Goal: Transaction & Acquisition: Purchase product/service

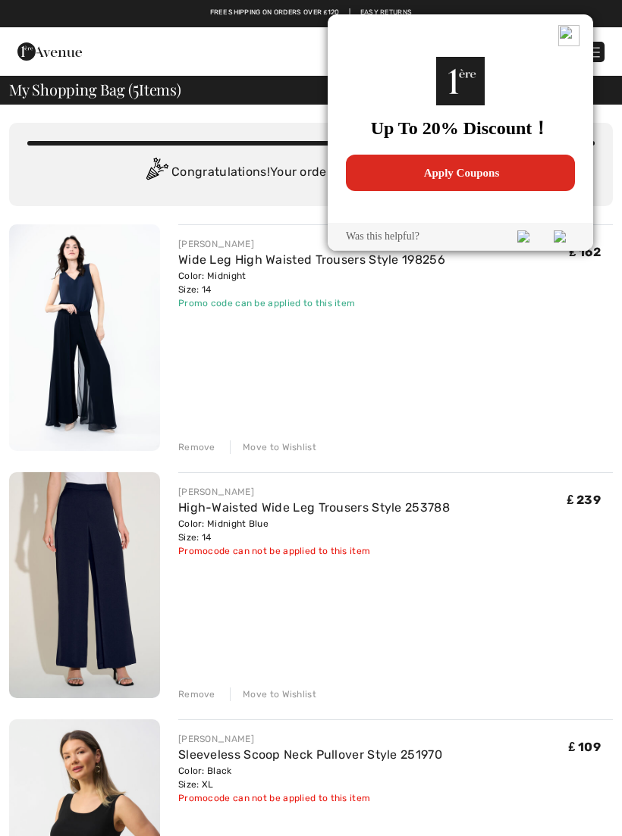
click at [572, 36] on img at bounding box center [568, 35] width 21 height 21
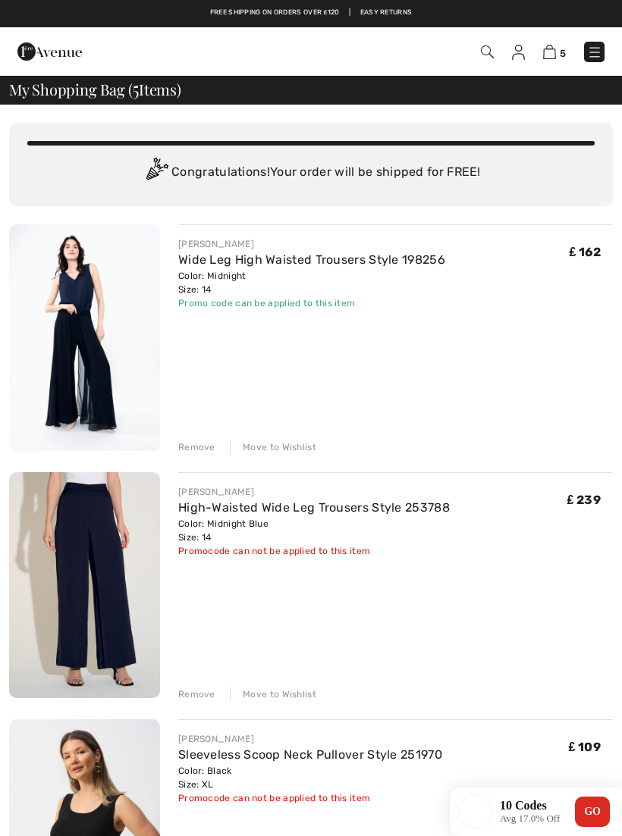
click at [566, 37] on div "5 Checkout" at bounding box center [438, 51] width 356 height 31
click at [553, 55] on img at bounding box center [549, 52] width 13 height 14
click at [546, 55] on img at bounding box center [549, 52] width 13 height 14
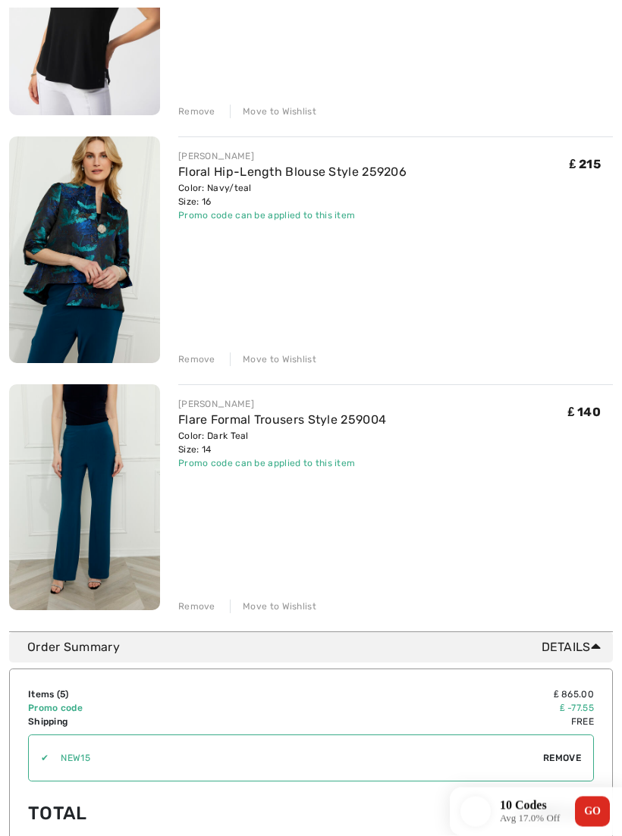
scroll to position [871, 0]
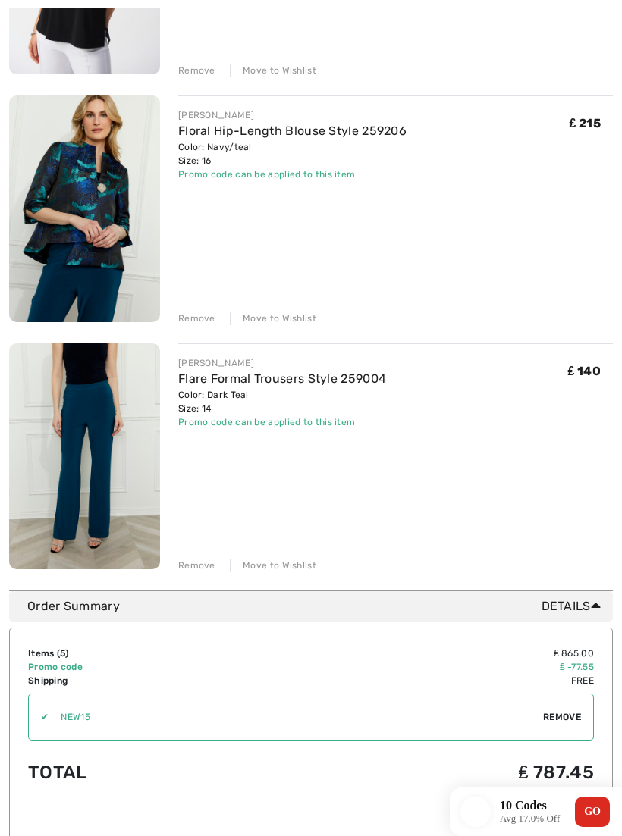
click at [136, 243] on img at bounding box center [84, 209] width 151 height 227
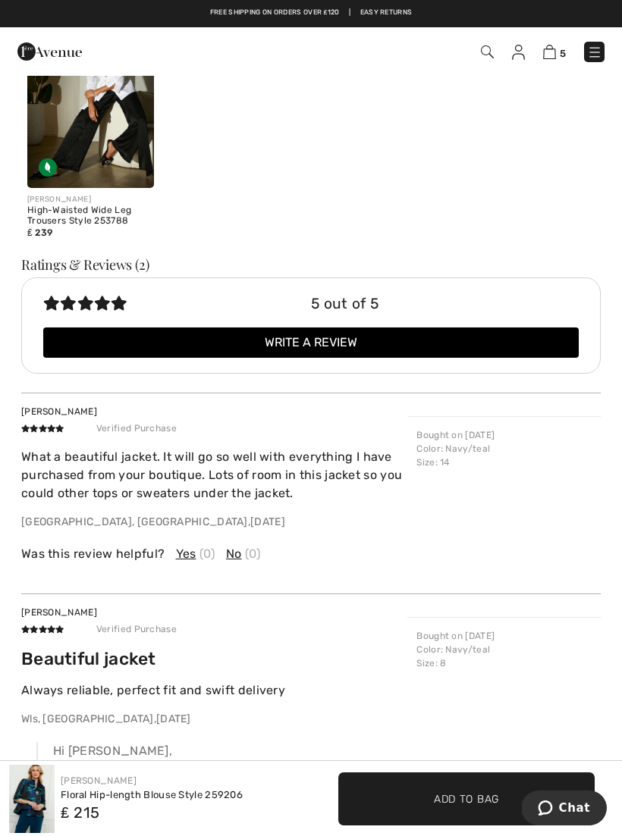
scroll to position [1522, 0]
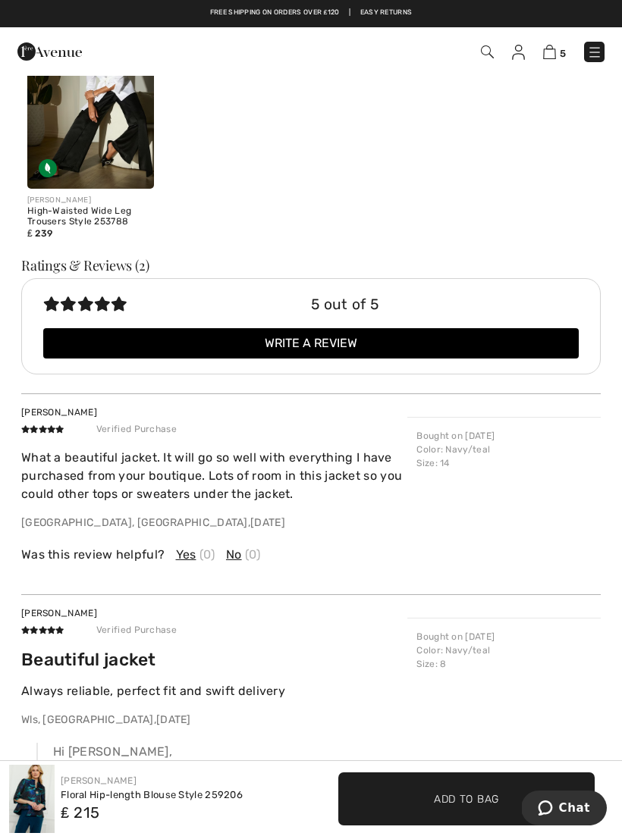
click at [444, 328] on button "Write a review" at bounding box center [310, 343] width 535 height 30
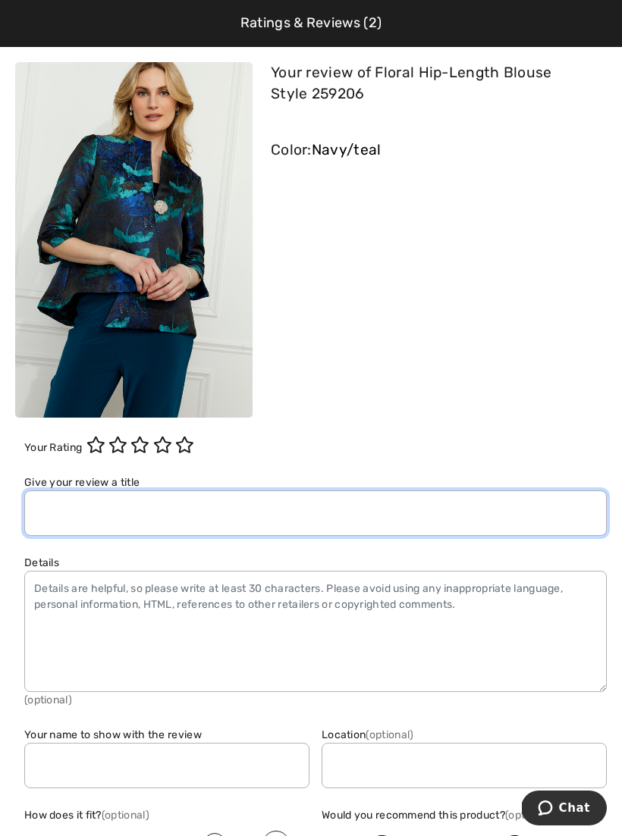
click at [110, 526] on input "text" at bounding box center [315, 513] width 582 height 45
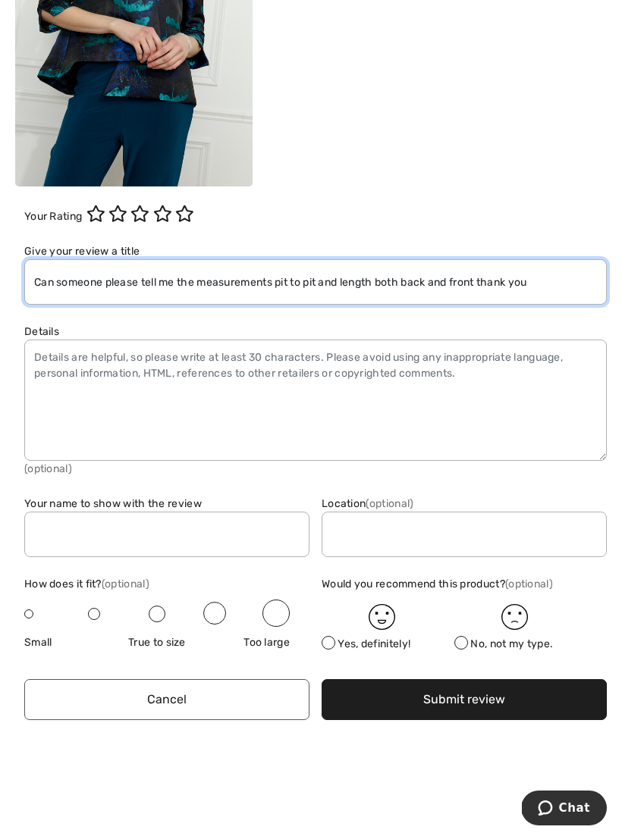
scroll to position [230, 0]
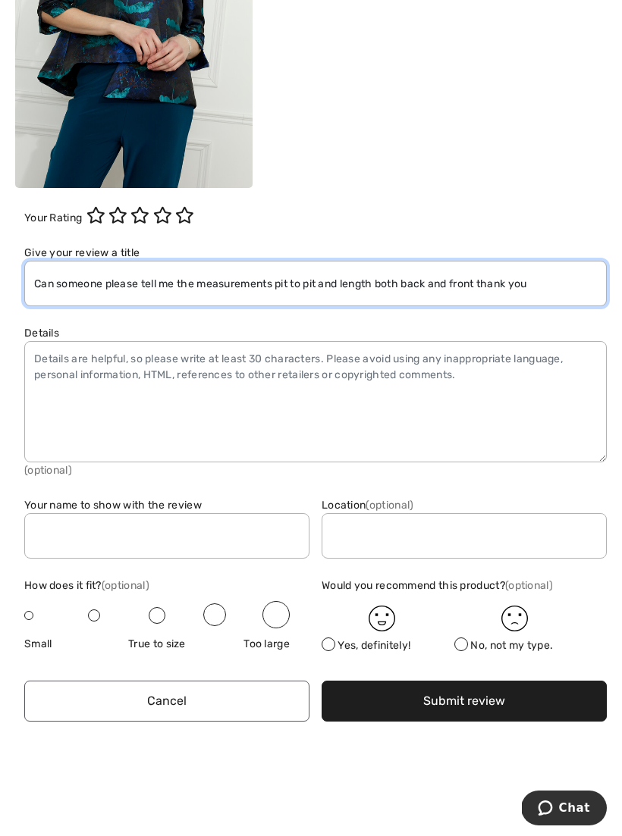
click at [464, 701] on button "Submit review" at bounding box center [463, 701] width 285 height 41
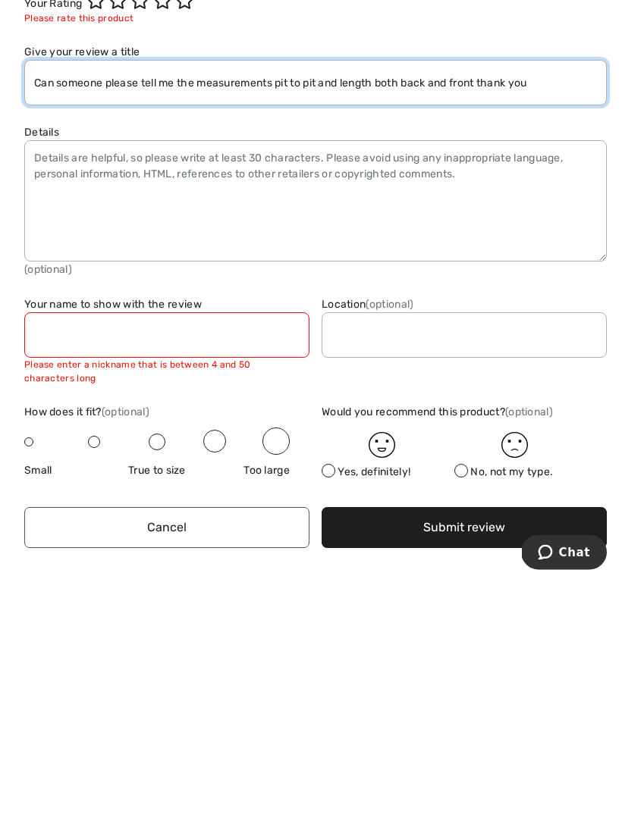
scroll to position [182, 0]
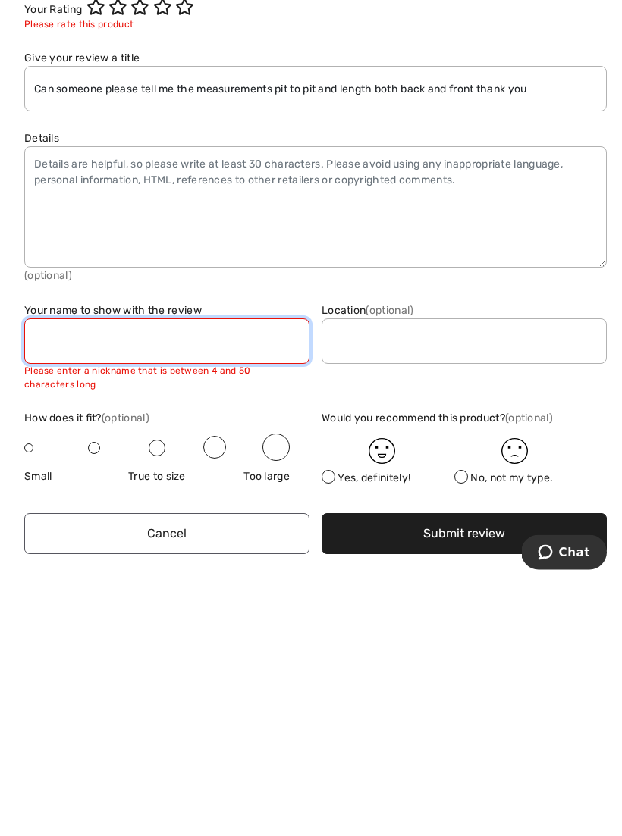
click at [256, 575] on input "text" at bounding box center [166, 597] width 285 height 45
type input "Can someone please tell me the measurements pit to pit and length both back and…"
type input "Ruth Merrigan"
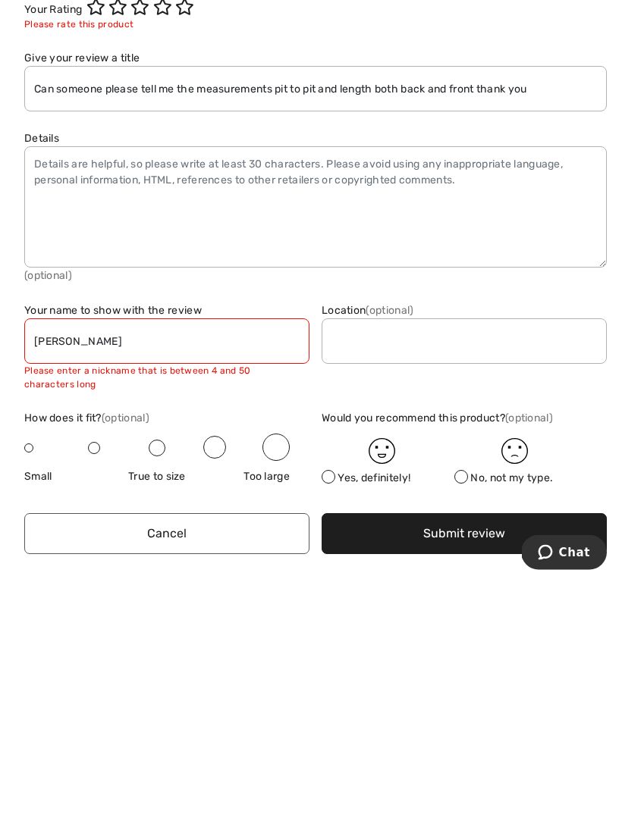
scroll to position [1926, 0]
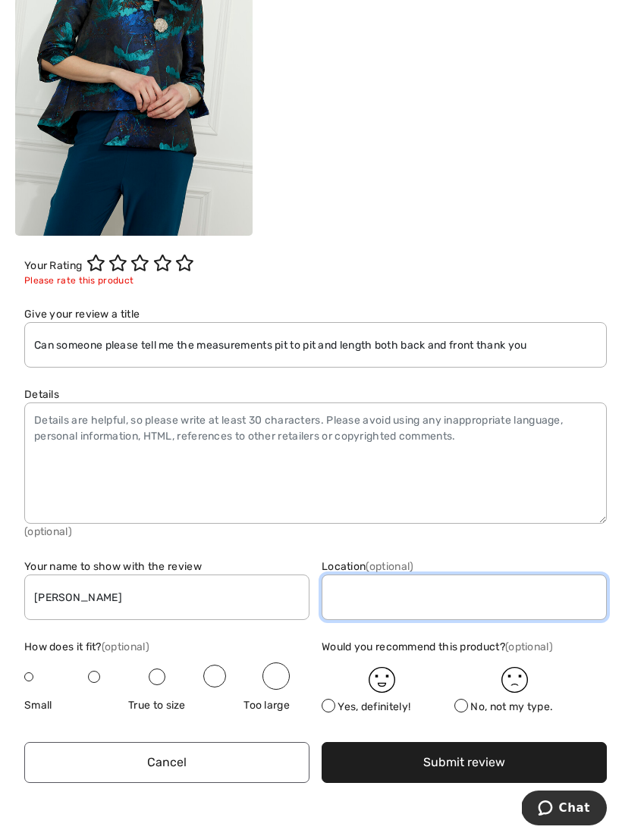
click at [432, 601] on input "text" at bounding box center [463, 597] width 285 height 45
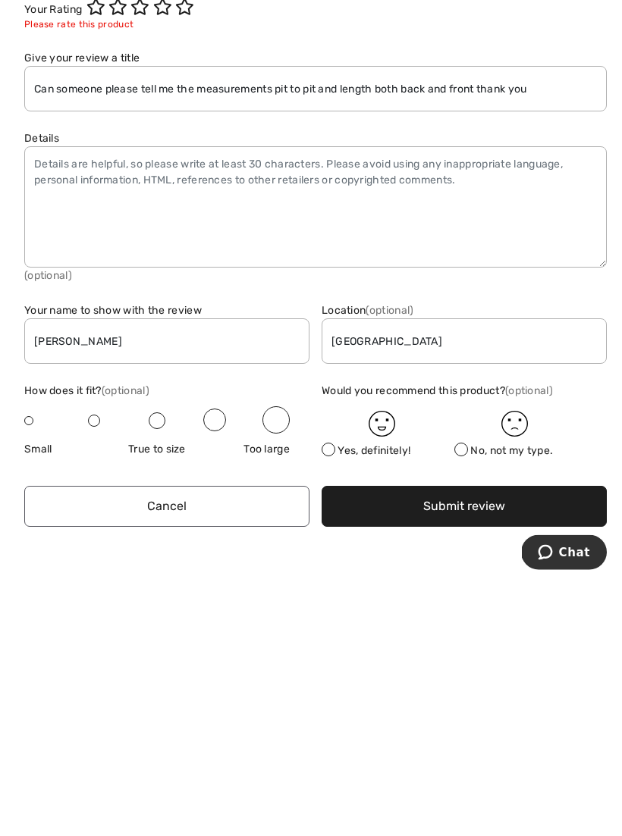
click at [471, 742] on button "Submit review" at bounding box center [463, 762] width 285 height 41
type input "Somerset"
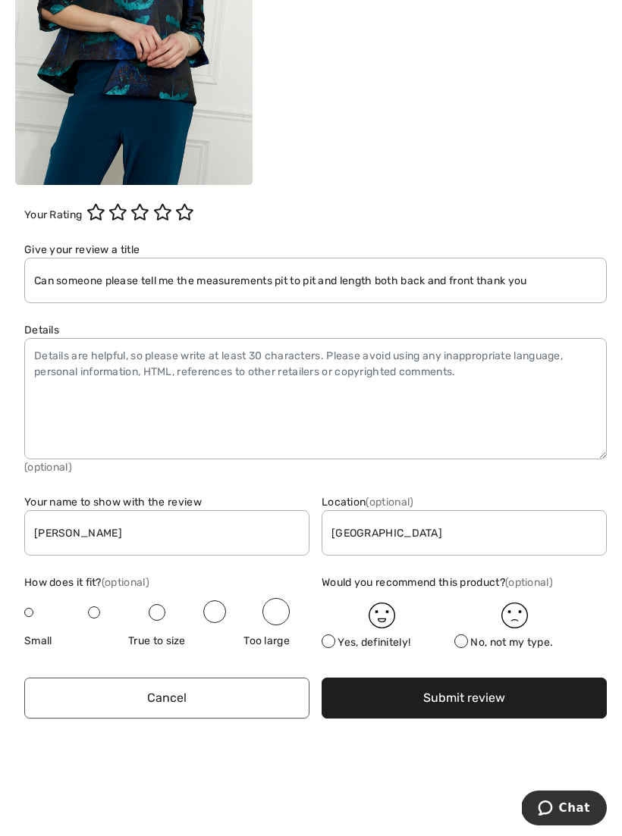
scroll to position [233, 0]
click at [484, 701] on button "Submit review" at bounding box center [463, 698] width 285 height 41
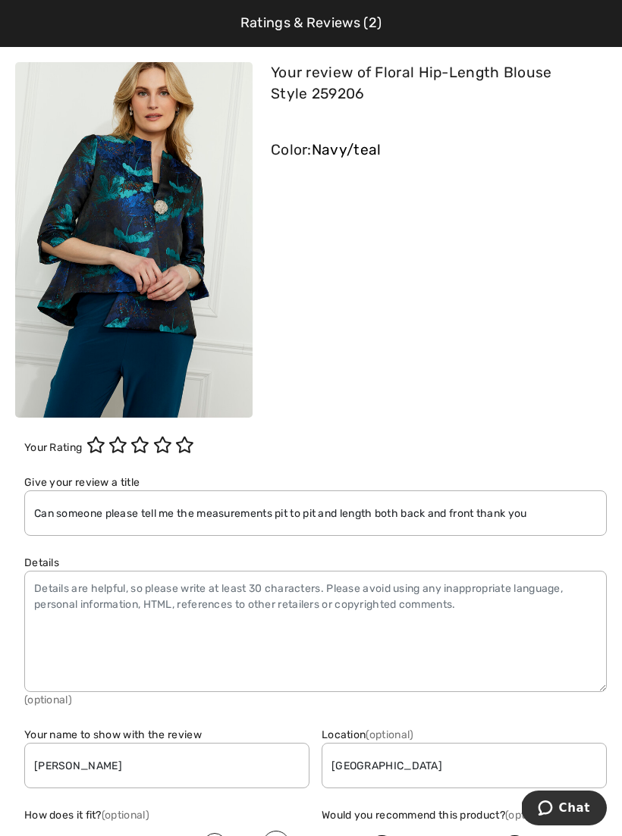
scroll to position [0, 0]
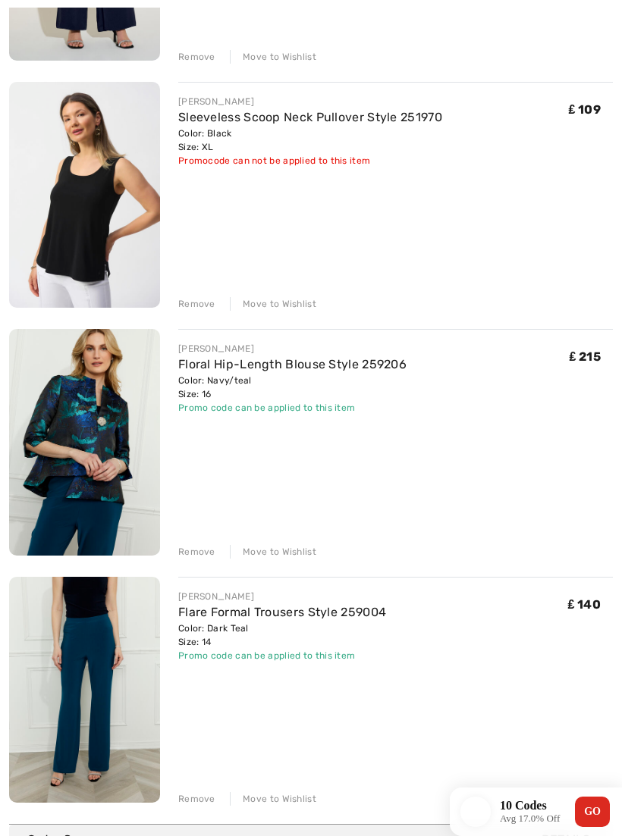
scroll to position [638, 0]
click at [135, 710] on img at bounding box center [84, 689] width 151 height 227
click at [133, 673] on img at bounding box center [84, 689] width 151 height 227
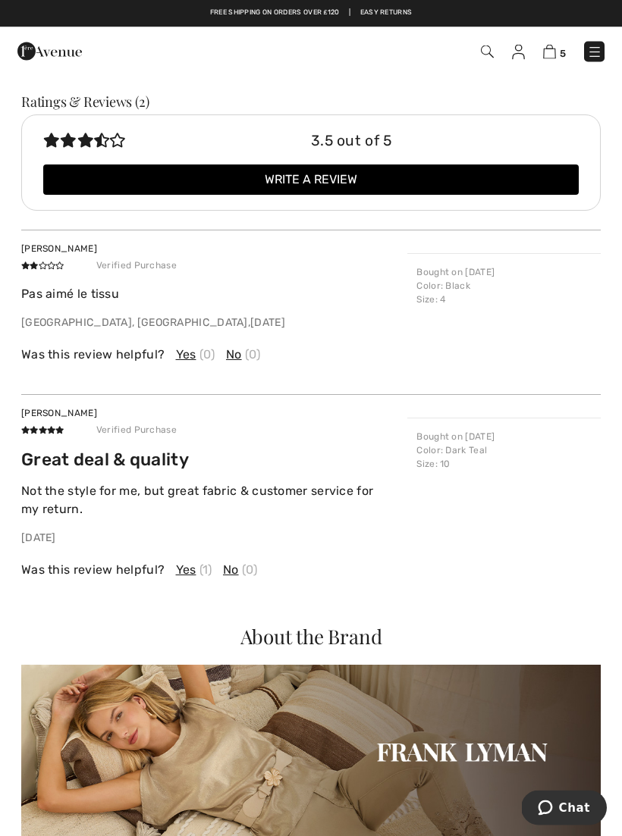
scroll to position [1688, 0]
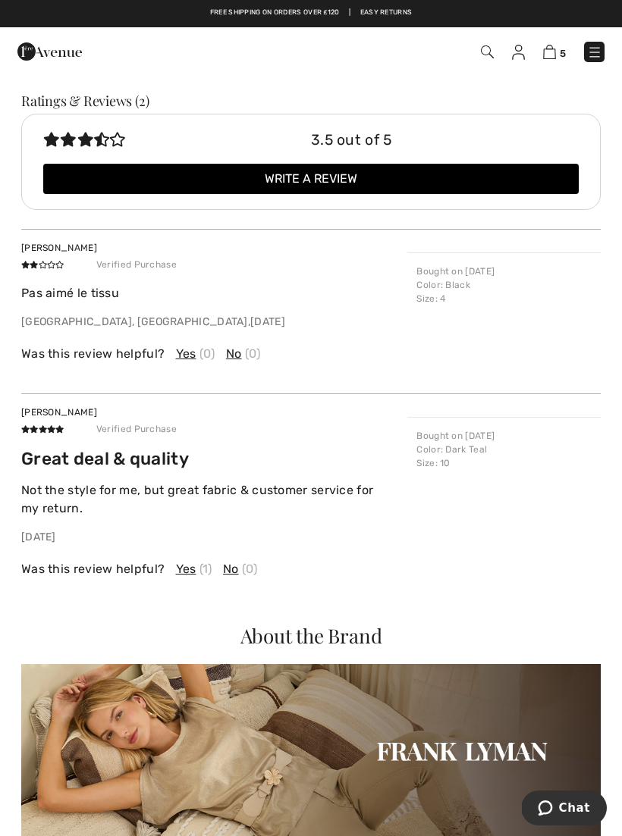
click at [195, 569] on div "Was this review helpful? Yes (1) No (0)" at bounding box center [214, 569] width 386 height 18
click at [184, 574] on div "Delia S Verified Purchase Great deal & quality Not the style for me, but great …" at bounding box center [310, 491] width 579 height 196
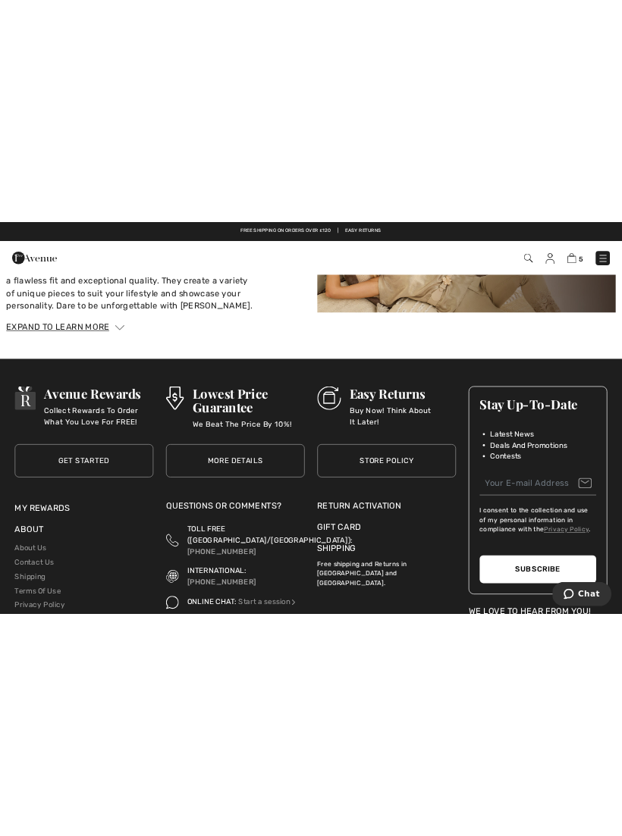
scroll to position [3131, 0]
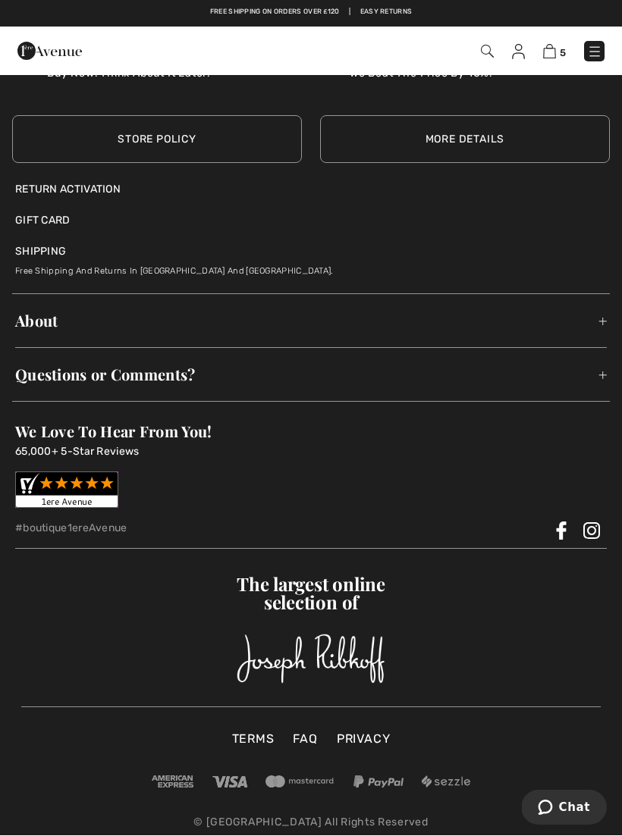
click at [619, 324] on div "Avenue Rewards Collect Rewards To Order What You Love For FREE! Get Started Get…" at bounding box center [311, 206] width 622 height 1322
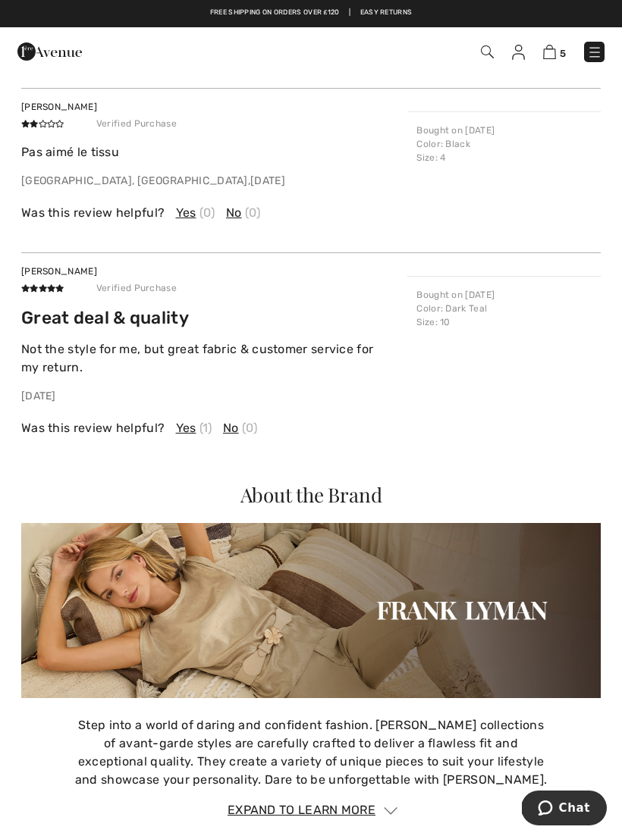
scroll to position [1829, 0]
click at [206, 420] on span "(1)" at bounding box center [205, 429] width 13 height 18
click at [196, 434] on div "Delia S Verified Purchase Great deal & quality Not the style for me, but great …" at bounding box center [310, 351] width 579 height 196
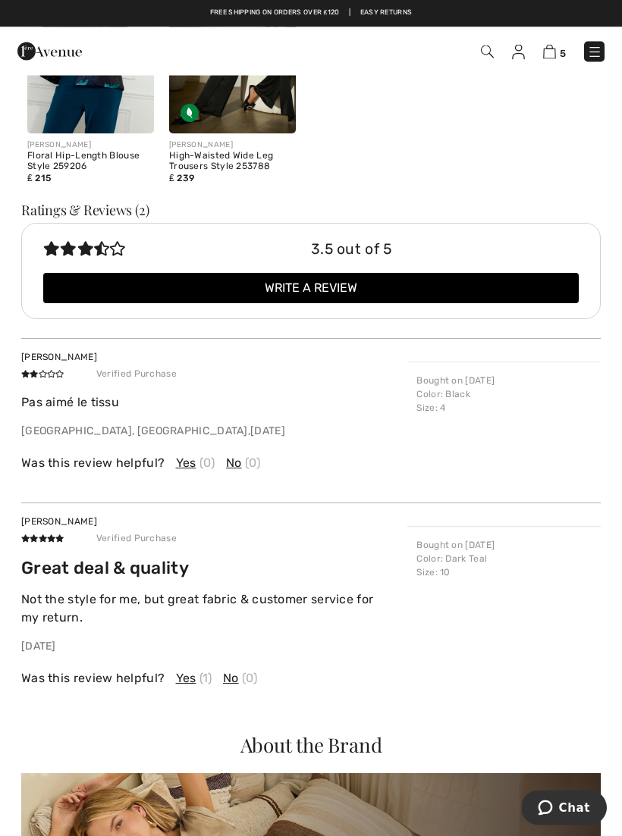
scroll to position [1545, 0]
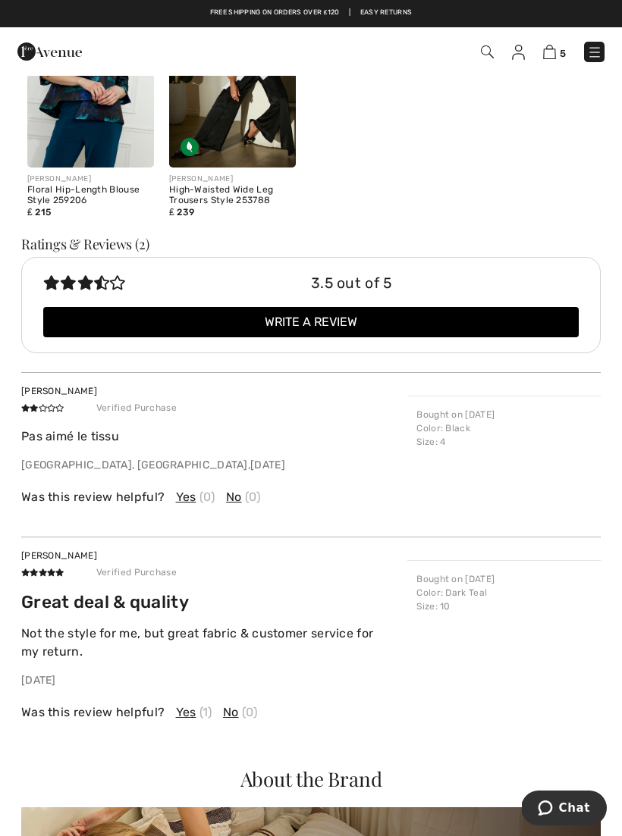
click at [199, 493] on span "(0)" at bounding box center [207, 497] width 16 height 18
click at [129, 492] on span "Was this review helpful?" at bounding box center [92, 497] width 143 height 18
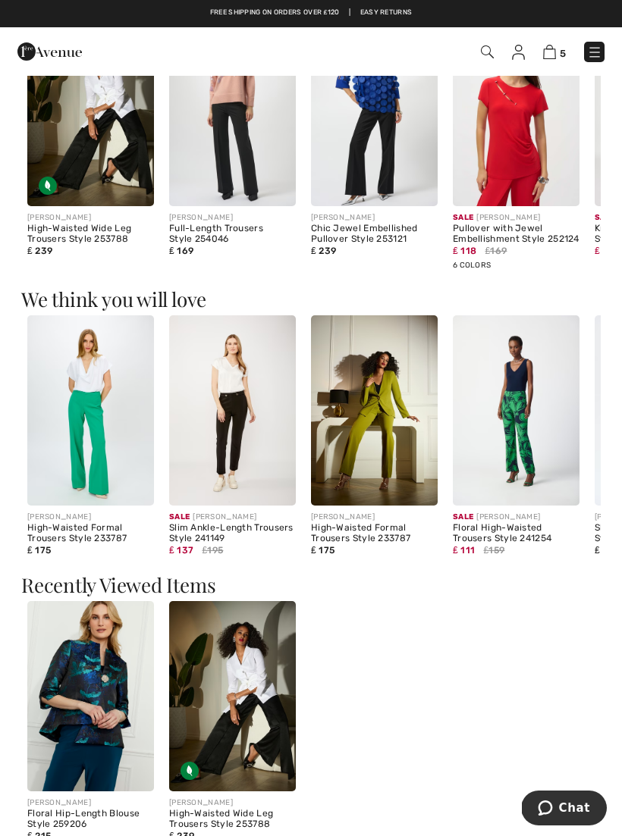
scroll to position [922, 0]
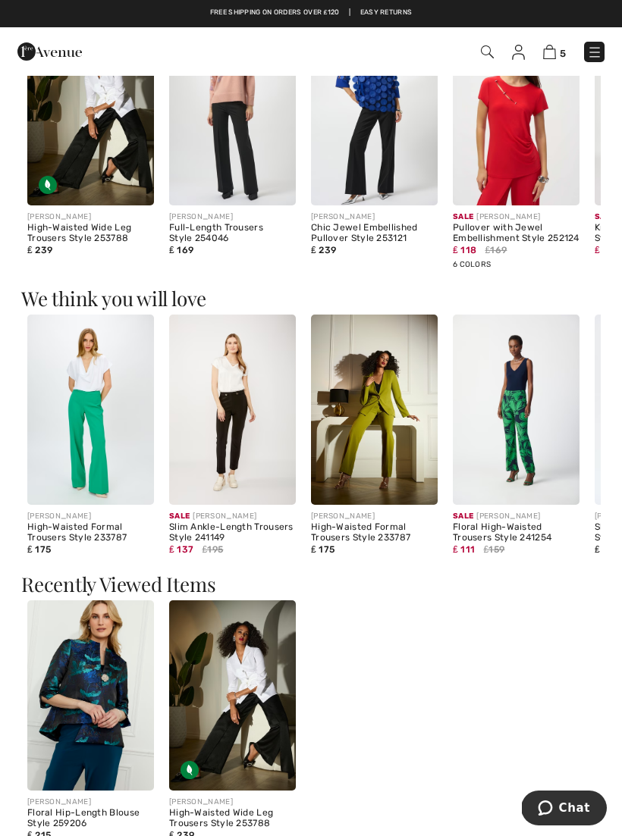
click at [348, 438] on img at bounding box center [374, 410] width 127 height 190
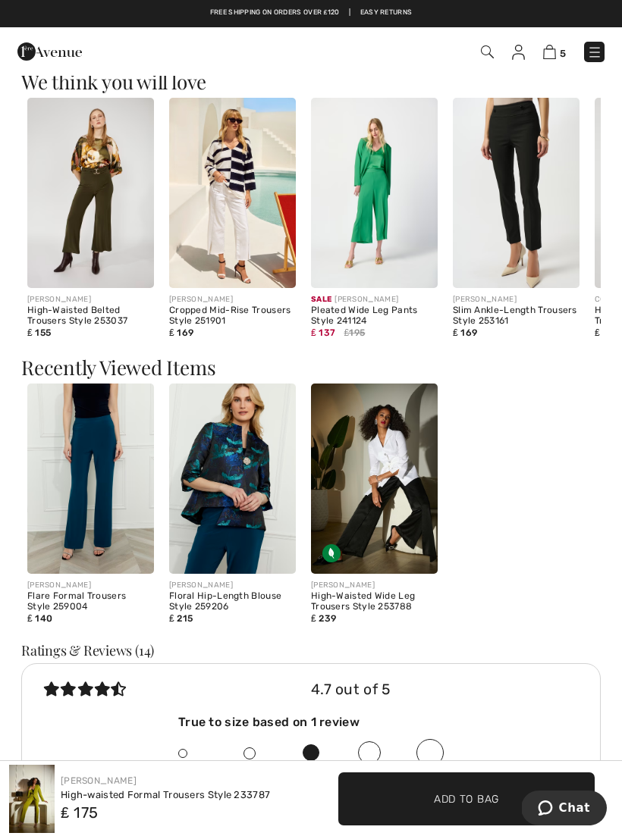
scroll to position [1649, 0]
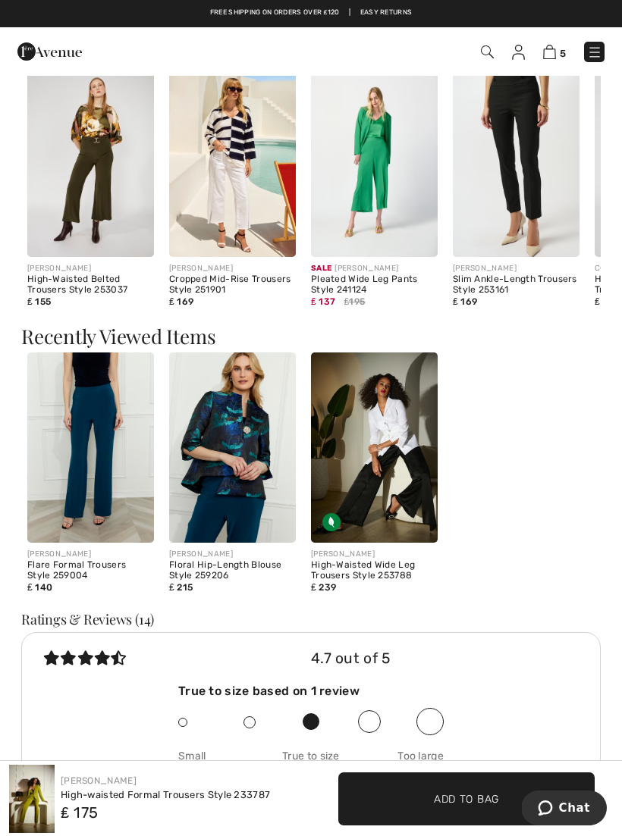
click at [111, 453] on img at bounding box center [90, 448] width 127 height 190
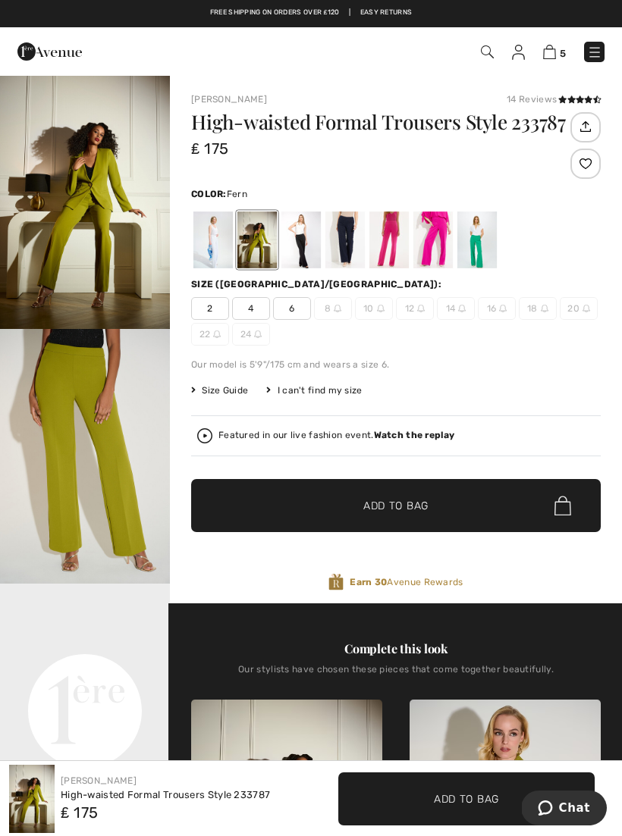
click at [554, 50] on img at bounding box center [549, 52] width 13 height 14
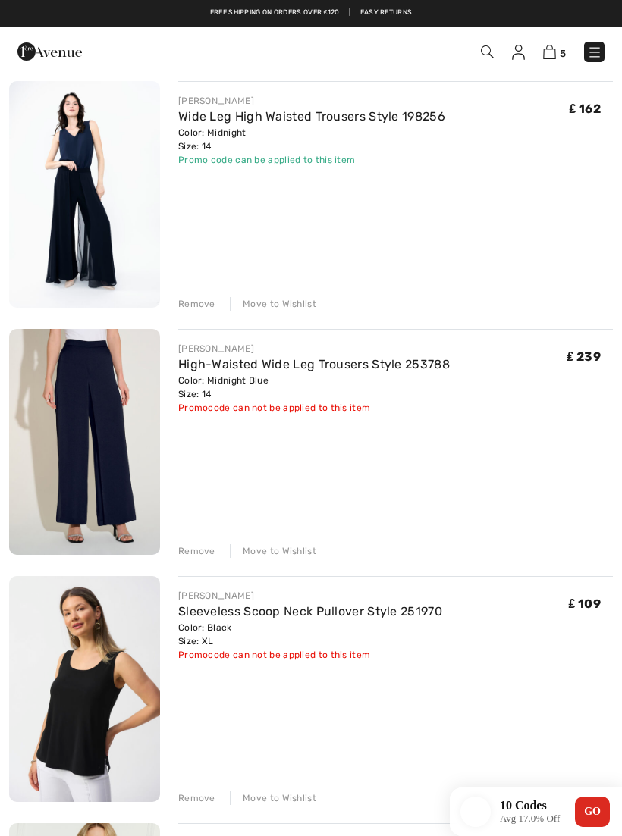
scroll to position [124, 0]
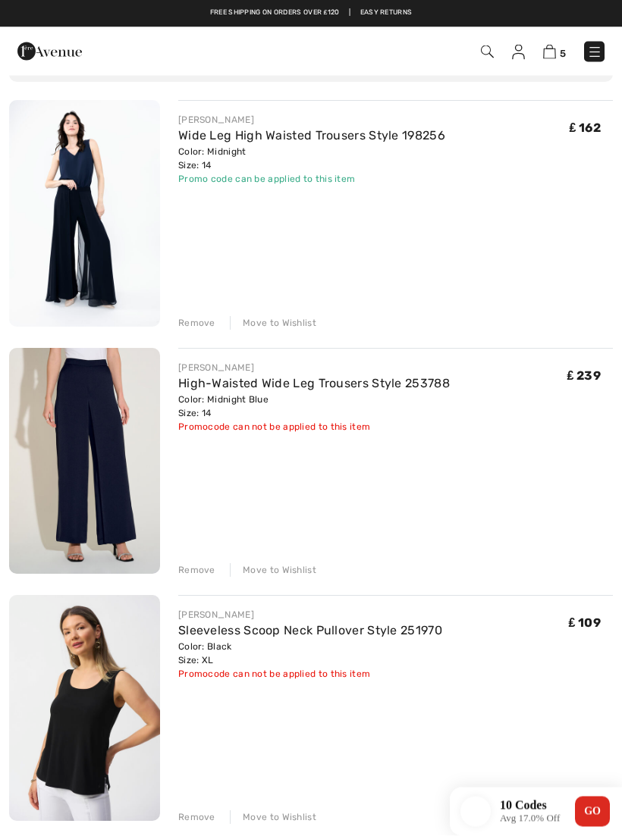
click at [127, 486] on img at bounding box center [84, 462] width 151 height 227
click at [118, 492] on img at bounding box center [84, 462] width 151 height 227
click at [116, 499] on img at bounding box center [84, 462] width 151 height 227
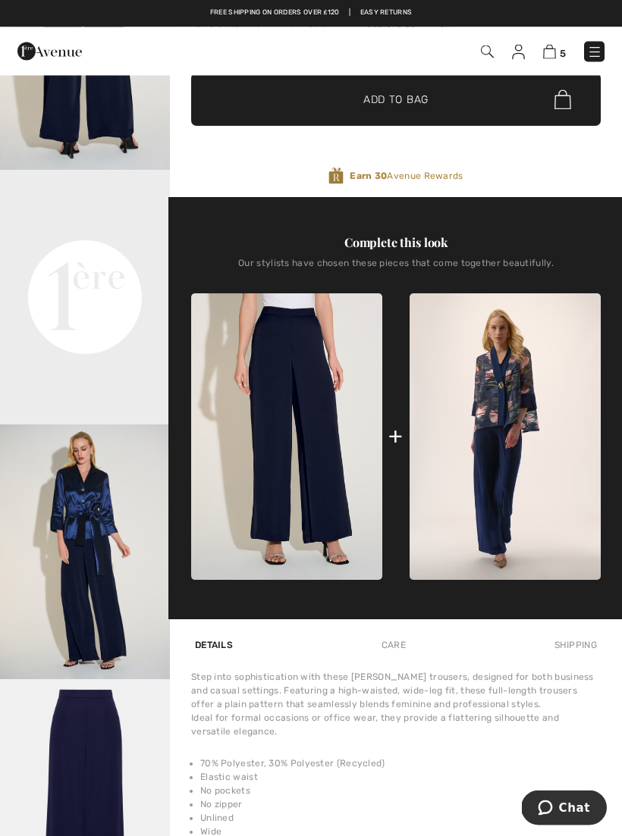
scroll to position [414, 0]
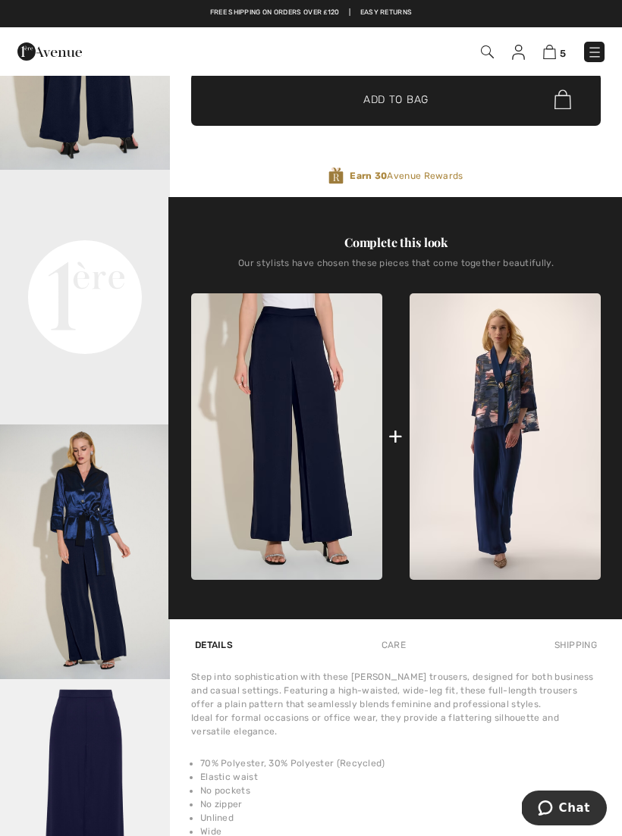
click at [505, 428] on img at bounding box center [504, 436] width 191 height 287
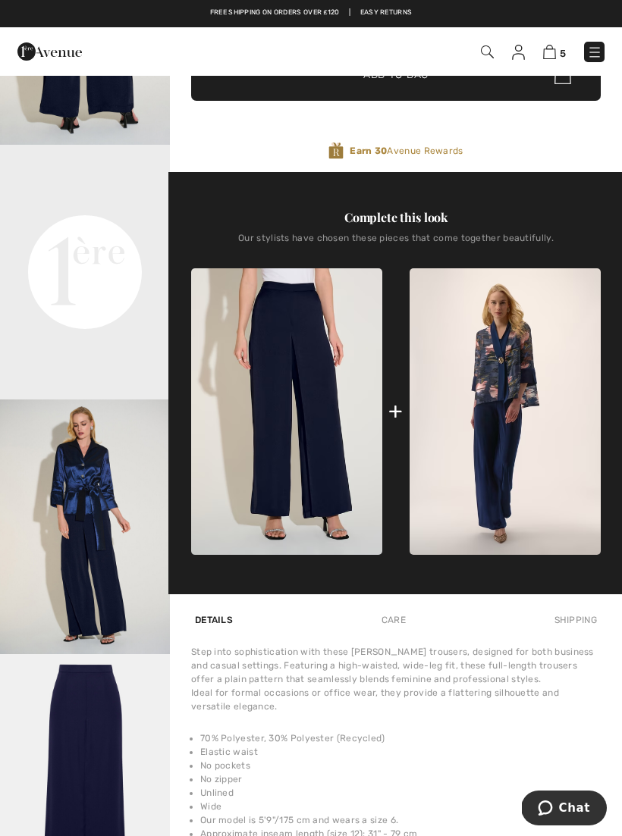
click at [102, 230] on video "Your browser does not support the video tag." at bounding box center [85, 187] width 170 height 85
click at [103, 759] on img "4 / 4" at bounding box center [85, 781] width 170 height 255
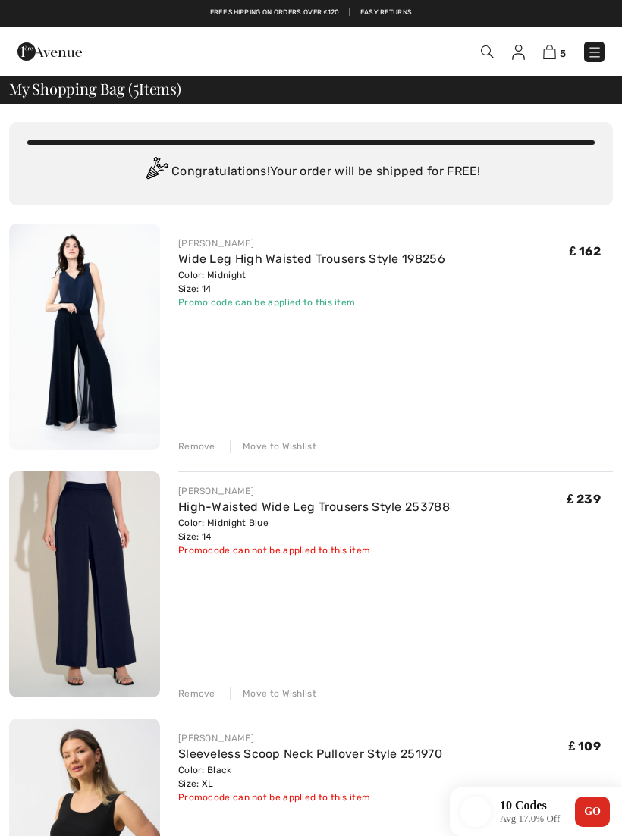
click at [136, 371] on img at bounding box center [84, 337] width 151 height 227
click at [124, 388] on img at bounding box center [84, 337] width 151 height 227
click at [100, 362] on img at bounding box center [84, 337] width 151 height 227
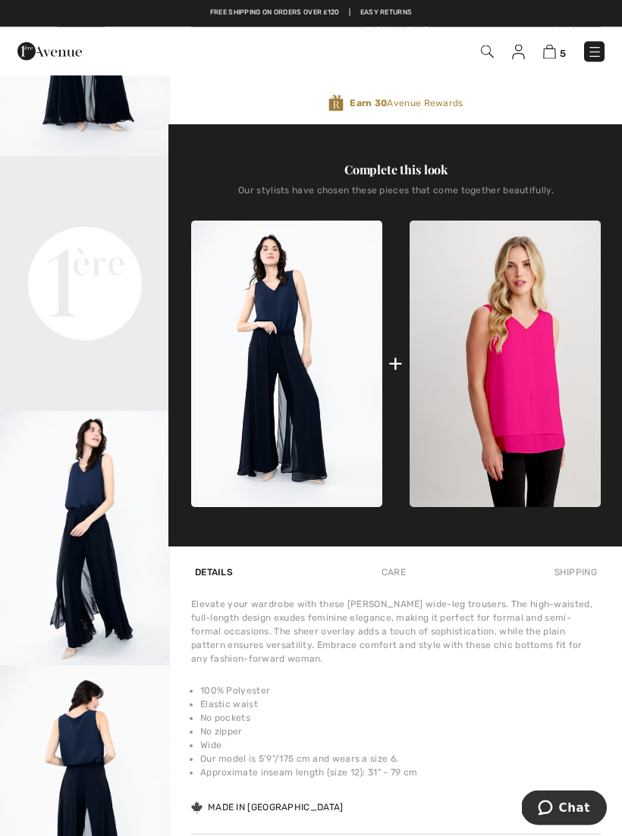
scroll to position [424, 0]
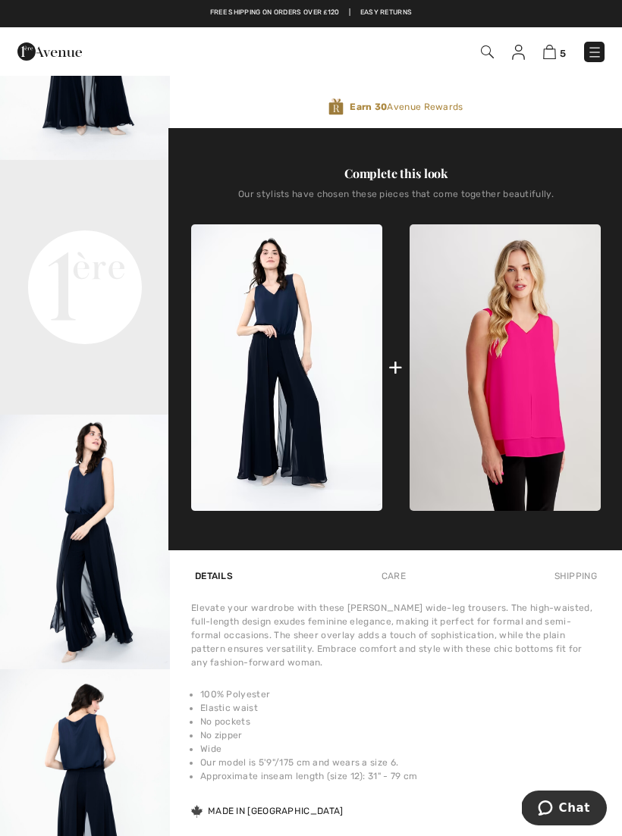
click at [127, 245] on video "Your browser does not support the video tag." at bounding box center [85, 202] width 170 height 85
click at [138, 245] on video "Your browser does not support the video tag." at bounding box center [85, 202] width 170 height 85
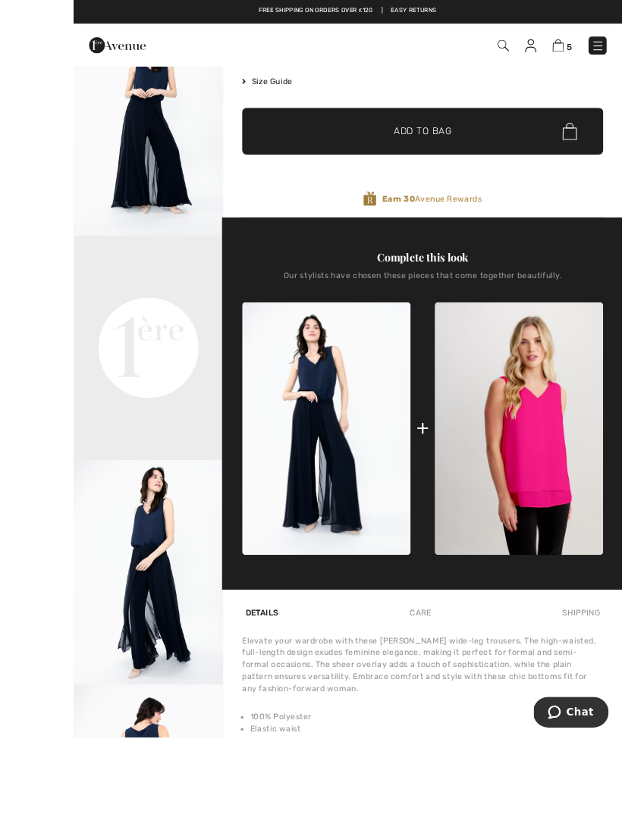
scroll to position [384, 0]
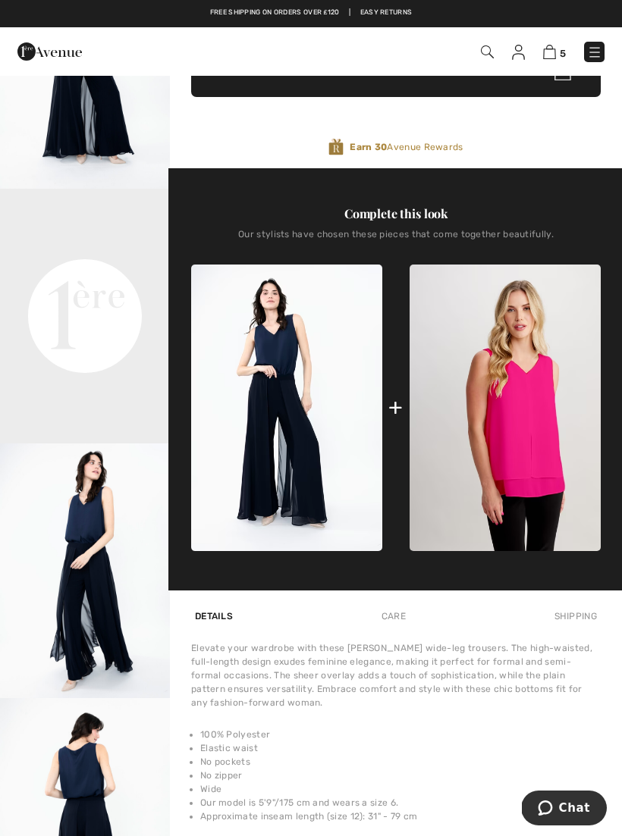
click at [137, 582] on img "3 / 4" at bounding box center [85, 571] width 170 height 255
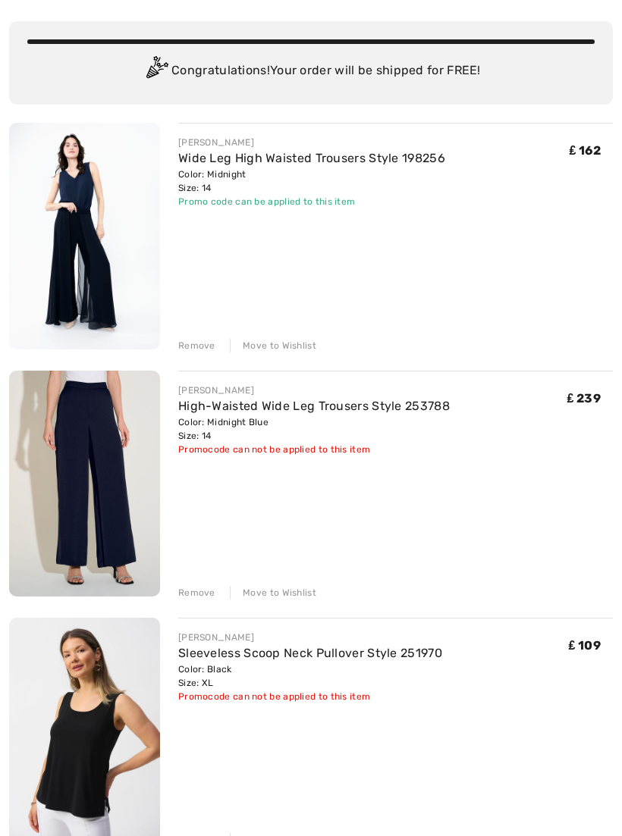
scroll to position [111, 0]
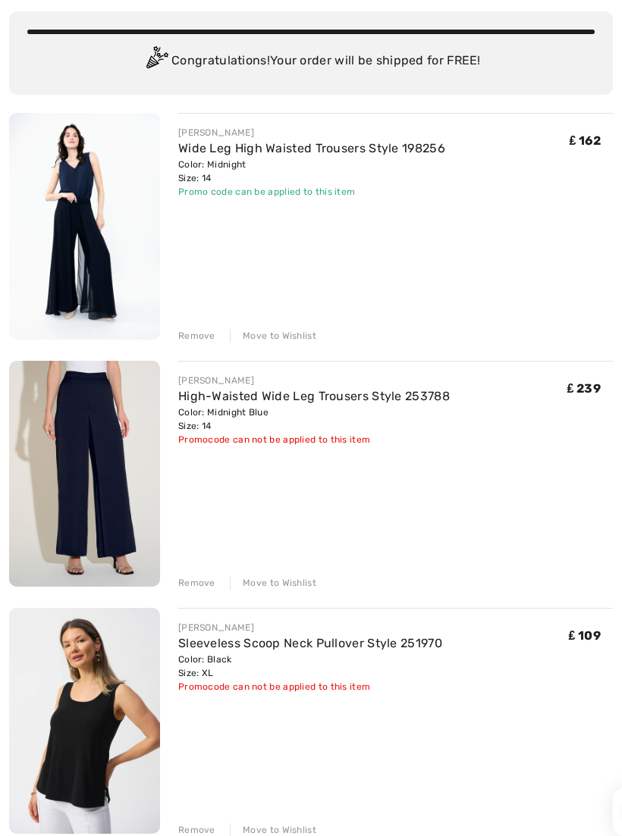
click at [123, 506] on img at bounding box center [84, 474] width 151 height 227
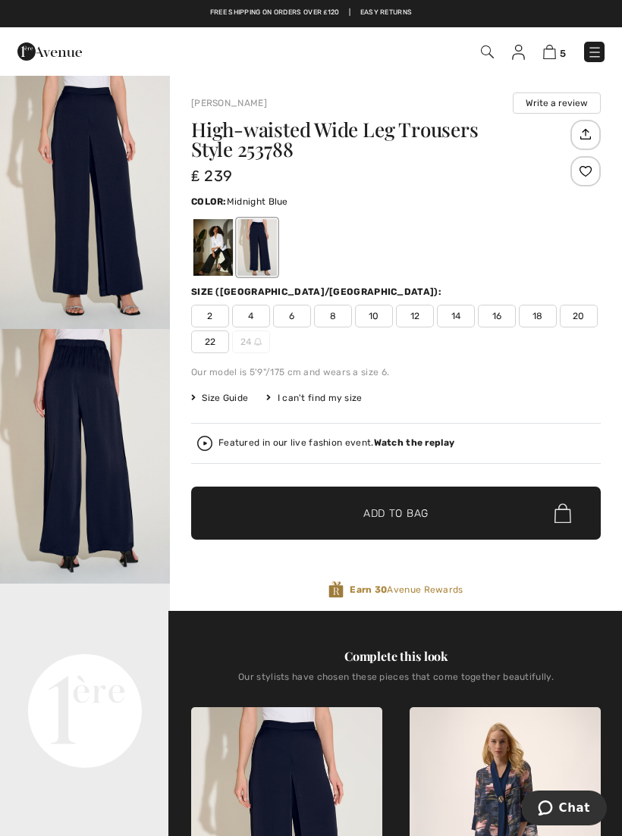
click at [595, 58] on img at bounding box center [594, 52] width 15 height 15
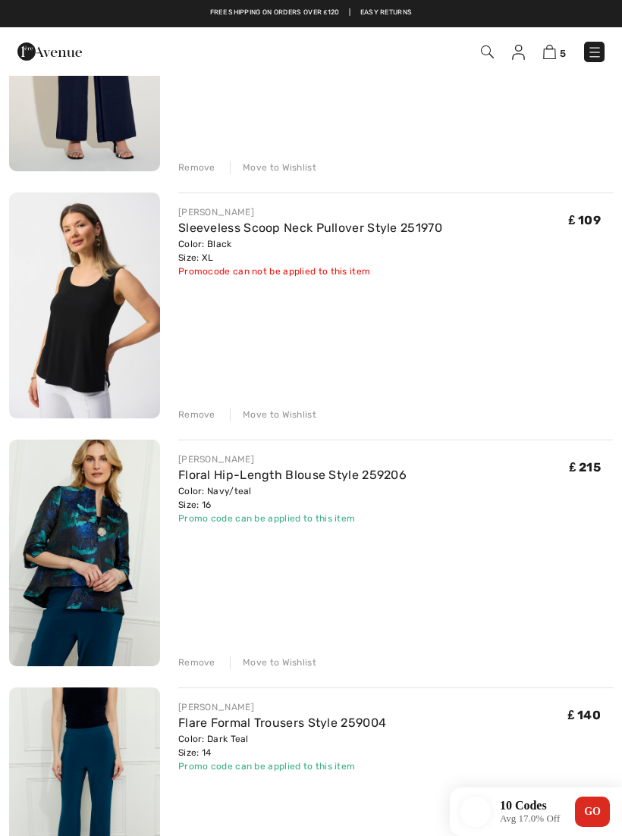
click at [612, 43] on div "5 Checkout" at bounding box center [438, 51] width 356 height 31
click at [594, 52] on img at bounding box center [594, 52] width 15 height 15
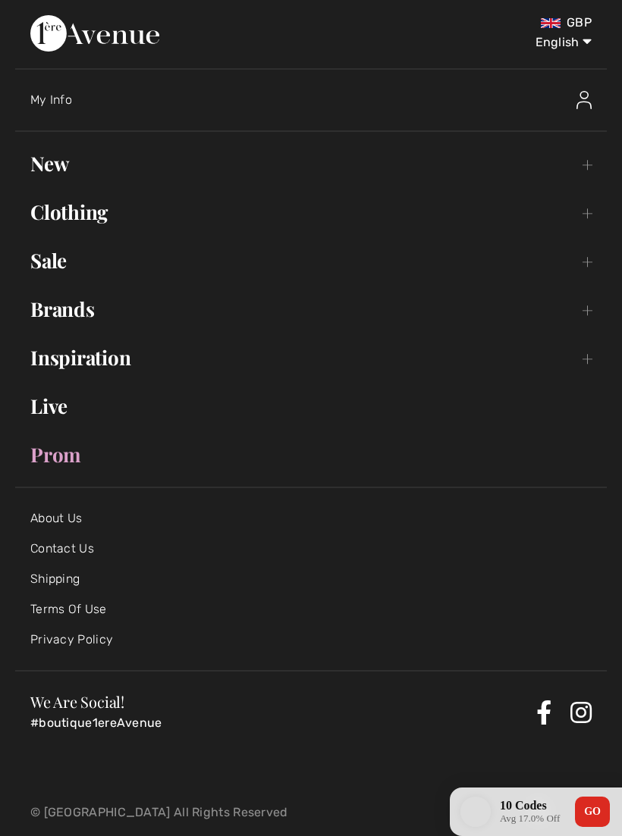
click at [129, 214] on link "Clothing Toggle submenu" at bounding box center [310, 212] width 591 height 33
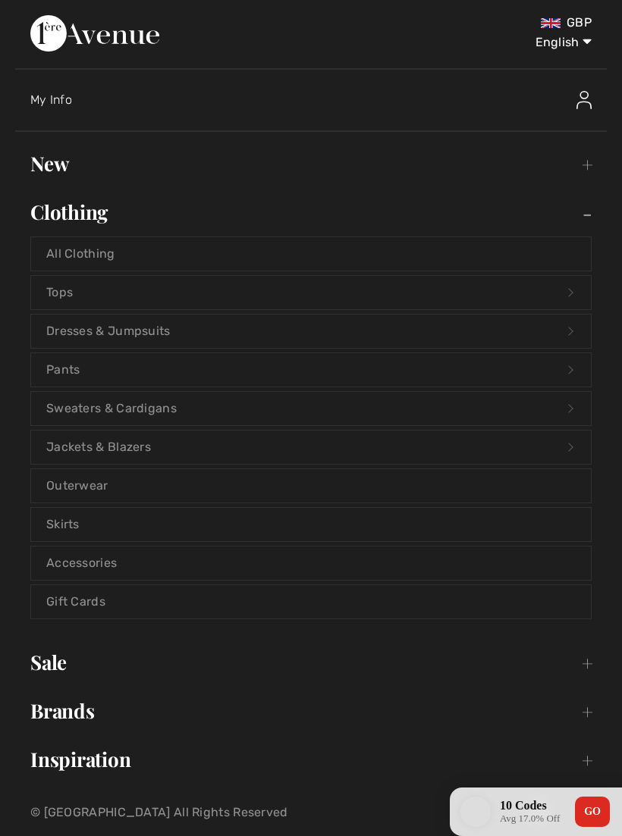
click at [213, 364] on link "Pants Open submenu" at bounding box center [311, 369] width 560 height 33
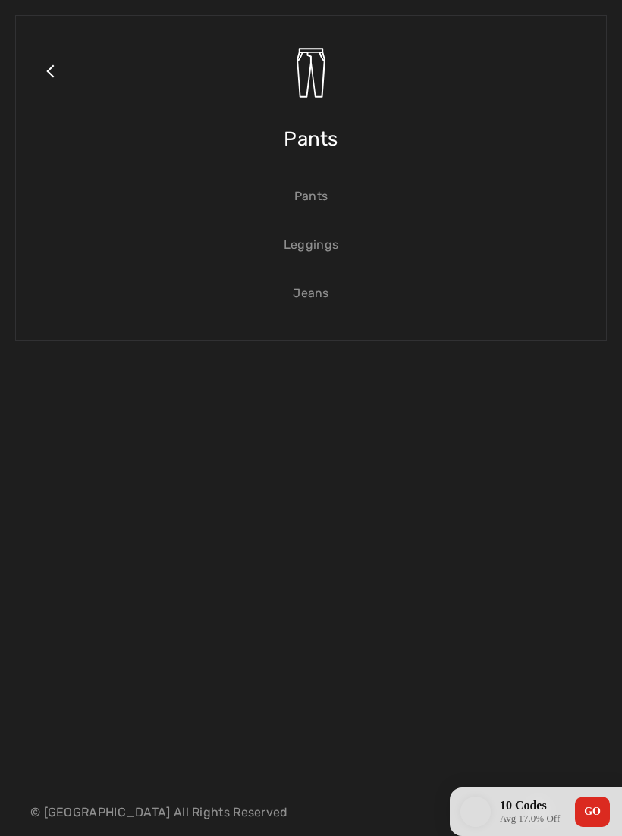
click at [356, 201] on link "Pants" at bounding box center [311, 196] width 560 height 33
click at [325, 202] on link "Pants" at bounding box center [311, 196] width 560 height 33
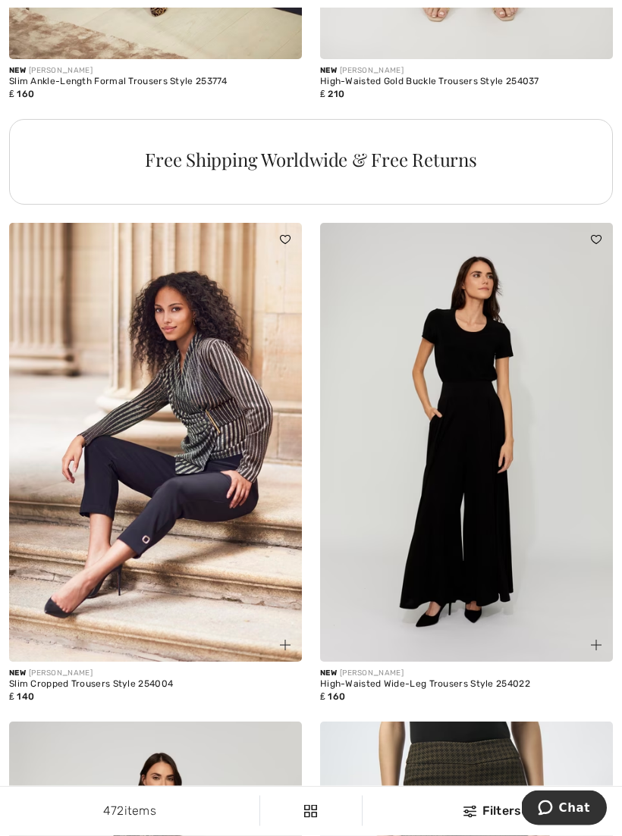
scroll to position [3130, 0]
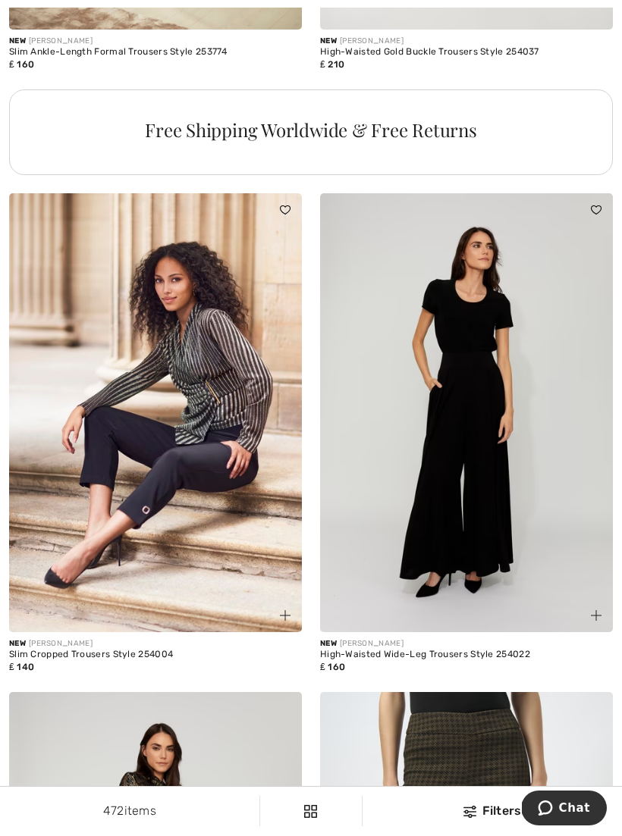
click at [524, 556] on img at bounding box center [466, 412] width 293 height 439
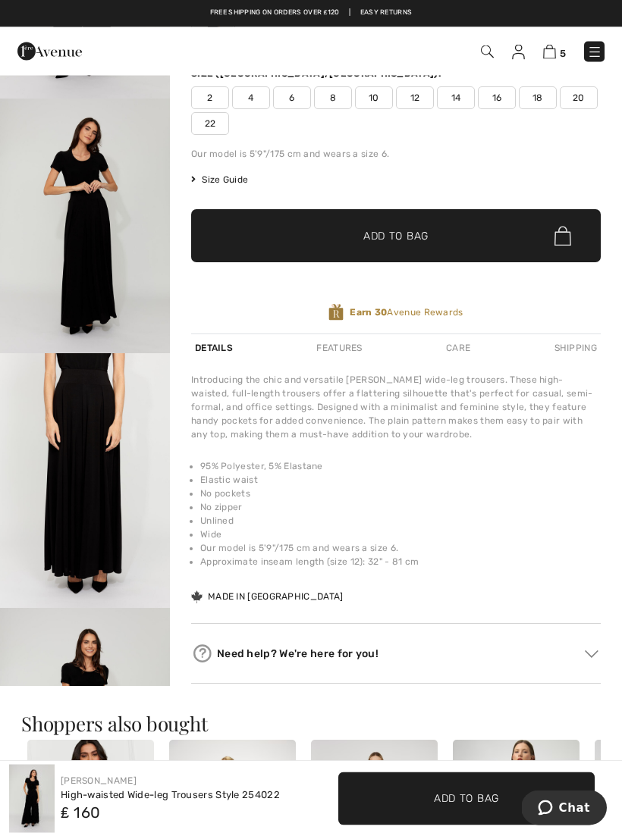
click at [146, 284] on img "2 / 4" at bounding box center [85, 226] width 170 height 255
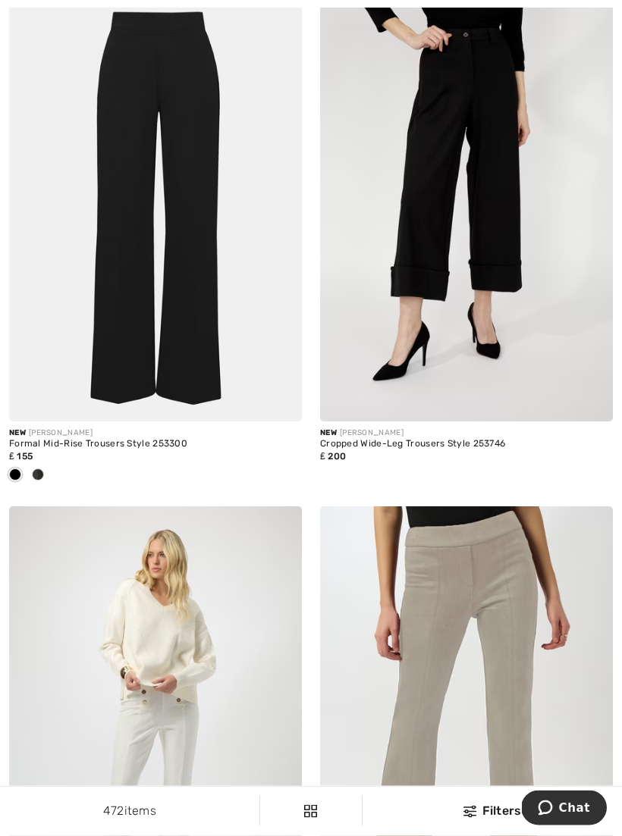
scroll to position [5416, 0]
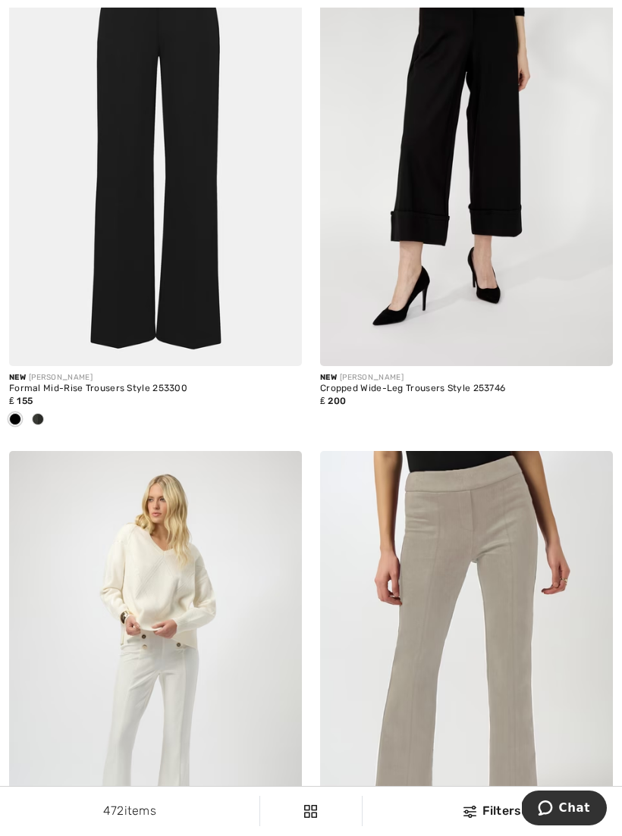
click at [45, 419] on div at bounding box center [38, 420] width 23 height 25
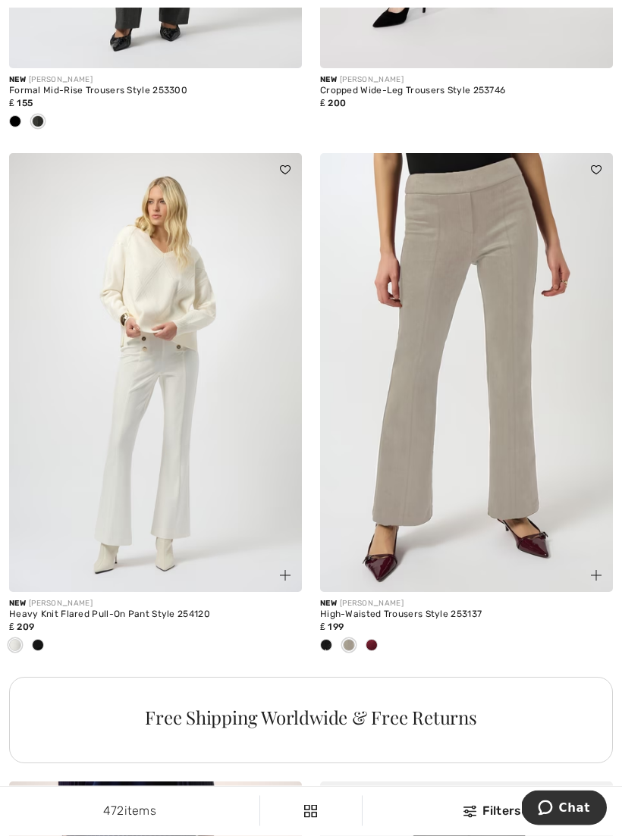
scroll to position [5755, 0]
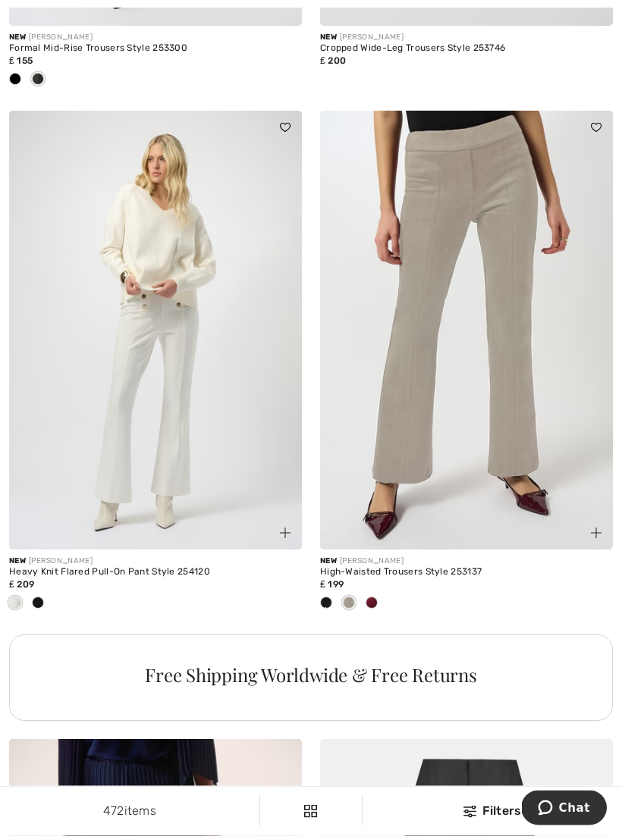
click at [375, 600] on span at bounding box center [371, 603] width 12 height 12
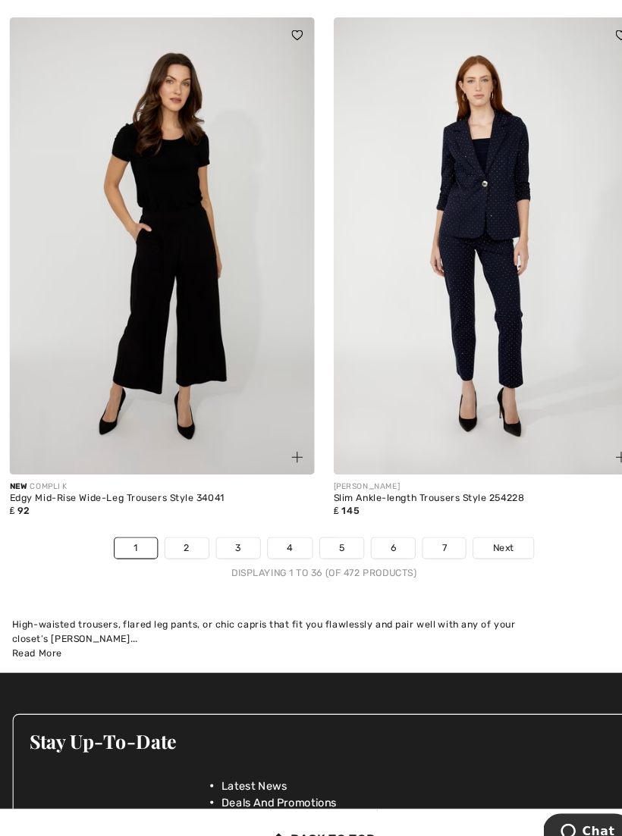
scroll to position [9012, 0]
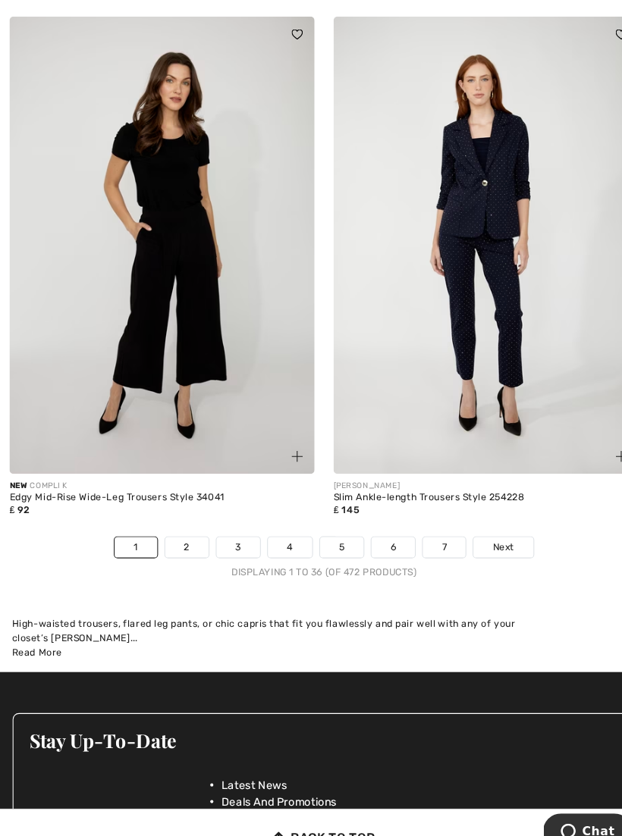
click at [193, 525] on link "2" at bounding box center [179, 535] width 42 height 20
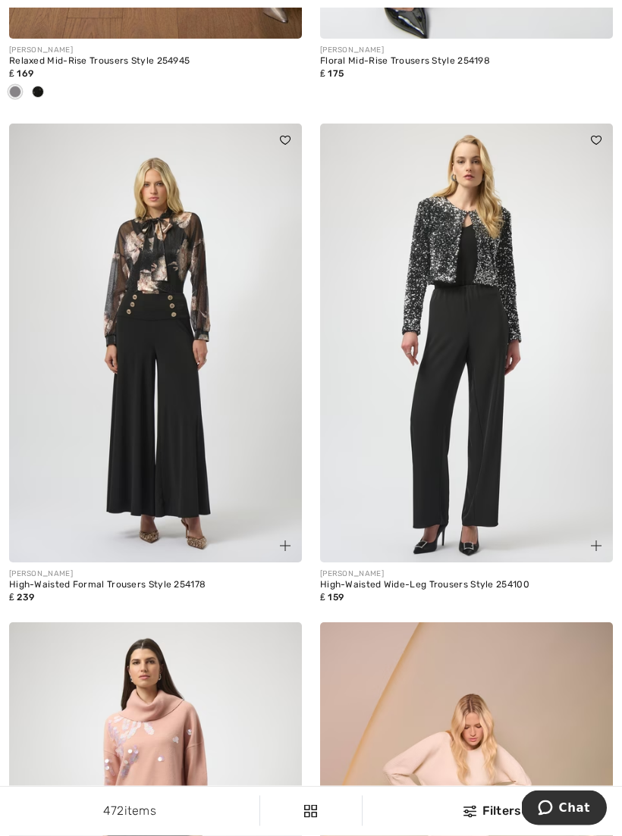
scroll to position [4247, 0]
click at [229, 449] on img at bounding box center [155, 343] width 293 height 439
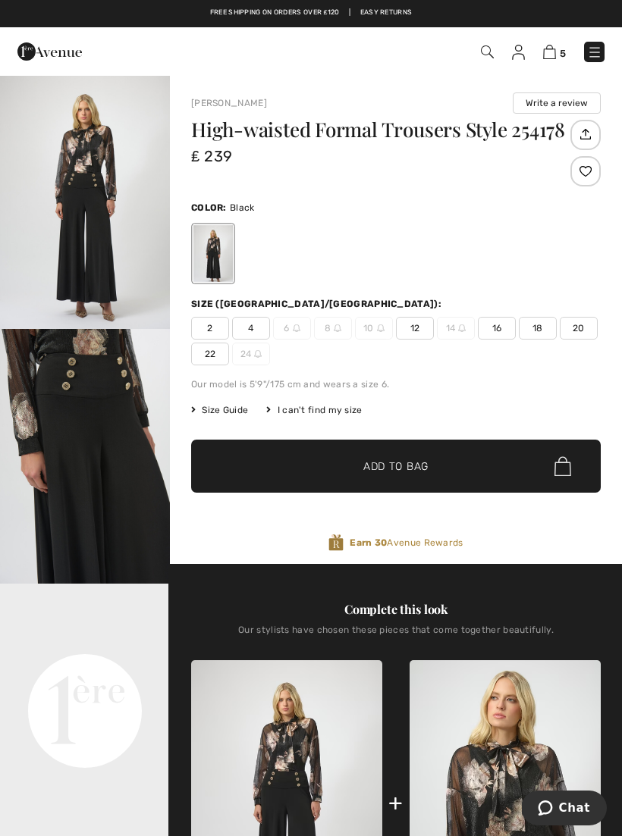
click at [230, 416] on span "Size Guide" at bounding box center [219, 410] width 57 height 14
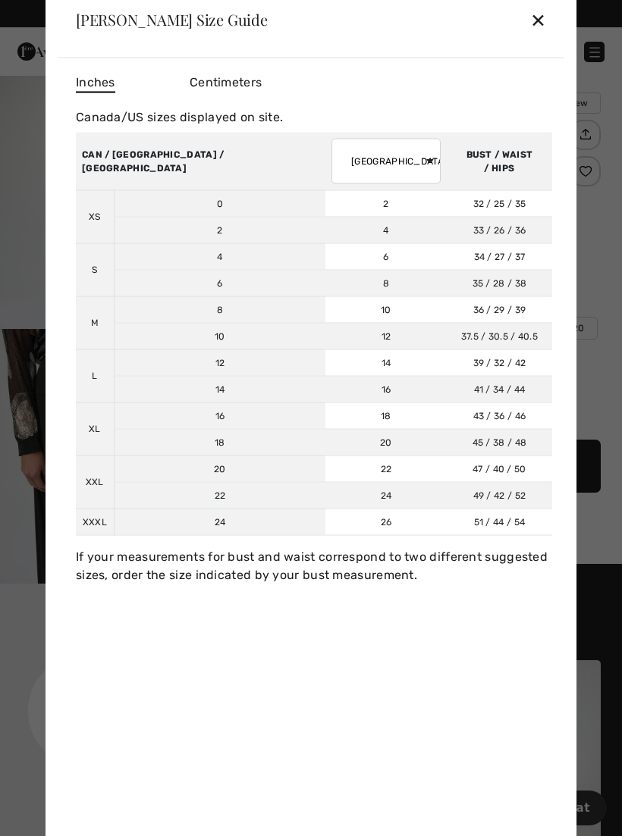
click at [325, 412] on td "18" at bounding box center [385, 416] width 121 height 27
click at [542, 21] on div "✕" at bounding box center [538, 20] width 16 height 32
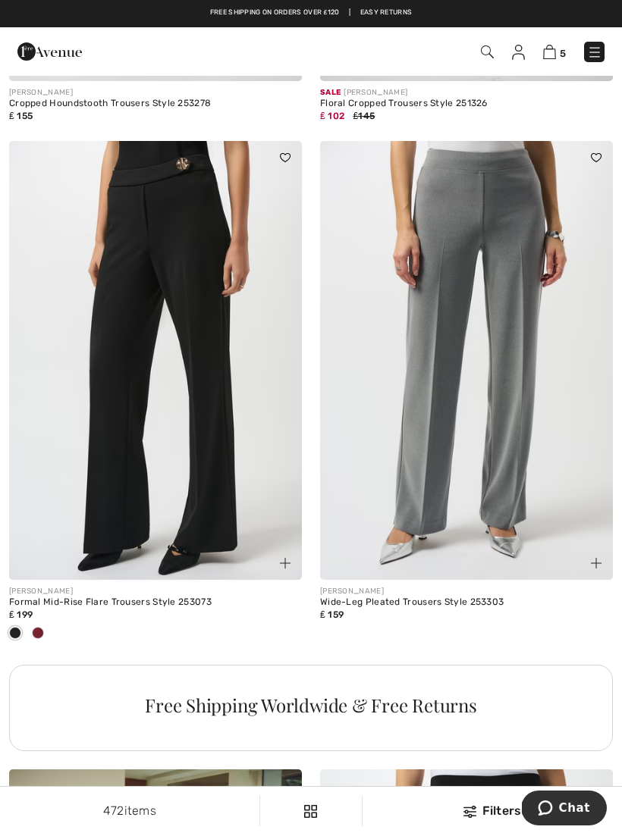
scroll to position [5750, 0]
click at [213, 406] on img at bounding box center [155, 361] width 293 height 439
click at [44, 622] on div at bounding box center [38, 634] width 23 height 25
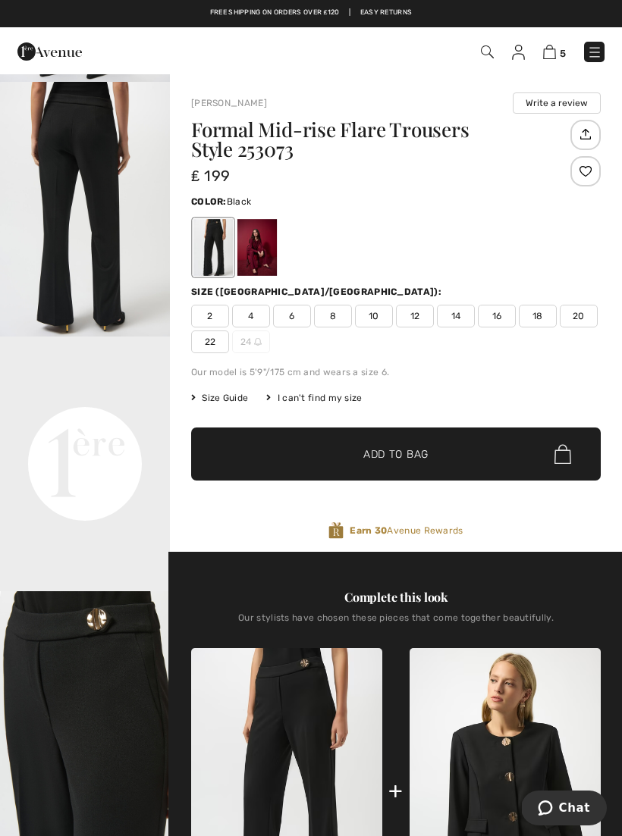
scroll to position [299, 0]
click at [168, 422] on video "Your browser does not support the video tag." at bounding box center [85, 379] width 170 height 85
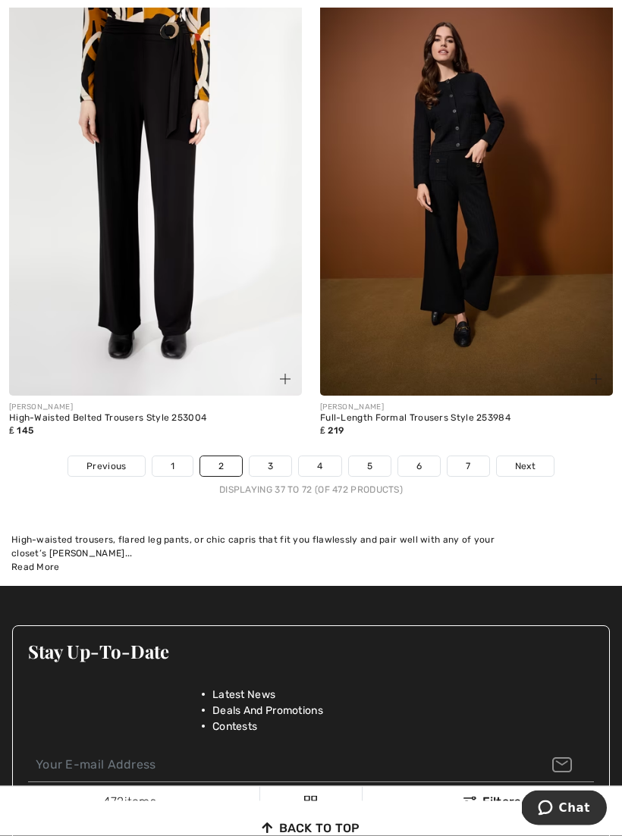
scroll to position [9120, 0]
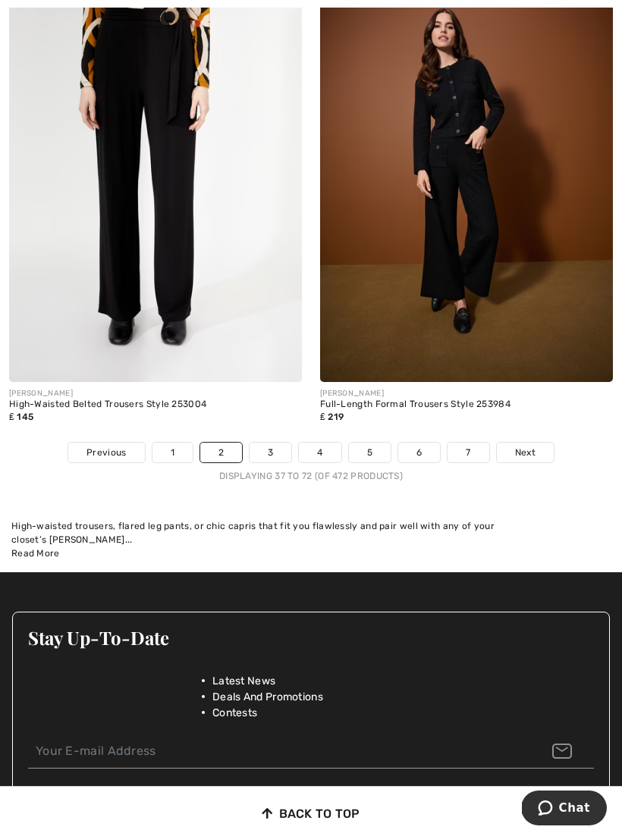
click at [275, 444] on link "3" at bounding box center [270, 453] width 42 height 20
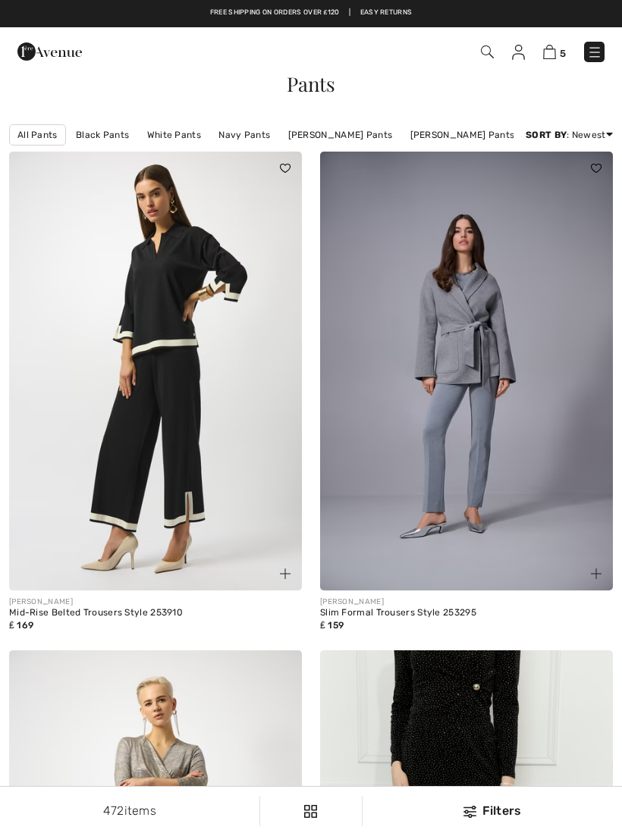
checkbox input "true"
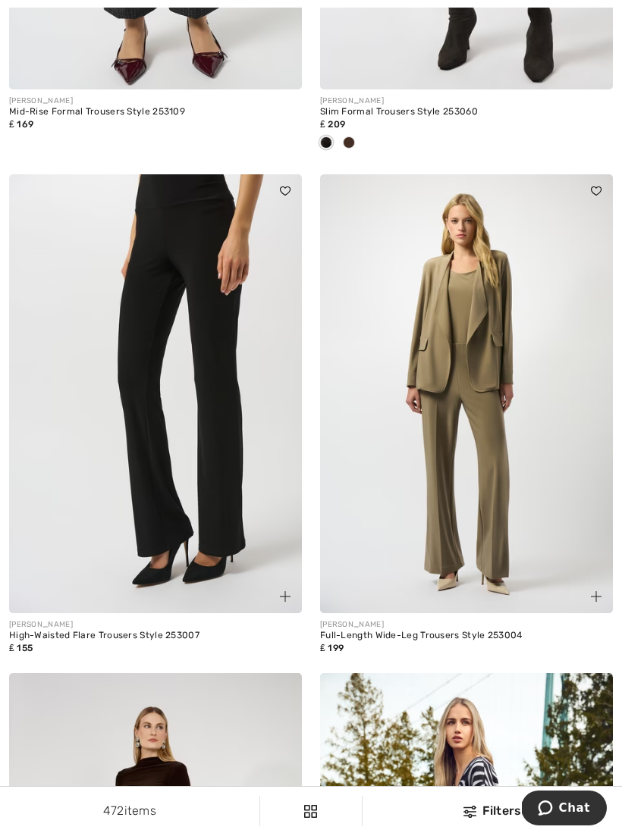
scroll to position [2382, 0]
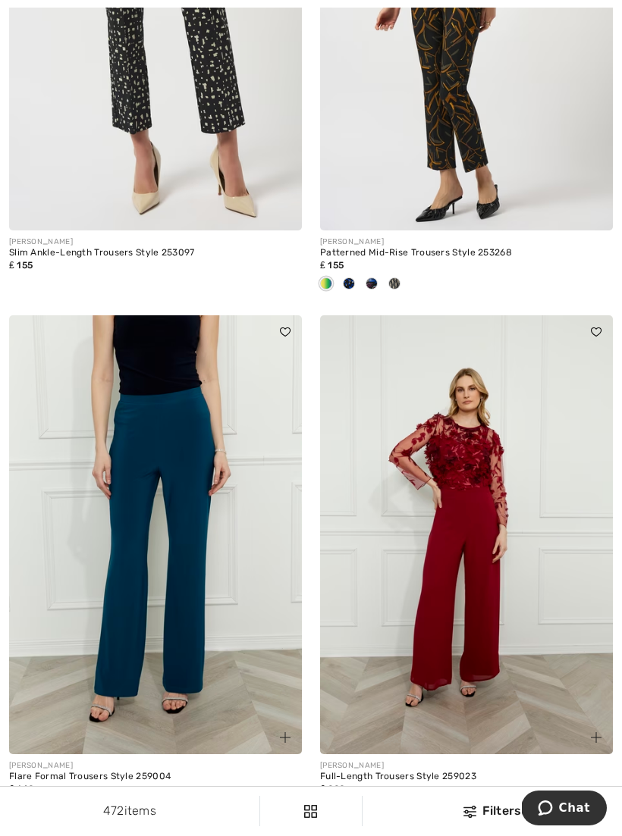
click at [512, 705] on img at bounding box center [466, 534] width 293 height 439
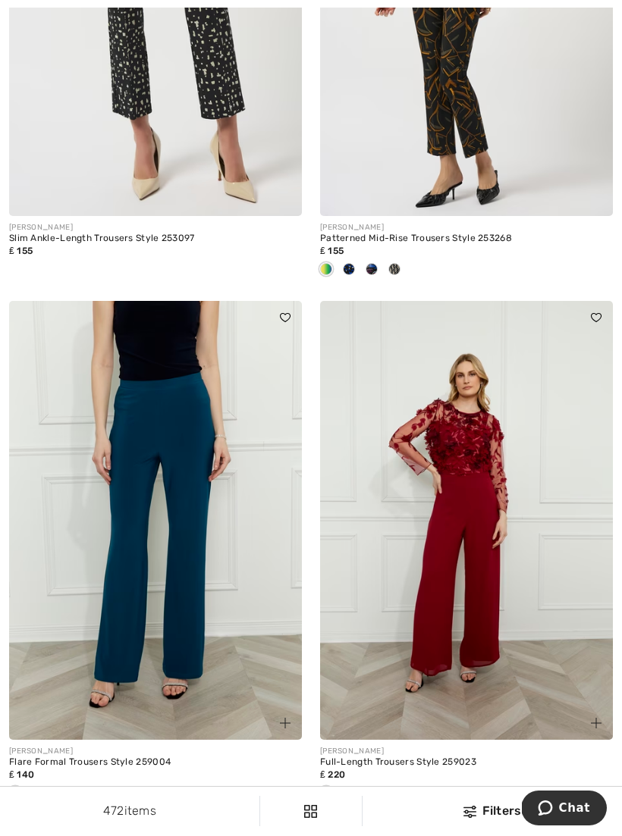
click at [187, 469] on img at bounding box center [155, 520] width 293 height 439
click at [201, 503] on img at bounding box center [155, 520] width 293 height 439
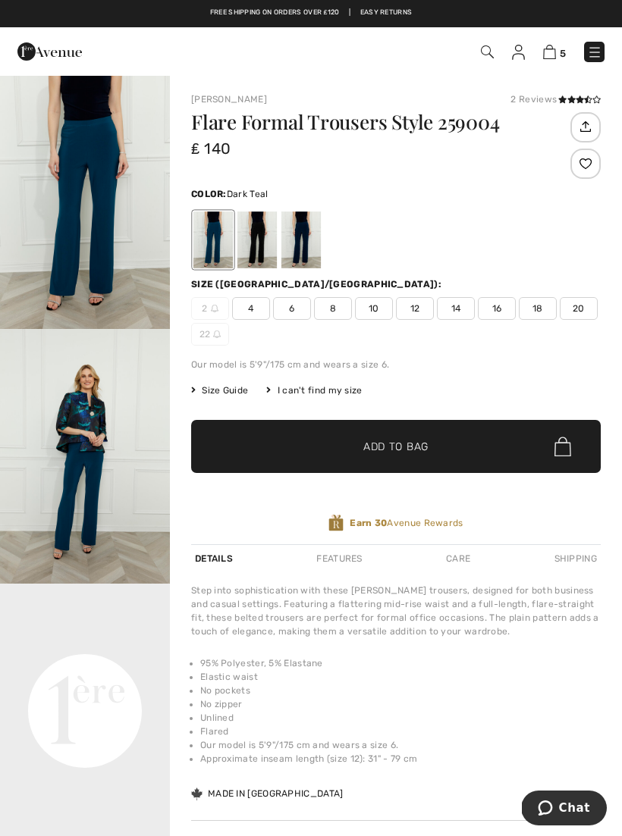
click at [237, 396] on span "Size Guide" at bounding box center [219, 391] width 57 height 14
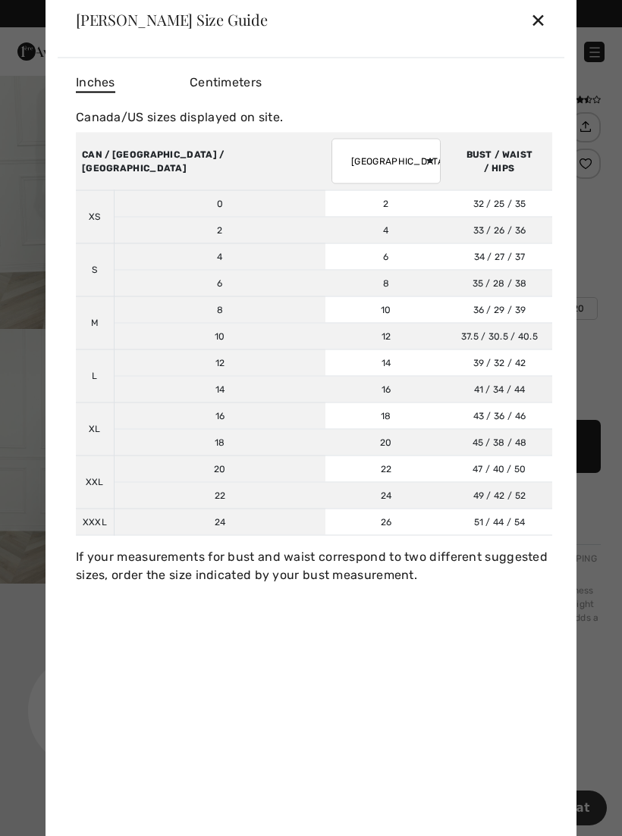
click at [333, 165] on select "AUSTRALIA UK France Germany Spain Italy Japan" at bounding box center [385, 160] width 109 height 45
select select "uk"
click at [178, 406] on td "16" at bounding box center [220, 416] width 212 height 27
click at [535, 31] on div "✕" at bounding box center [538, 20] width 16 height 32
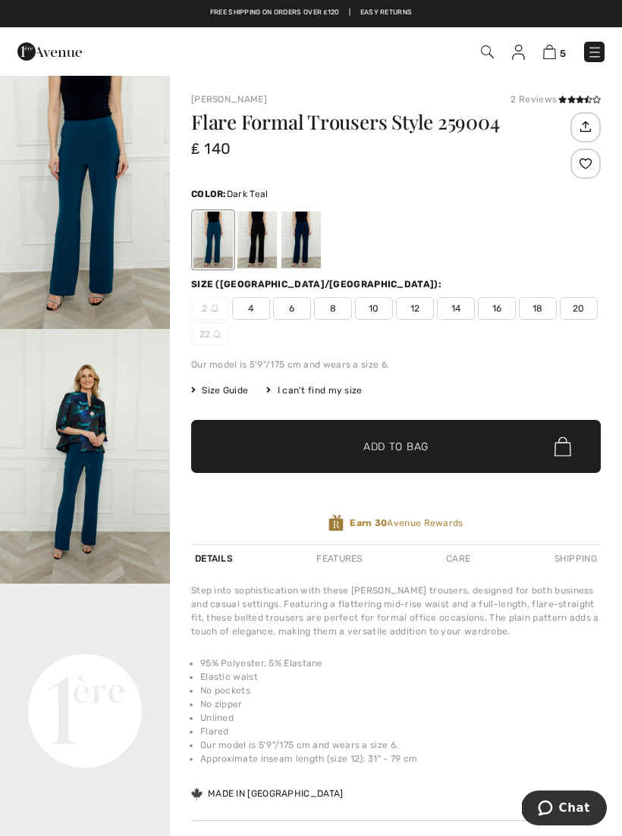
click at [459, 307] on span "14" at bounding box center [456, 308] width 38 height 23
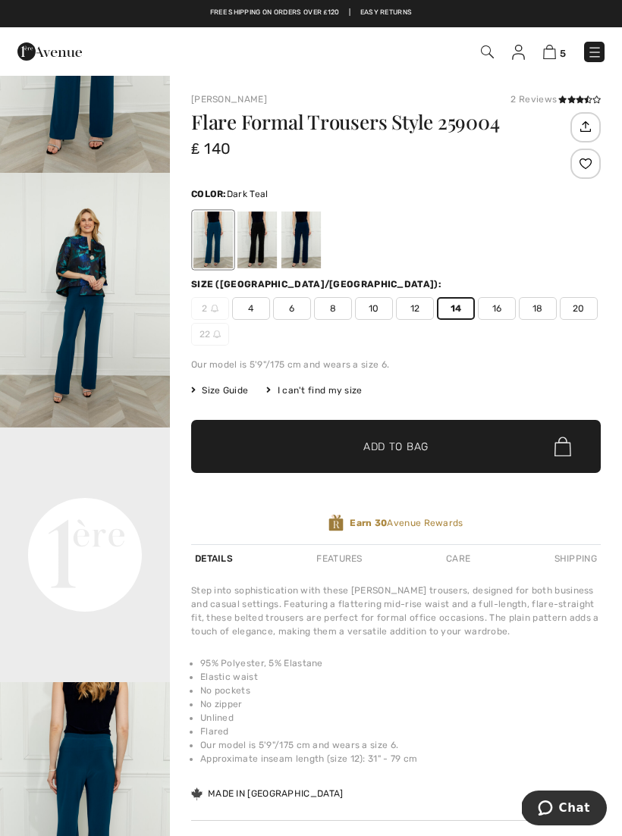
scroll to position [191, 0]
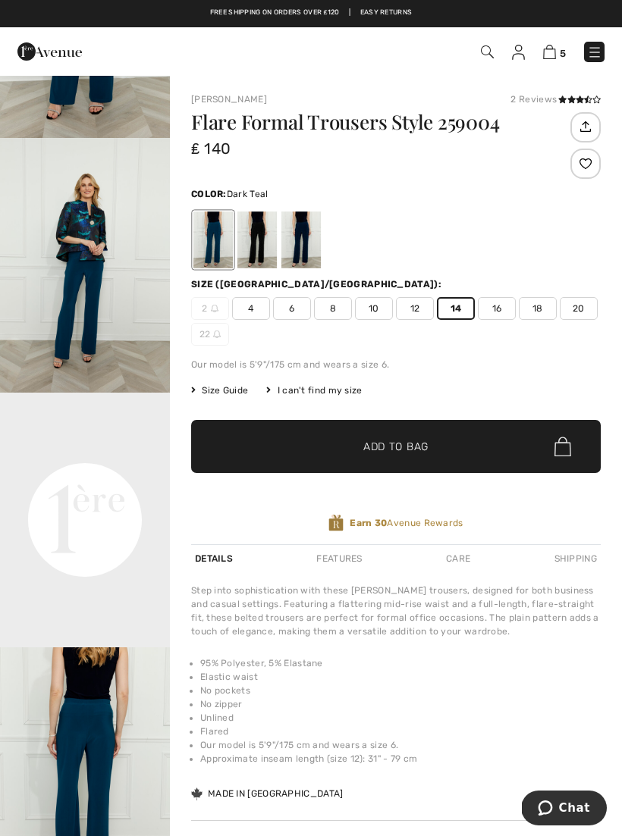
click at [466, 443] on span "✔ Added to Bag Add to Bag" at bounding box center [395, 446] width 409 height 53
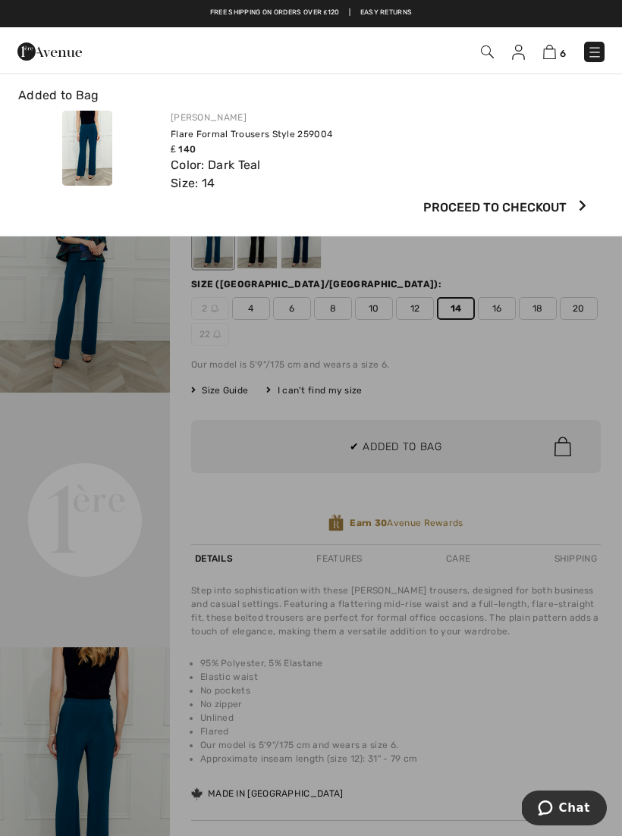
scroll to position [0, 0]
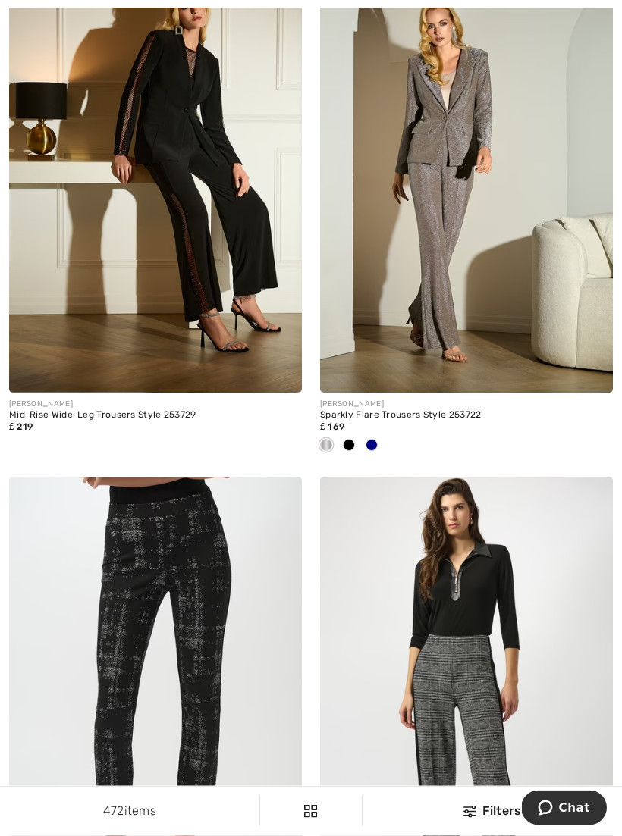
scroll to position [6545, 0]
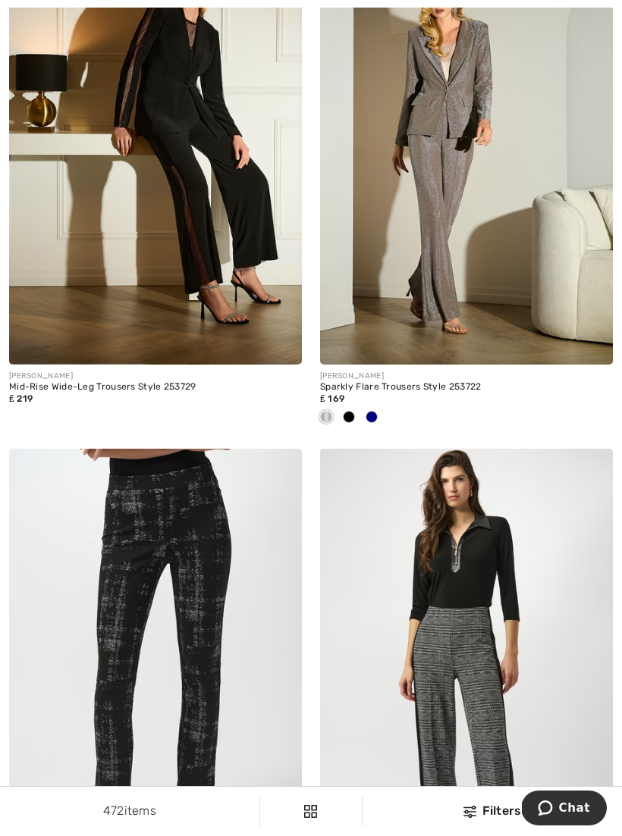
click at [374, 415] on span at bounding box center [371, 417] width 12 height 12
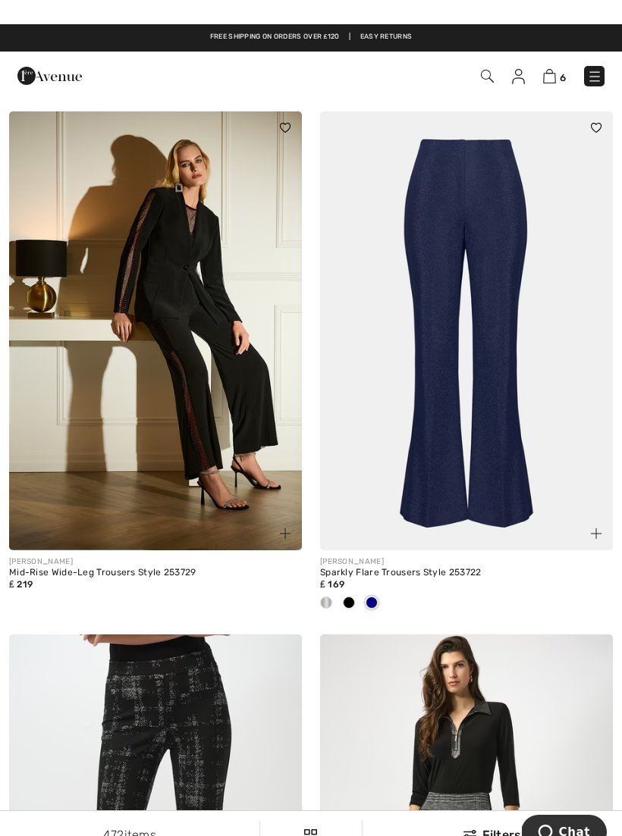
scroll to position [6359, 0]
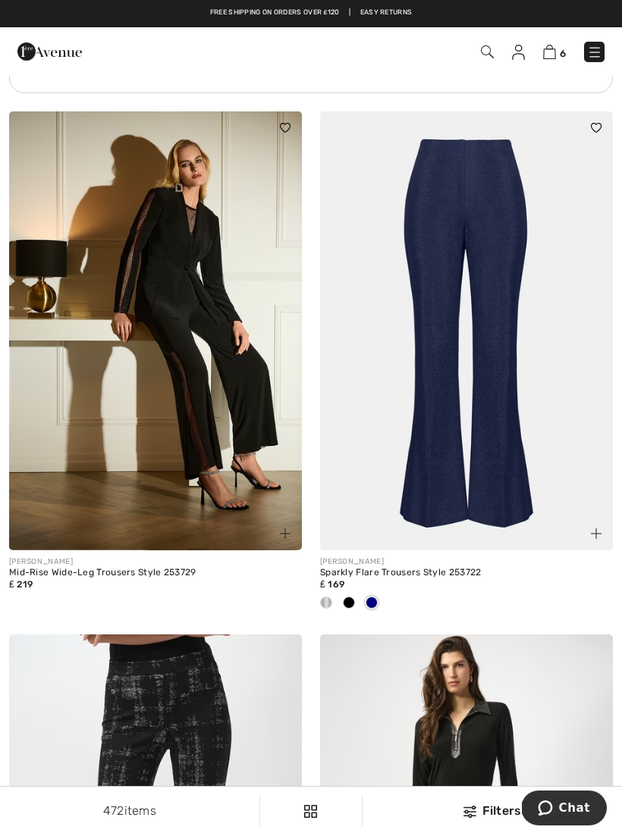
click at [498, 324] on img at bounding box center [466, 330] width 293 height 439
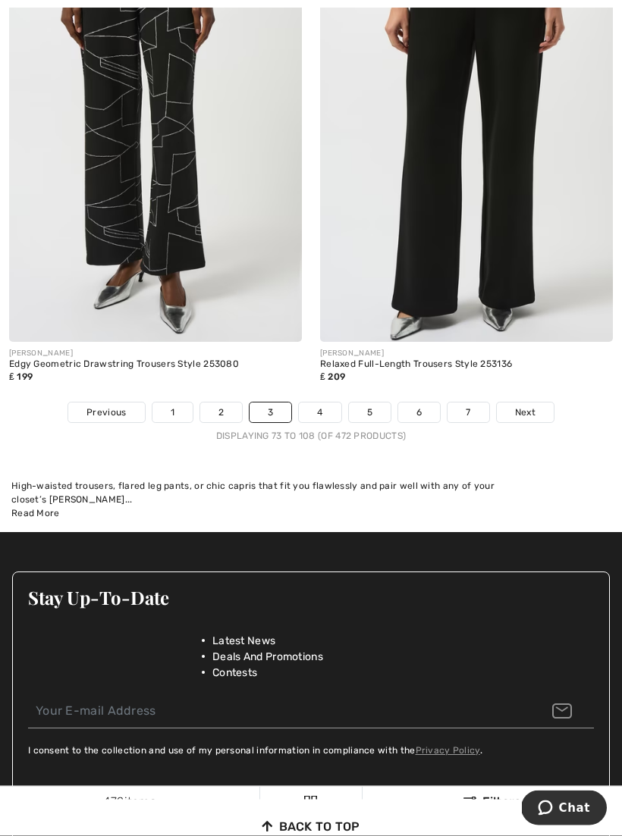
scroll to position [9150, 0]
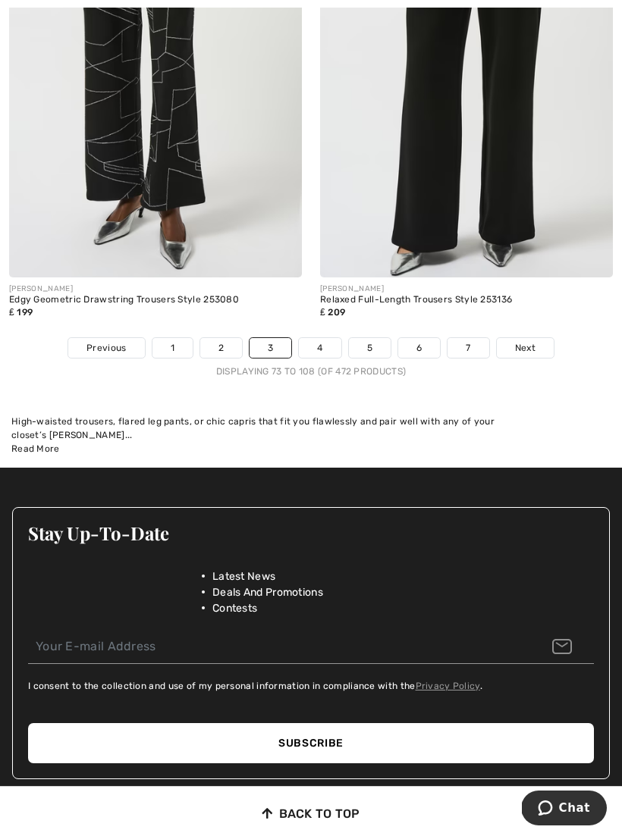
click at [328, 342] on link "4" at bounding box center [320, 348] width 42 height 20
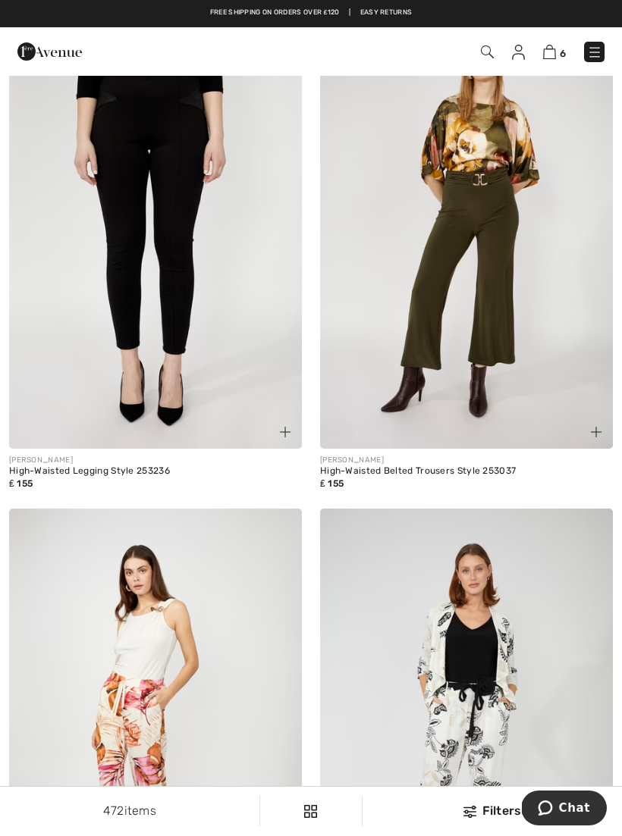
scroll to position [2161, 0]
click at [551, 458] on div "[PERSON_NAME]" at bounding box center [466, 461] width 293 height 11
click at [529, 484] on div "₤ 155" at bounding box center [466, 485] width 293 height 14
click at [487, 538] on img at bounding box center [466, 728] width 293 height 439
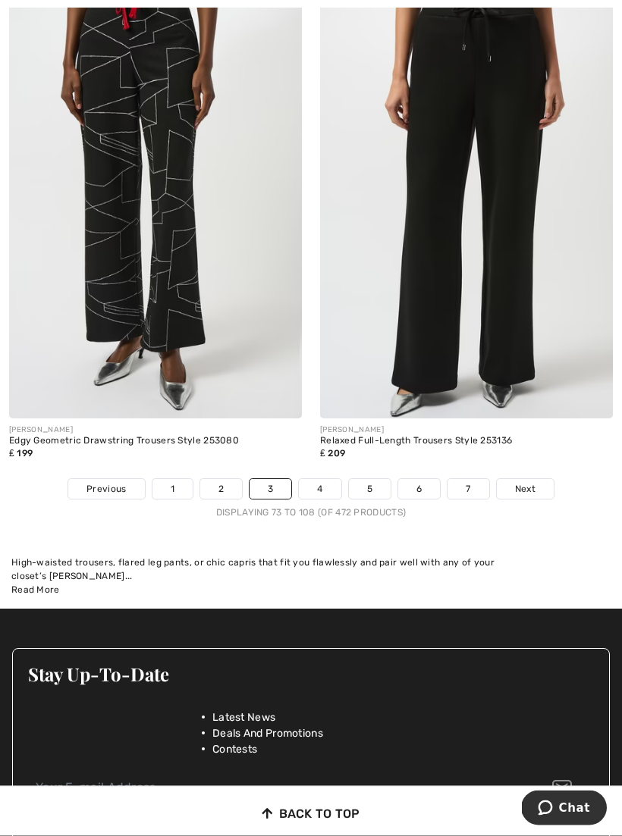
scroll to position [9009, 0]
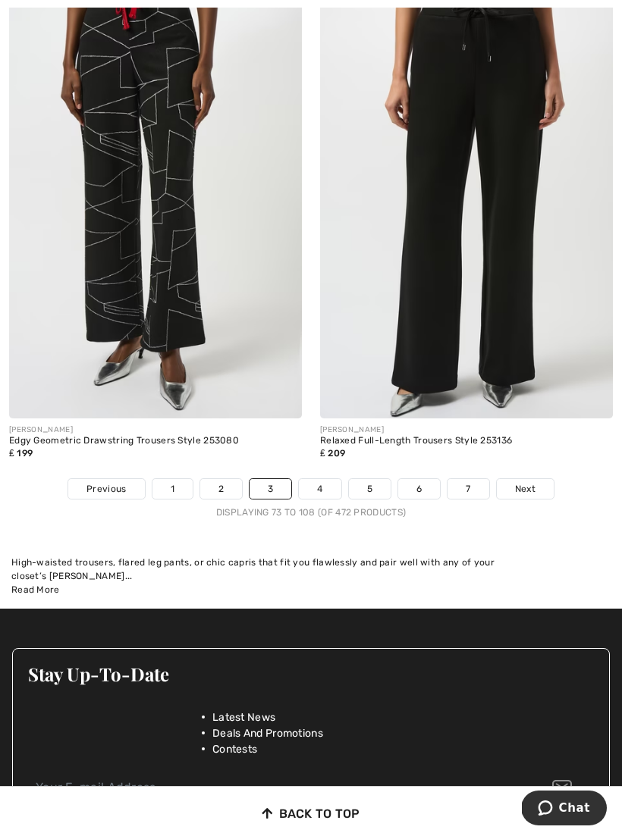
click at [331, 479] on link "4" at bounding box center [320, 489] width 42 height 20
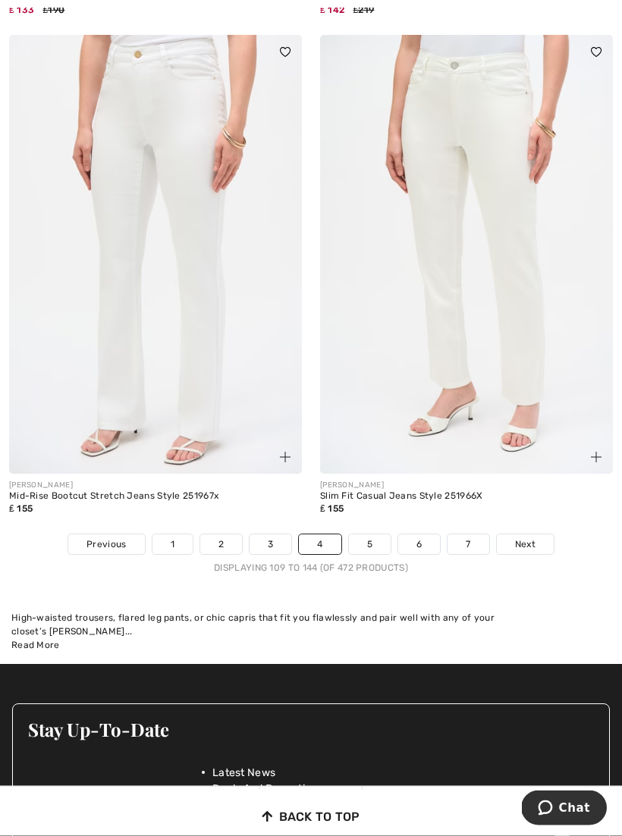
scroll to position [8944, 0]
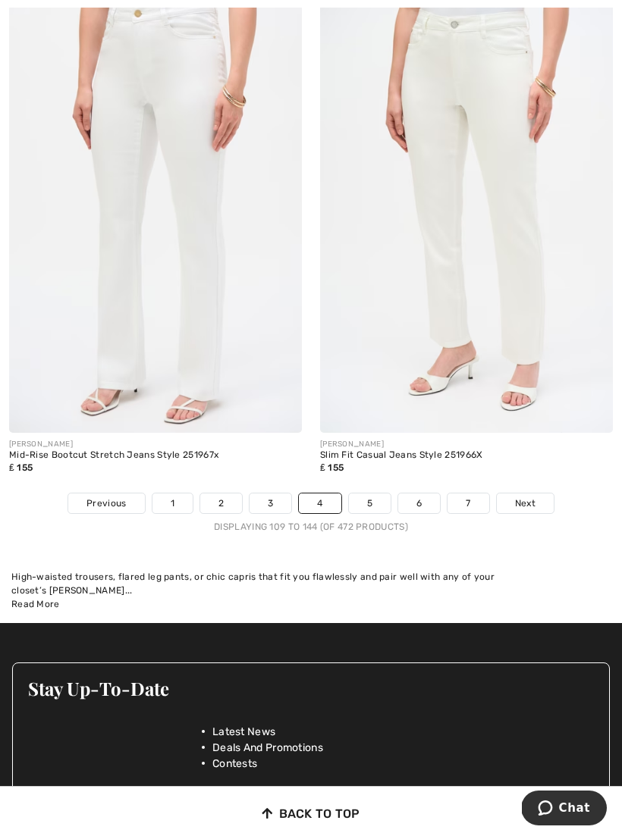
click at [372, 494] on link "5" at bounding box center [370, 504] width 42 height 20
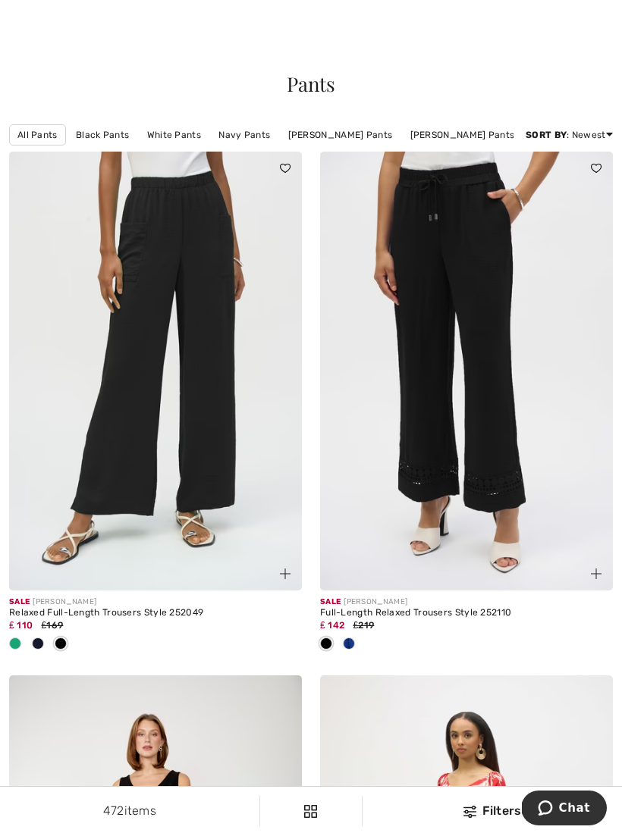
click at [24, 643] on div at bounding box center [15, 644] width 23 height 25
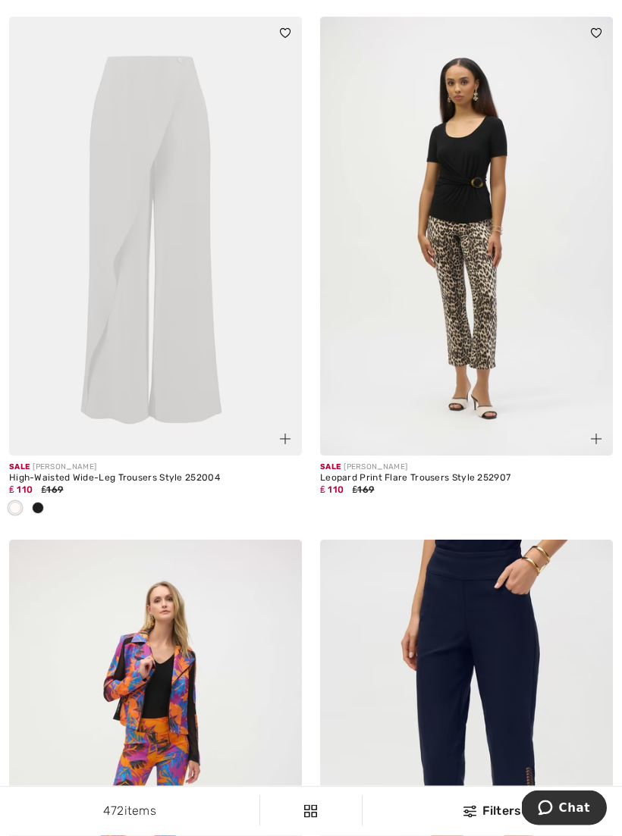
scroll to position [1183, 0]
click at [54, 500] on div at bounding box center [155, 509] width 293 height 25
click at [47, 506] on div at bounding box center [38, 509] width 23 height 25
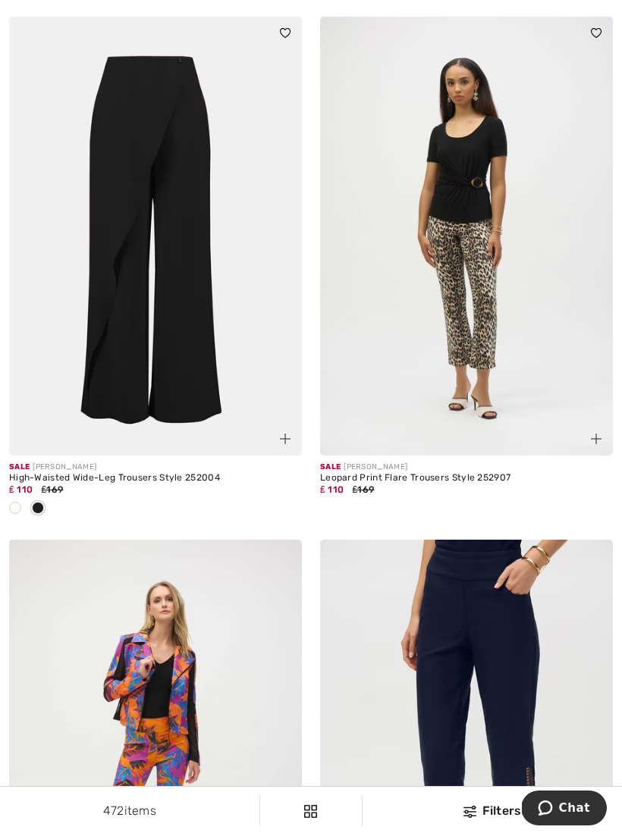
click at [49, 508] on div at bounding box center [38, 509] width 23 height 25
click at [203, 382] on img at bounding box center [155, 236] width 293 height 439
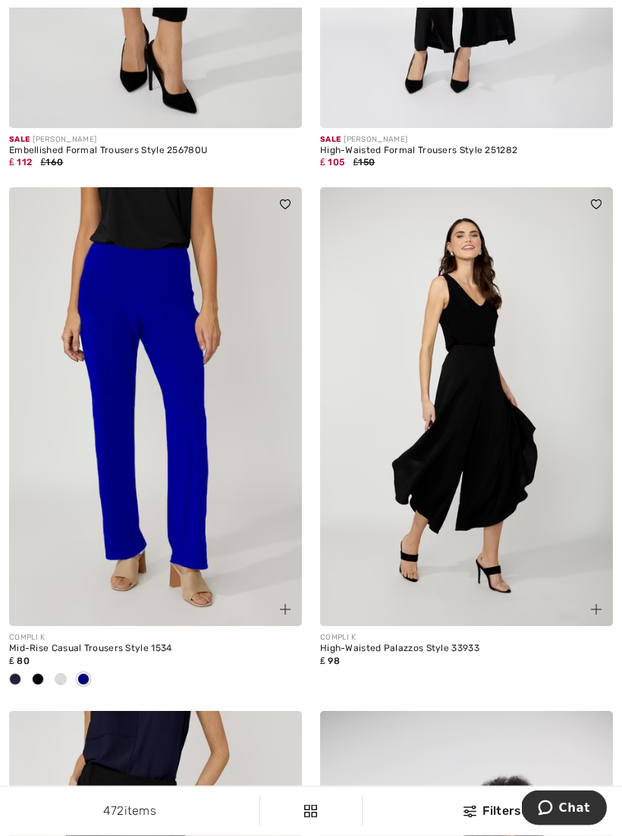
scroll to position [5209, 0]
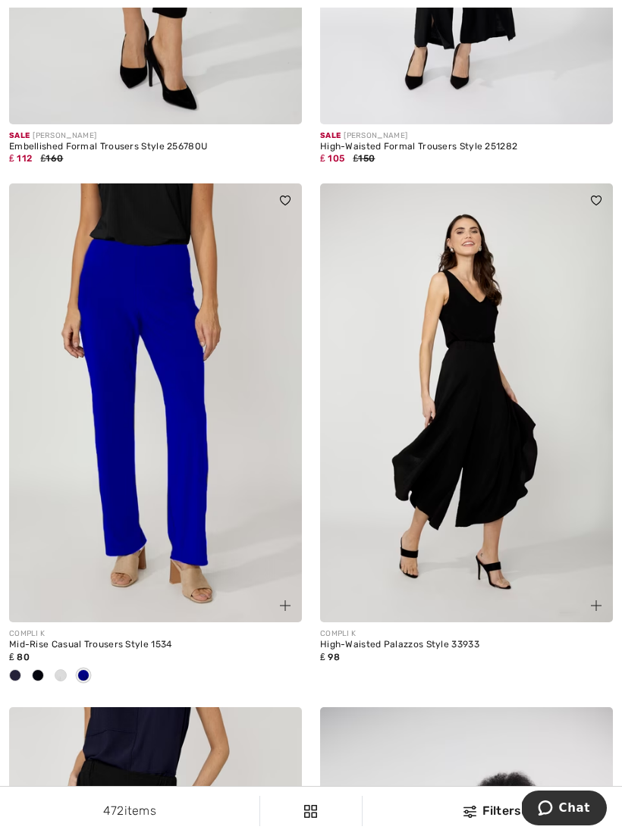
click at [47, 665] on div at bounding box center [38, 676] width 23 height 25
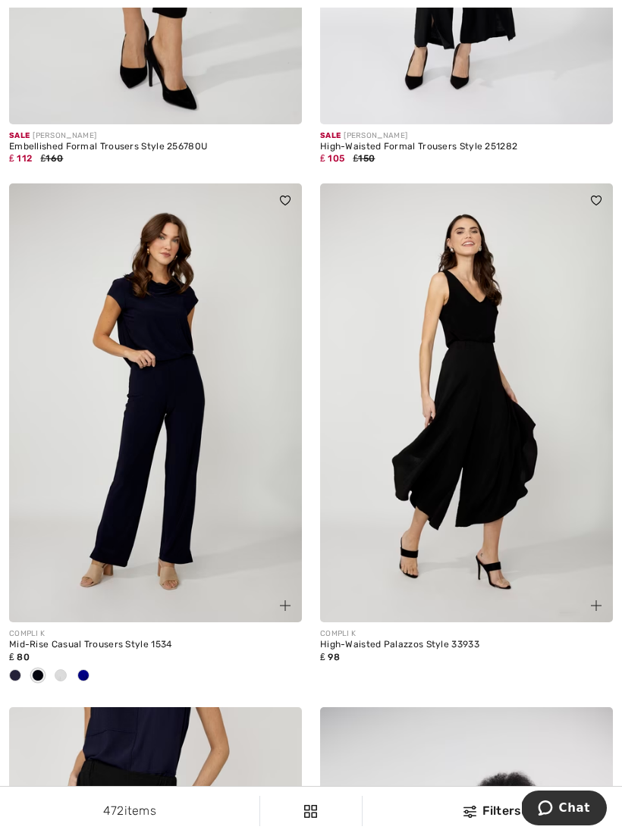
click at [19, 671] on span at bounding box center [15, 675] width 12 height 12
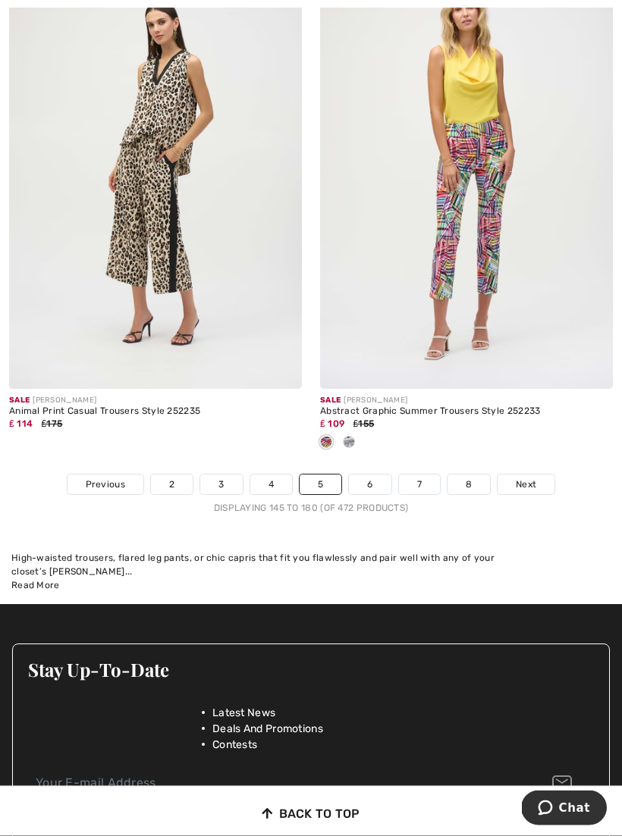
scroll to position [9163, 0]
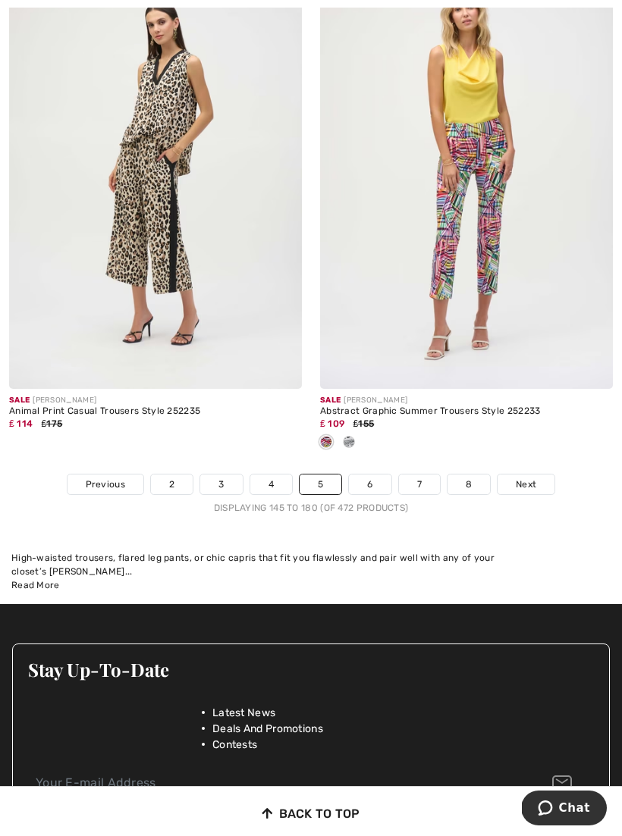
click at [382, 479] on link "6" at bounding box center [370, 485] width 42 height 20
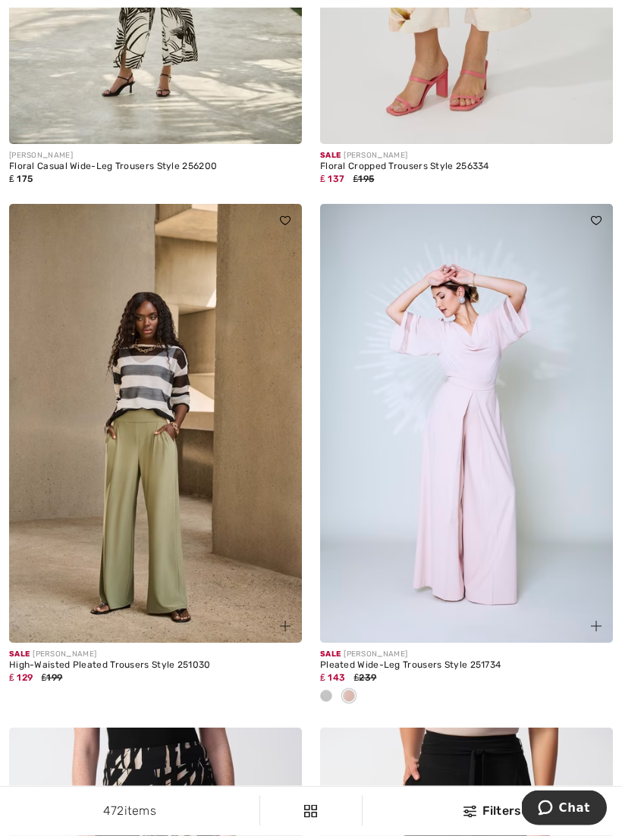
scroll to position [4092, 0]
click at [212, 532] on img at bounding box center [155, 423] width 293 height 439
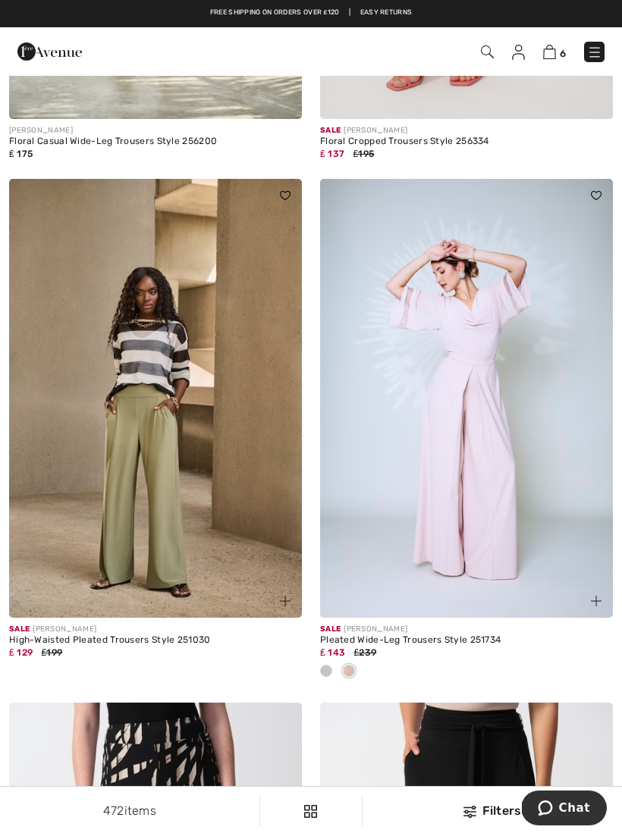
click at [512, 509] on img at bounding box center [466, 398] width 293 height 439
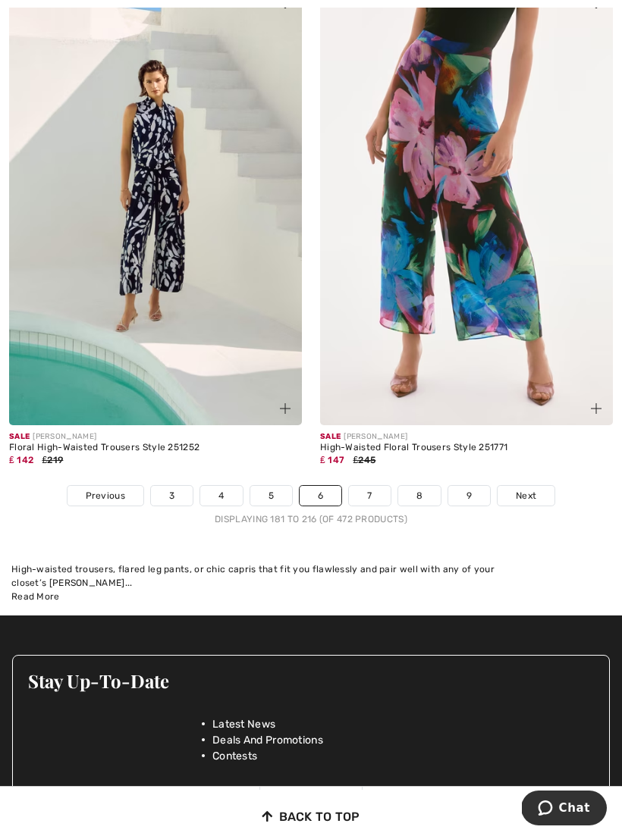
scroll to position [9042, 0]
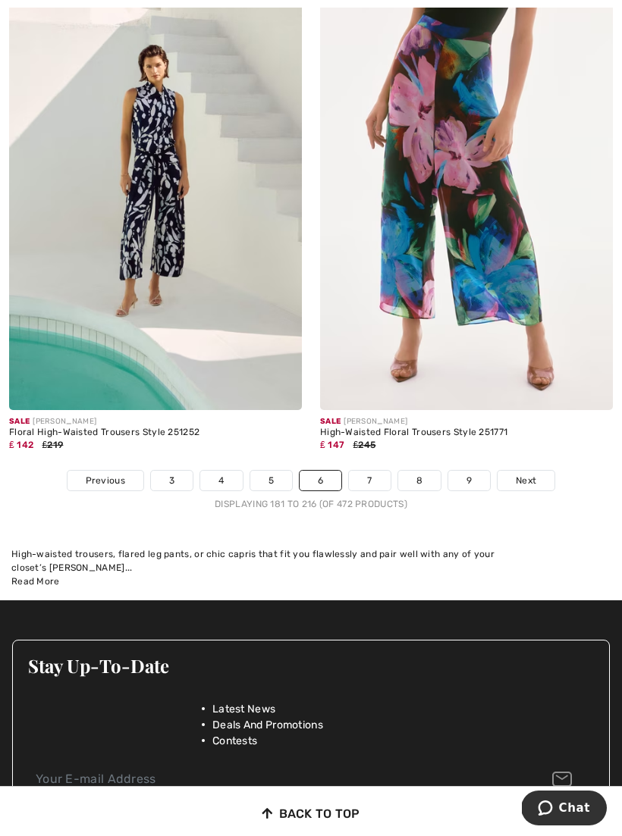
click at [379, 473] on link "7" at bounding box center [369, 481] width 41 height 20
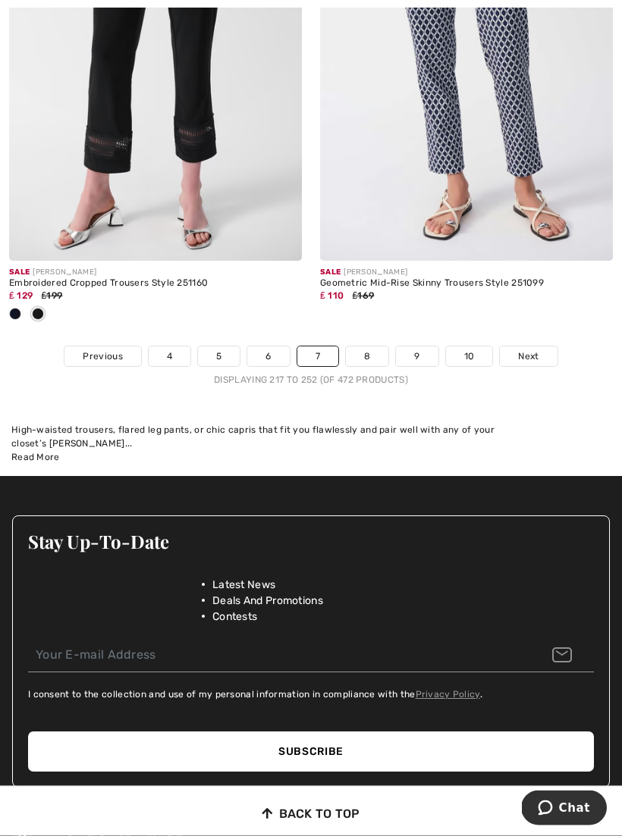
scroll to position [9216, 0]
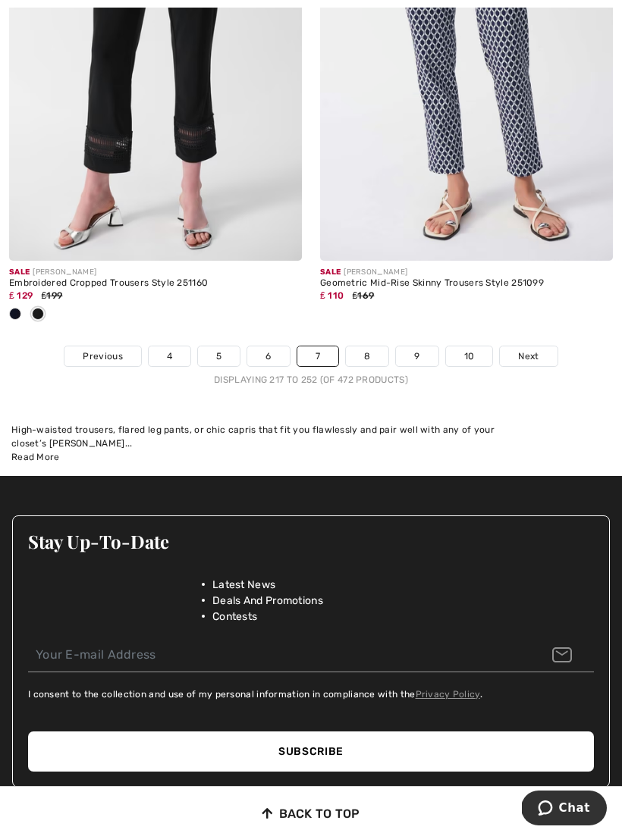
click at [373, 346] on link "8" at bounding box center [367, 356] width 42 height 20
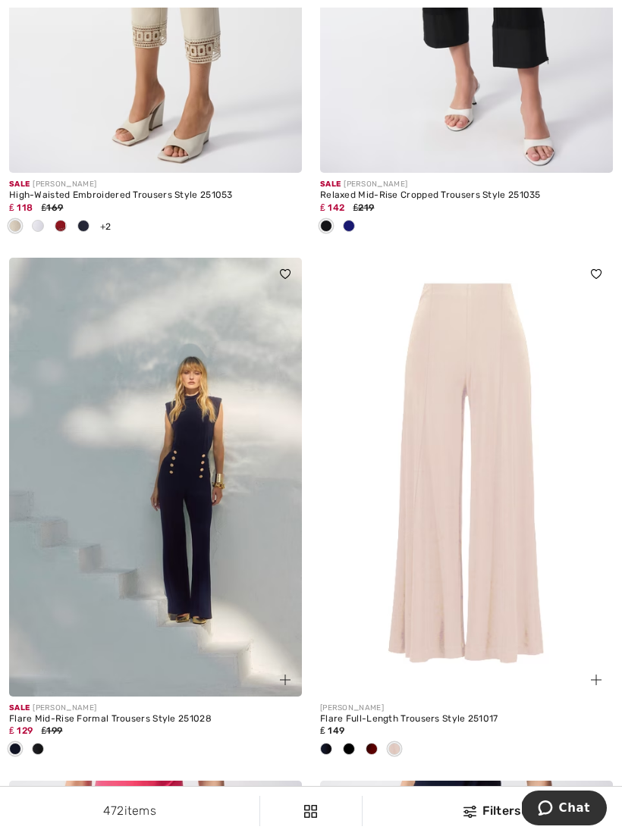
scroll to position [945, 0]
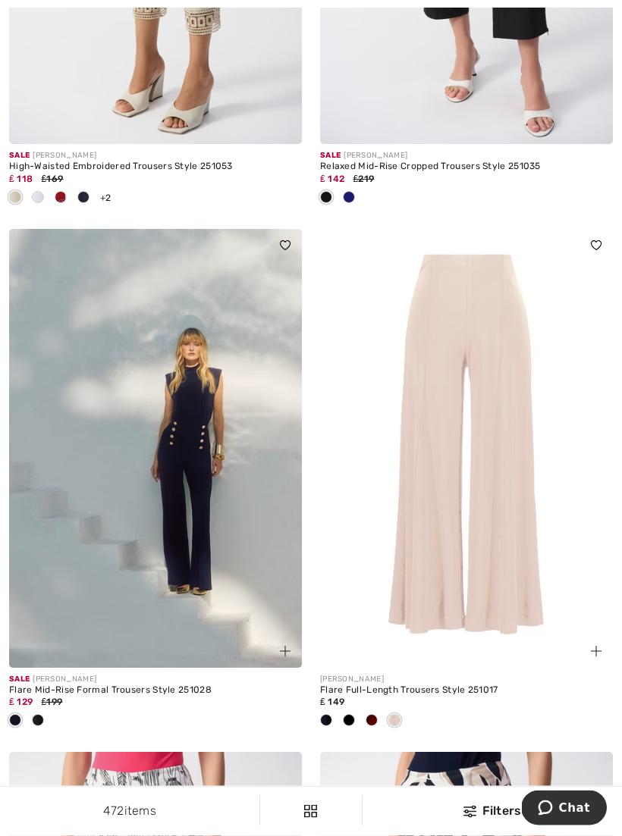
click at [354, 722] on div at bounding box center [348, 722] width 23 height 25
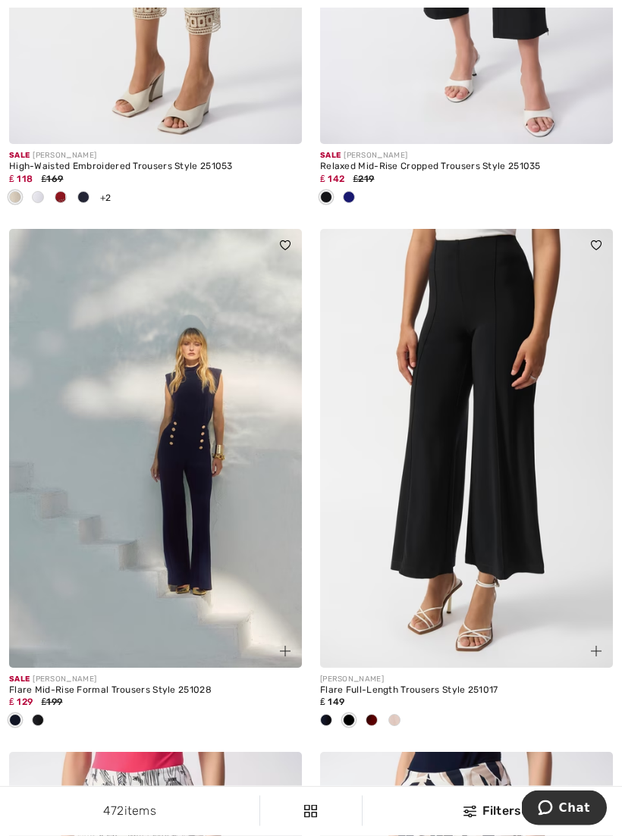
scroll to position [945, 0]
click at [328, 716] on span at bounding box center [326, 720] width 12 height 12
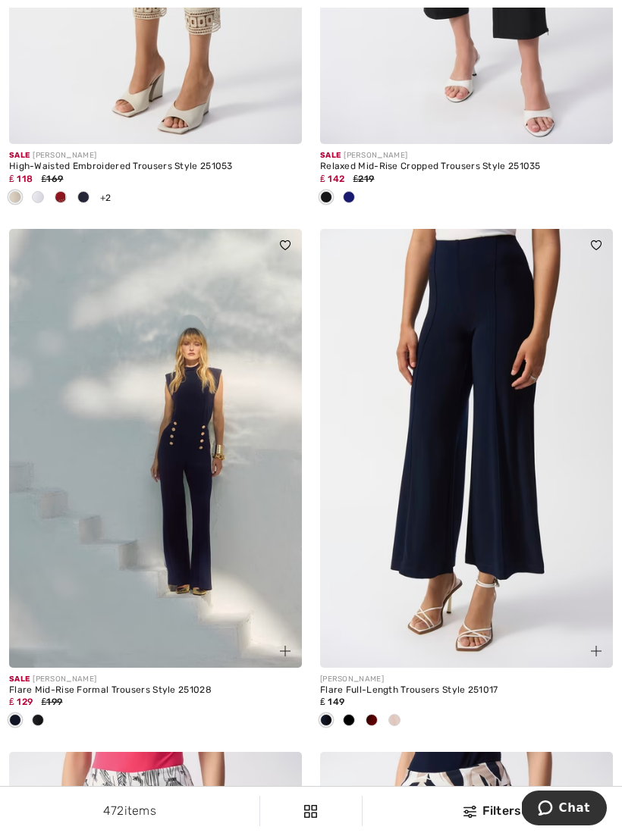
click at [519, 607] on img at bounding box center [466, 448] width 293 height 439
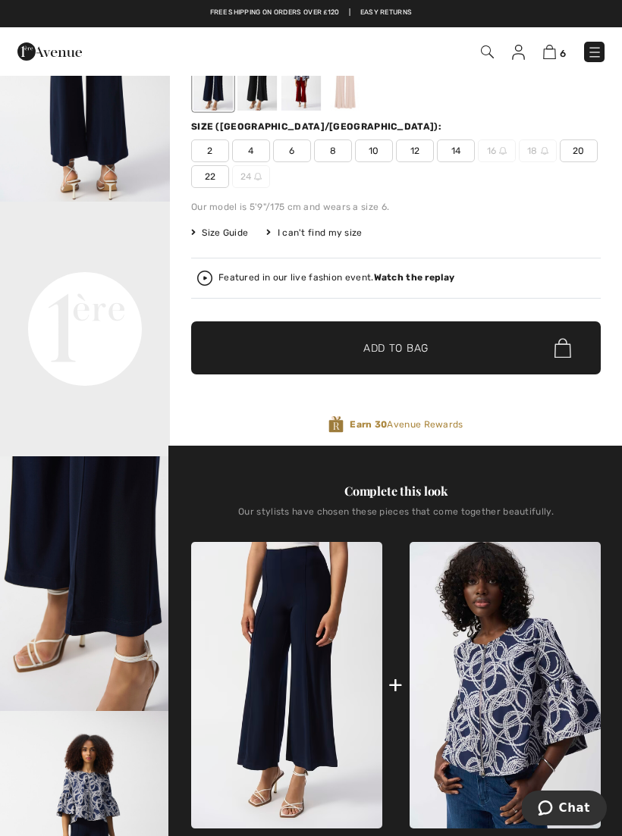
scroll to position [139, 0]
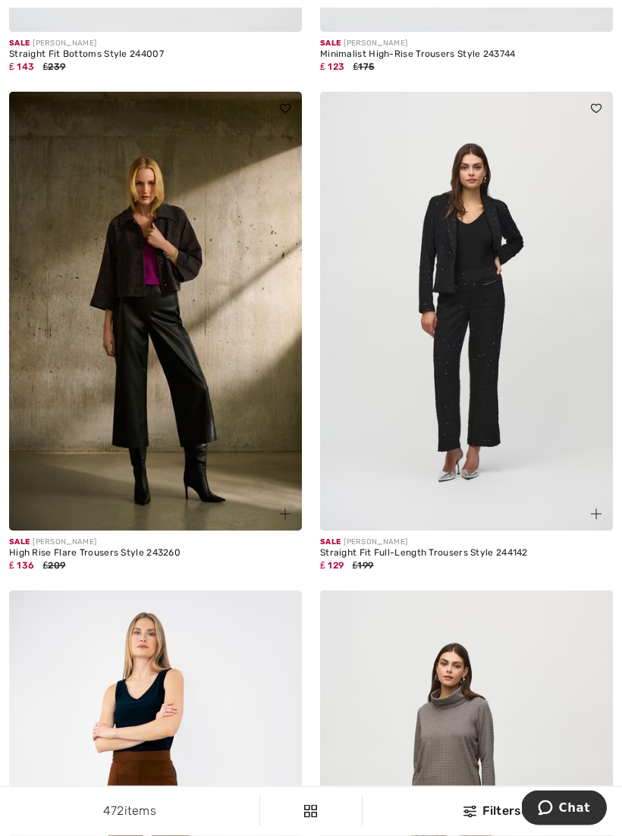
scroll to position [7301, 0]
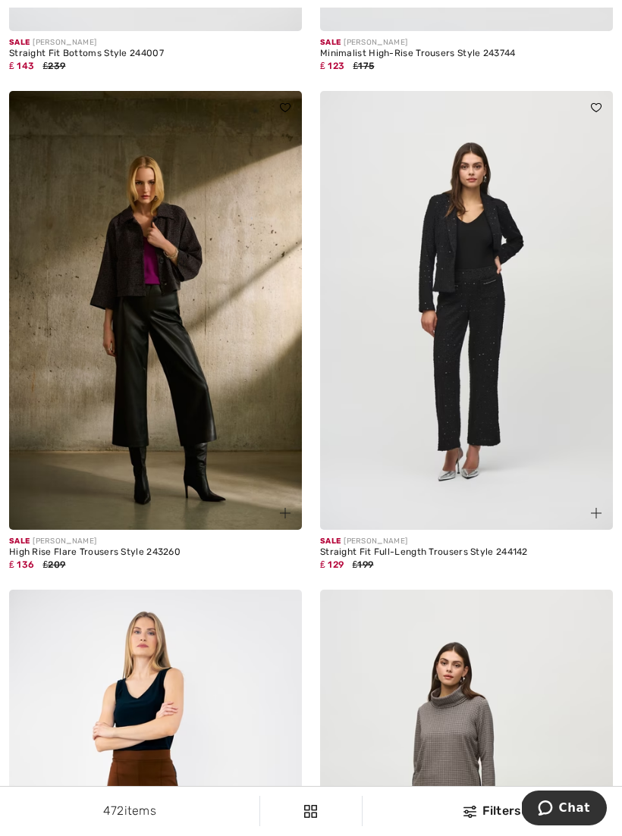
click at [550, 655] on img at bounding box center [466, 809] width 293 height 439
click at [528, 645] on img at bounding box center [466, 809] width 293 height 439
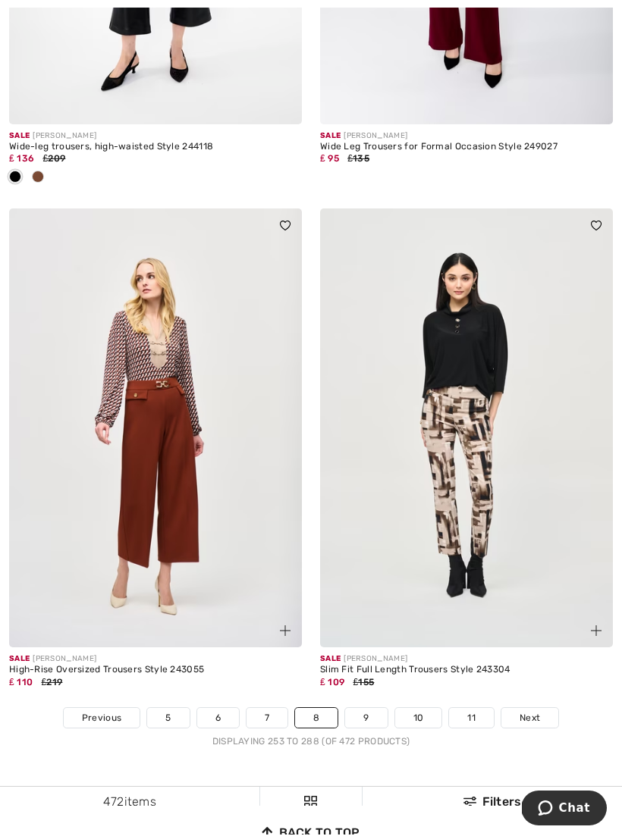
scroll to position [8706, 0]
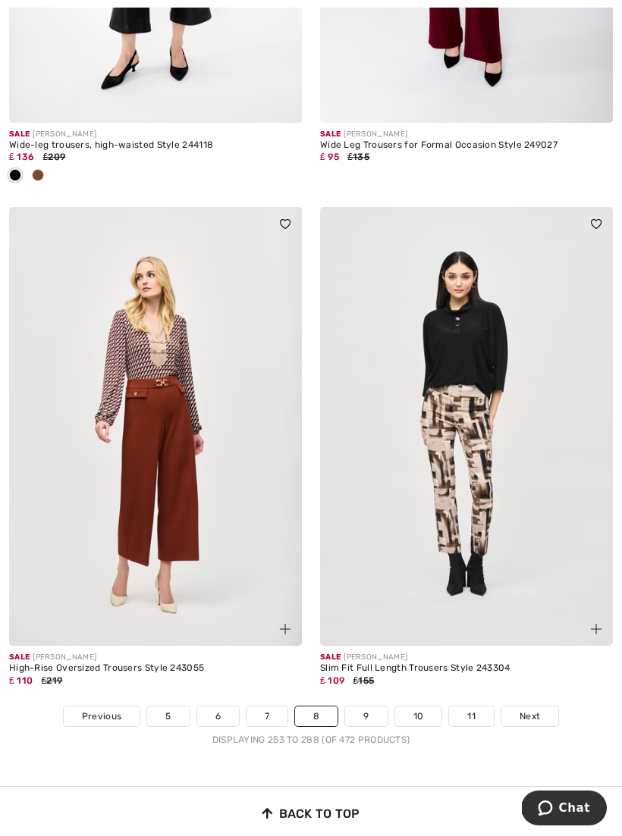
click at [375, 707] on link "9" at bounding box center [366, 717] width 42 height 20
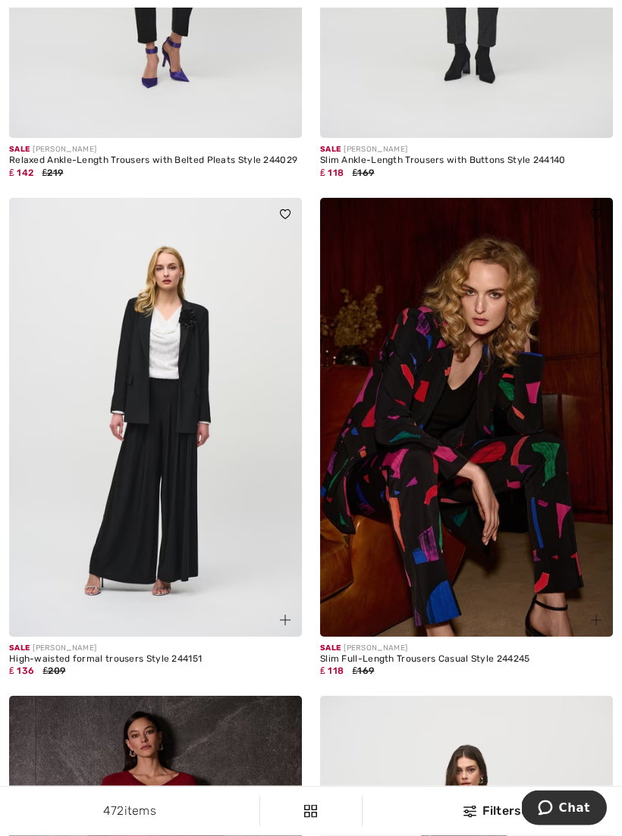
scroll to position [952, 0]
click at [225, 494] on img at bounding box center [155, 417] width 293 height 439
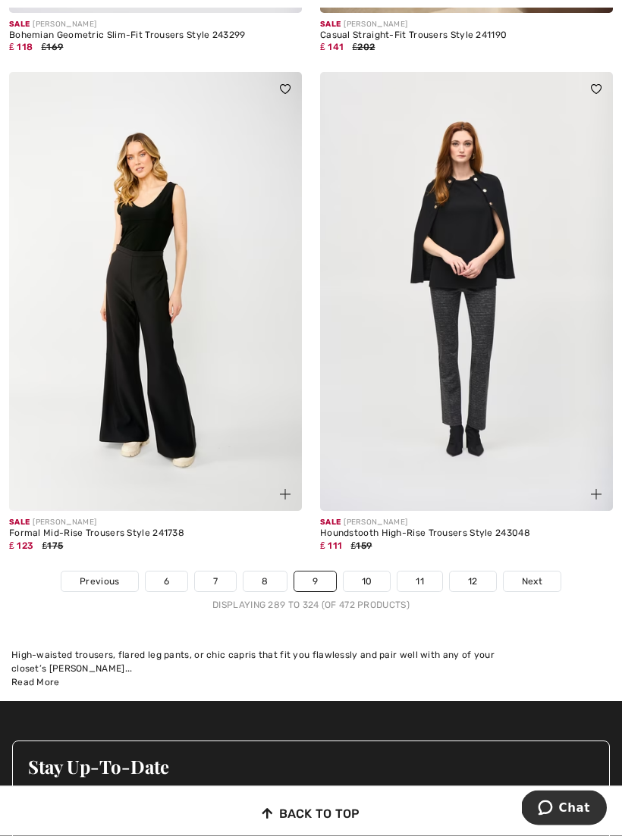
scroll to position [8891, 0]
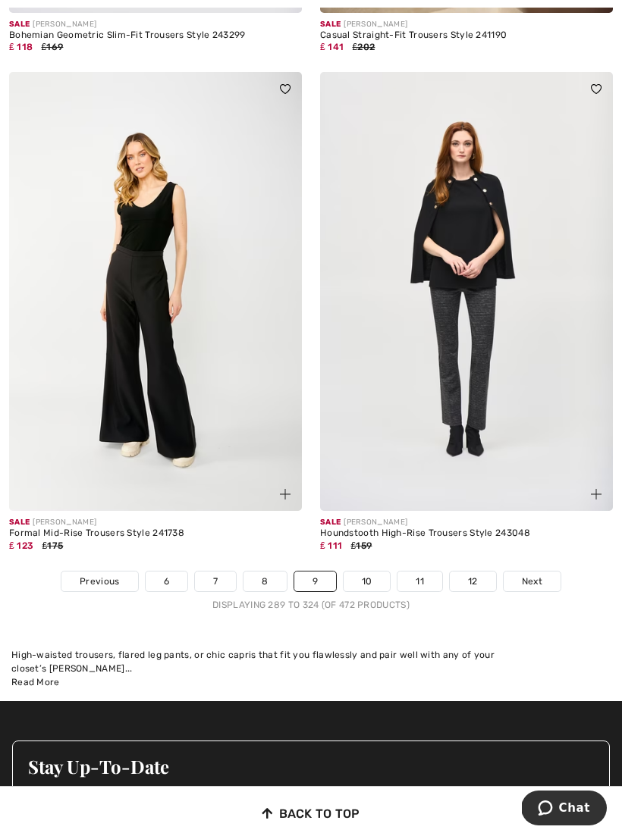
click at [373, 572] on link "10" at bounding box center [366, 582] width 47 height 20
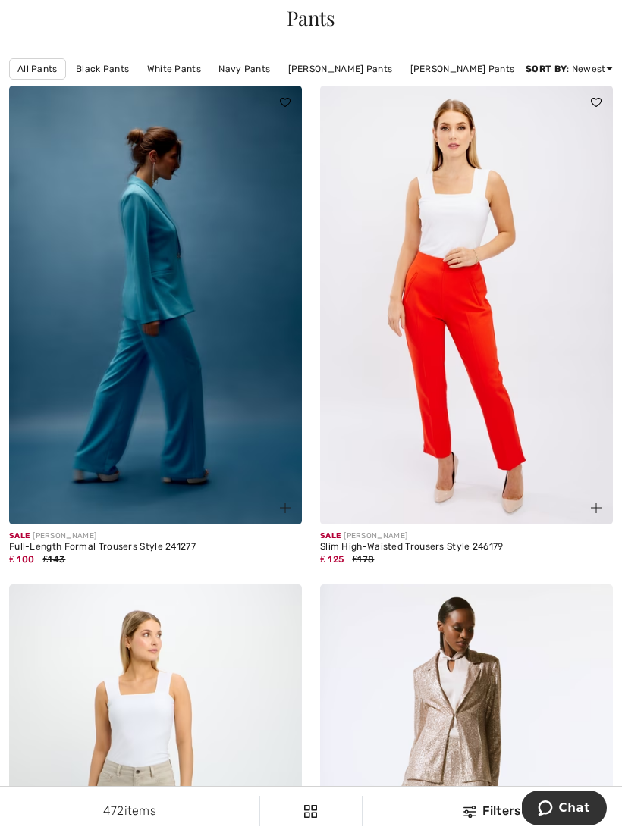
scroll to position [77, 0]
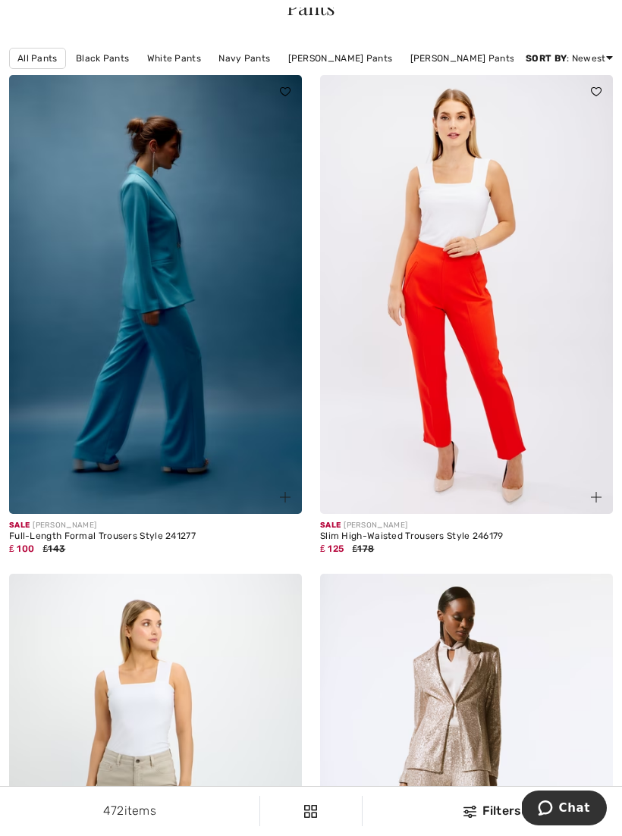
click at [225, 406] on img at bounding box center [155, 294] width 293 height 439
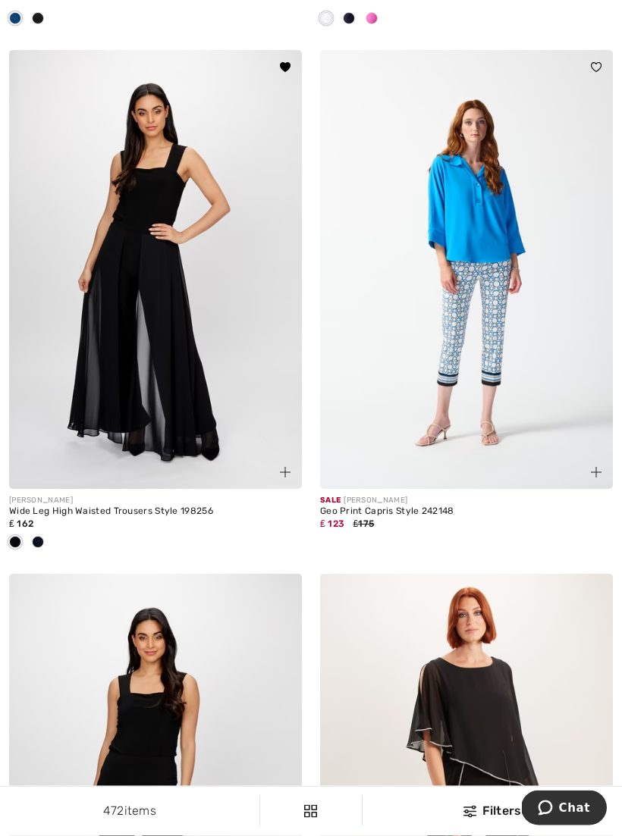
scroll to position [6993, 0]
click at [199, 403] on img at bounding box center [155, 269] width 293 height 439
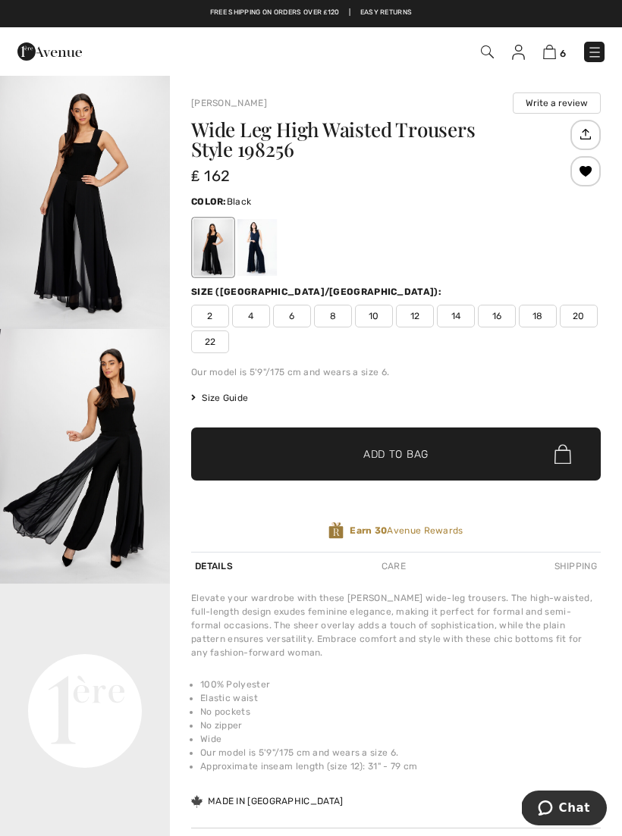
click at [222, 404] on span "Size Guide" at bounding box center [219, 398] width 57 height 14
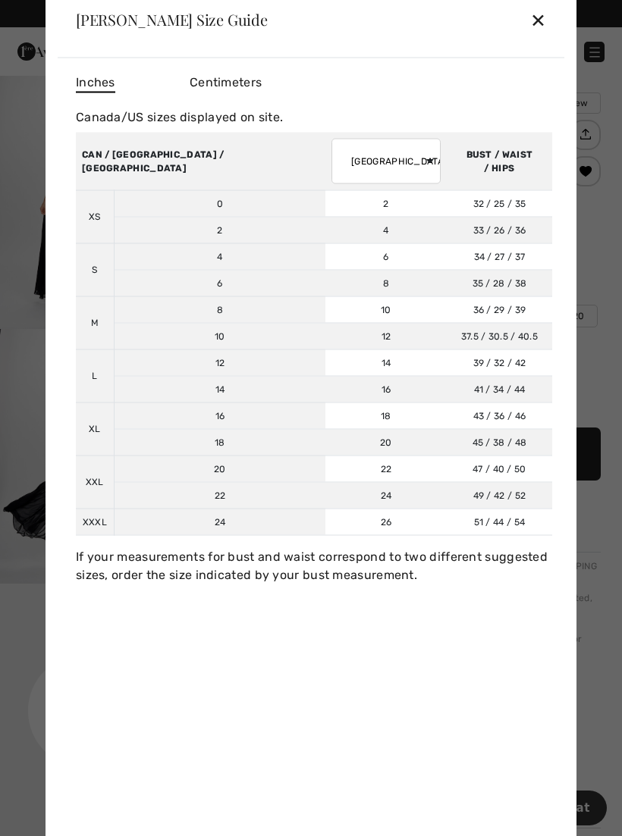
click at [343, 167] on select "AUSTRALIA UK France Germany Spain Italy Japan" at bounding box center [385, 160] width 109 height 45
select select "uk"
click at [545, 12] on div "✕" at bounding box center [538, 20] width 16 height 32
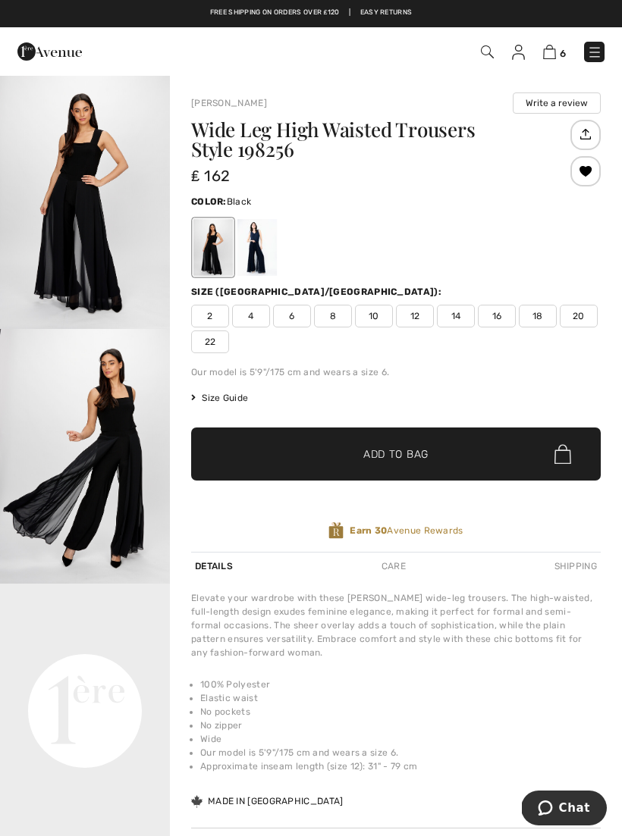
click at [541, 24] on div "Free shipping on orders over ₤120 | Easy Returns" at bounding box center [311, 21] width 607 height 26
click at [136, 237] on img "1 / 6" at bounding box center [85, 201] width 170 height 255
click at [262, 259] on div at bounding box center [256, 247] width 39 height 57
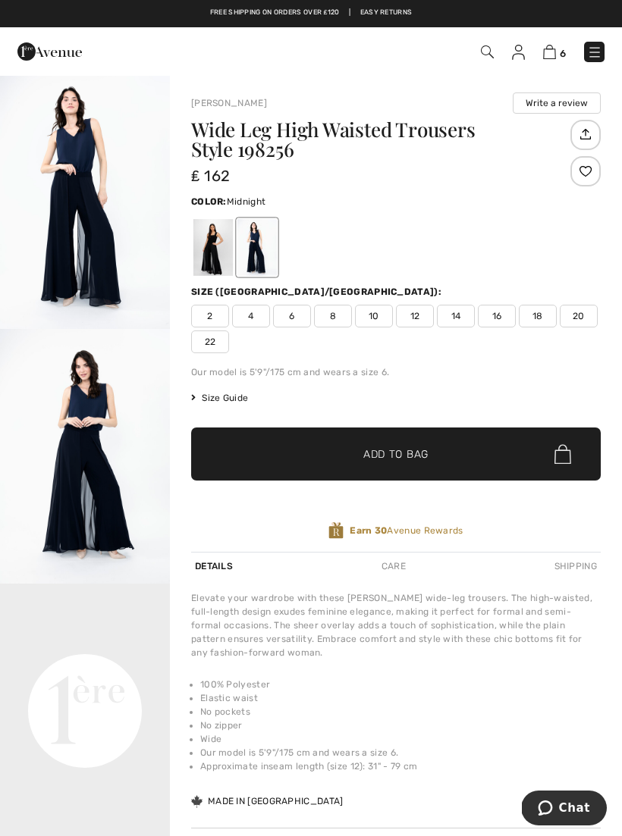
click at [233, 394] on span "Size Guide" at bounding box center [219, 398] width 57 height 14
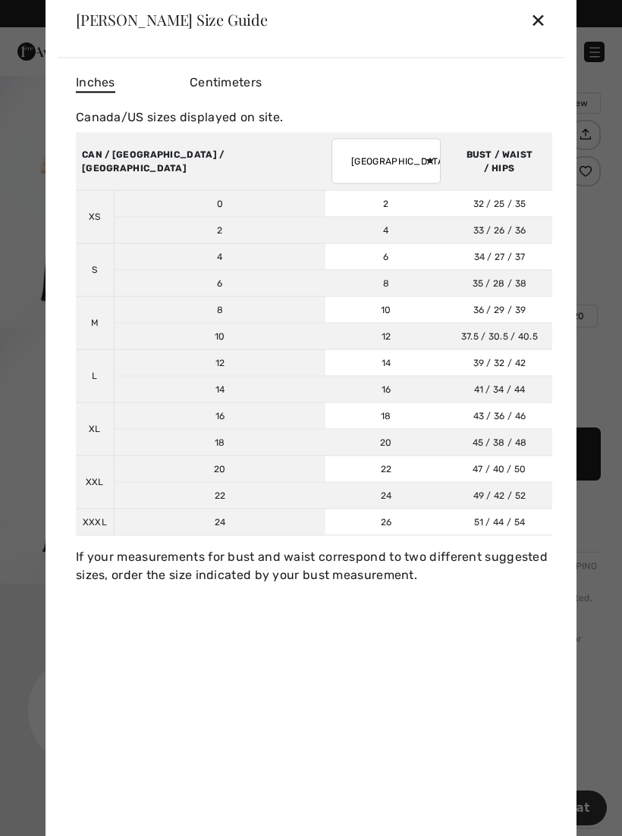
click at [331, 149] on select "AUSTRALIA UK France Germany Spain Italy Japan" at bounding box center [385, 160] width 109 height 45
select select "uk"
click at [544, 25] on div "✕" at bounding box center [538, 20] width 16 height 32
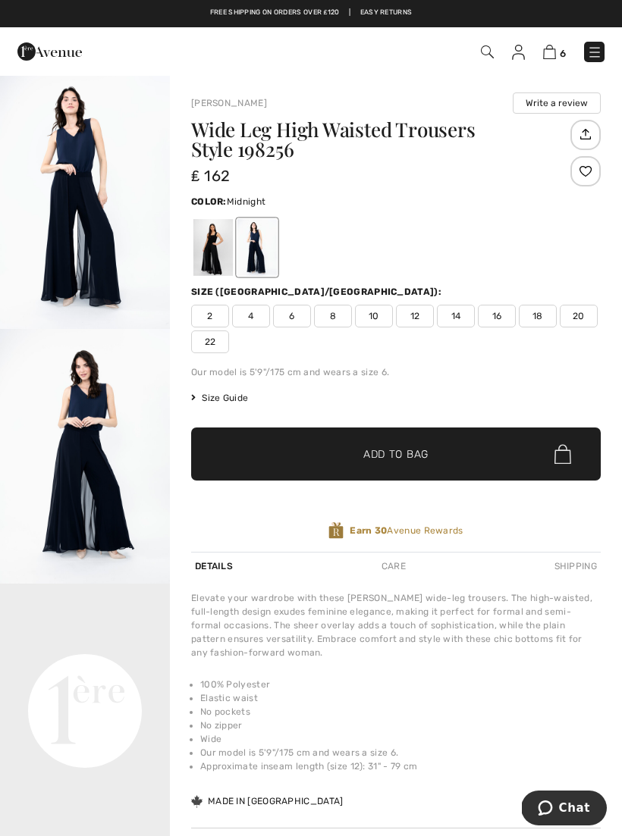
click at [429, 318] on span "12" at bounding box center [415, 316] width 38 height 23
click at [475, 459] on span "✔ Added to Bag Add to Bag" at bounding box center [395, 454] width 409 height 53
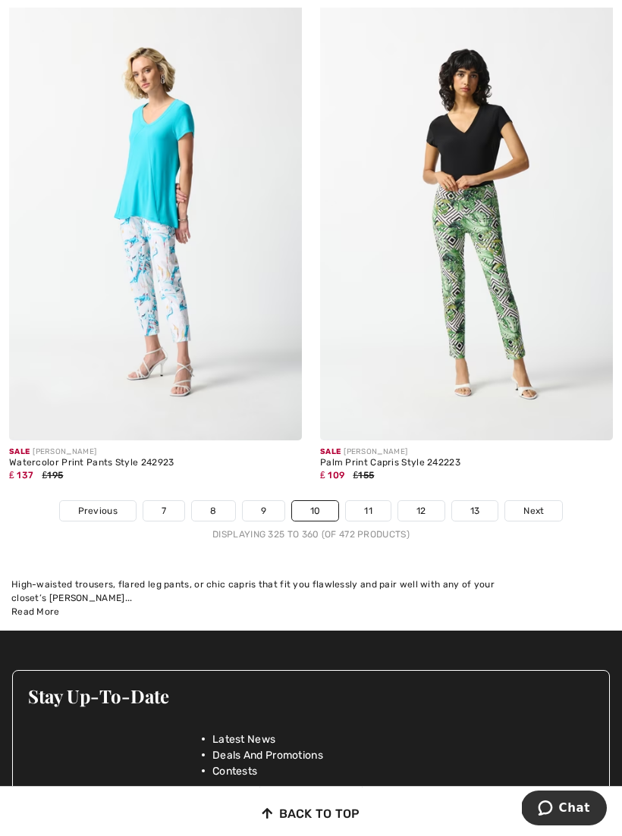
scroll to position [9120, 0]
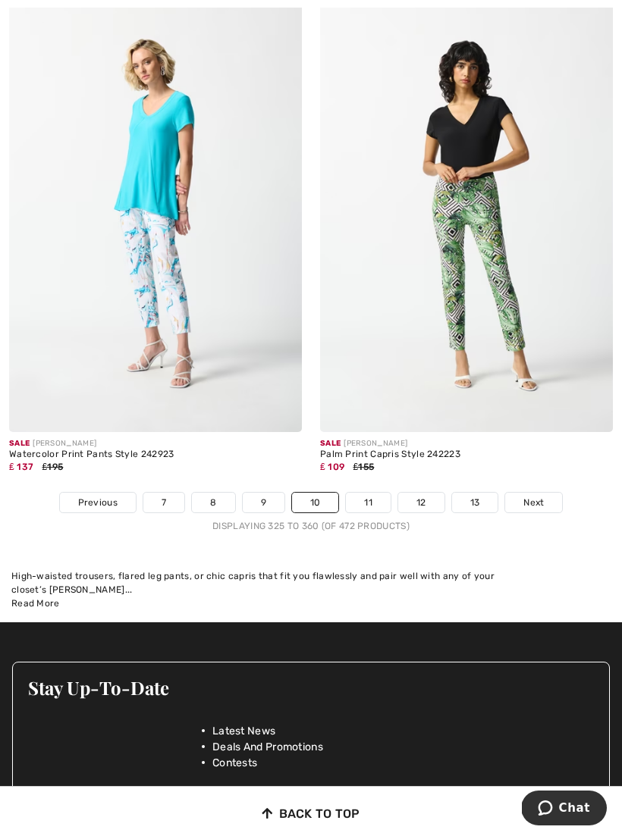
click at [384, 495] on link "11" at bounding box center [368, 503] width 45 height 20
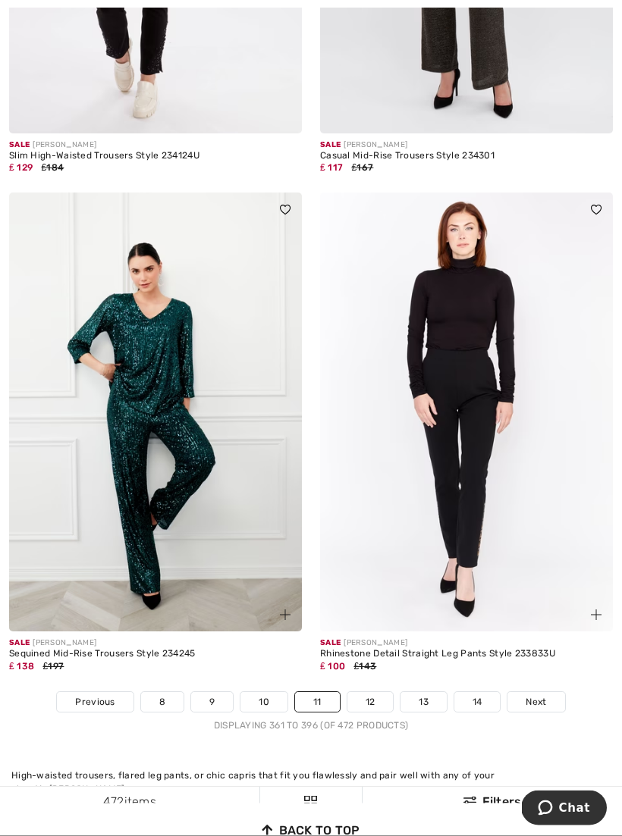
scroll to position [8808, 0]
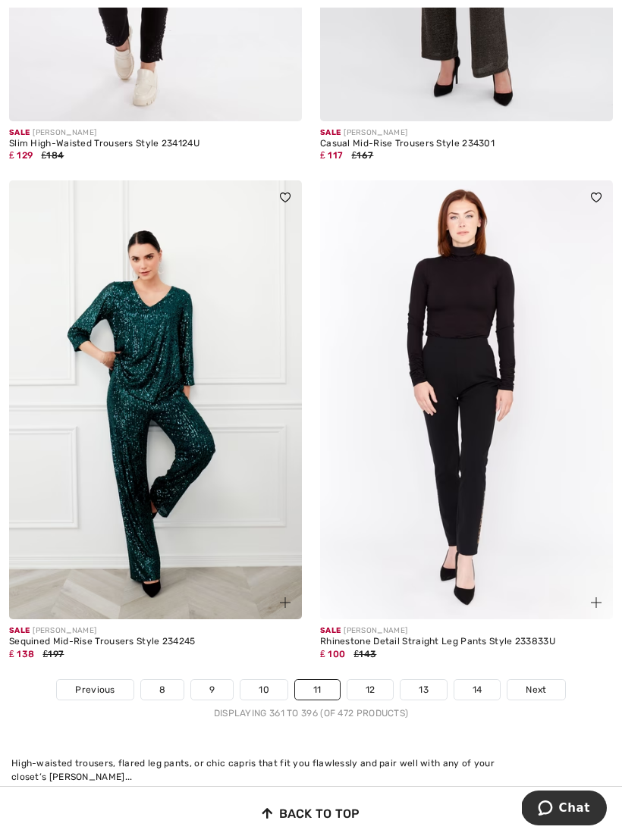
click at [379, 680] on link "12" at bounding box center [370, 690] width 46 height 20
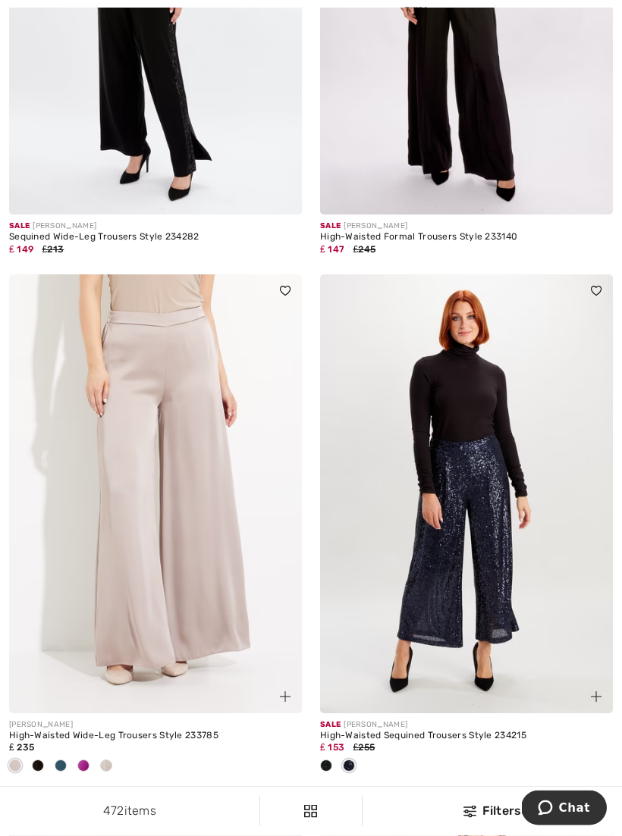
scroll to position [989, 0]
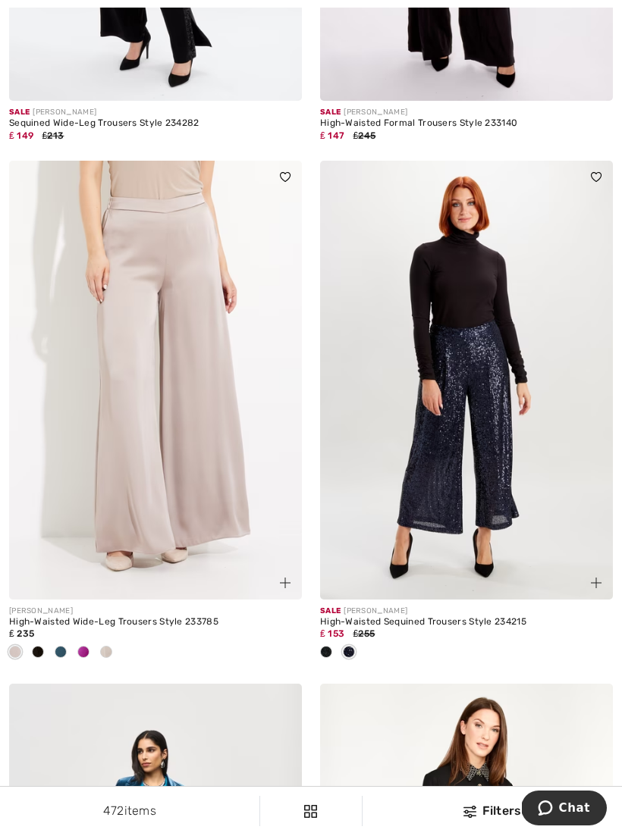
click at [70, 650] on div at bounding box center [60, 653] width 23 height 25
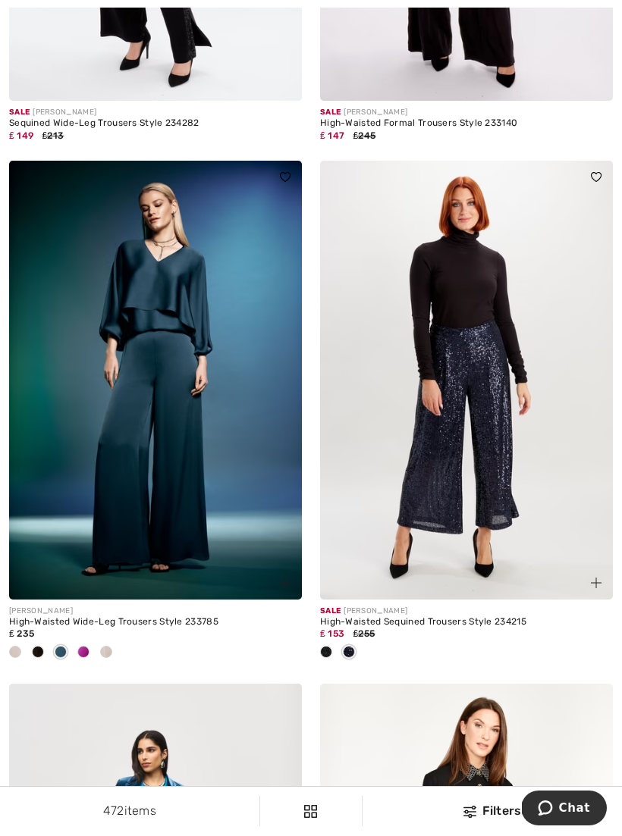
click at [184, 473] on img at bounding box center [155, 380] width 293 height 439
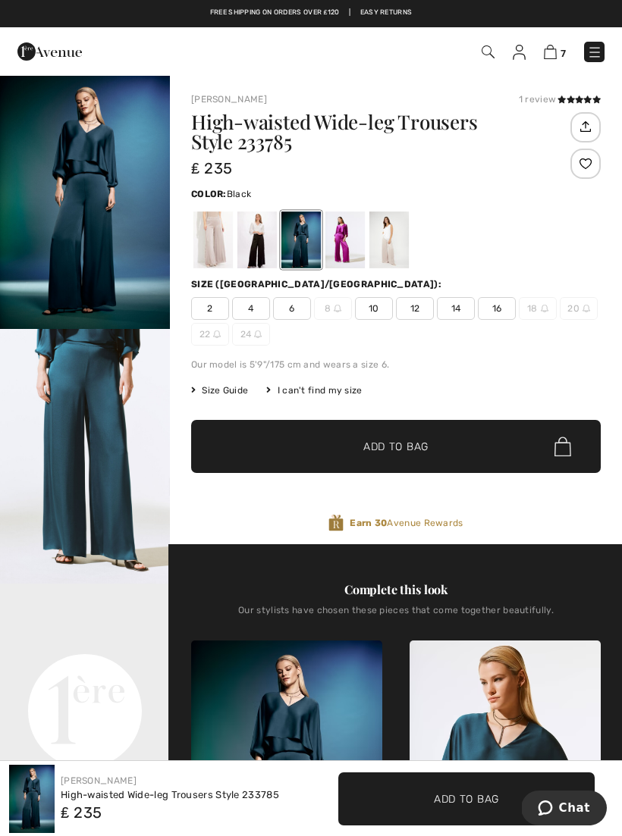
click at [262, 250] on div at bounding box center [256, 240] width 39 height 57
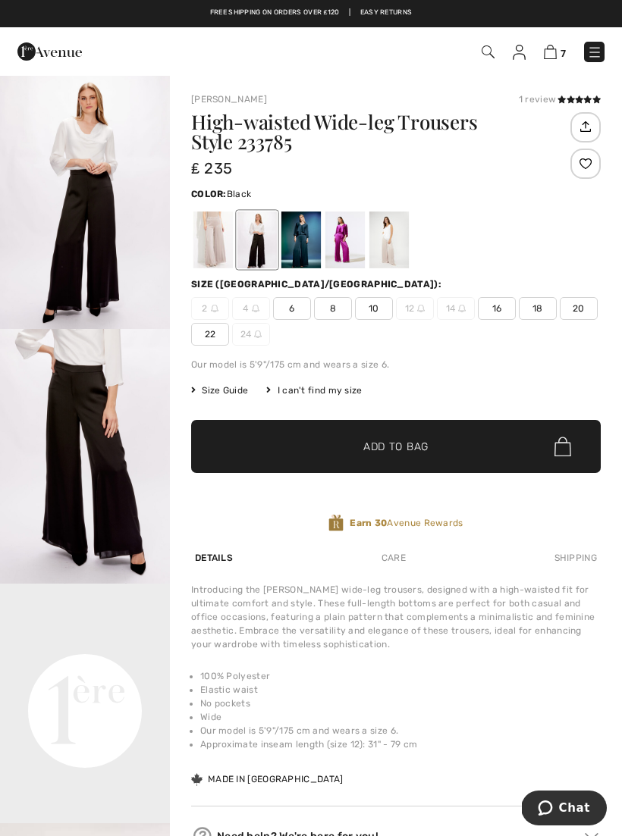
click at [216, 246] on div at bounding box center [212, 240] width 39 height 57
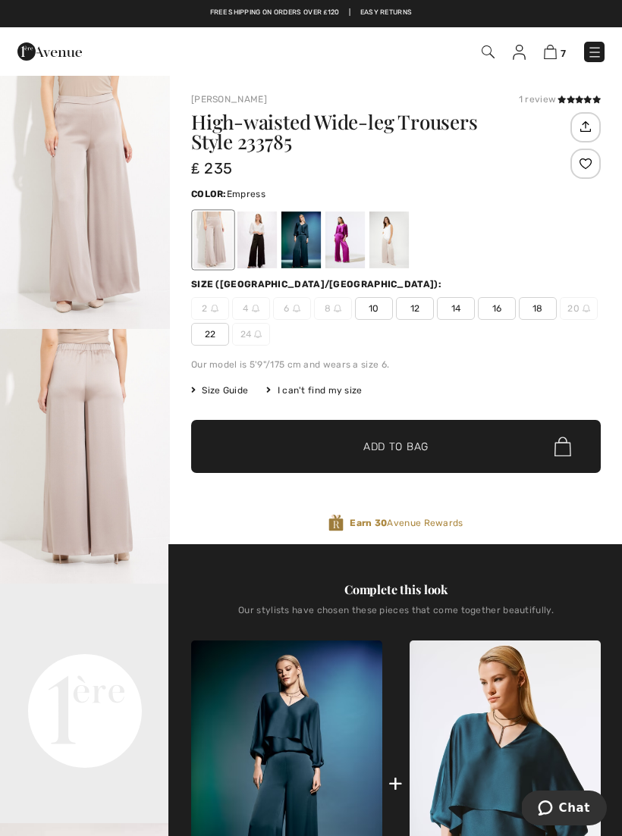
click at [349, 243] on div at bounding box center [344, 240] width 39 height 57
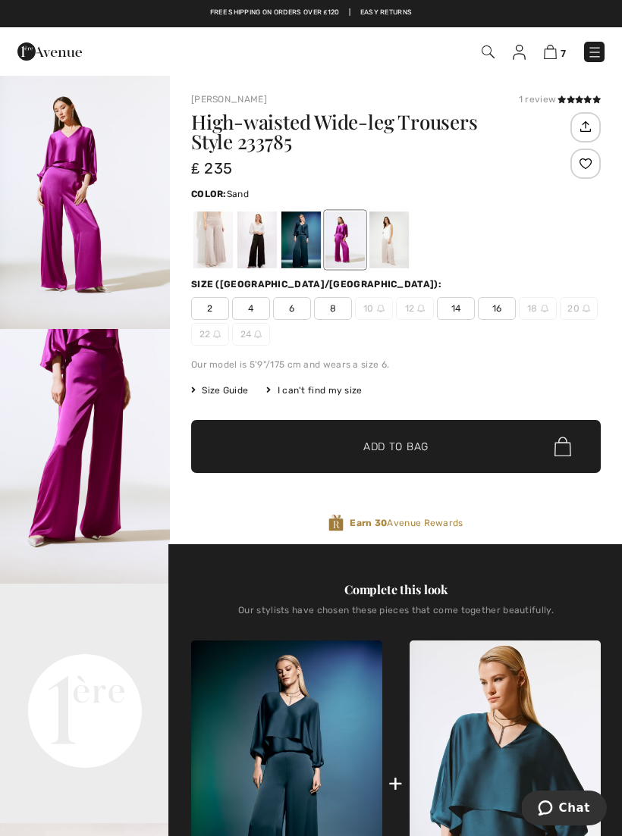
click at [397, 246] on div at bounding box center [388, 240] width 39 height 57
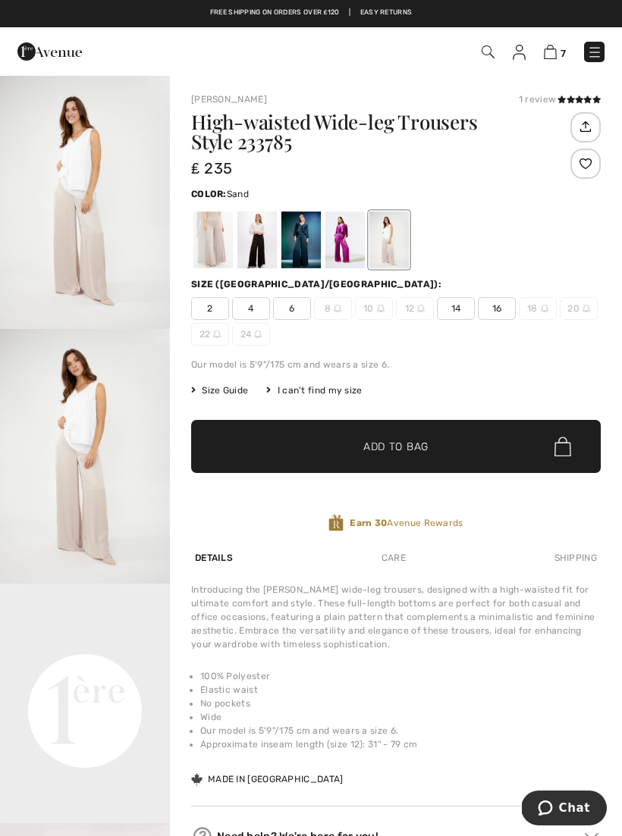
click at [303, 249] on div at bounding box center [300, 240] width 39 height 57
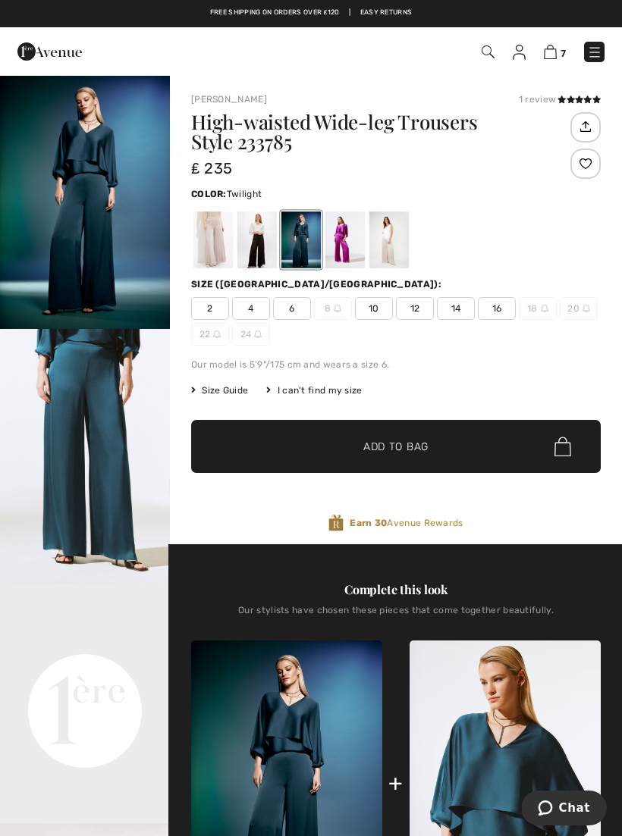
click at [425, 312] on span "12" at bounding box center [415, 308] width 38 height 23
click at [461, 447] on span "✔ Added to Bag Add to Bag" at bounding box center [395, 446] width 409 height 53
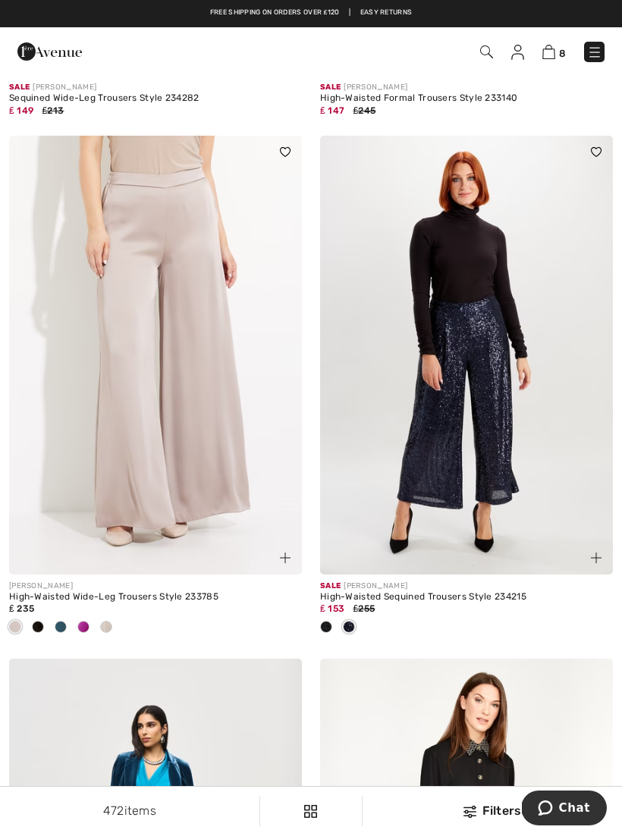
click at [221, 438] on img at bounding box center [155, 355] width 293 height 439
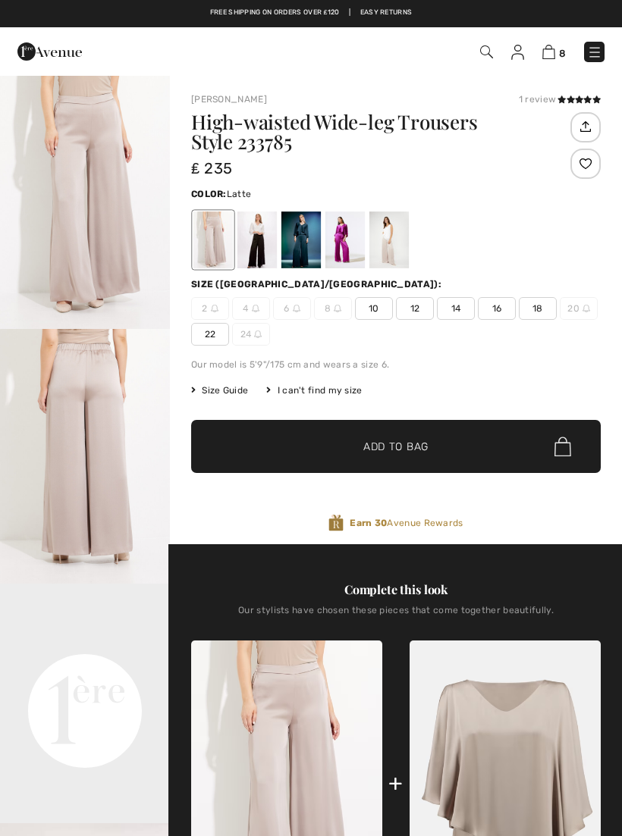
scroll to position [221, 0]
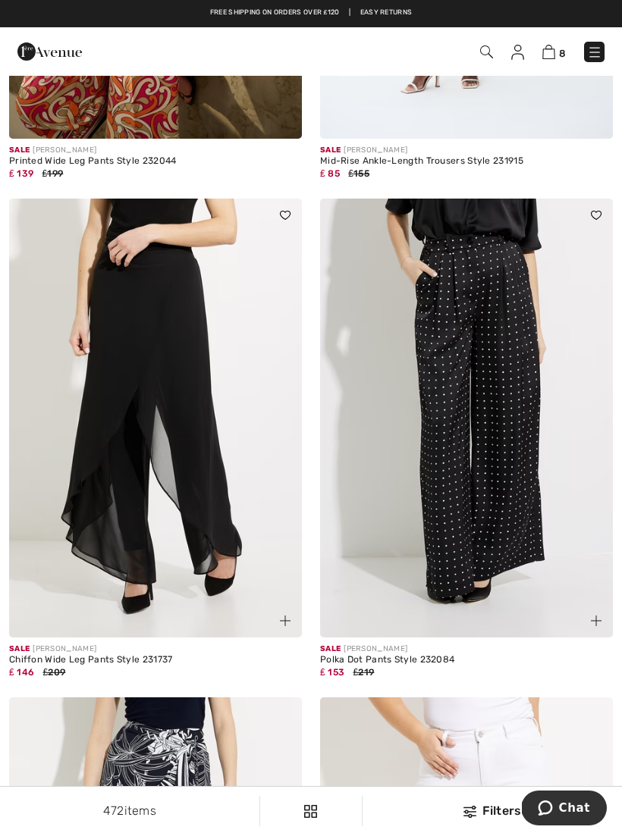
scroll to position [7243, 0]
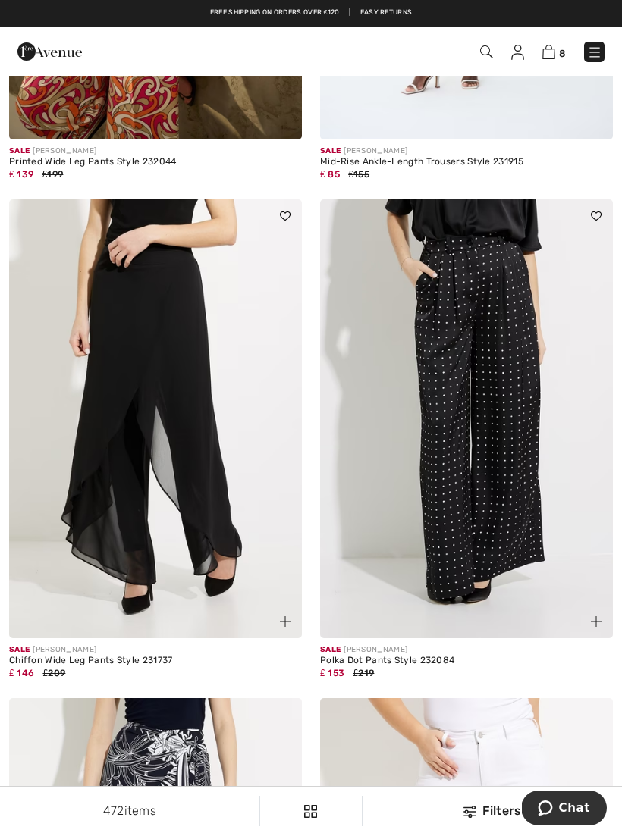
click at [262, 456] on img at bounding box center [155, 418] width 293 height 439
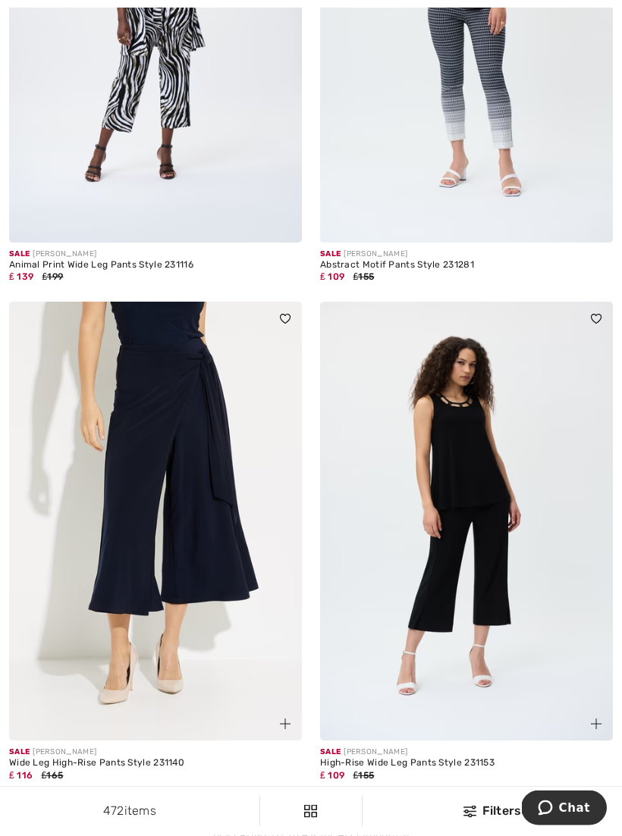
scroll to position [8760, 0]
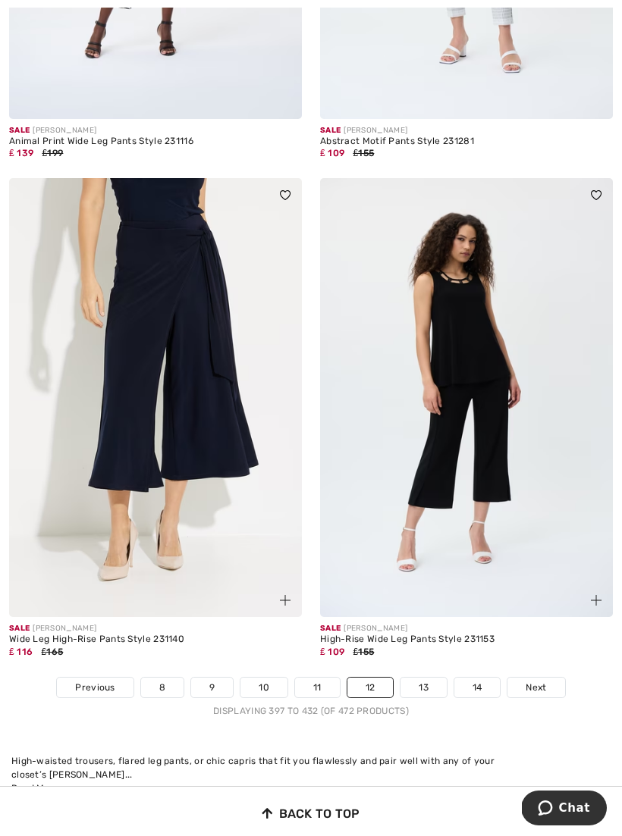
click at [430, 678] on link "13" at bounding box center [423, 688] width 46 height 20
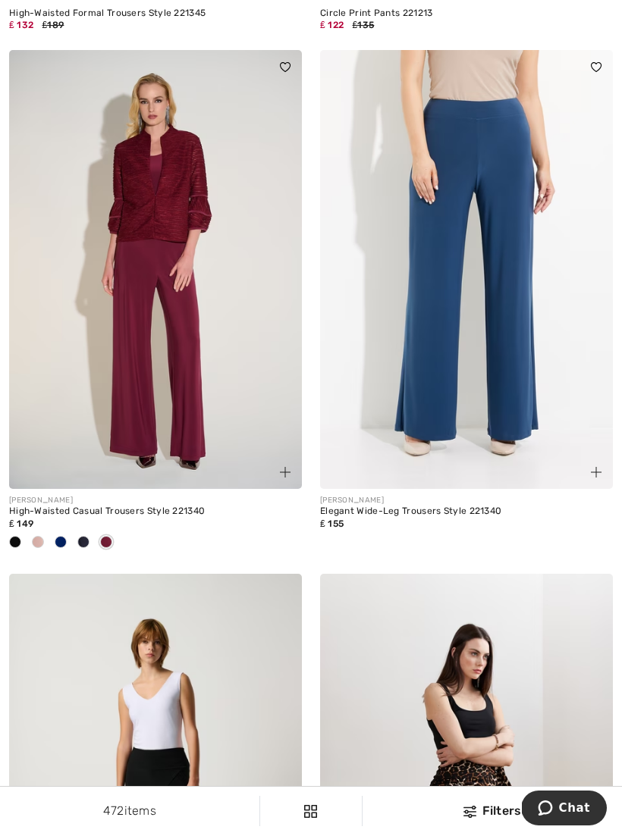
scroll to position [5291, 0]
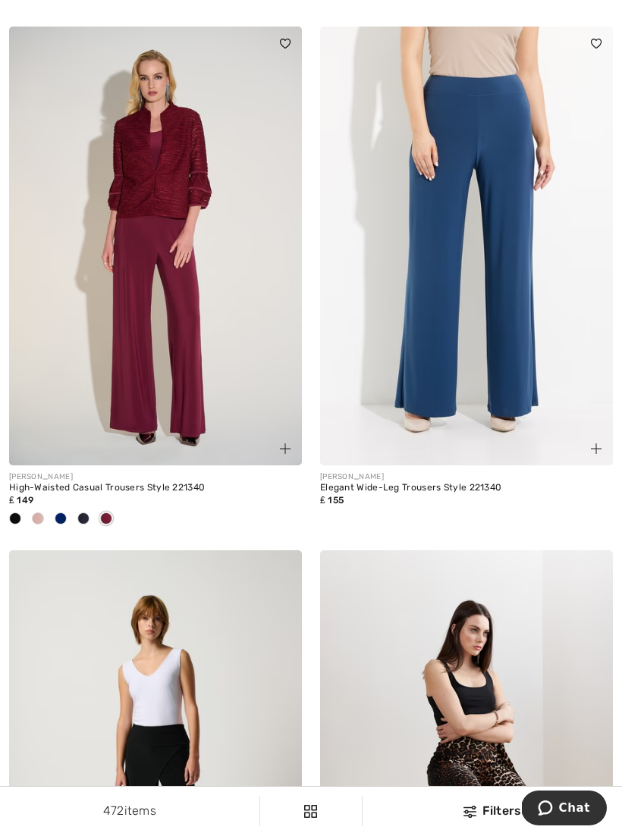
click at [506, 371] on img at bounding box center [466, 246] width 293 height 439
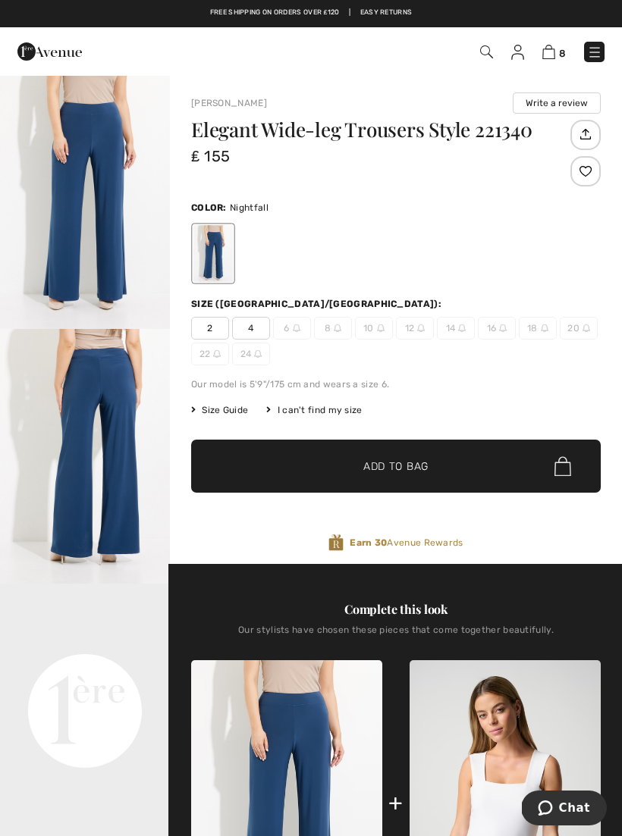
click at [500, 704] on img at bounding box center [504, 803] width 191 height 287
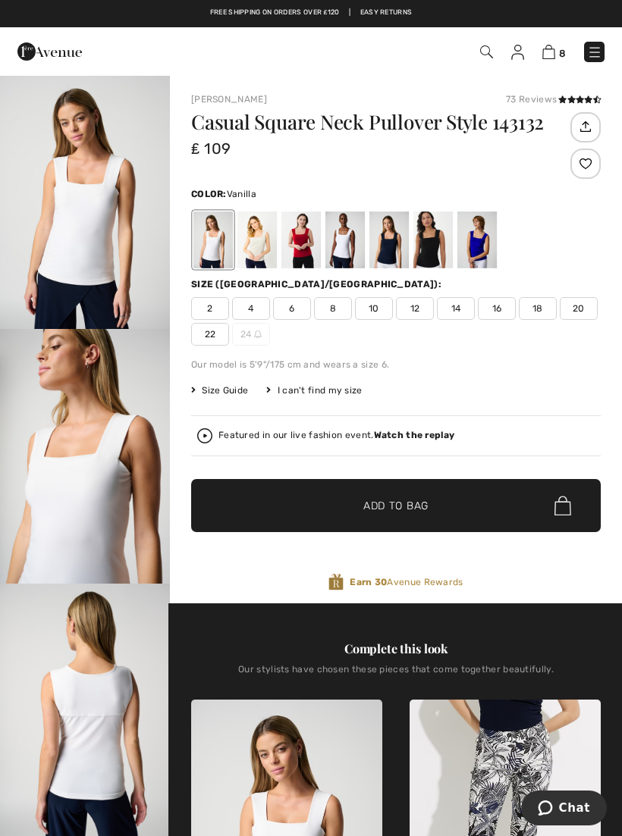
click at [255, 247] on div at bounding box center [256, 240] width 39 height 57
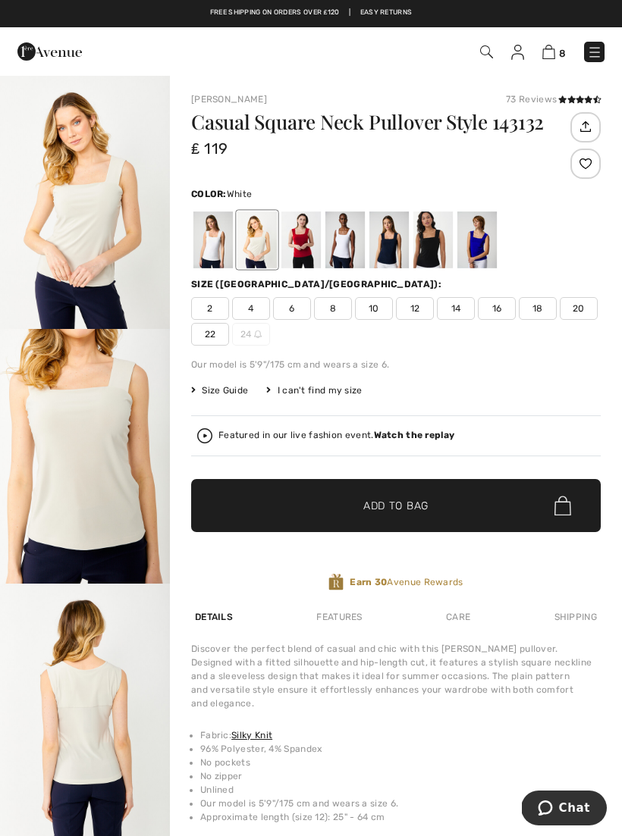
click at [349, 259] on div at bounding box center [344, 240] width 39 height 57
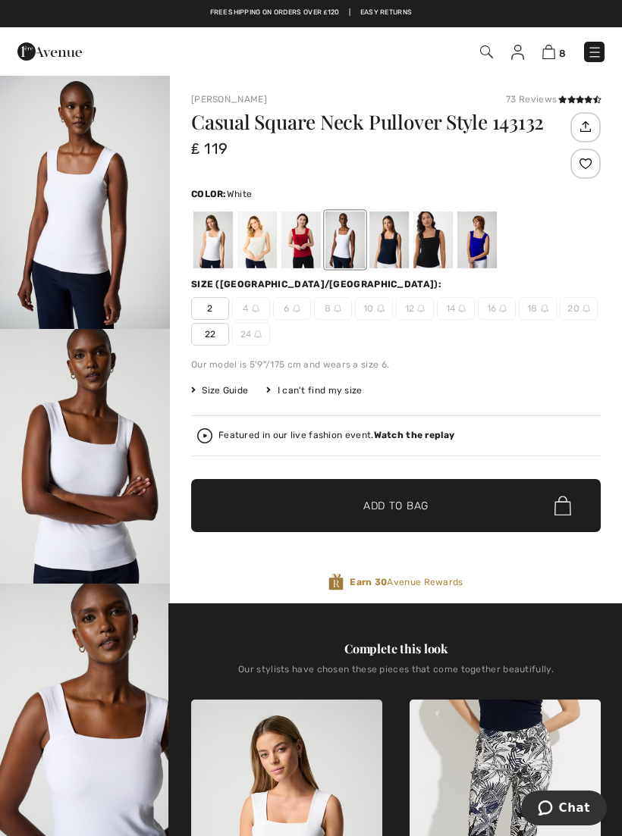
click at [219, 246] on div at bounding box center [212, 240] width 39 height 57
click at [397, 253] on div at bounding box center [388, 240] width 39 height 57
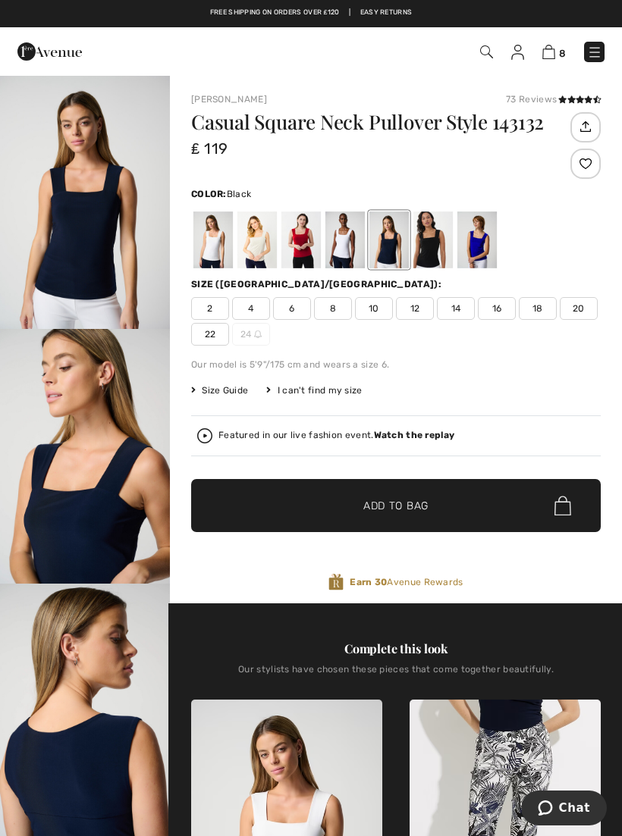
click at [437, 253] on div at bounding box center [432, 240] width 39 height 57
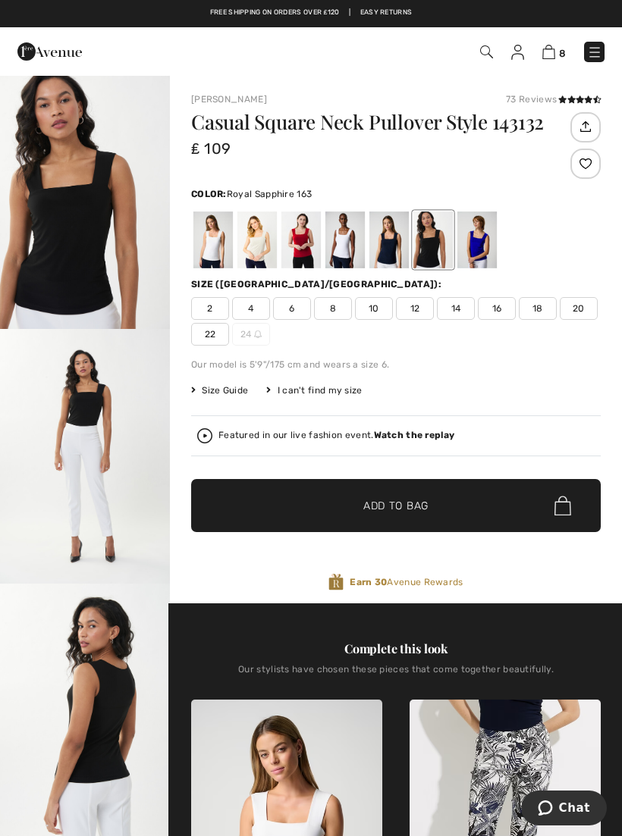
click at [483, 248] on div at bounding box center [476, 240] width 39 height 57
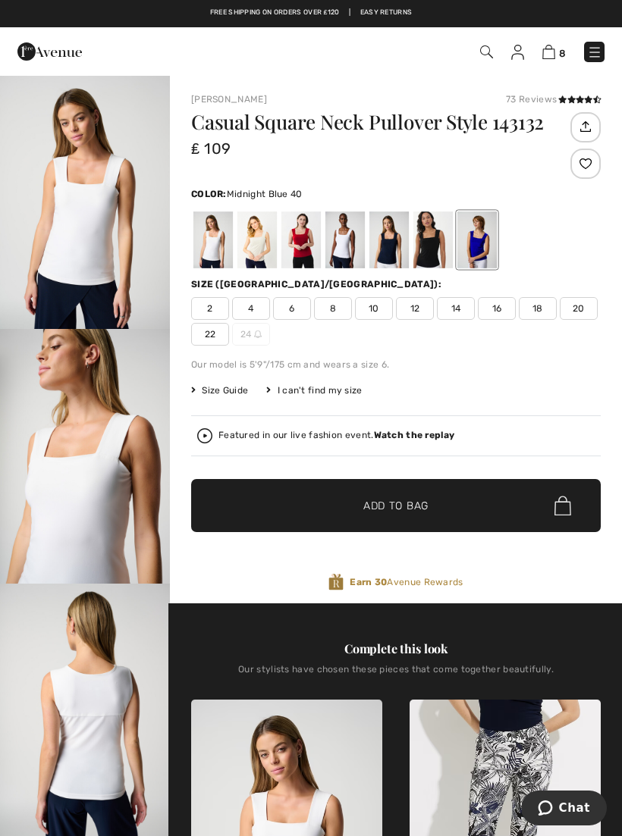
click at [390, 253] on div at bounding box center [388, 240] width 39 height 57
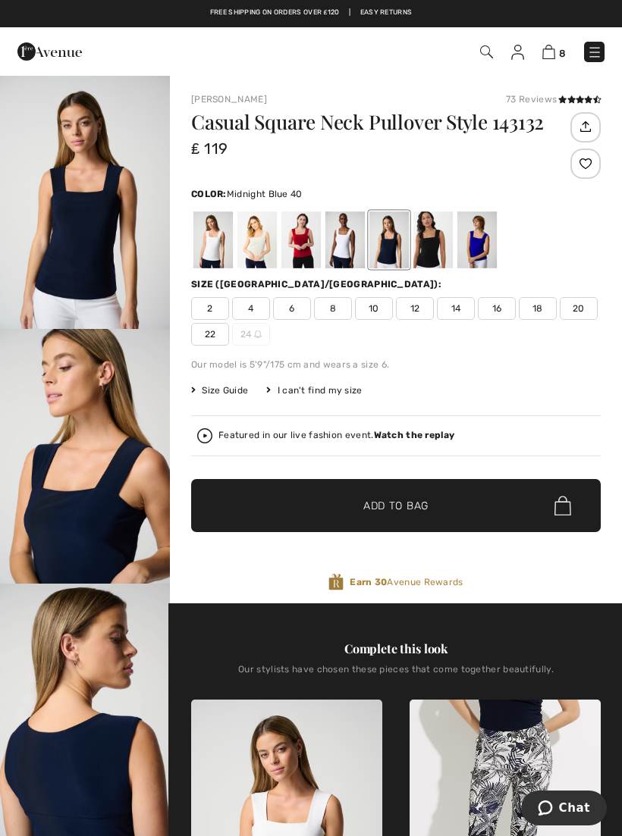
click at [237, 394] on span "Size Guide" at bounding box center [219, 391] width 57 height 14
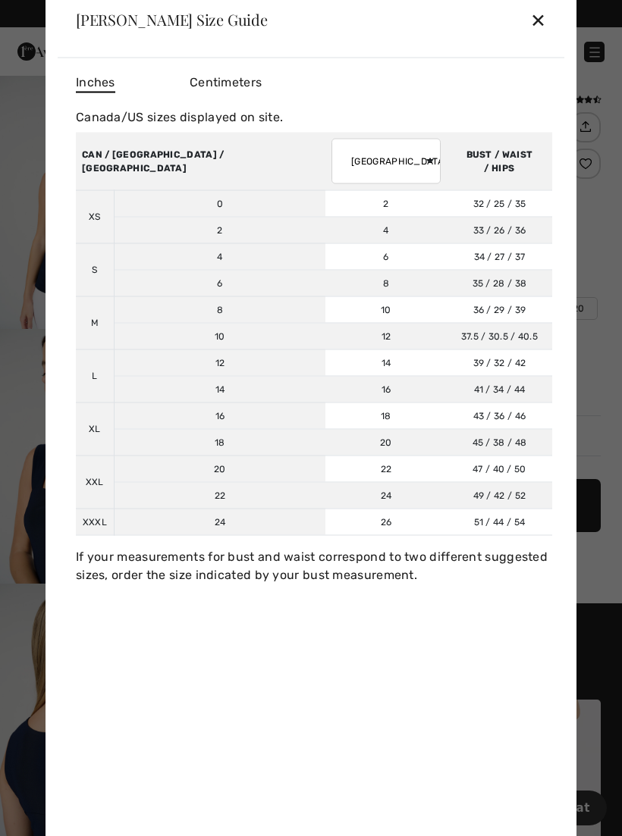
click at [332, 161] on select "AUSTRALIA UK France Germany Spain Italy Japan" at bounding box center [385, 160] width 109 height 45
select select "uk"
click at [543, 22] on div "✕" at bounding box center [538, 20] width 16 height 32
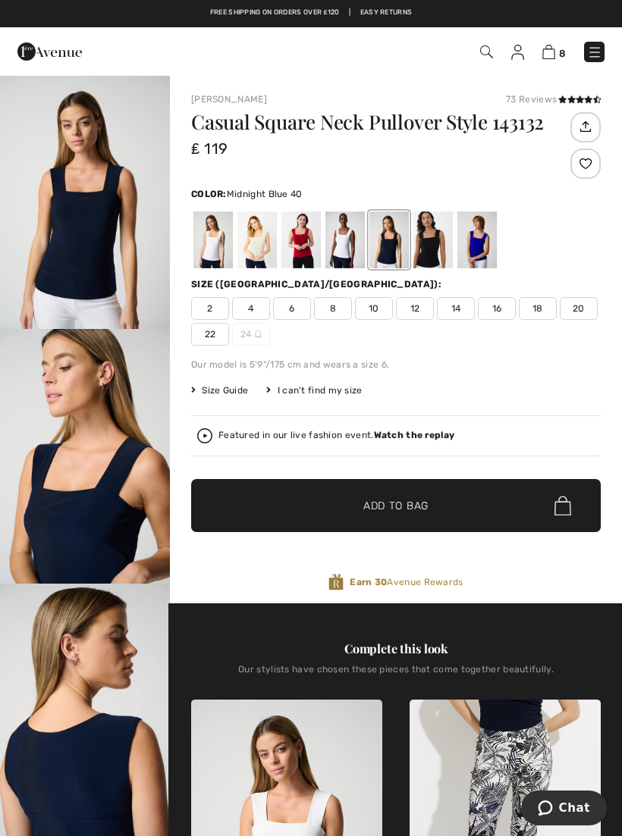
click at [505, 320] on div "2 4 6 8 10 12 14 16 18 20 22 24" at bounding box center [395, 321] width 409 height 49
click at [503, 314] on span "16" at bounding box center [497, 308] width 38 height 23
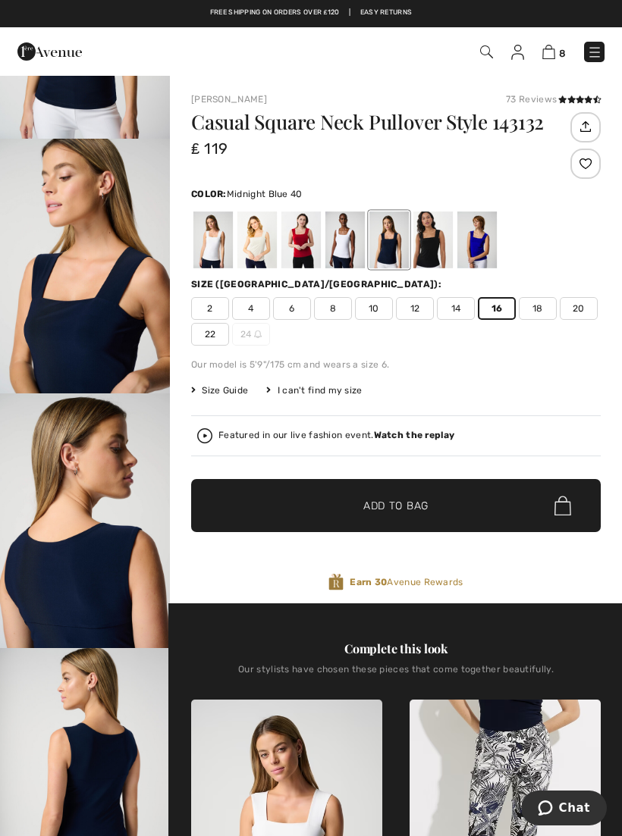
click at [488, 503] on span "✔ Added to Bag Add to Bag" at bounding box center [395, 505] width 409 height 53
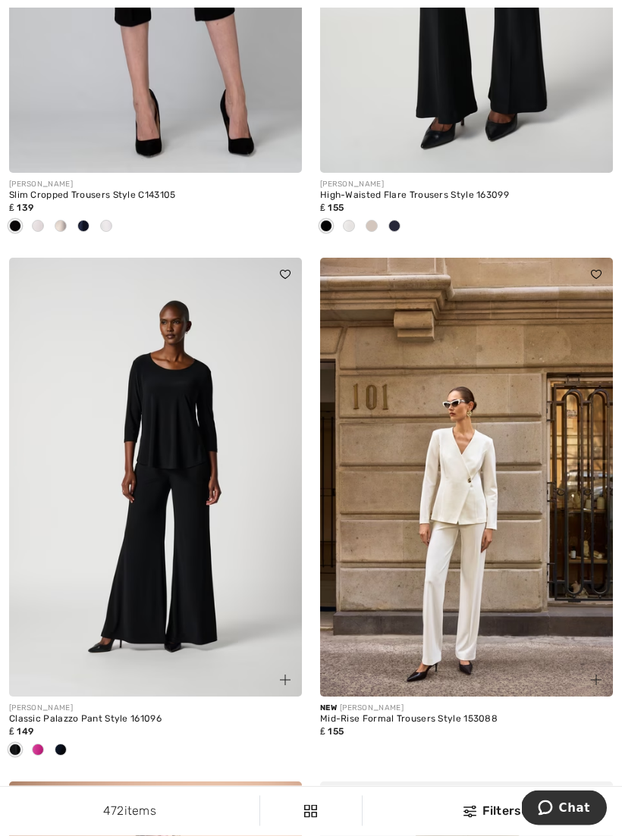
scroll to position [7827, 0]
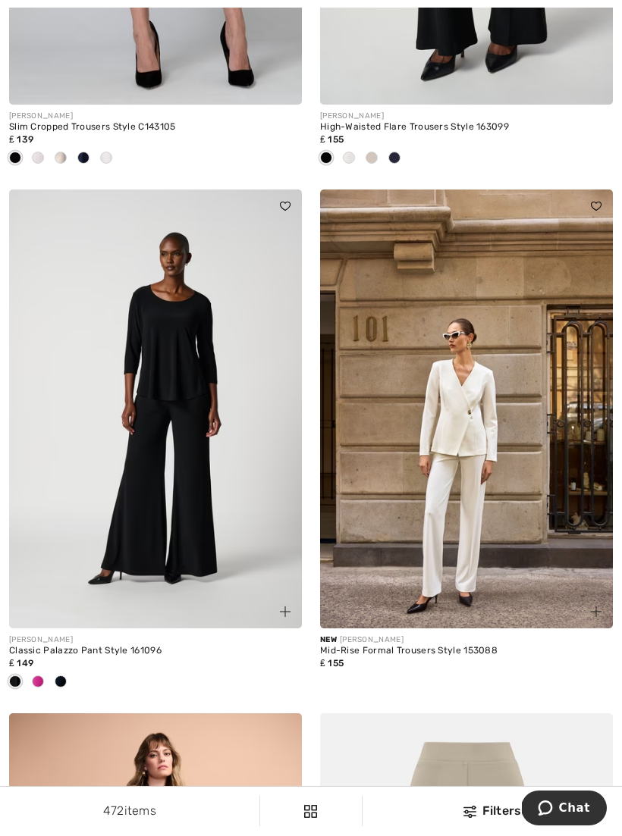
click at [68, 670] on div at bounding box center [60, 682] width 23 height 25
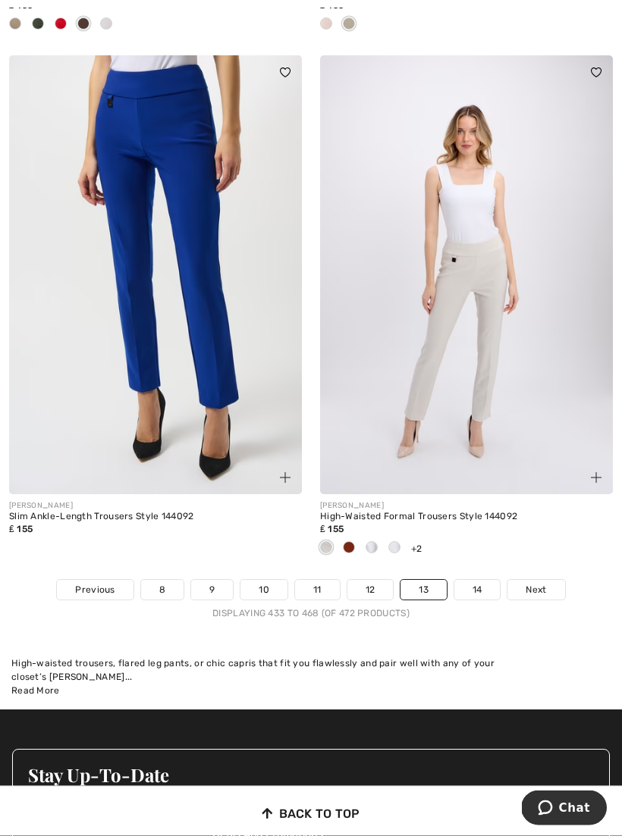
scroll to position [9008, 0]
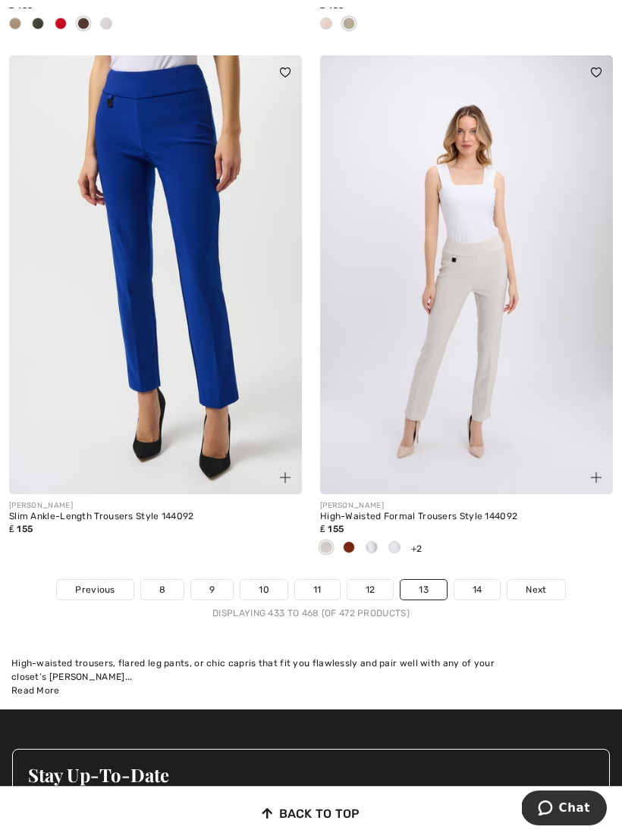
click at [481, 580] on link "14" at bounding box center [477, 590] width 46 height 20
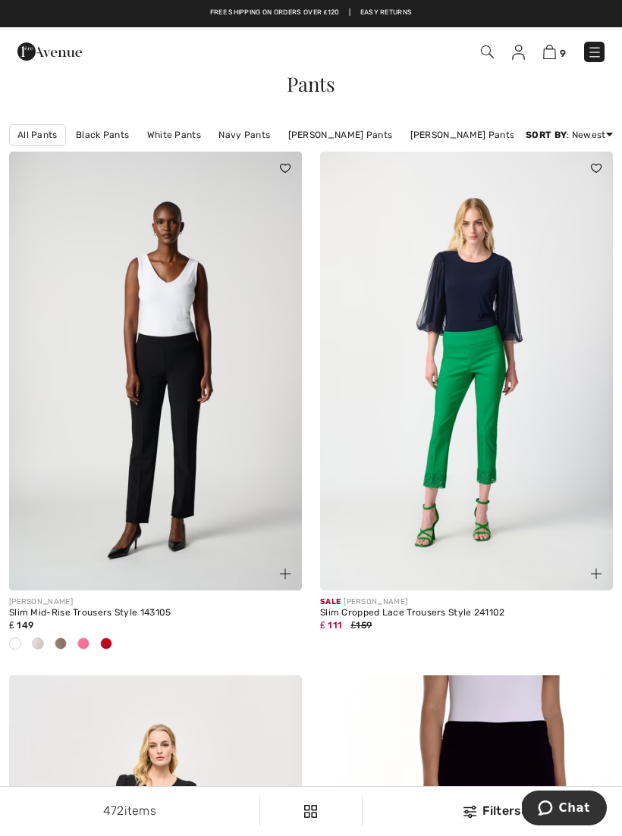
click at [551, 59] on img at bounding box center [549, 52] width 13 height 14
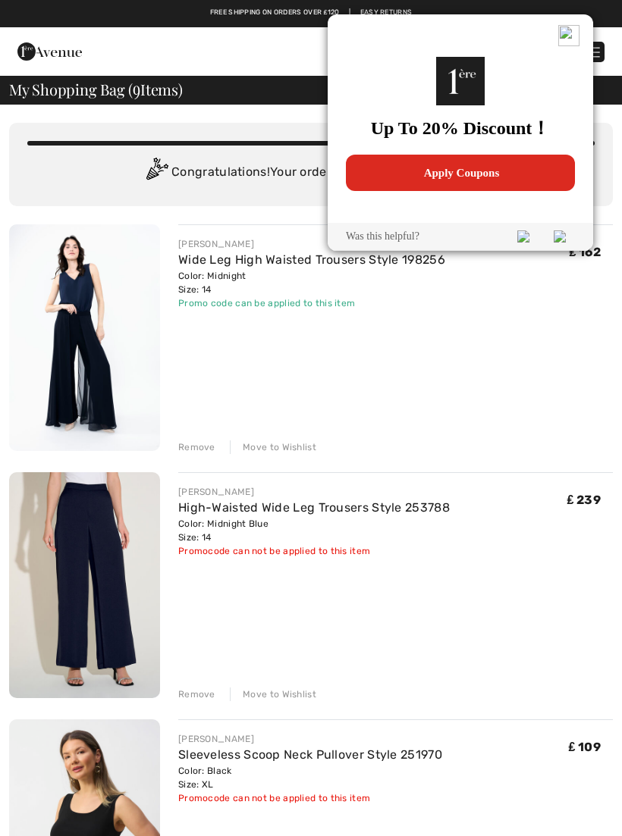
click at [501, 177] on span "Apply Coupons" at bounding box center [462, 173] width 217 height 36
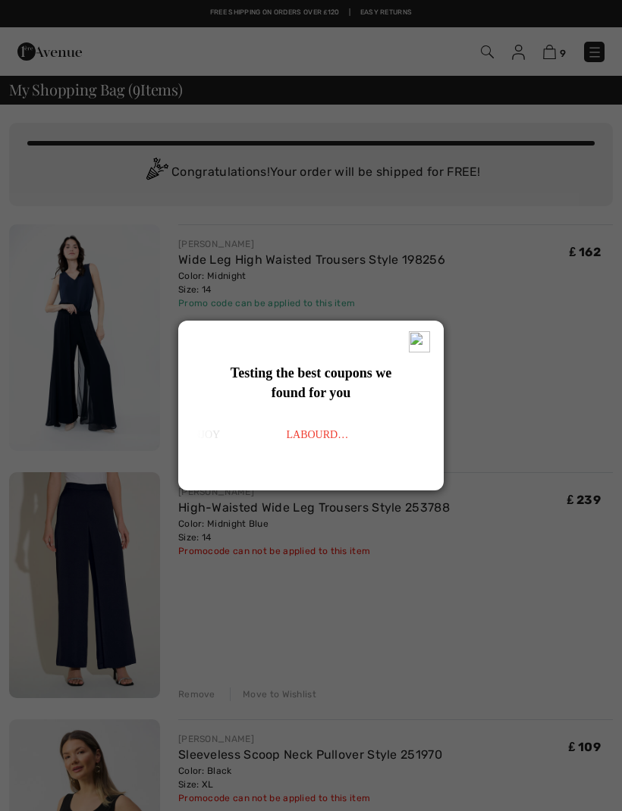
type input "LAB0URDAY16"
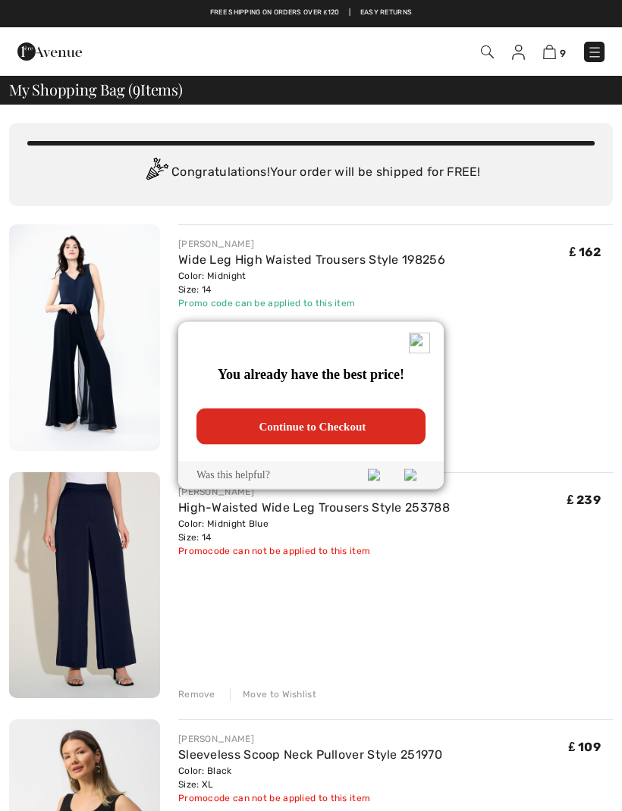
click at [416, 339] on img at bounding box center [419, 343] width 21 height 21
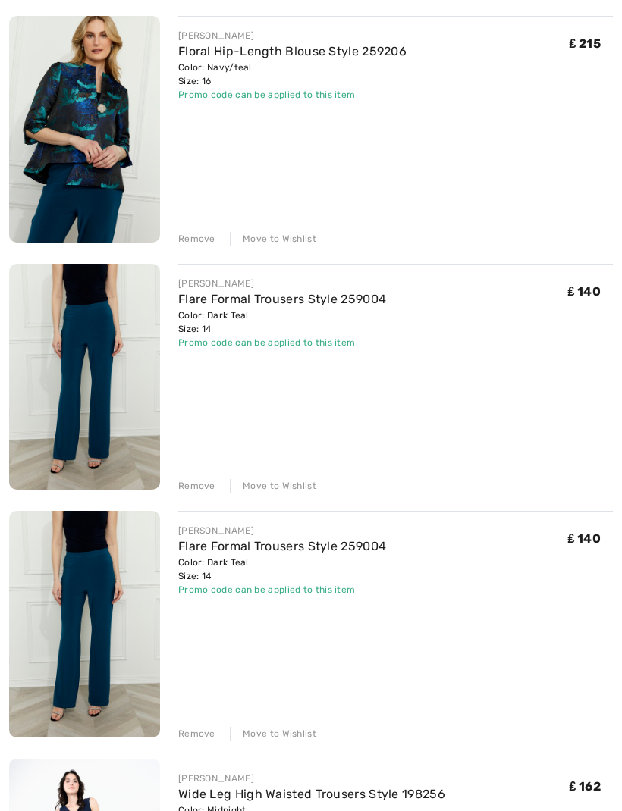
scroll to position [952, 0]
click at [207, 492] on div "Remove" at bounding box center [196, 485] width 37 height 14
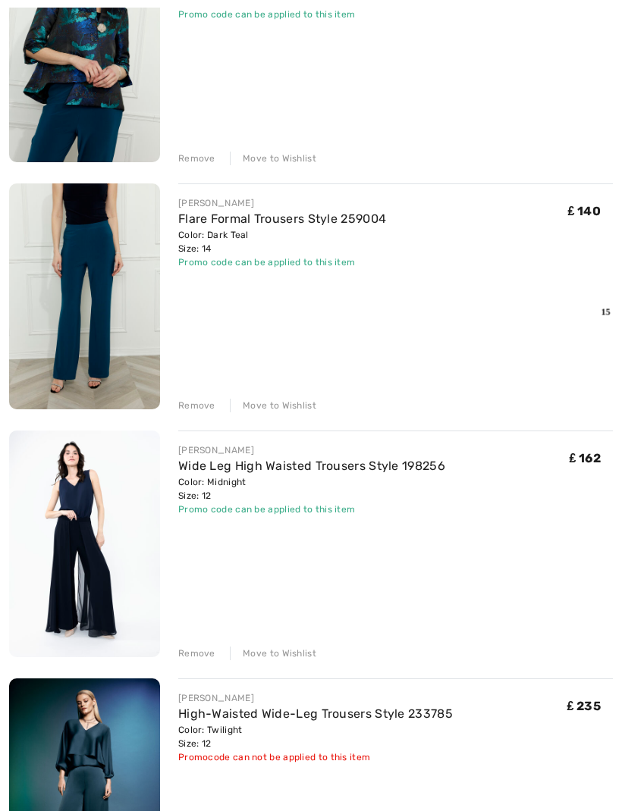
scroll to position [1031, 0]
click at [133, 124] on img at bounding box center [84, 49] width 151 height 227
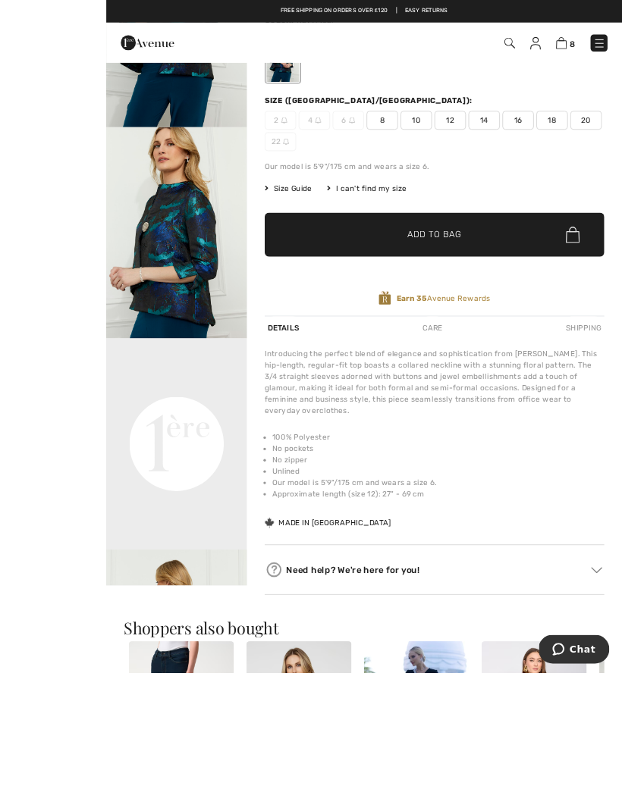
scroll to position [291, 0]
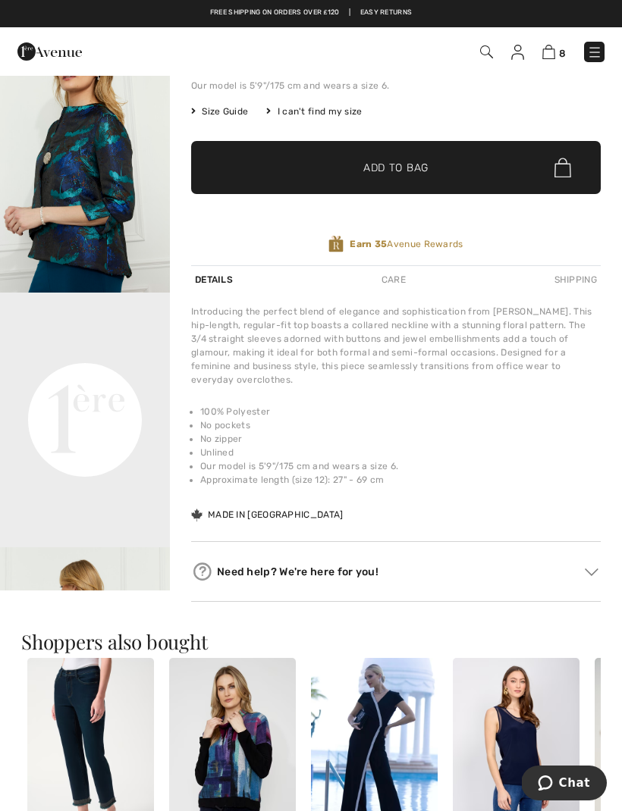
click at [600, 52] on img at bounding box center [594, 52] width 15 height 15
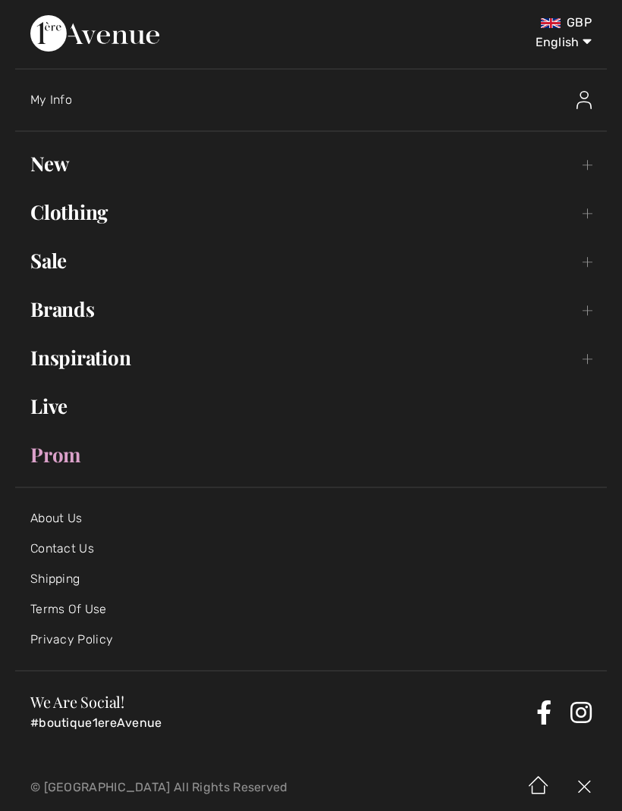
click at [122, 172] on link "New Toggle submenu" at bounding box center [310, 163] width 591 height 33
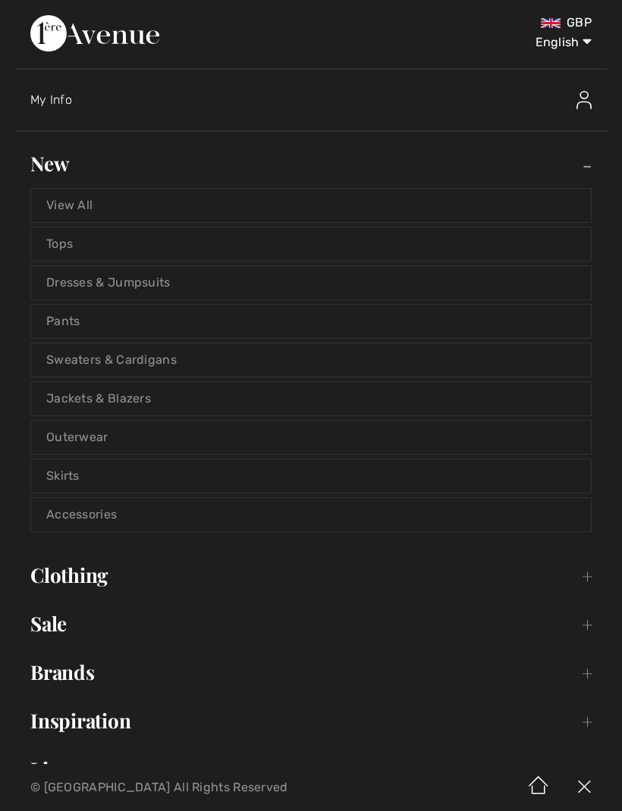
click at [162, 242] on link "Tops" at bounding box center [311, 243] width 560 height 33
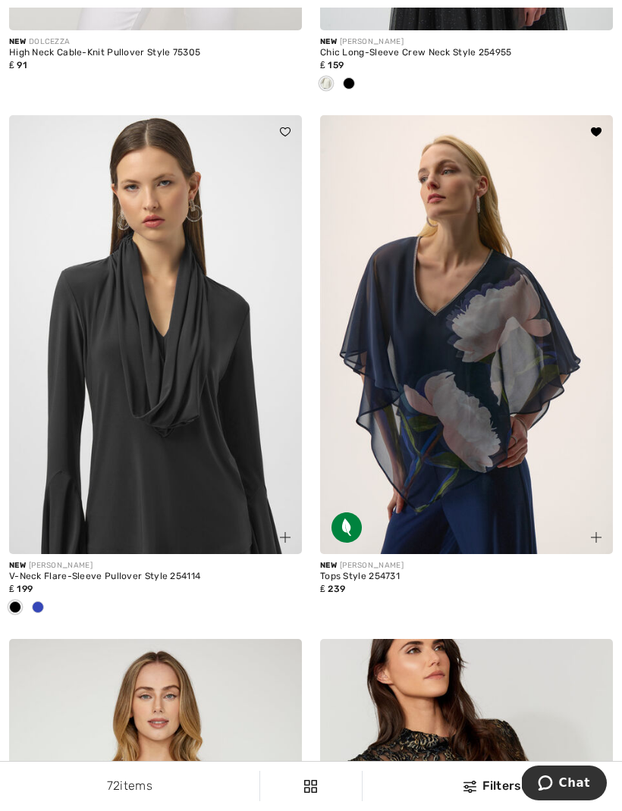
scroll to position [7428, 0]
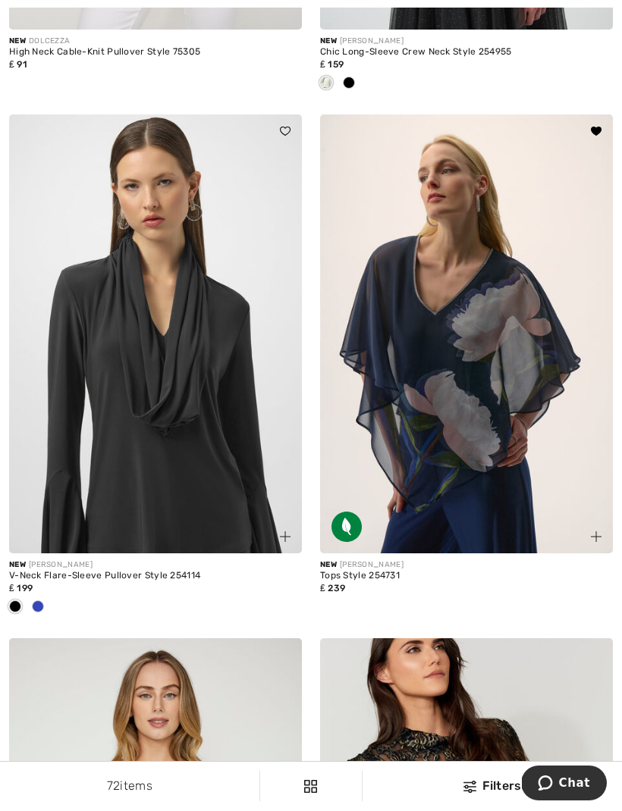
click at [516, 469] on img at bounding box center [466, 333] width 293 height 439
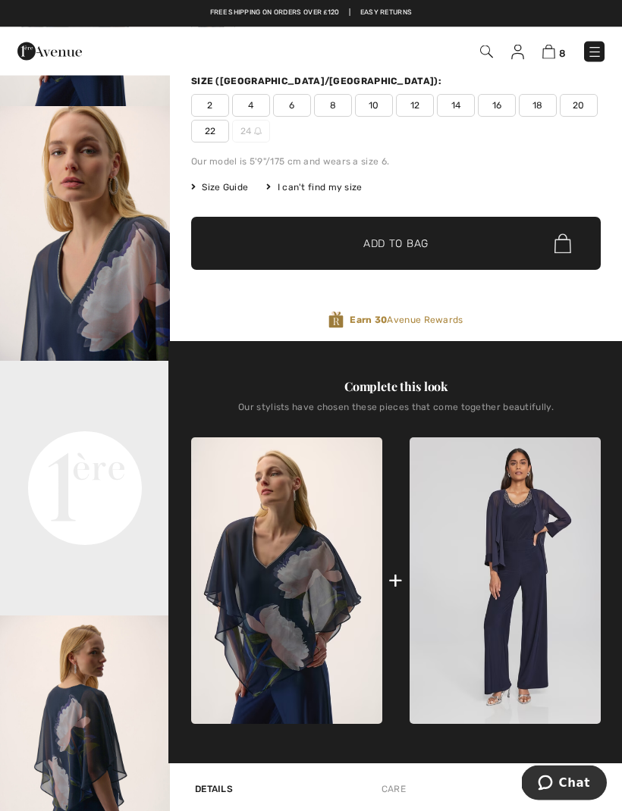
scroll to position [248, 0]
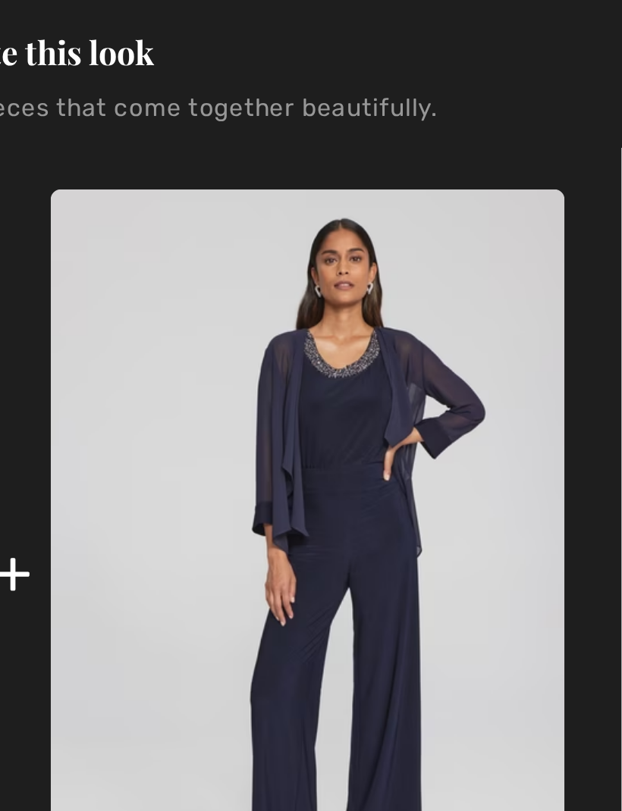
click at [409, 412] on img at bounding box center [504, 555] width 191 height 287
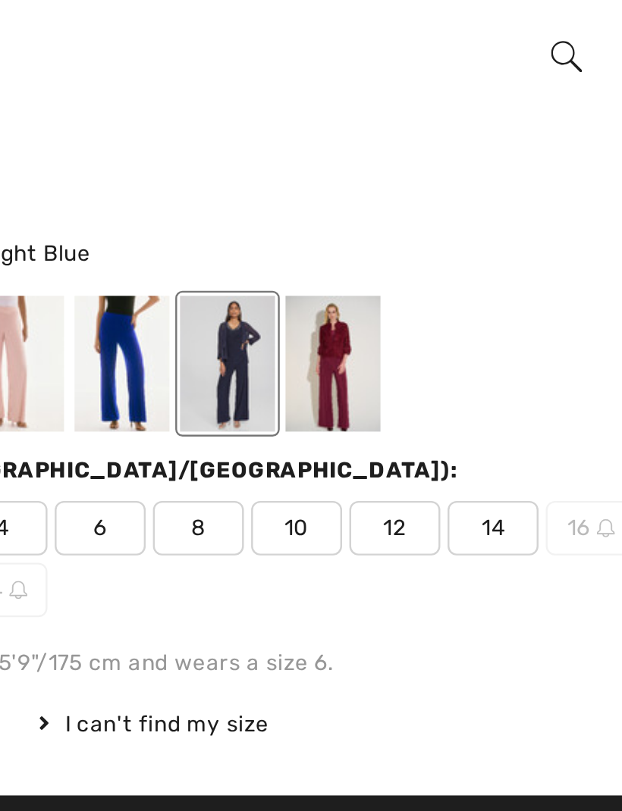
scroll to position [5, 0]
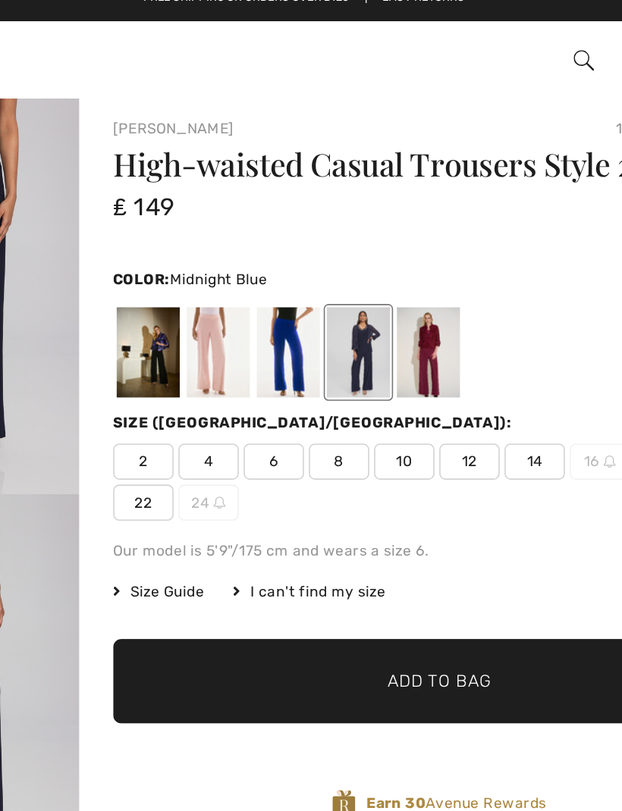
click at [281, 230] on div at bounding box center [300, 235] width 39 height 57
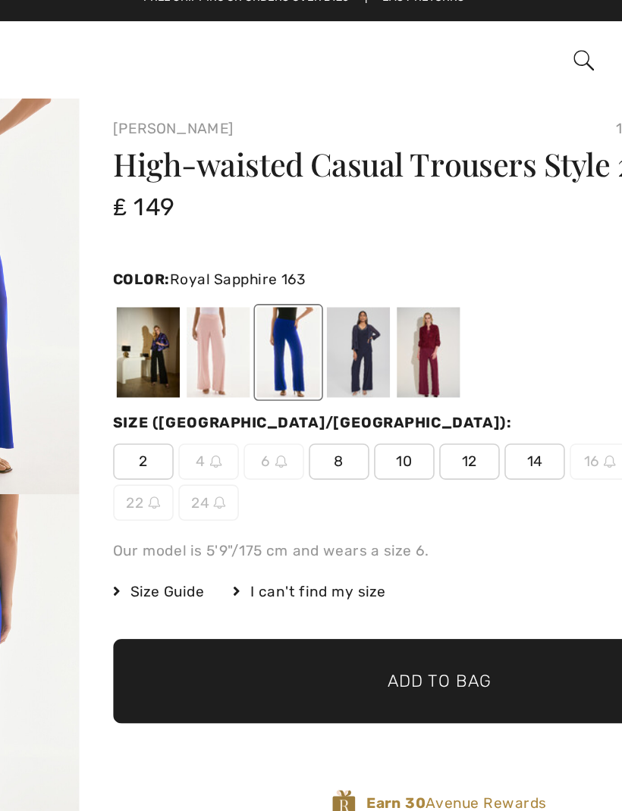
click at [216, 353] on div "Our model is 5'9"/175 cm and wears a size 6." at bounding box center [395, 360] width 409 height 14
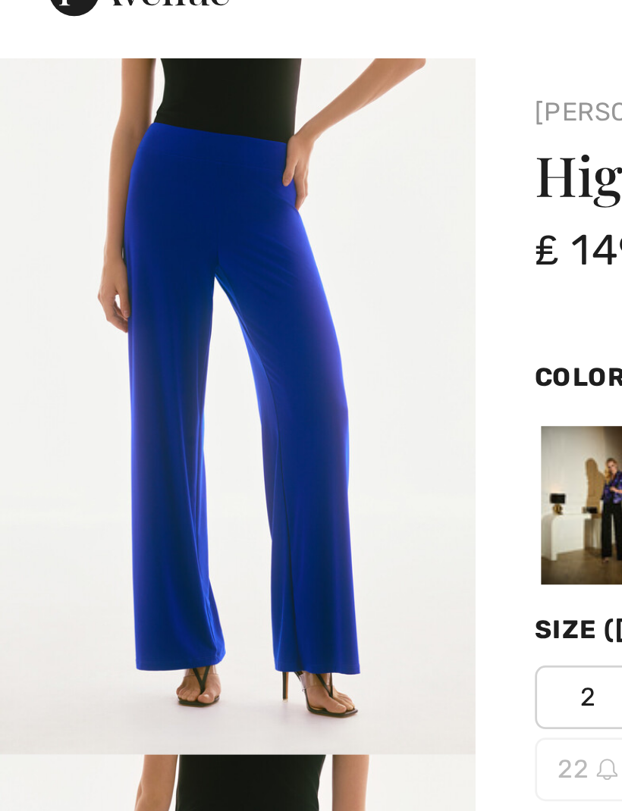
scroll to position [0, 0]
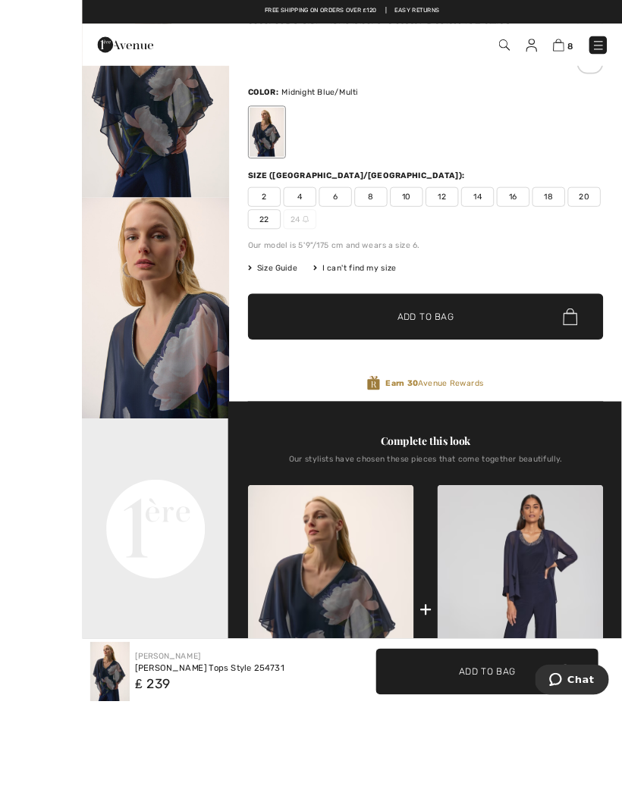
scroll to position [284, 0]
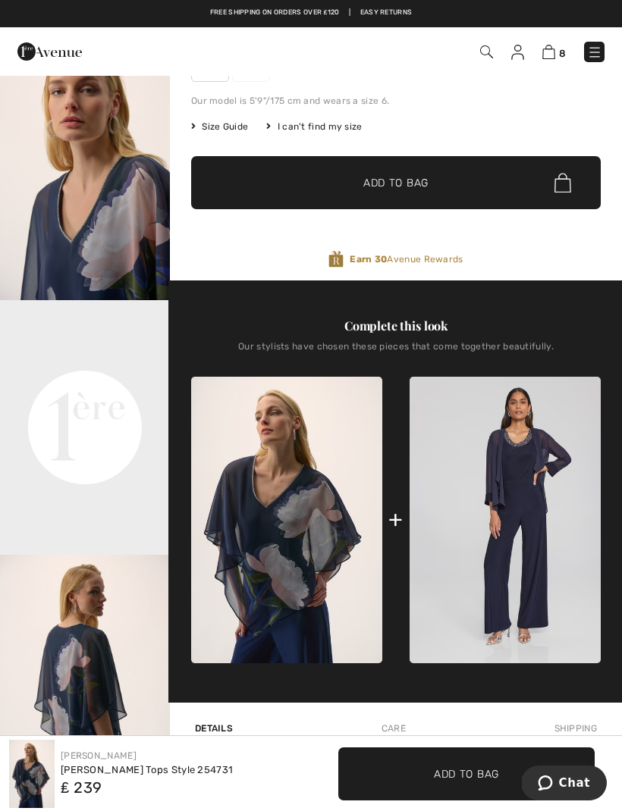
click at [468, 526] on img at bounding box center [504, 520] width 191 height 287
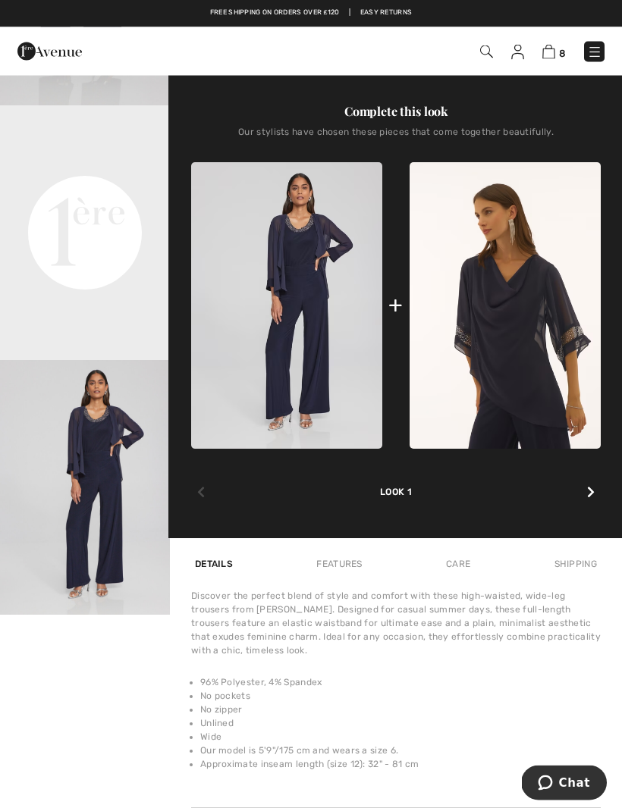
scroll to position [478, 0]
click at [124, 190] on video "Your browser does not support the video tag." at bounding box center [85, 147] width 170 height 85
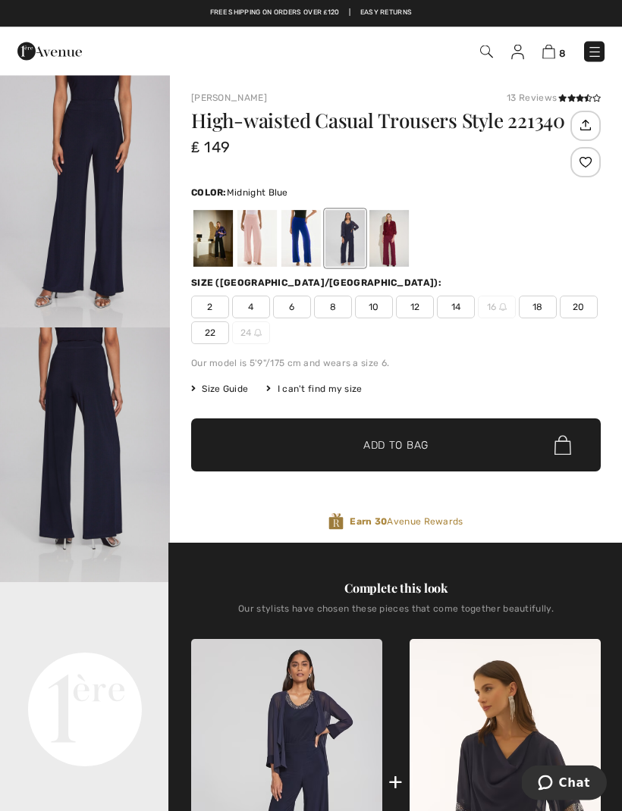
scroll to position [0, 0]
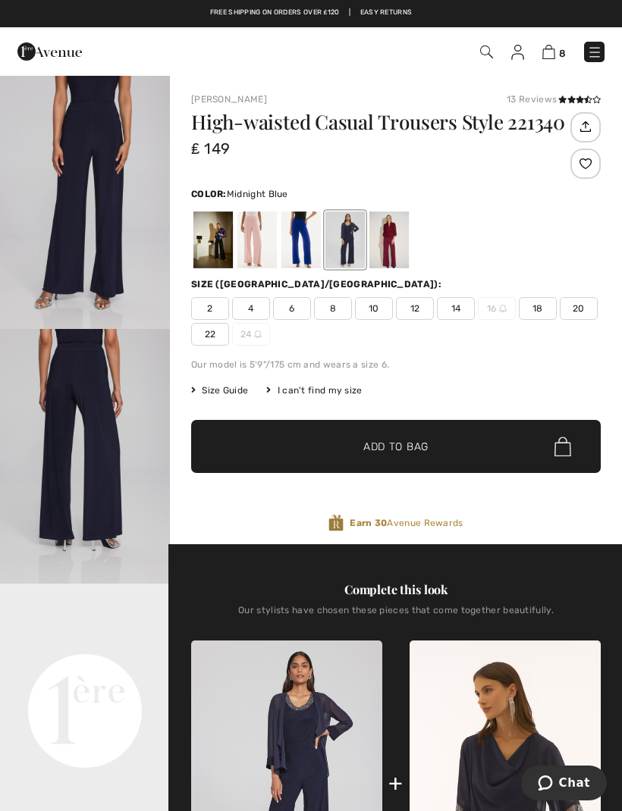
click at [594, 55] on img at bounding box center [594, 52] width 15 height 15
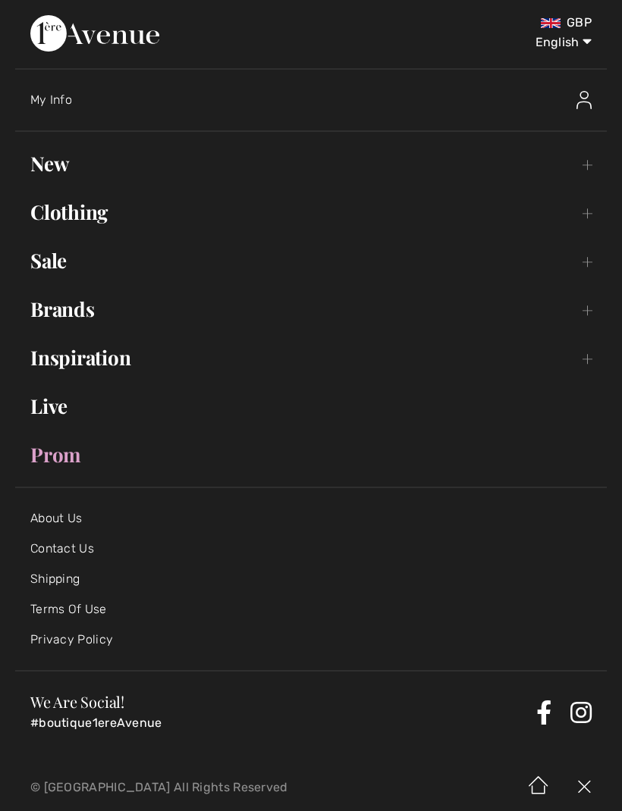
click at [166, 155] on link "New Toggle submenu" at bounding box center [310, 163] width 591 height 33
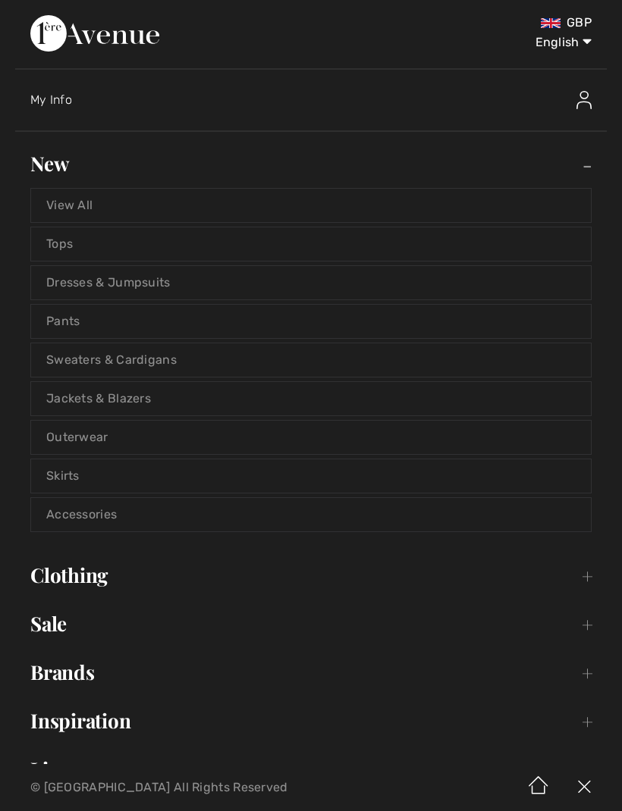
click at [170, 393] on link "Jackets & Blazers" at bounding box center [311, 398] width 560 height 33
click at [143, 400] on link "Jackets & Blazers" at bounding box center [311, 398] width 560 height 33
click at [88, 409] on link "Jackets & Blazers" at bounding box center [311, 398] width 560 height 33
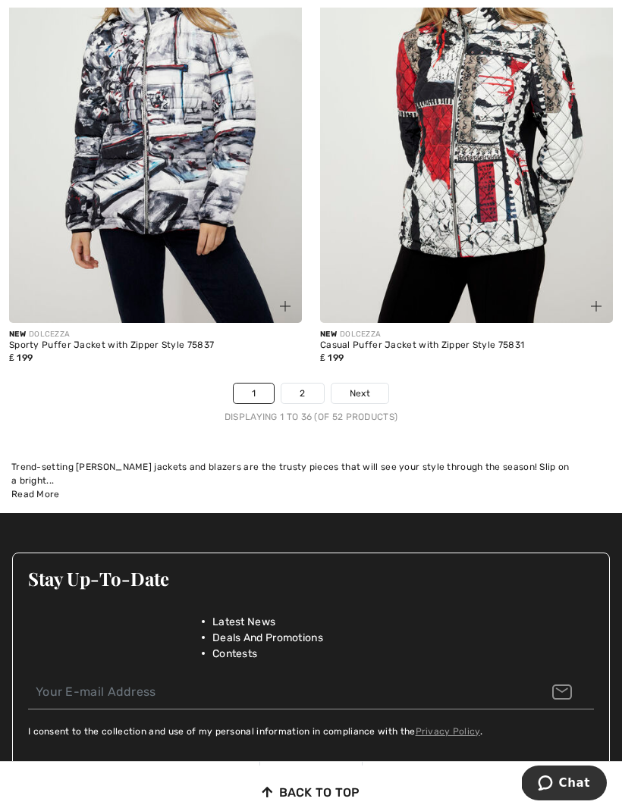
scroll to position [9238, 0]
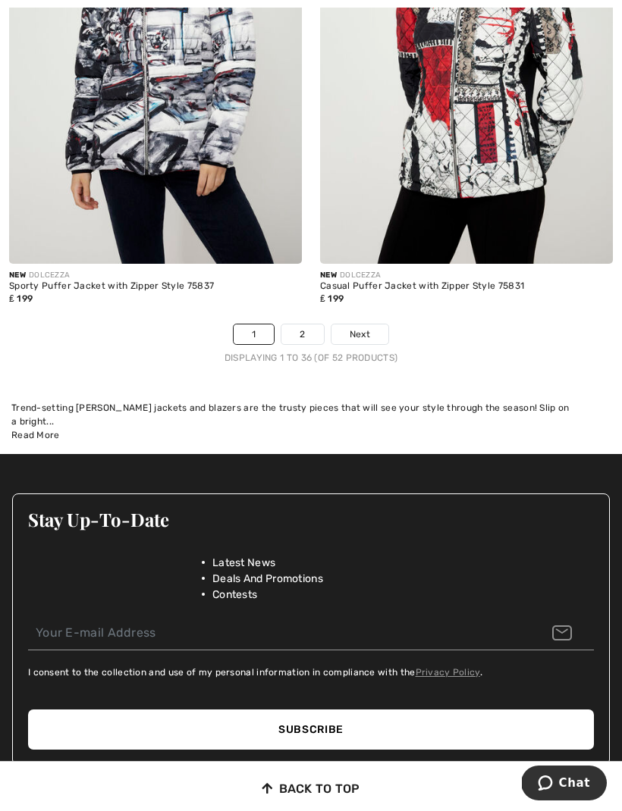
click at [309, 324] on link "2" at bounding box center [302, 334] width 42 height 20
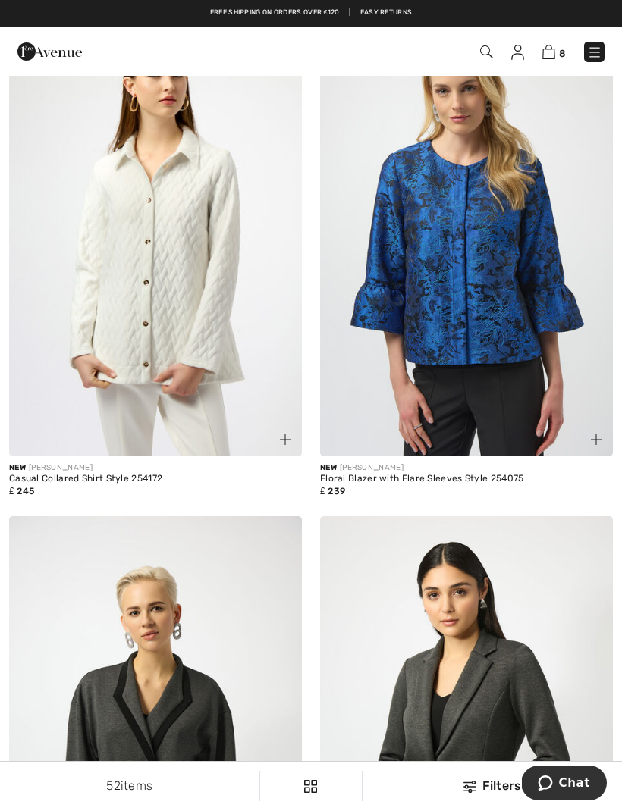
scroll to position [2082, 0]
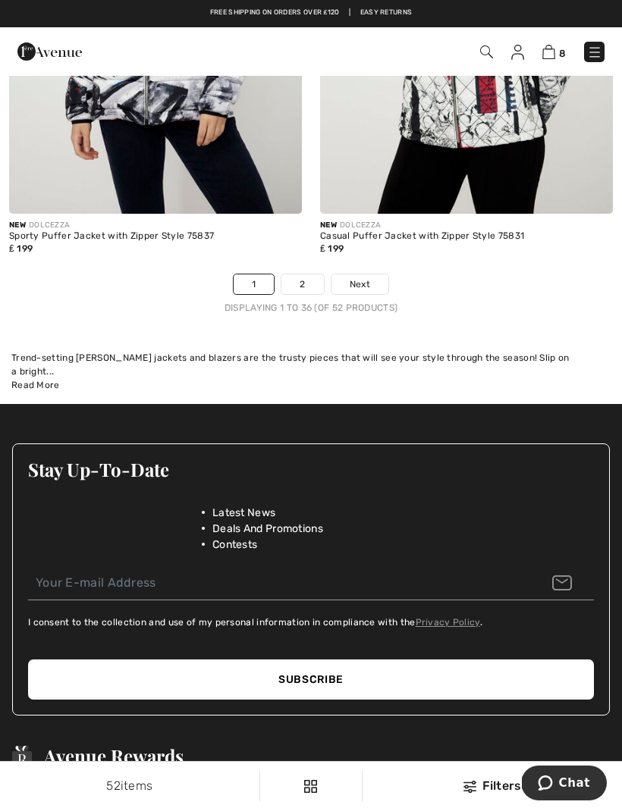
click at [588, 55] on img at bounding box center [594, 52] width 15 height 15
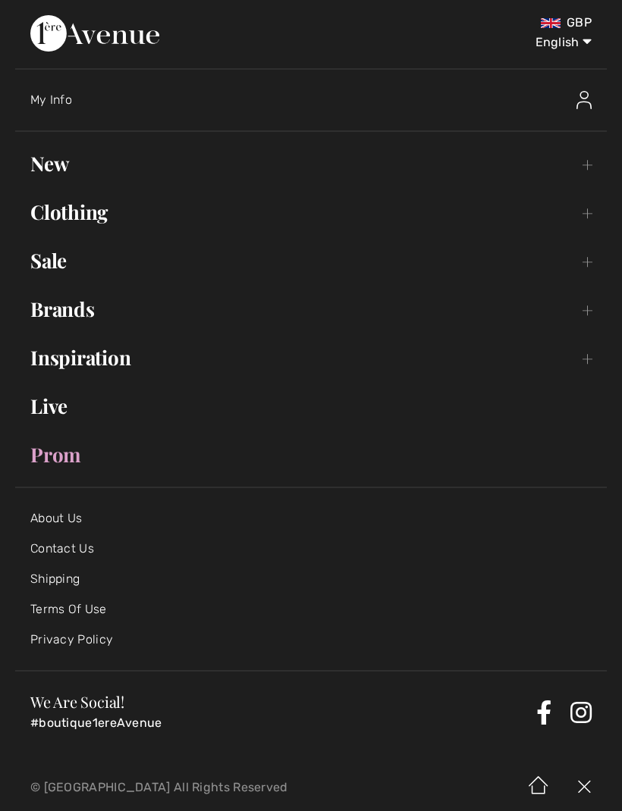
click at [157, 318] on link "Brands Open submenu" at bounding box center [310, 309] width 591 height 33
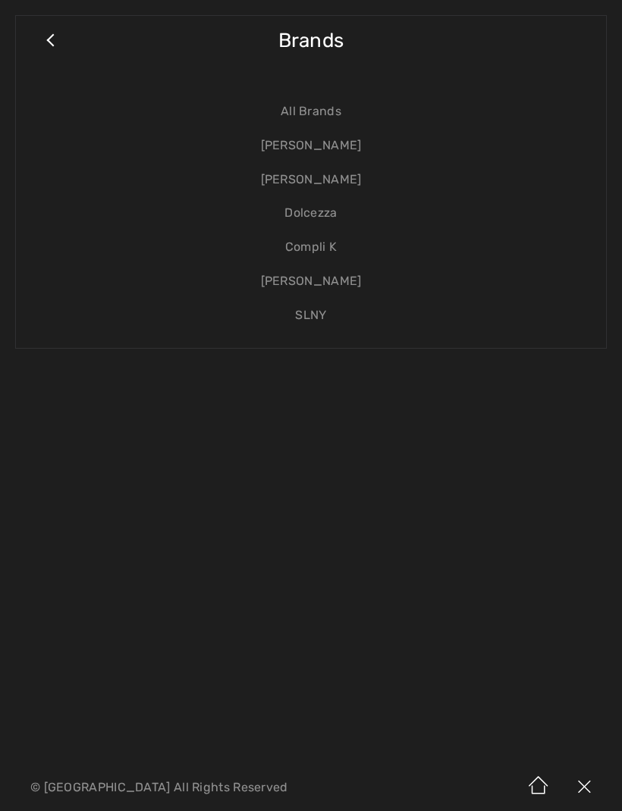
click at [338, 186] on link "[PERSON_NAME]" at bounding box center [311, 180] width 560 height 34
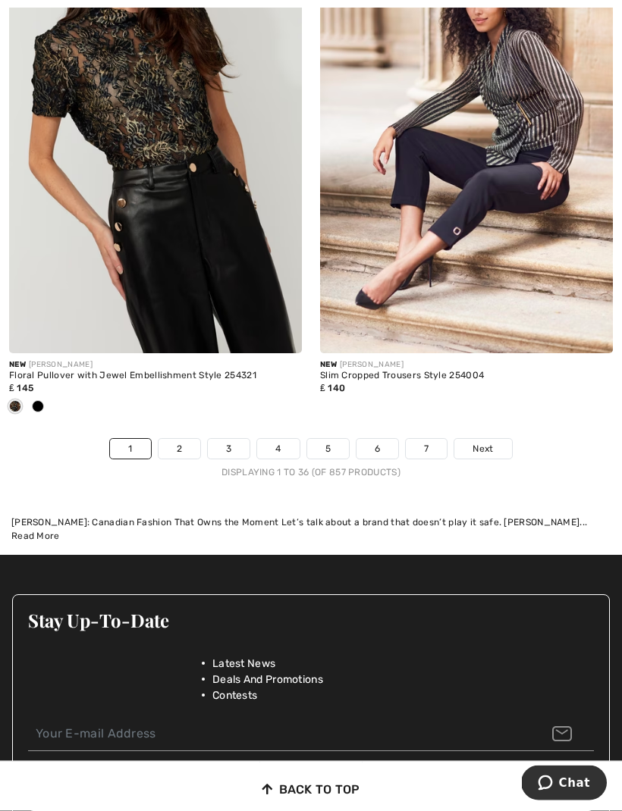
scroll to position [9471, 0]
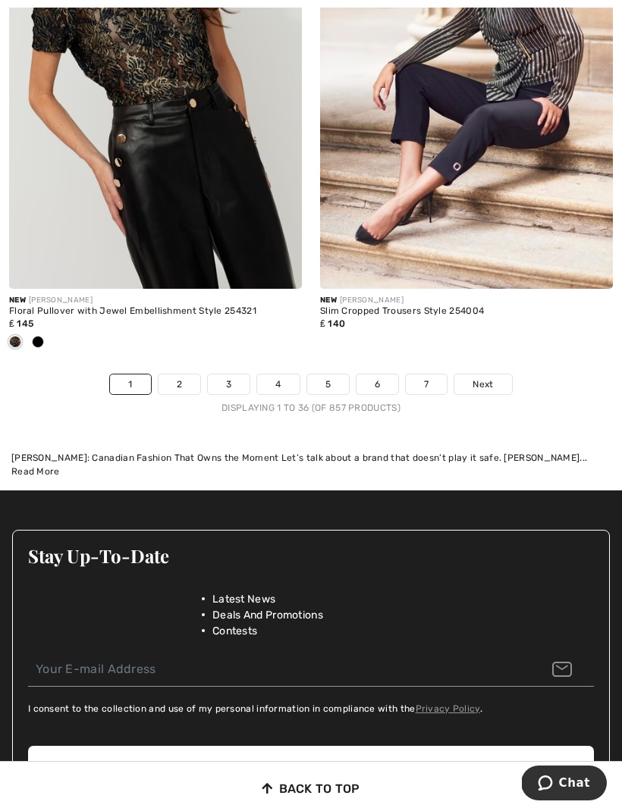
click at [195, 375] on link "2" at bounding box center [179, 385] width 42 height 20
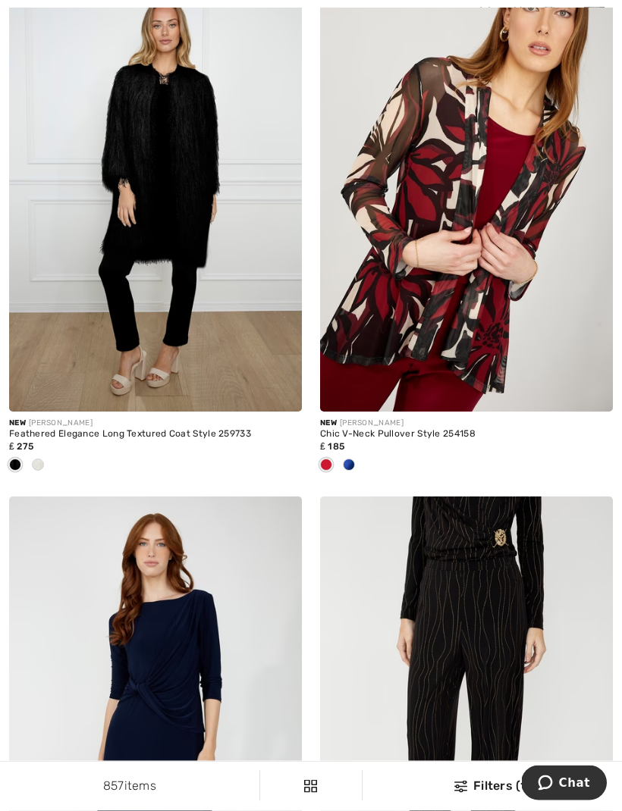
scroll to position [8250, 0]
click at [357, 465] on div at bounding box center [348, 465] width 23 height 25
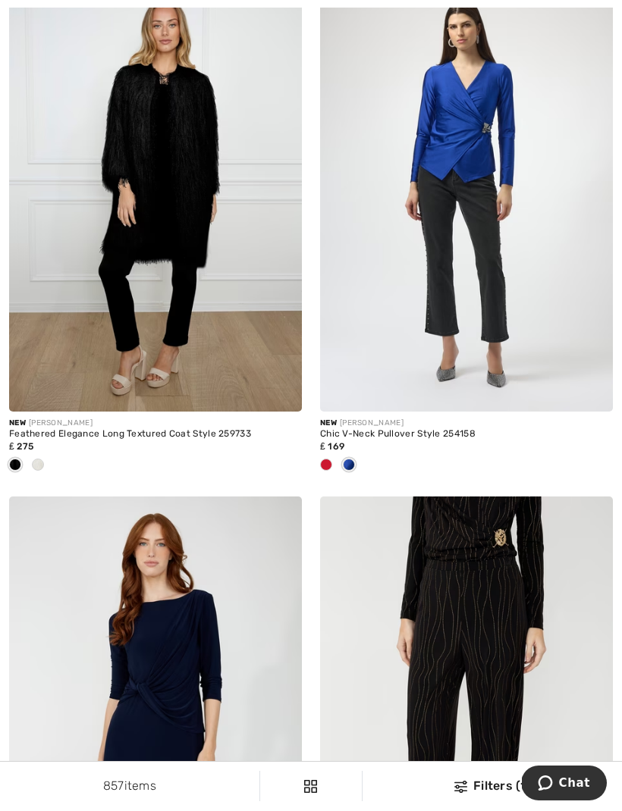
click at [533, 324] on img at bounding box center [466, 192] width 293 height 439
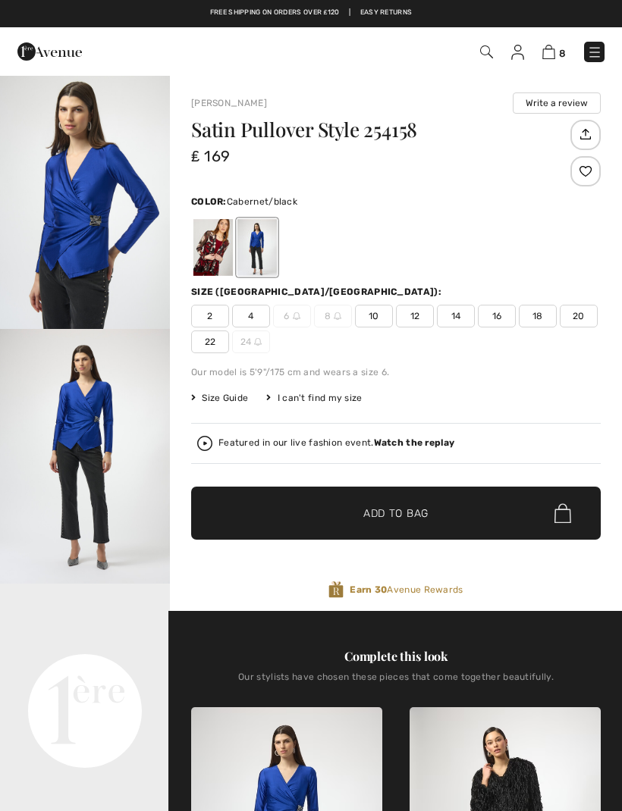
click at [213, 259] on div at bounding box center [212, 247] width 39 height 57
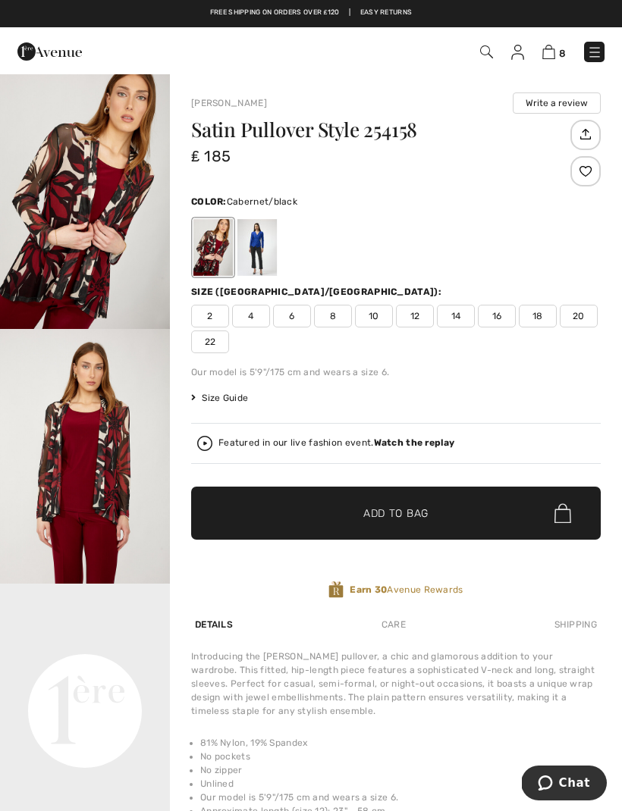
scroll to position [31, 0]
click at [124, 380] on img "2 / 4" at bounding box center [85, 456] width 170 height 255
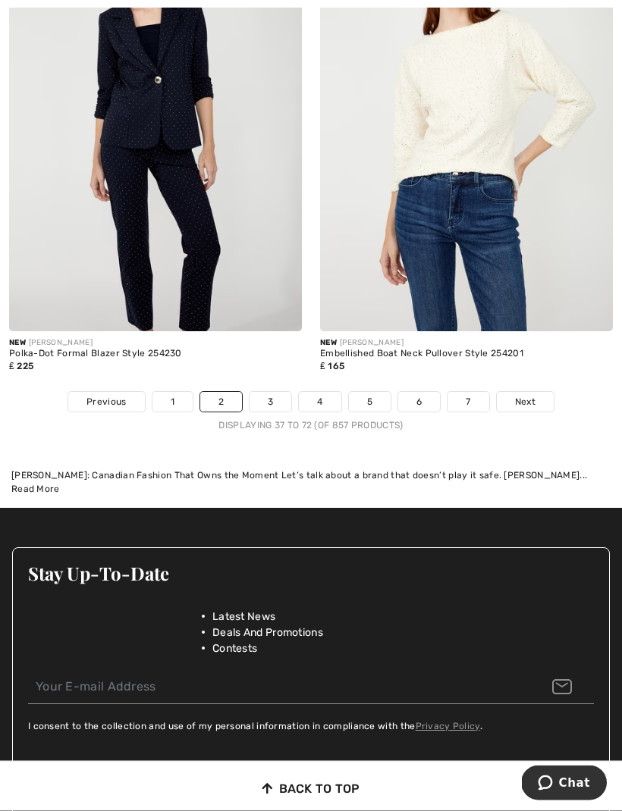
scroll to position [9354, 0]
click at [272, 392] on link "3" at bounding box center [270, 402] width 42 height 20
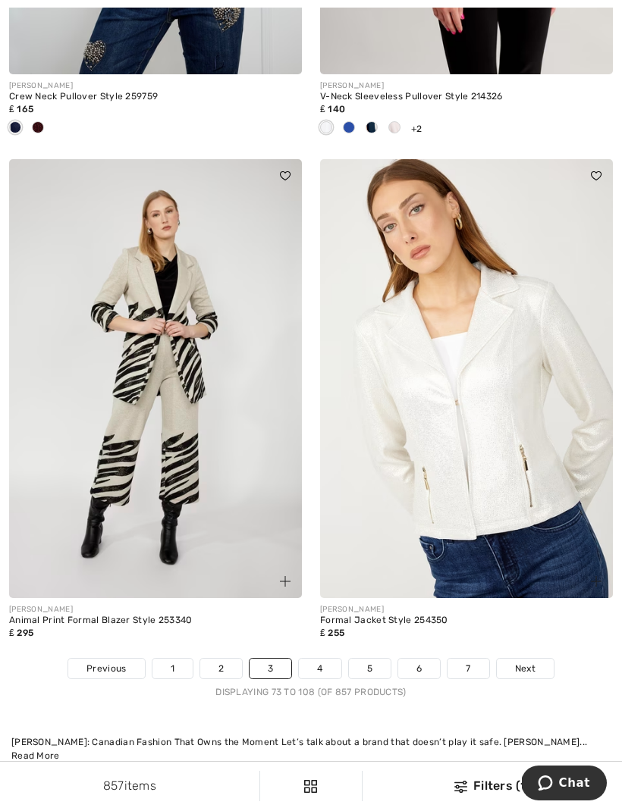
scroll to position [9226, 0]
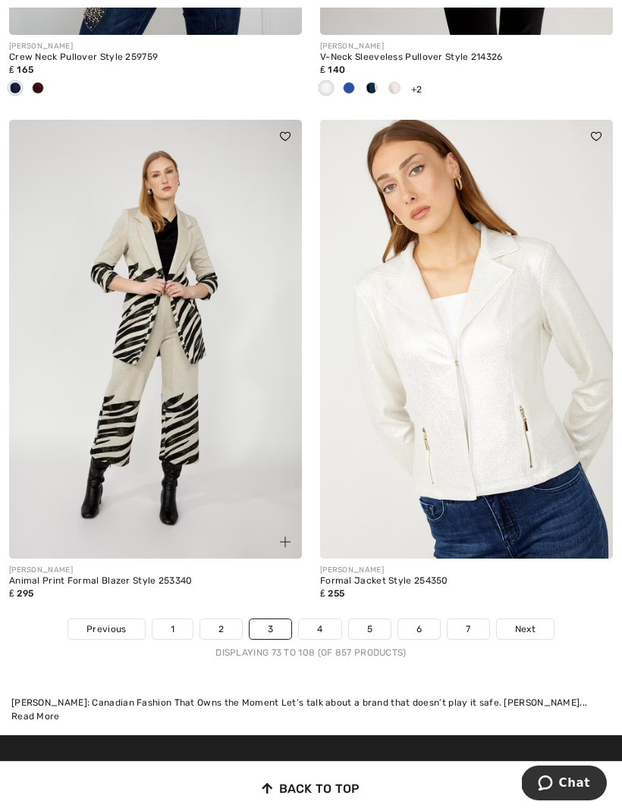
click at [340, 619] on link "4" at bounding box center [320, 629] width 42 height 20
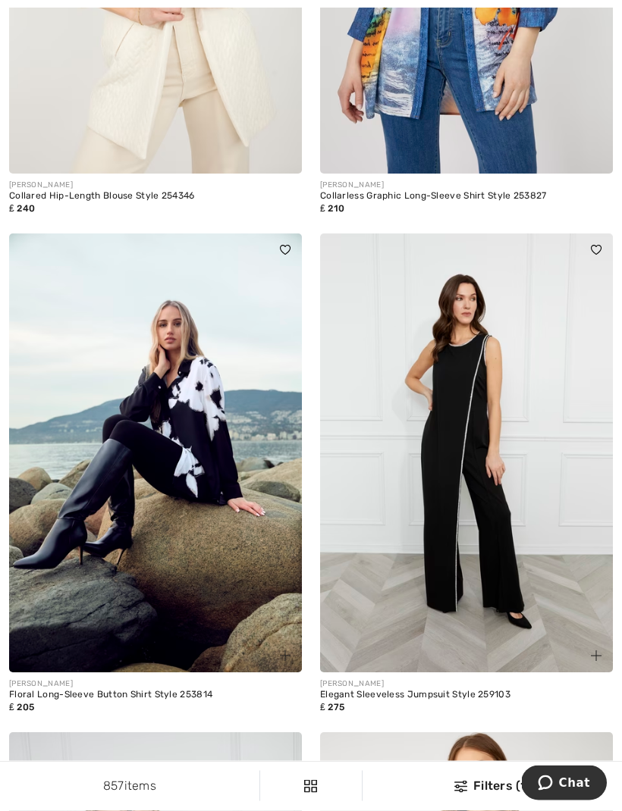
scroll to position [2246, 0]
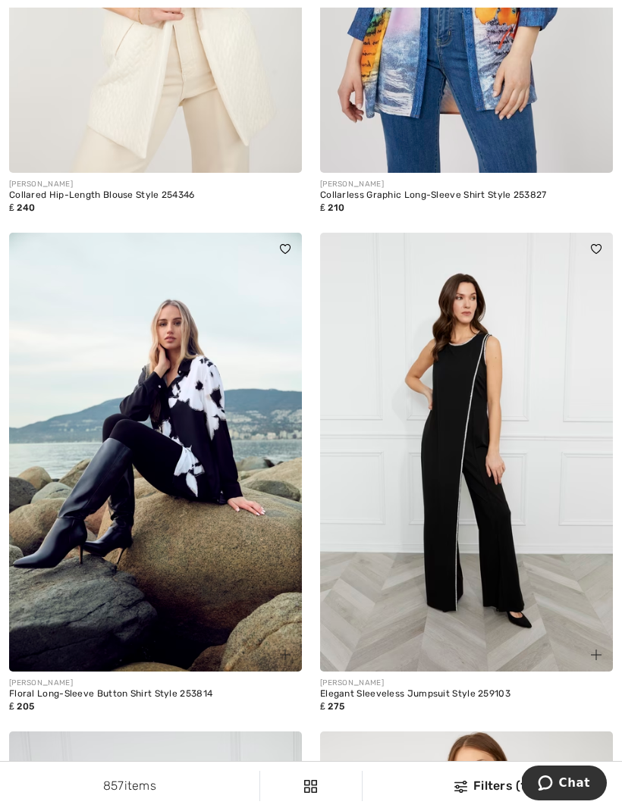
click at [224, 484] on img at bounding box center [155, 452] width 293 height 439
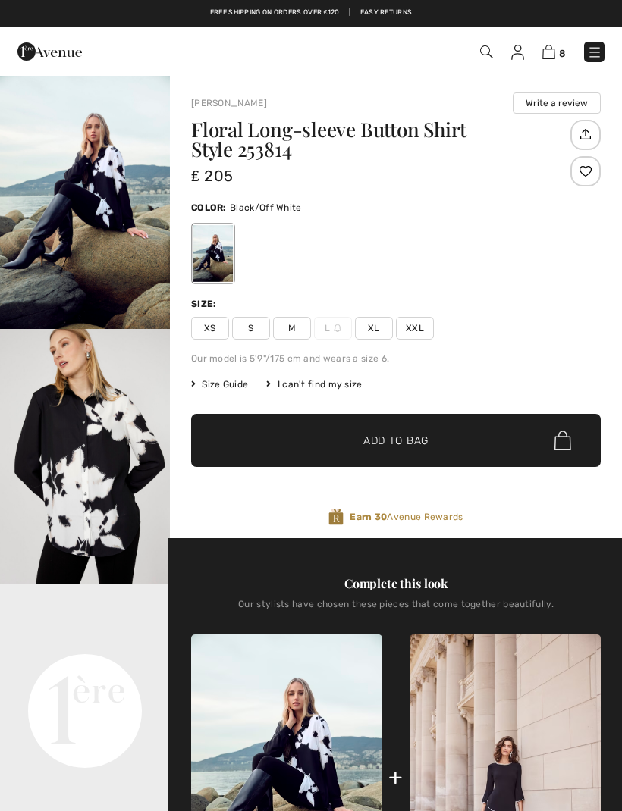
click at [130, 494] on img "2 / 5" at bounding box center [85, 456] width 170 height 255
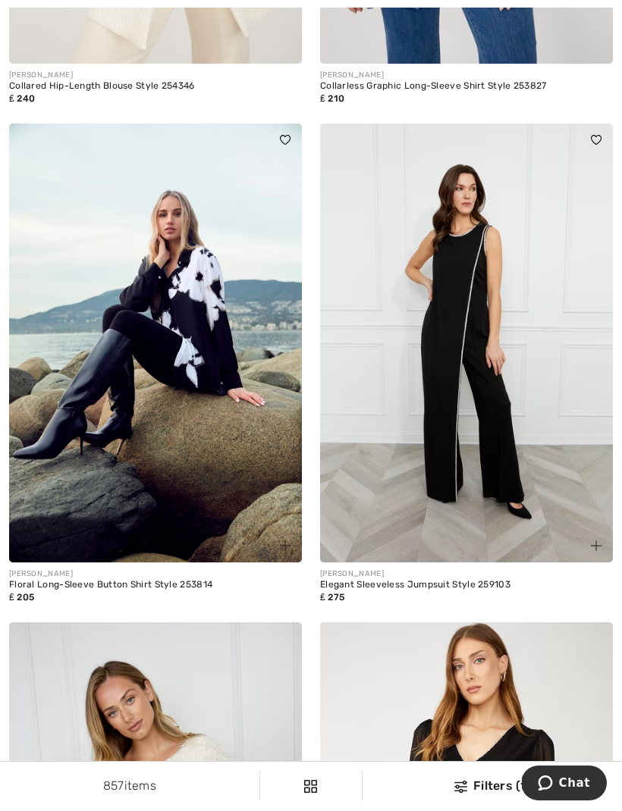
scroll to position [2362, 0]
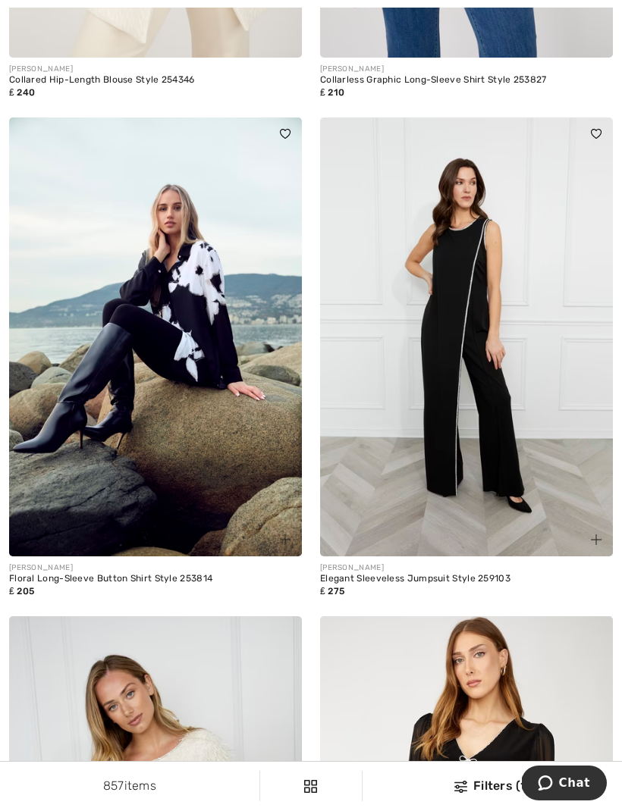
click at [524, 459] on img at bounding box center [466, 337] width 293 height 439
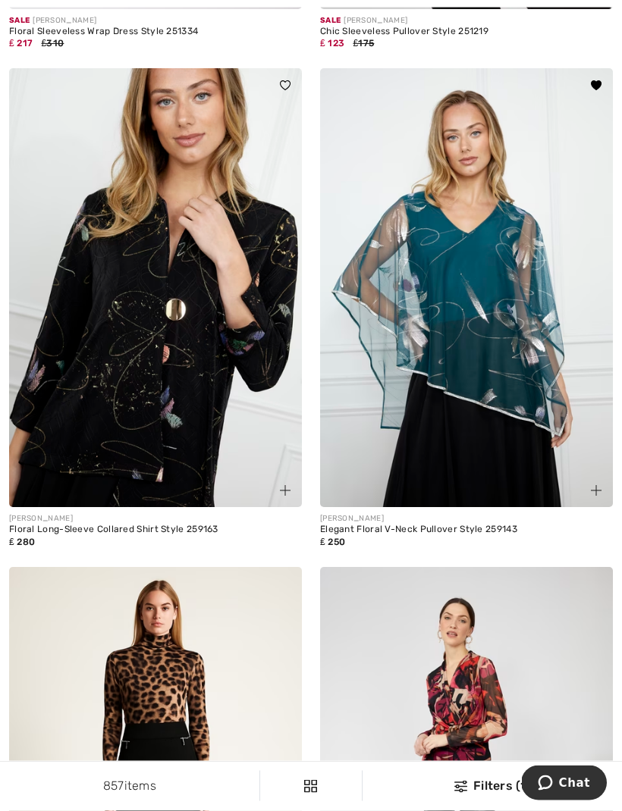
scroll to position [4510, 0]
click at [524, 397] on img at bounding box center [466, 287] width 293 height 439
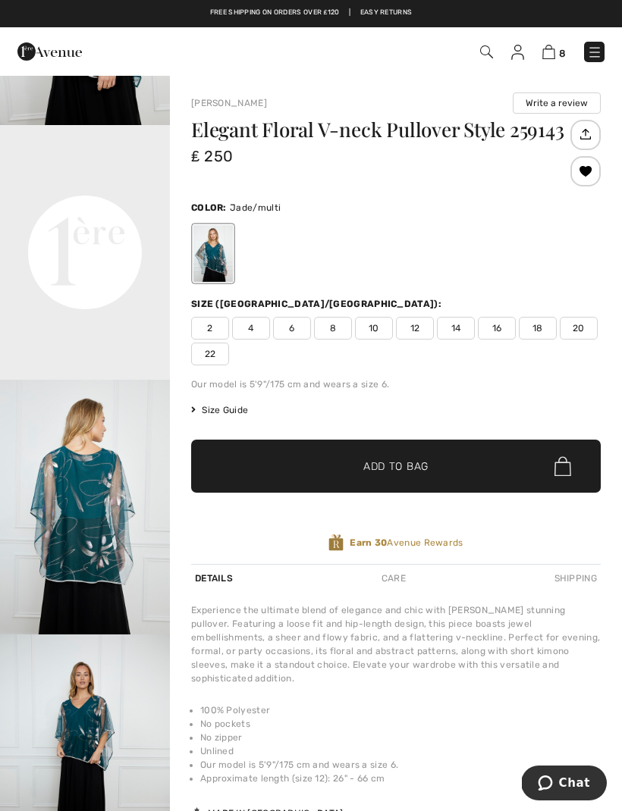
scroll to position [462, 0]
click at [460, 337] on span "14" at bounding box center [456, 328] width 38 height 23
click at [427, 462] on span "Add to Bag" at bounding box center [395, 467] width 65 height 16
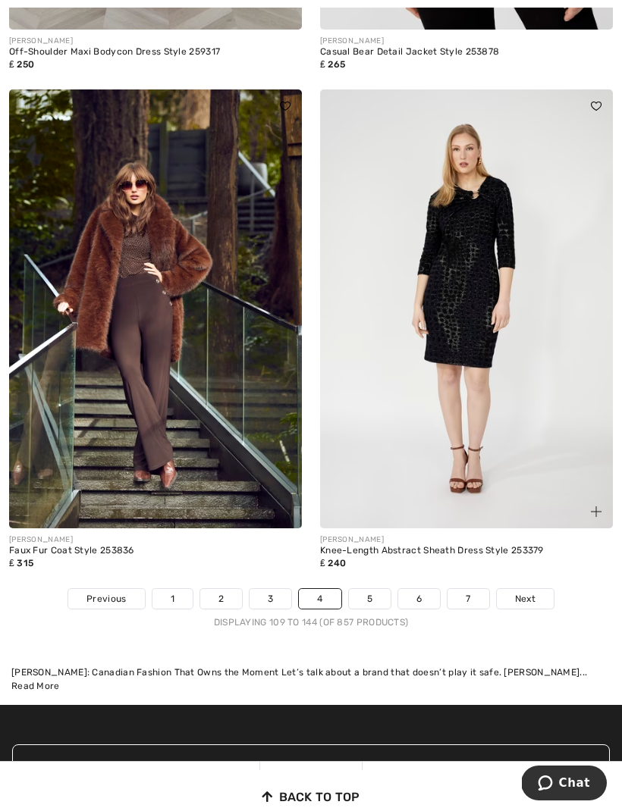
scroll to position [9127, 0]
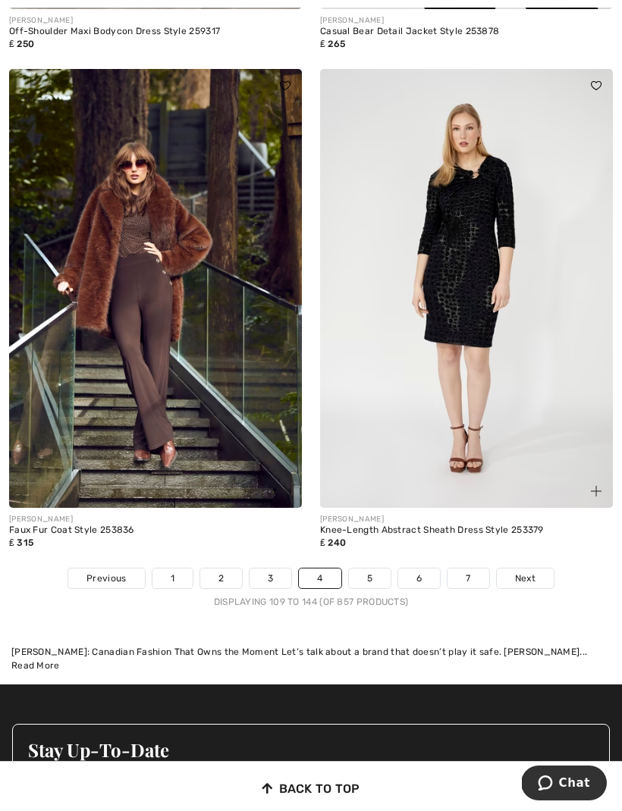
click at [375, 569] on link "5" at bounding box center [370, 579] width 42 height 20
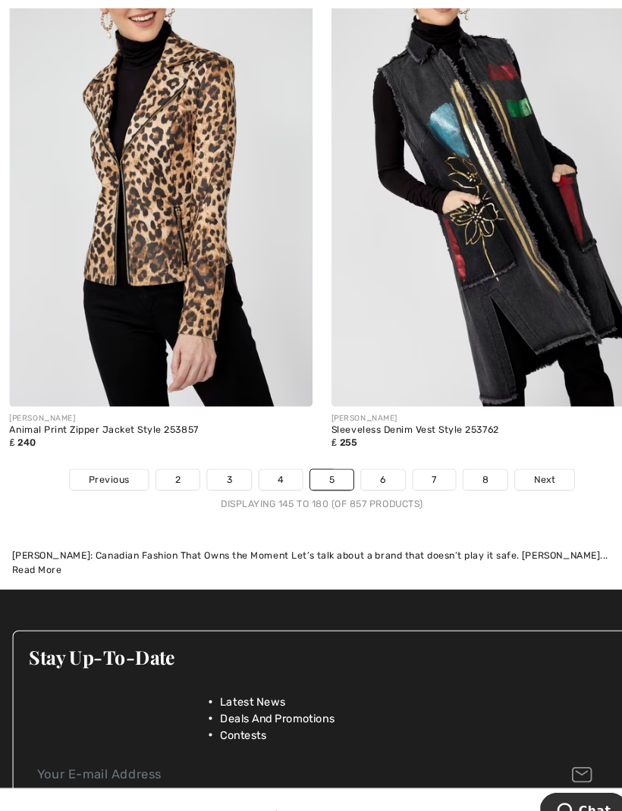
scroll to position [9292, 0]
click at [375, 453] on link "6" at bounding box center [370, 463] width 42 height 20
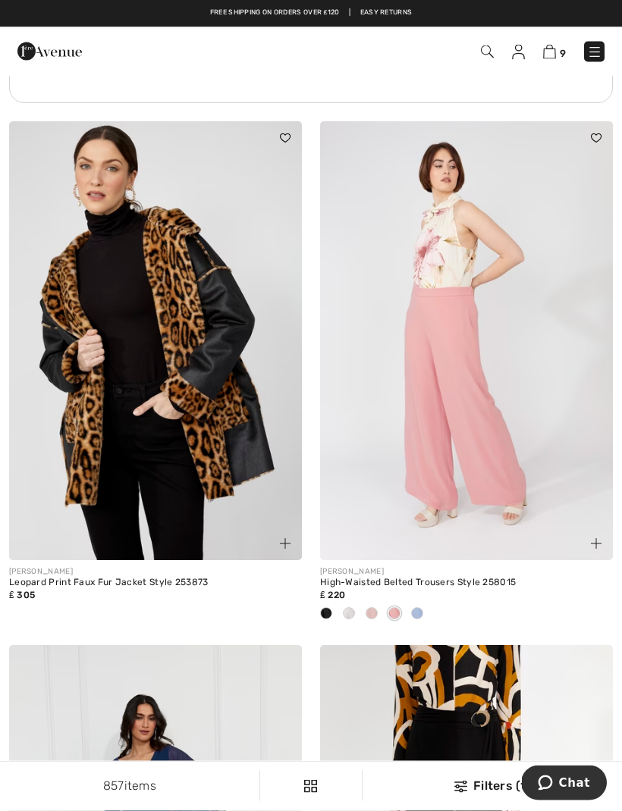
scroll to position [3460, 0]
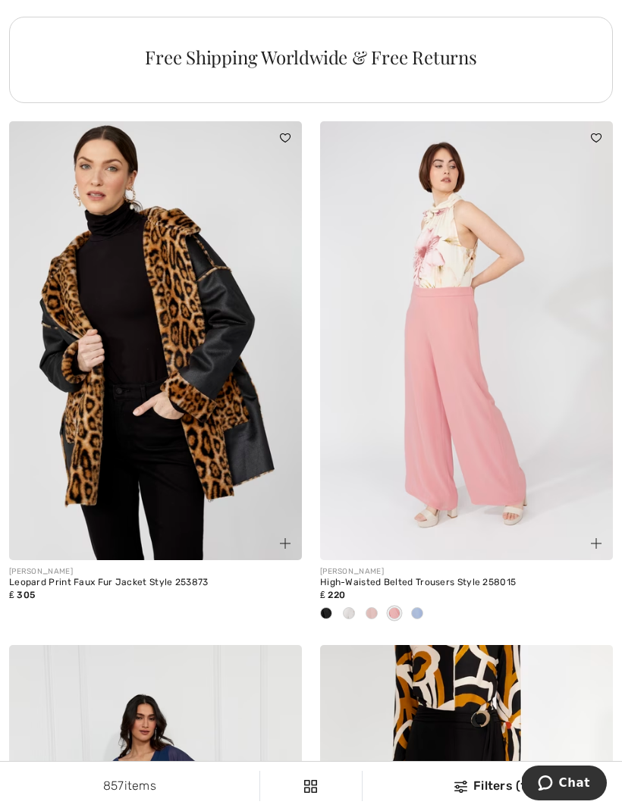
click at [497, 472] on img at bounding box center [466, 340] width 293 height 439
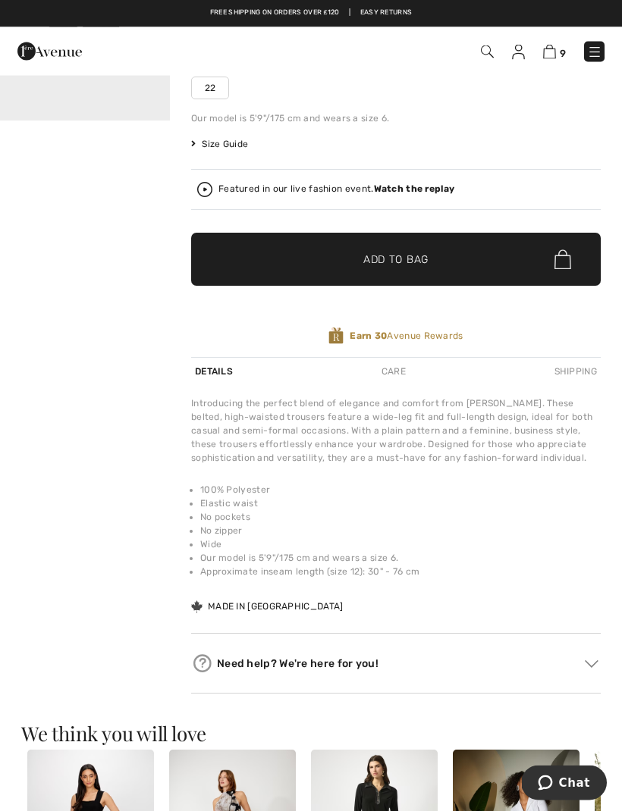
scroll to position [221, 0]
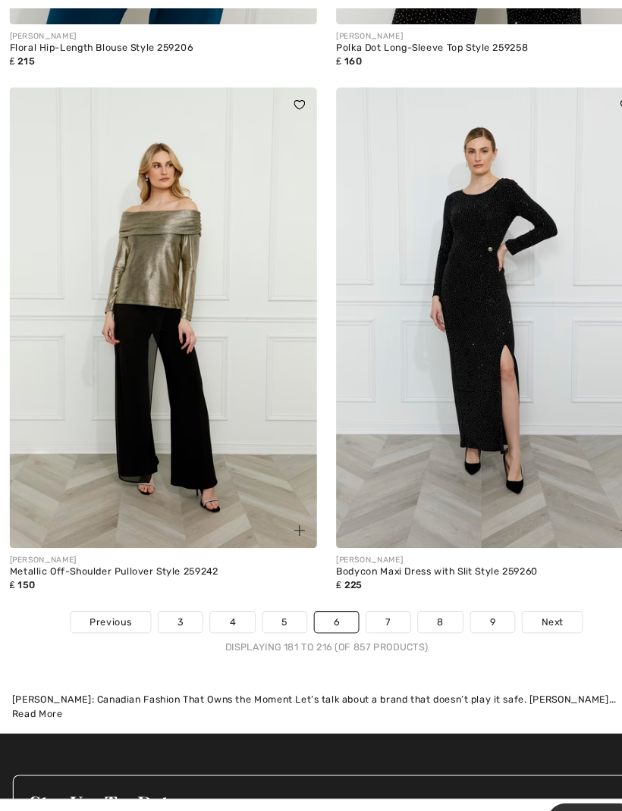
scroll to position [9213, 0]
click at [380, 583] on link "7" at bounding box center [369, 593] width 41 height 20
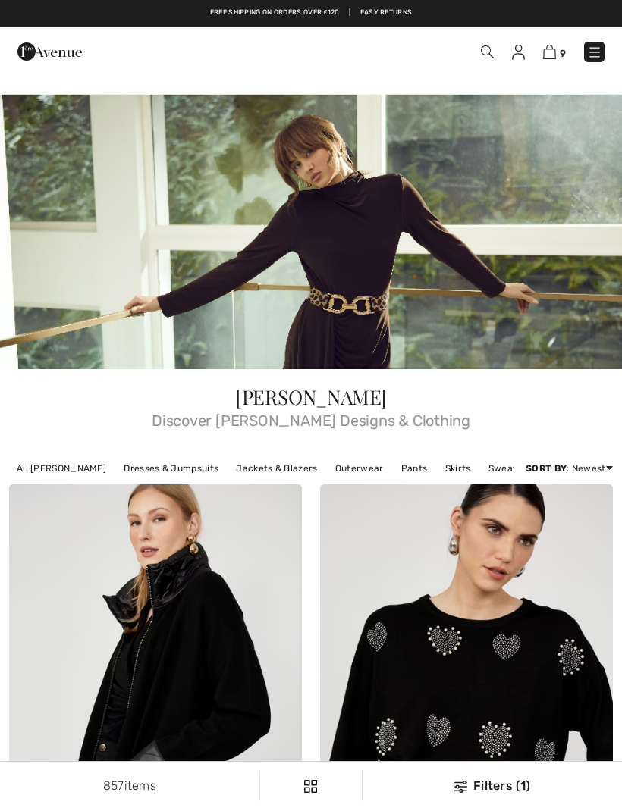
checkbox input "true"
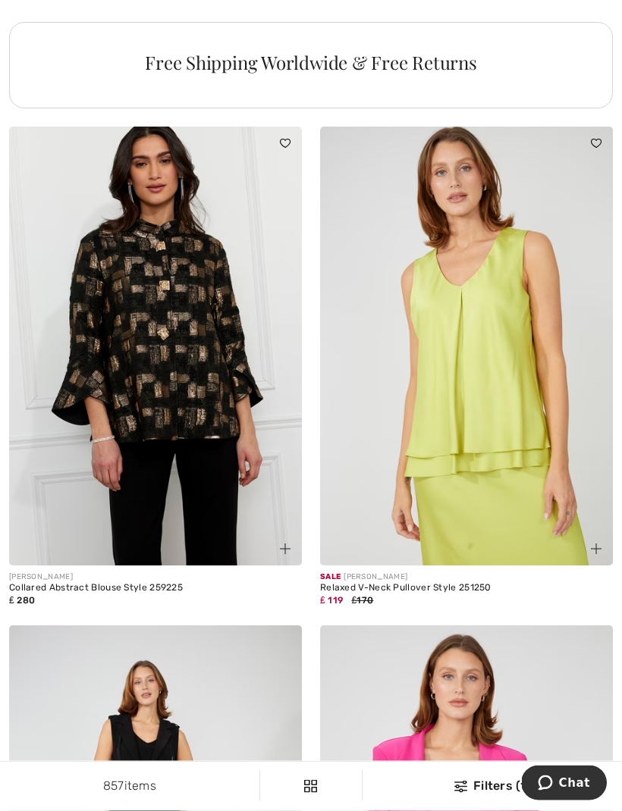
scroll to position [3457, 0]
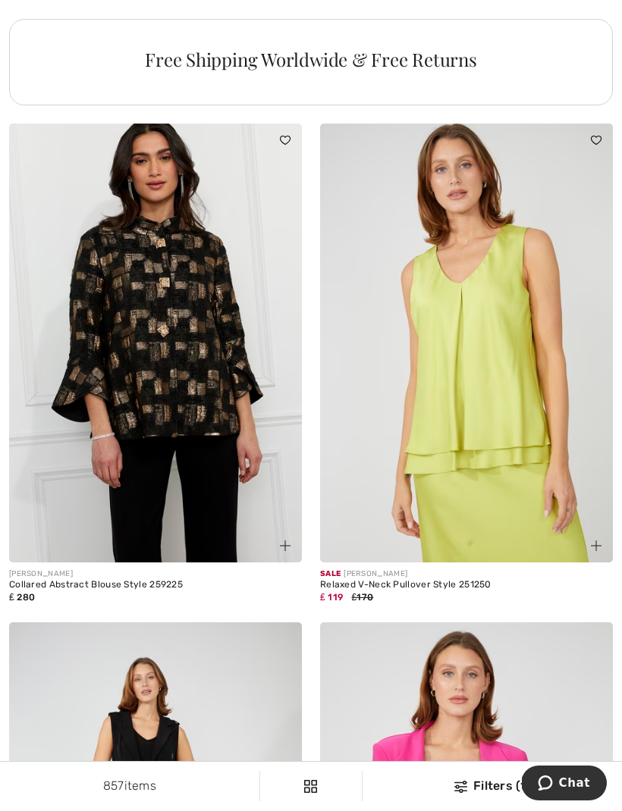
click at [243, 457] on img at bounding box center [155, 343] width 293 height 439
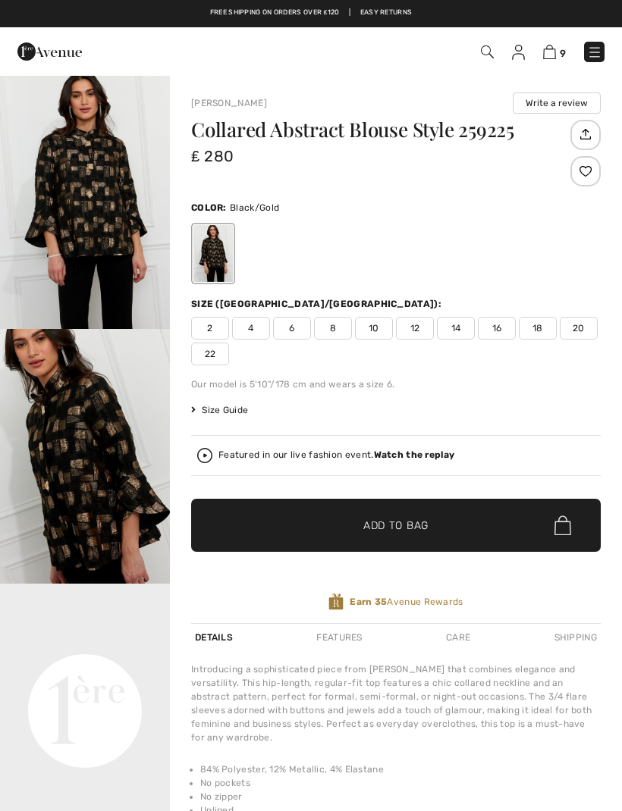
checkbox input "true"
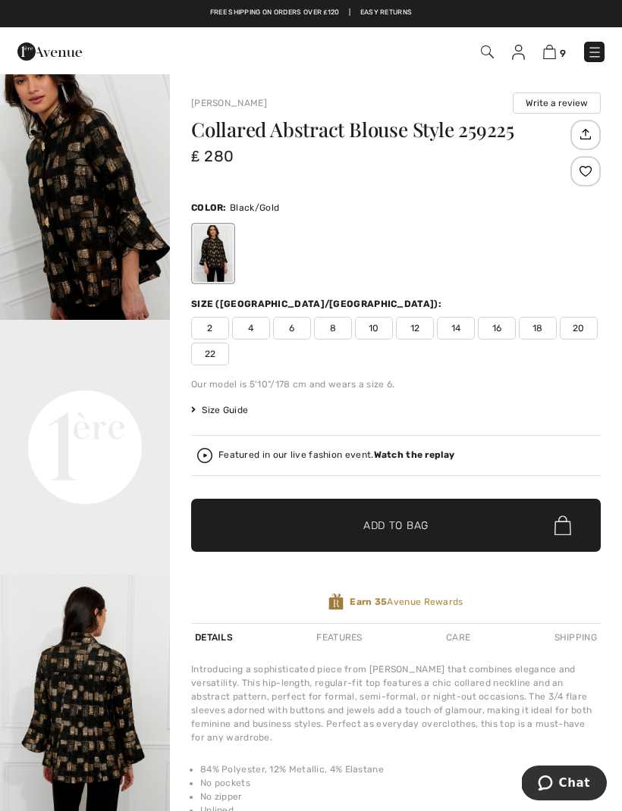
scroll to position [248, 0]
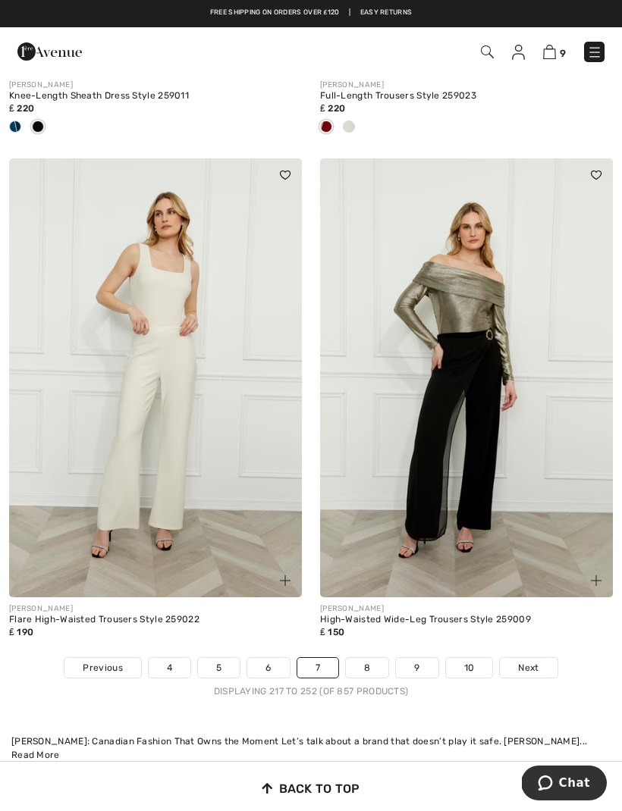
scroll to position [9137, 0]
click at [376, 660] on link "8" at bounding box center [367, 669] width 42 height 20
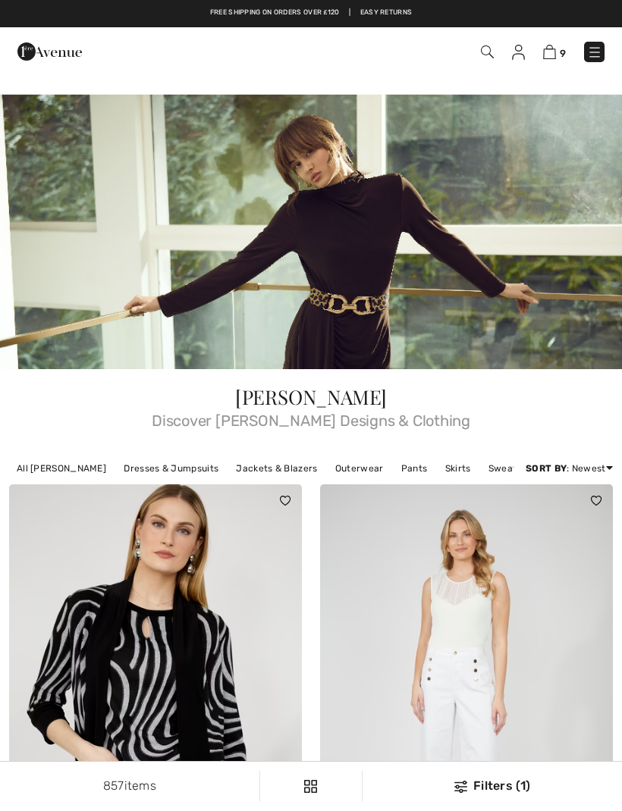
checkbox input "true"
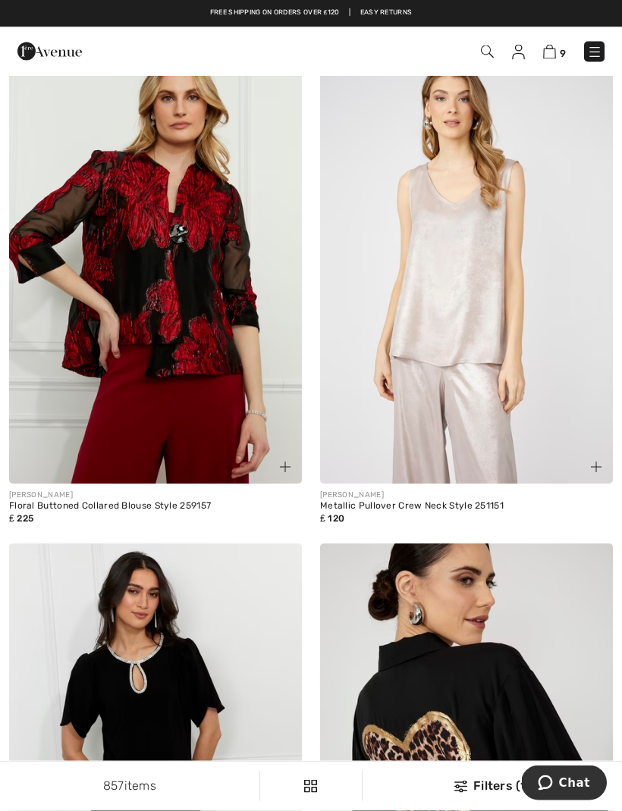
scroll to position [2435, 0]
click at [474, 381] on img at bounding box center [466, 264] width 293 height 439
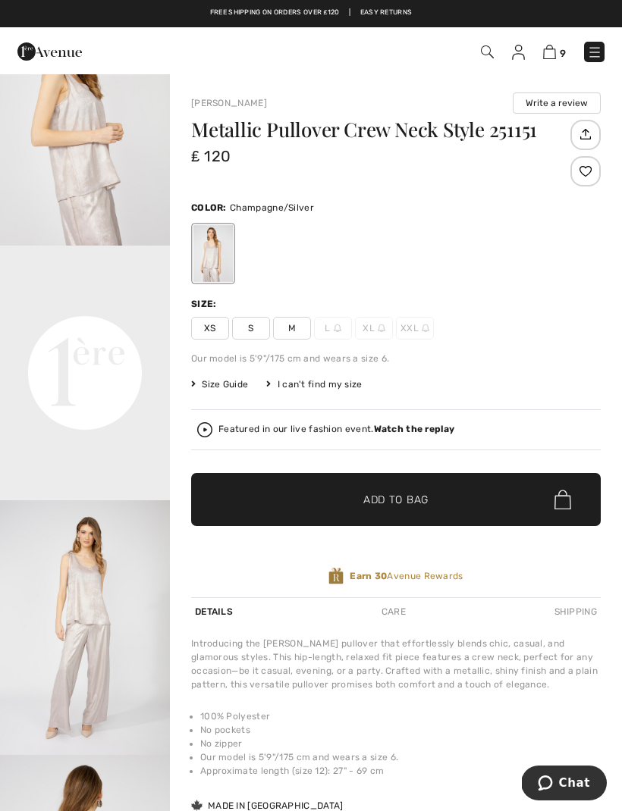
scroll to position [339, 0]
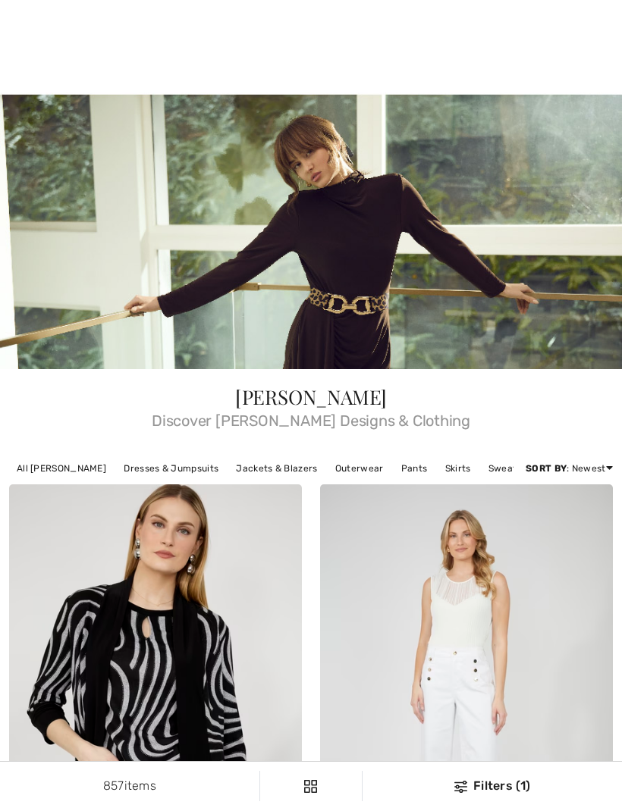
checkbox input "true"
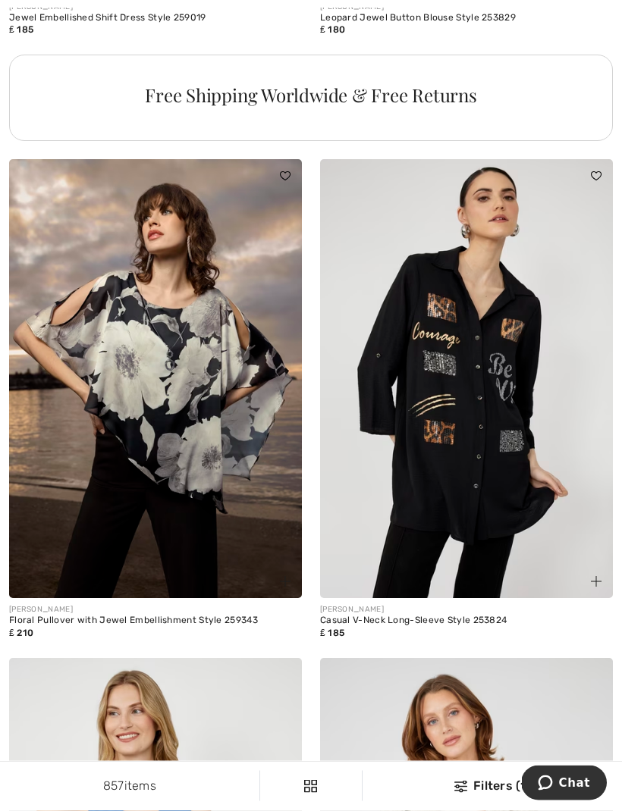
scroll to position [3422, 0]
click at [248, 485] on img at bounding box center [155, 378] width 293 height 439
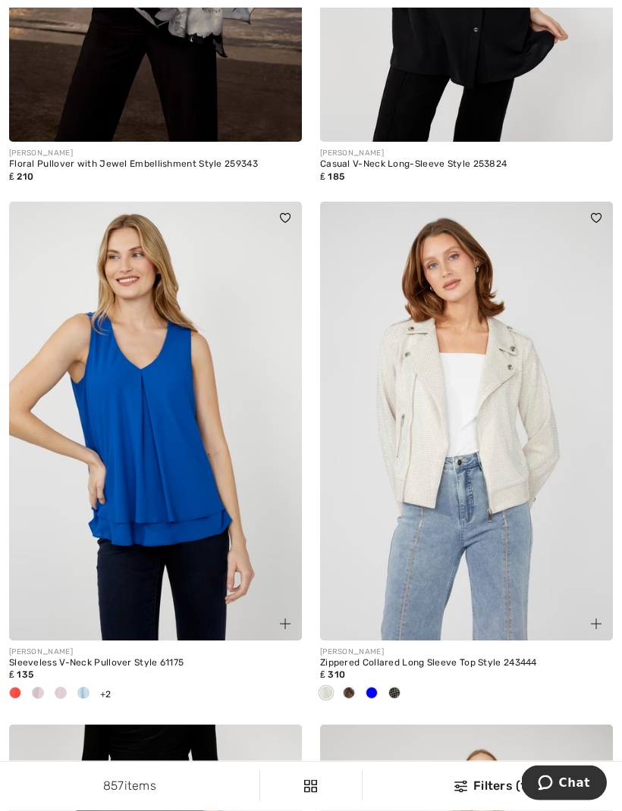
scroll to position [3896, 0]
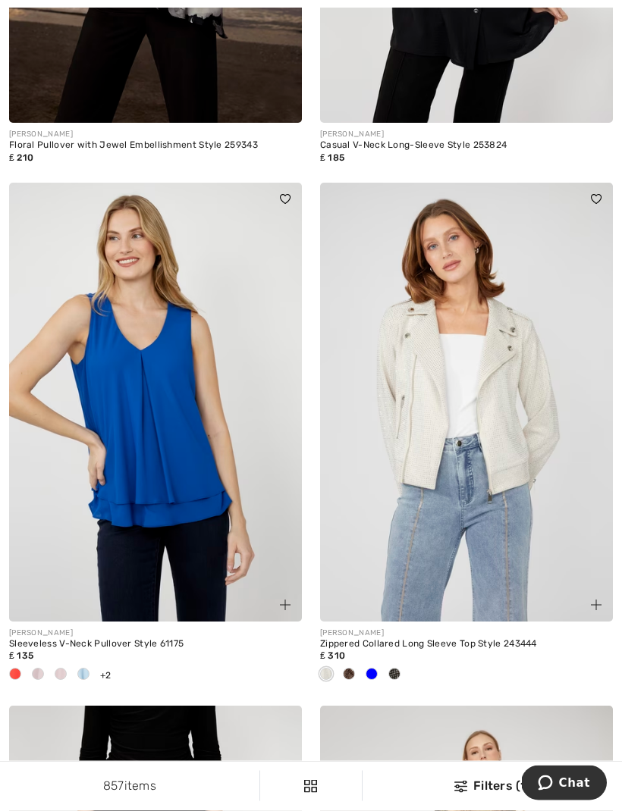
click at [222, 522] on img at bounding box center [155, 402] width 293 height 439
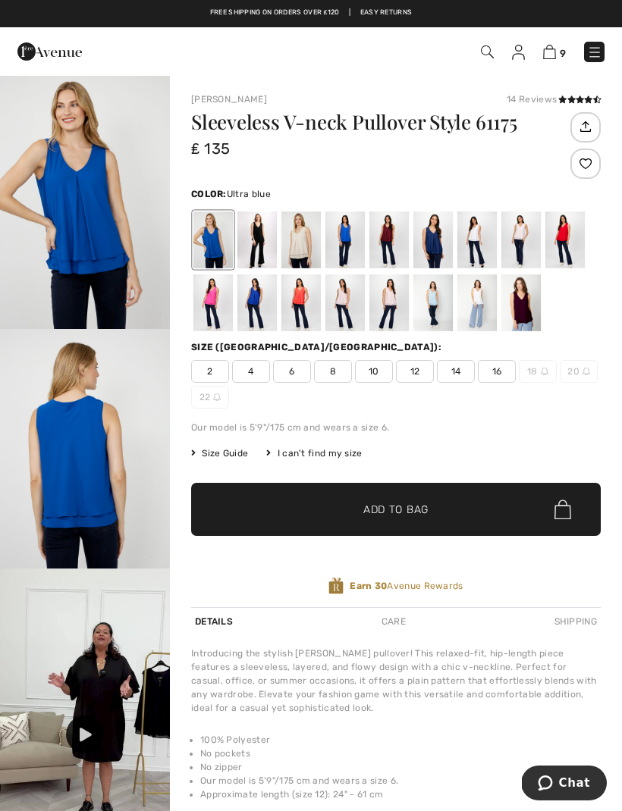
click at [212, 242] on div at bounding box center [212, 240] width 39 height 57
click at [351, 249] on div at bounding box center [344, 240] width 39 height 57
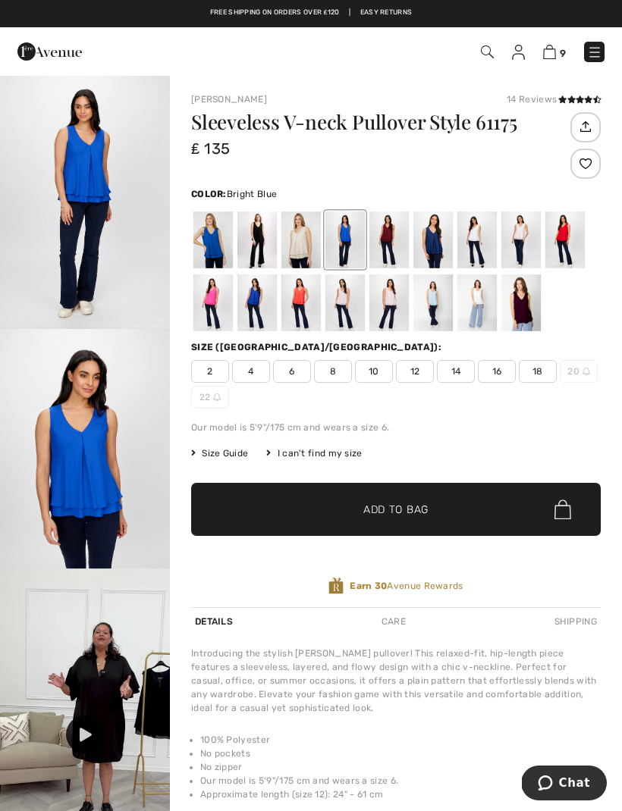
click at [262, 310] on div at bounding box center [256, 302] width 39 height 57
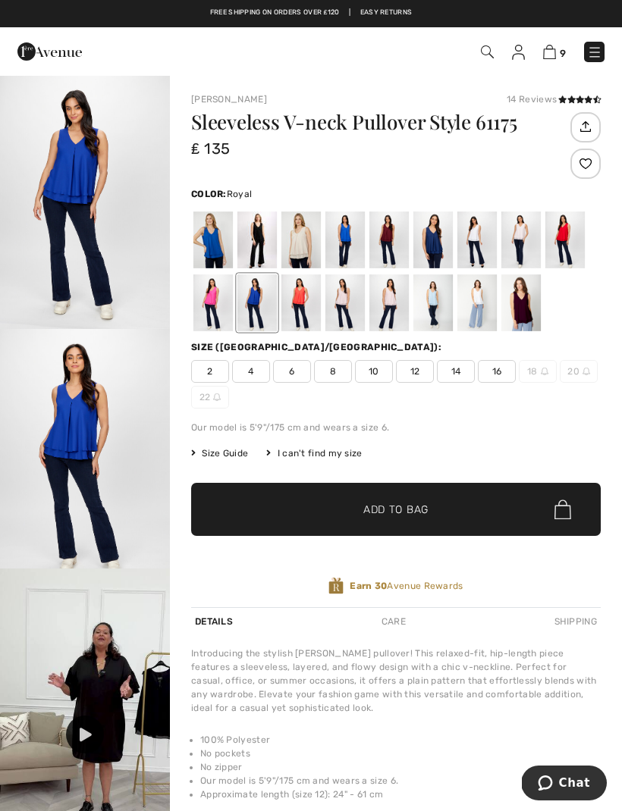
click at [271, 310] on div at bounding box center [256, 302] width 39 height 57
click at [268, 309] on div at bounding box center [256, 302] width 39 height 57
click at [262, 297] on div at bounding box center [256, 302] width 39 height 57
click at [267, 300] on div at bounding box center [256, 302] width 39 height 57
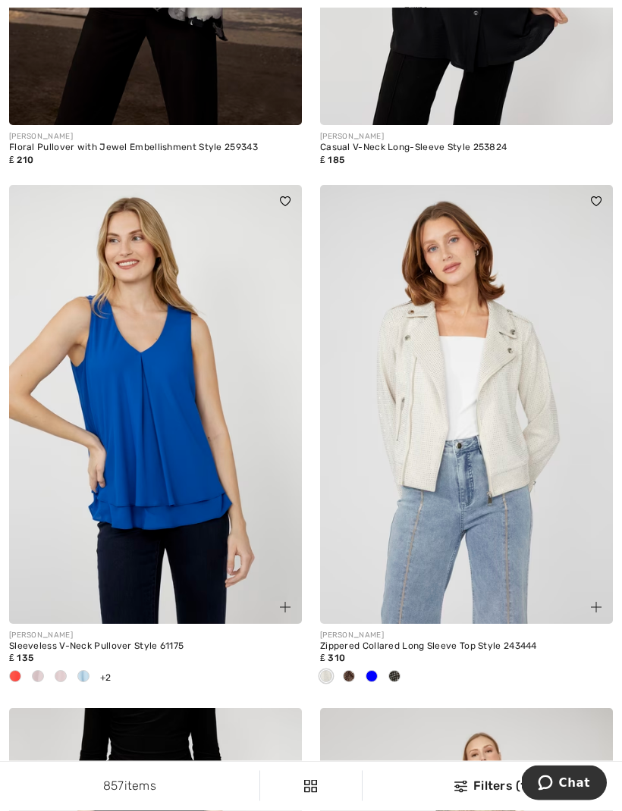
scroll to position [3895, 0]
click at [219, 465] on img at bounding box center [155, 404] width 293 height 439
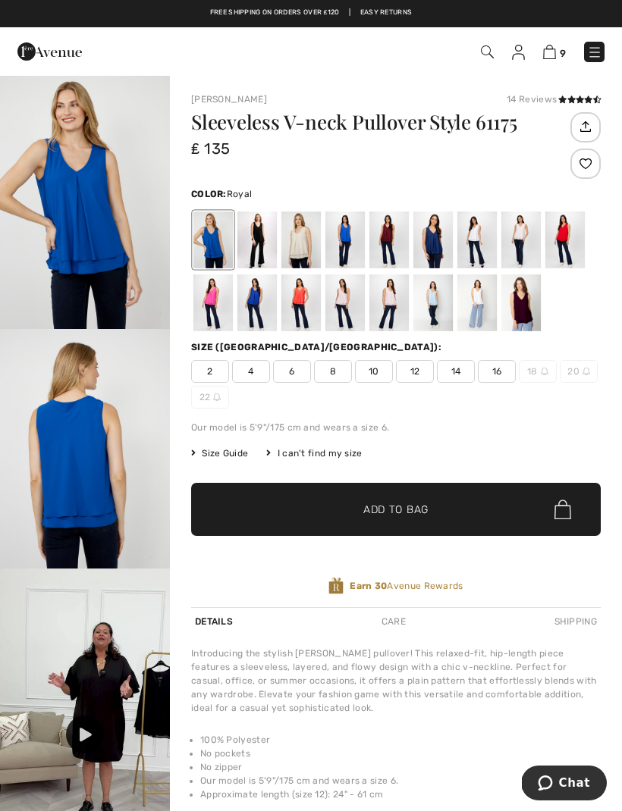
click at [264, 315] on div at bounding box center [256, 302] width 39 height 57
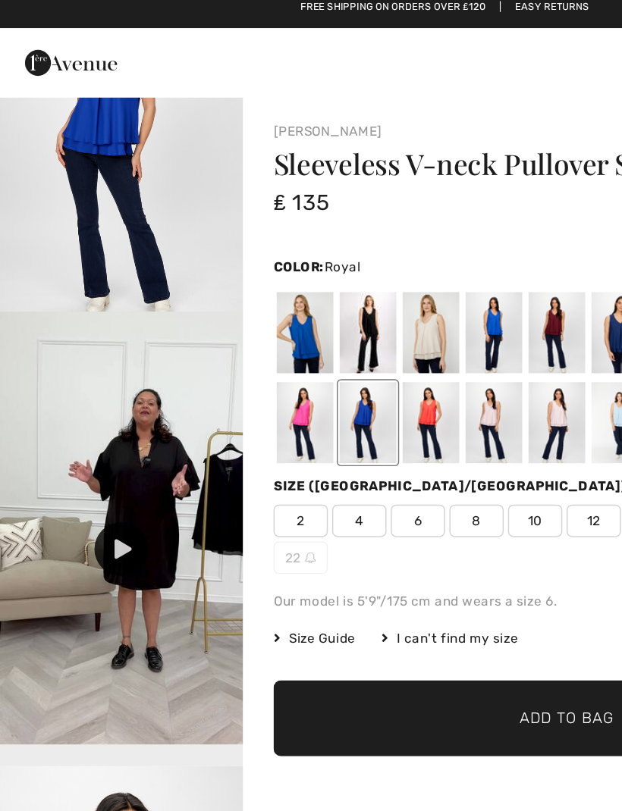
scroll to position [340, 0]
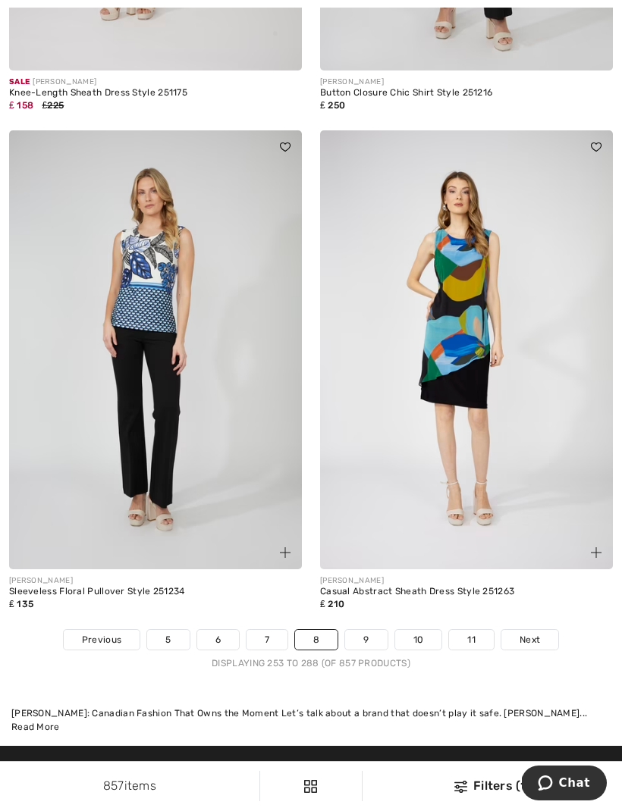
scroll to position [9285, 0]
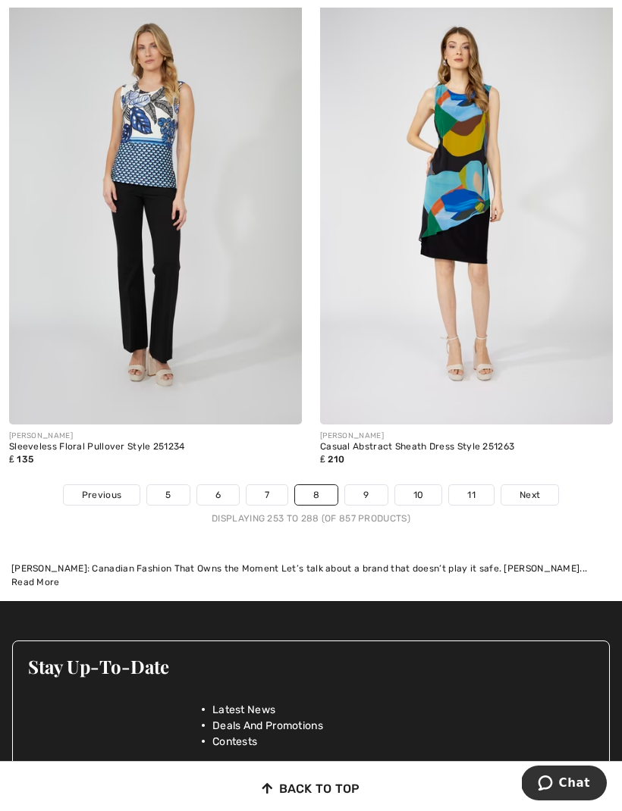
click at [377, 485] on link "9" at bounding box center [366, 495] width 42 height 20
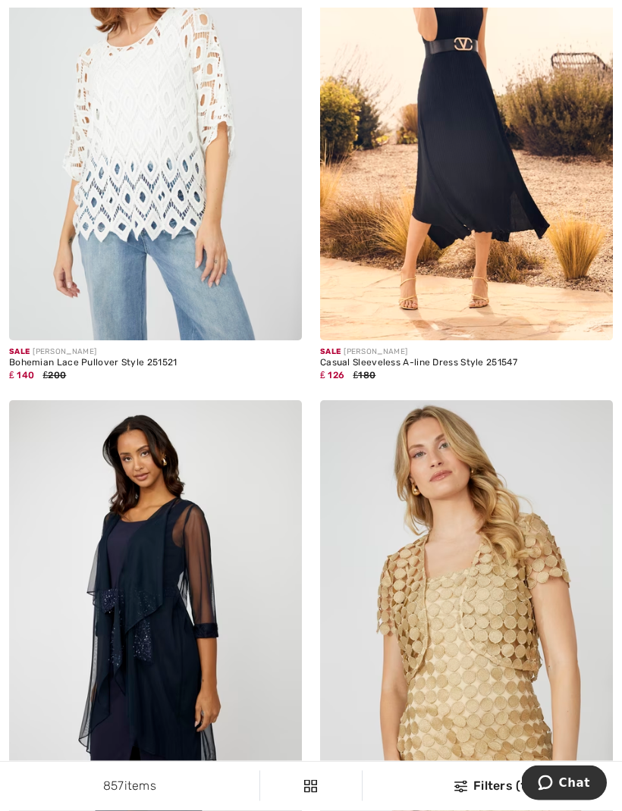
scroll to position [2582, 0]
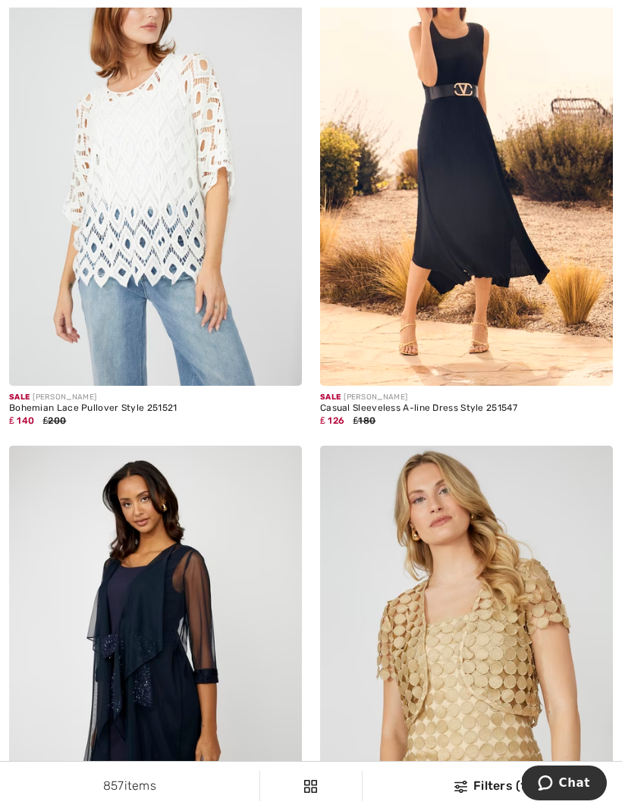
click at [221, 625] on img at bounding box center [155, 665] width 293 height 439
click at [211, 586] on img at bounding box center [155, 665] width 293 height 439
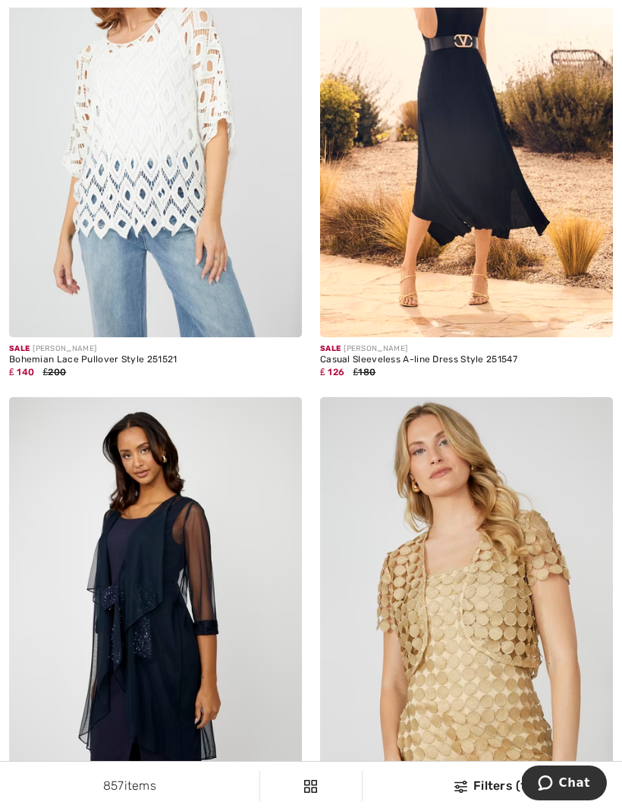
click at [212, 588] on img at bounding box center [155, 616] width 293 height 439
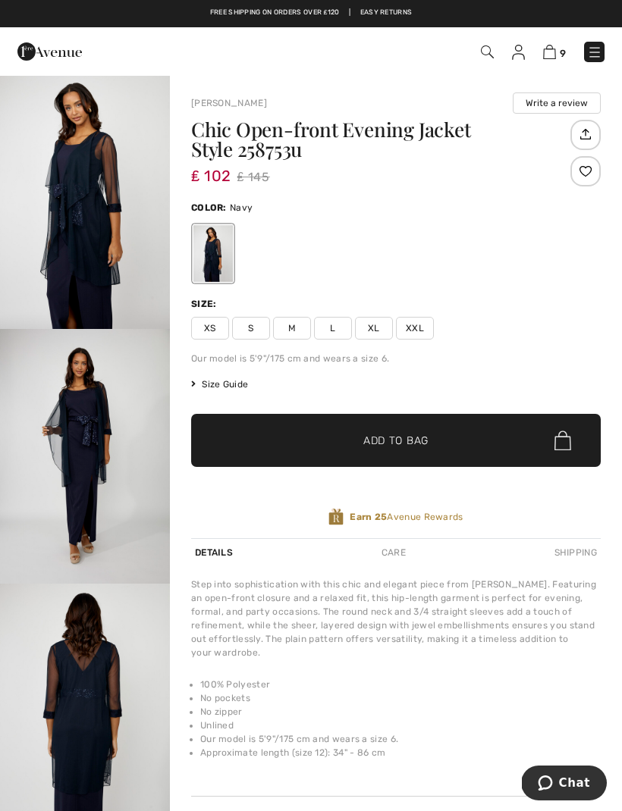
click at [124, 473] on img "2 / 4" at bounding box center [85, 456] width 170 height 255
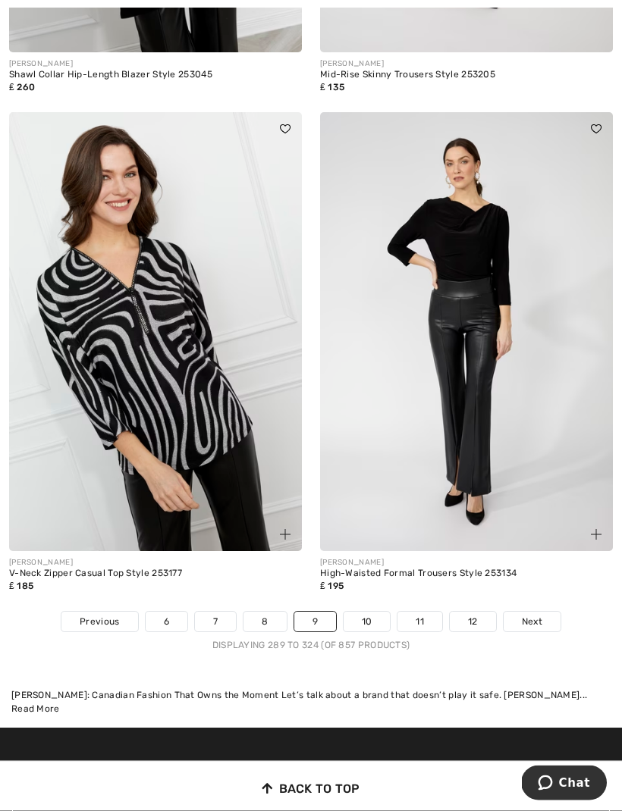
scroll to position [9135, 0]
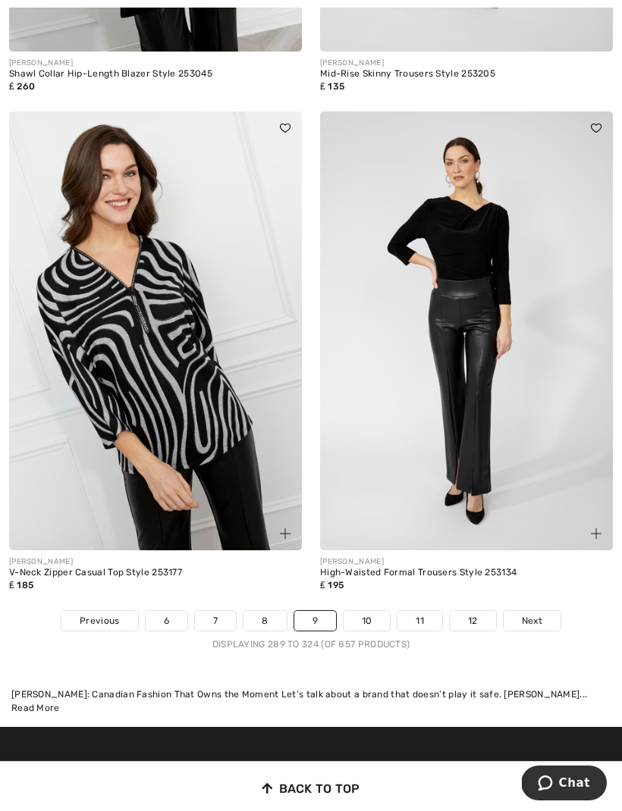
click at [378, 611] on link "10" at bounding box center [366, 621] width 47 height 20
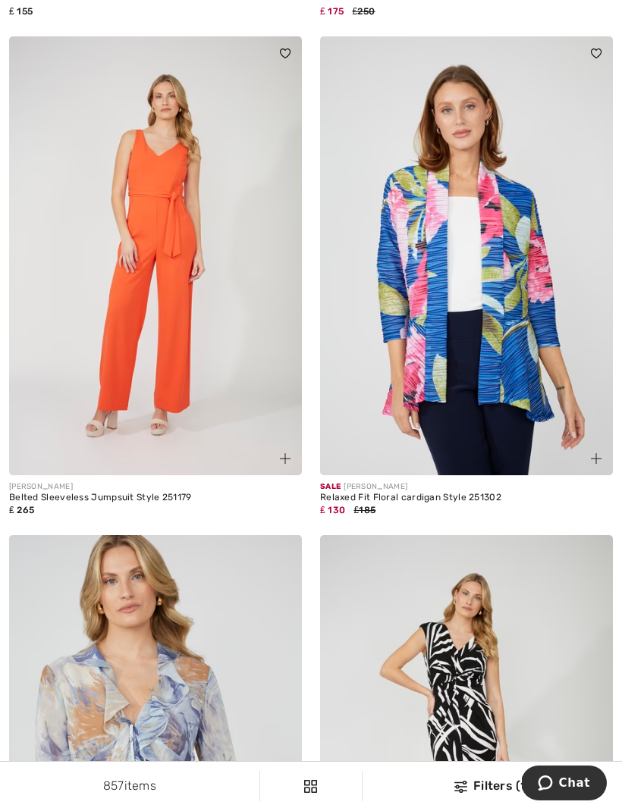
scroll to position [4642, 0]
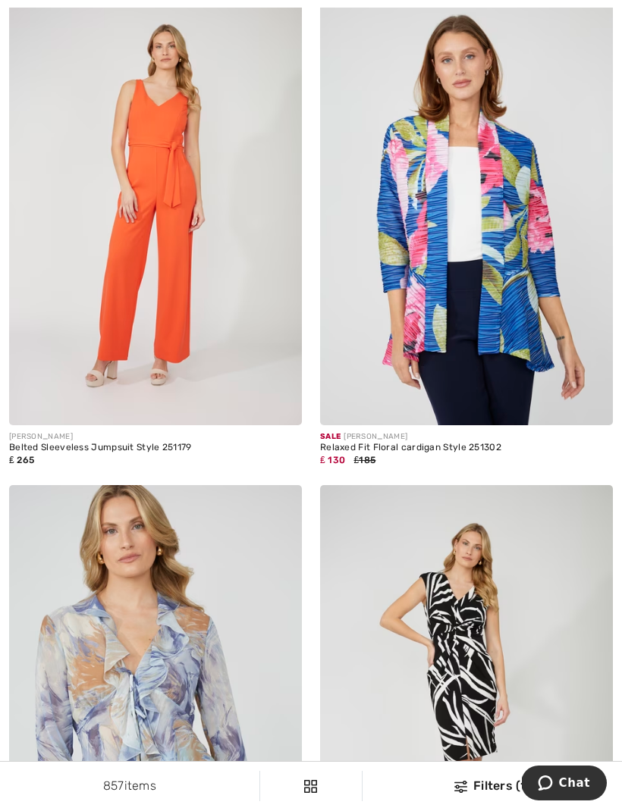
click at [506, 328] on img at bounding box center [466, 205] width 293 height 439
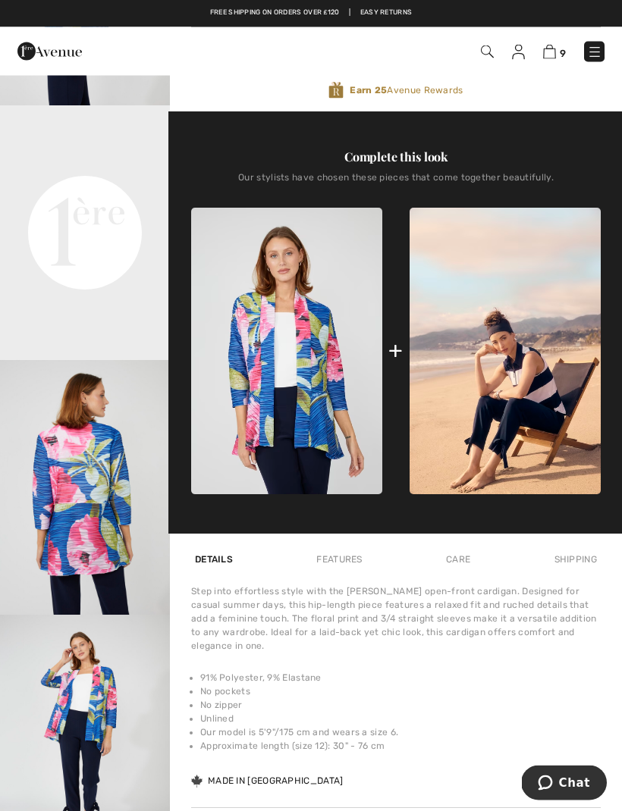
scroll to position [453, 0]
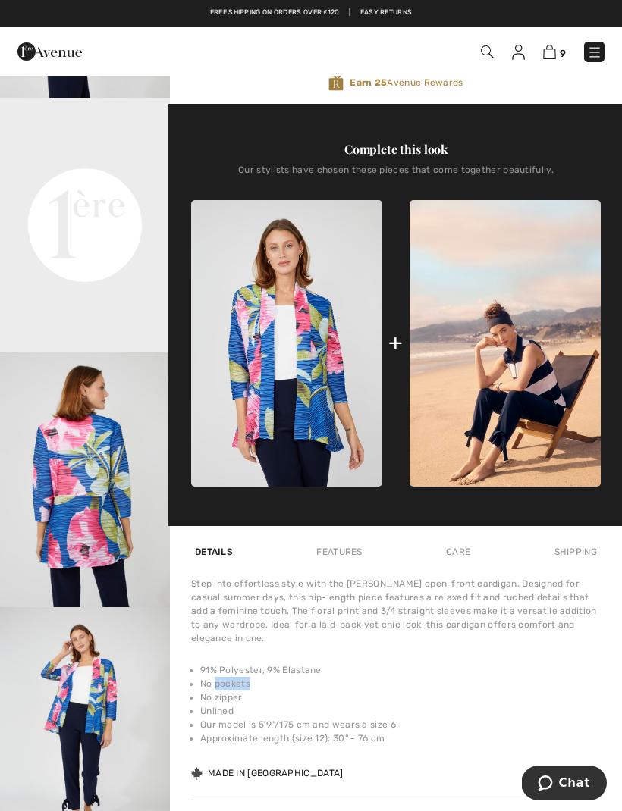
click at [514, 738] on li "Approximate length (size 12): 30" - 76 cm" at bounding box center [400, 739] width 400 height 14
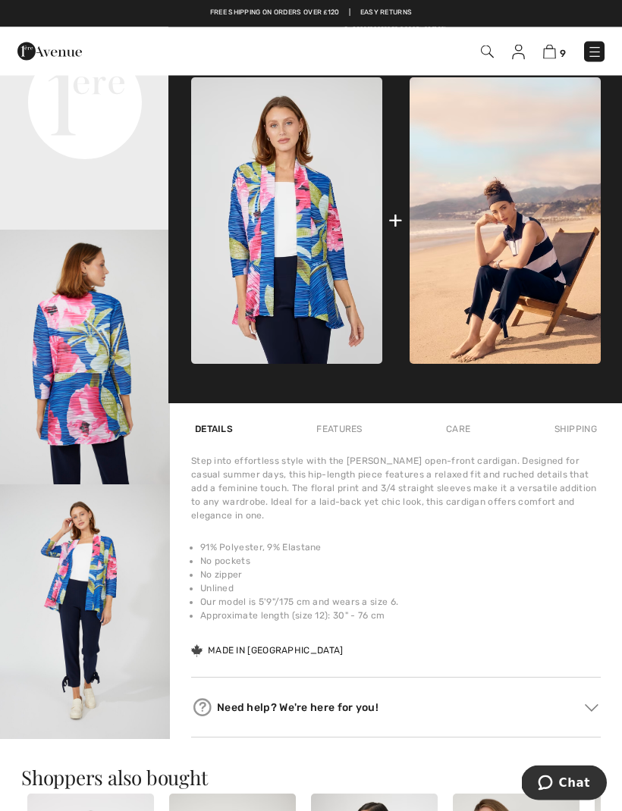
scroll to position [569, 0]
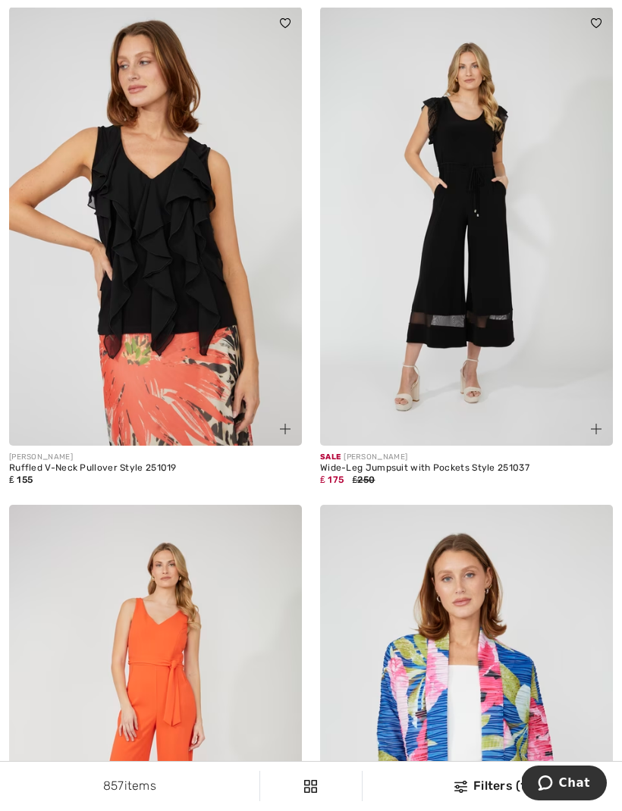
scroll to position [4205, 0]
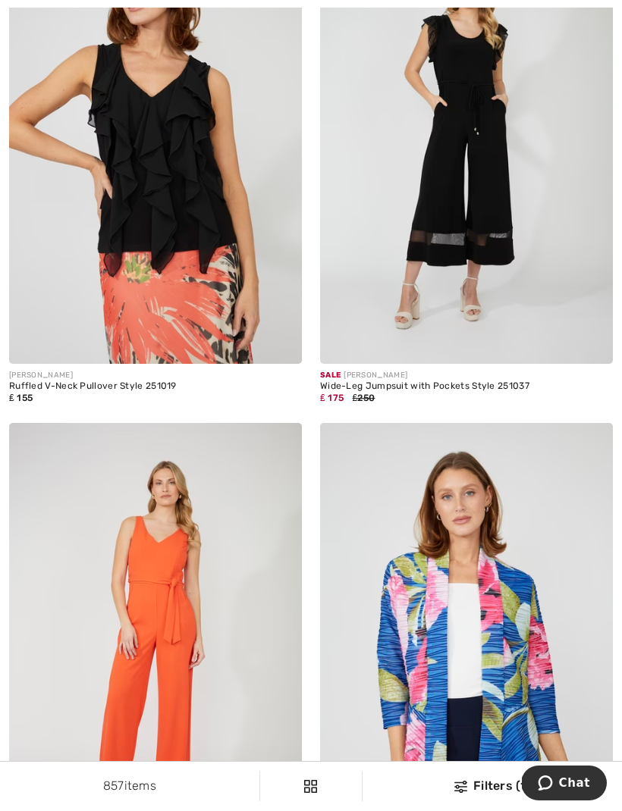
click at [215, 283] on img at bounding box center [155, 144] width 293 height 439
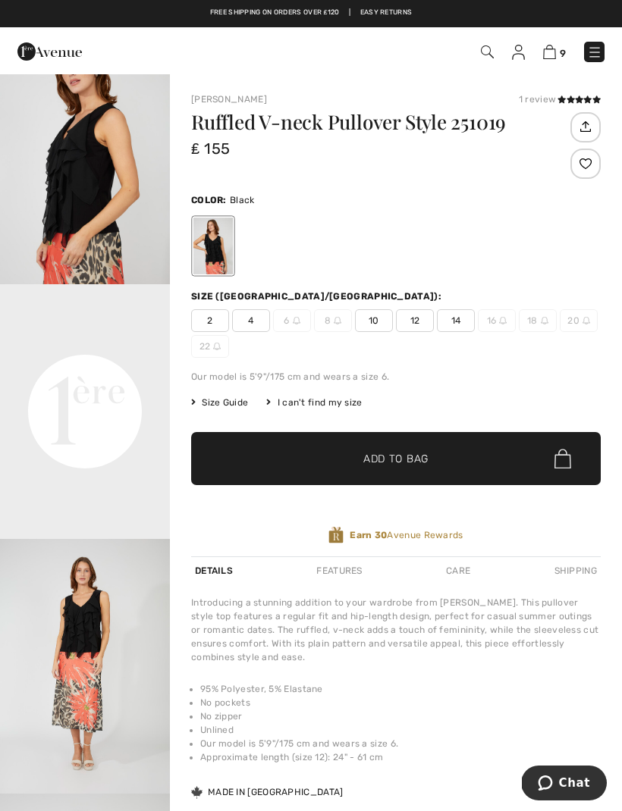
scroll to position [306, 0]
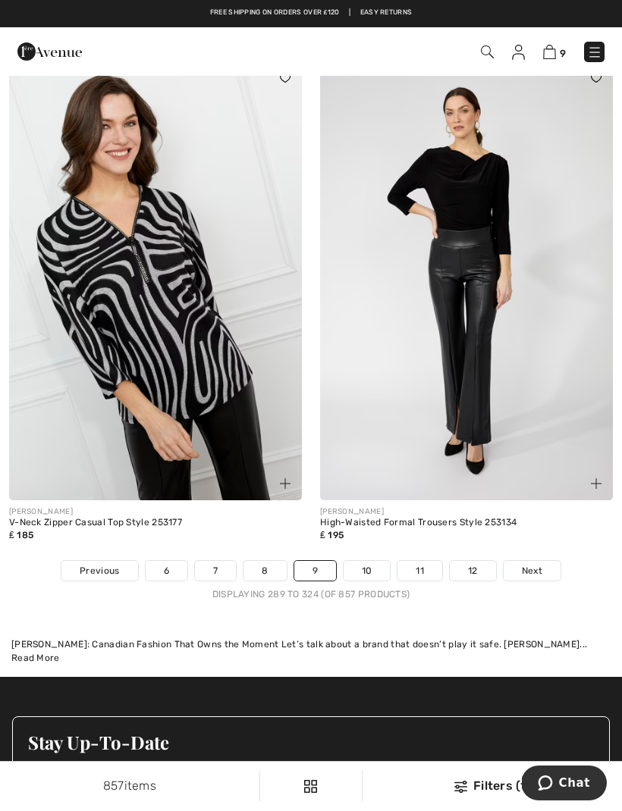
click at [370, 561] on link "10" at bounding box center [366, 571] width 47 height 20
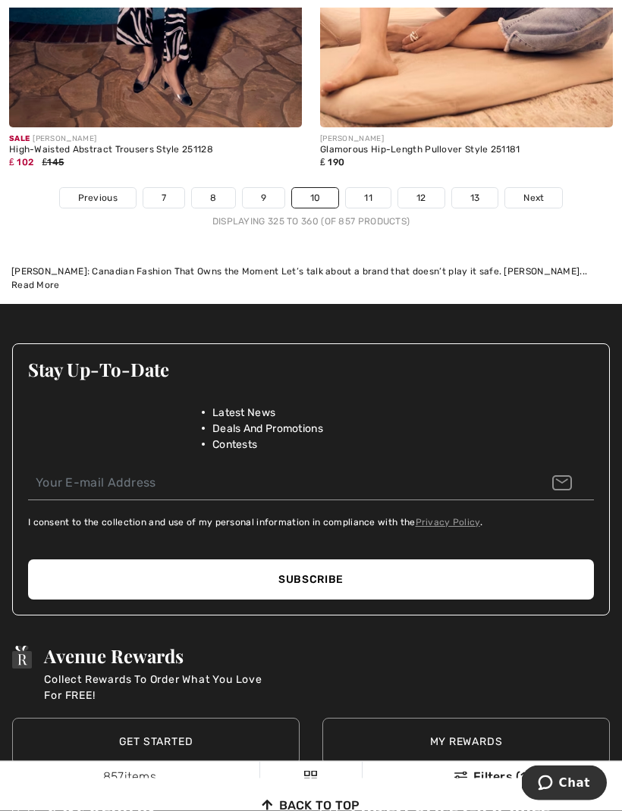
scroll to position [9617, 0]
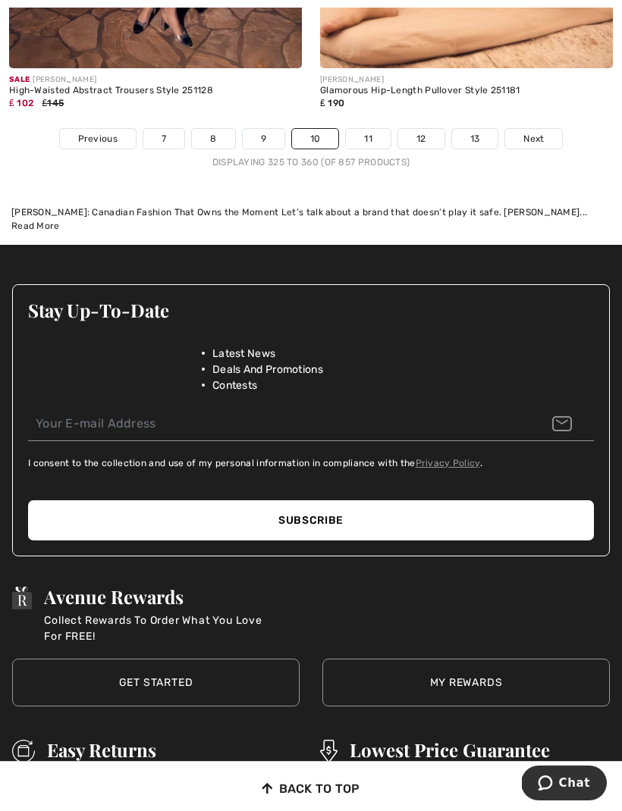
click at [378, 129] on link "11" at bounding box center [368, 139] width 45 height 20
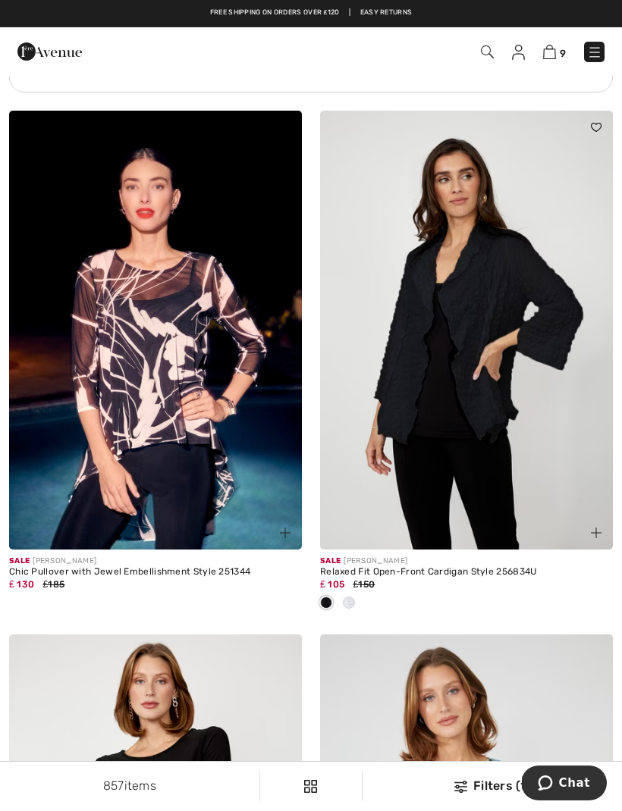
scroll to position [3519, 0]
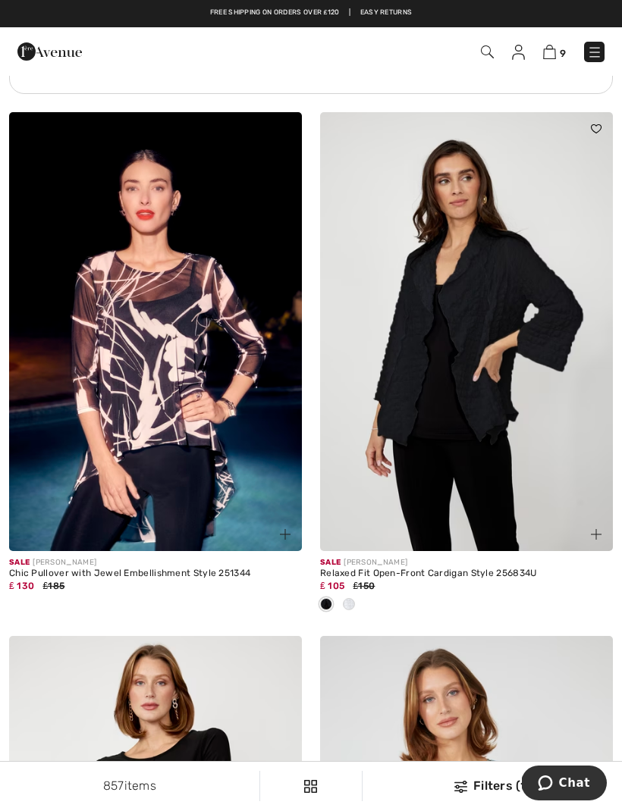
click at [215, 439] on img at bounding box center [155, 331] width 293 height 439
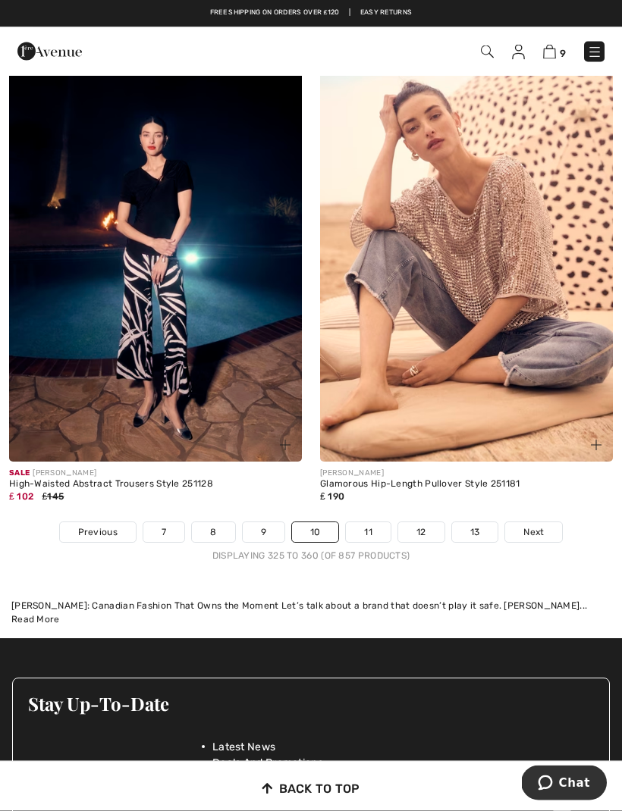
scroll to position [9223, 0]
click at [374, 522] on link "11" at bounding box center [368, 532] width 45 height 20
click at [376, 522] on link "11" at bounding box center [368, 532] width 45 height 20
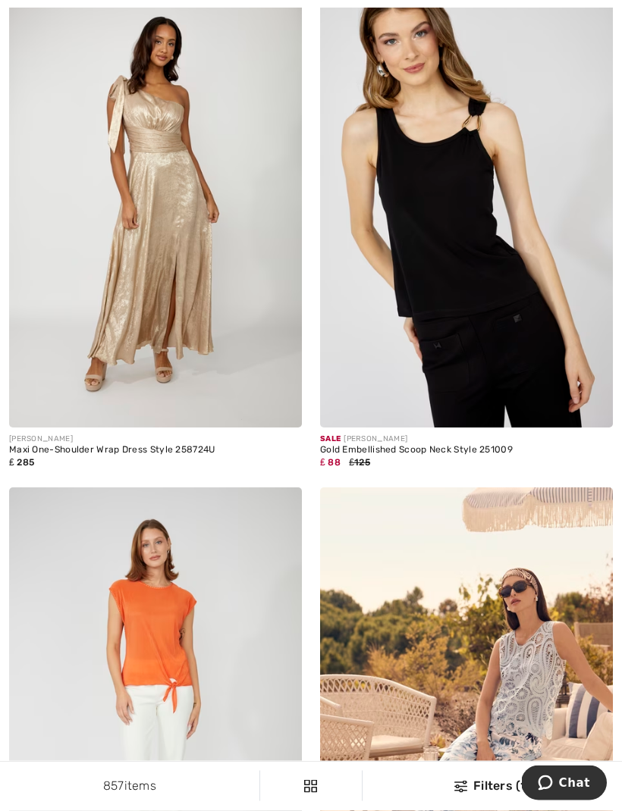
scroll to position [6789, 0]
click at [484, 330] on img at bounding box center [466, 208] width 293 height 439
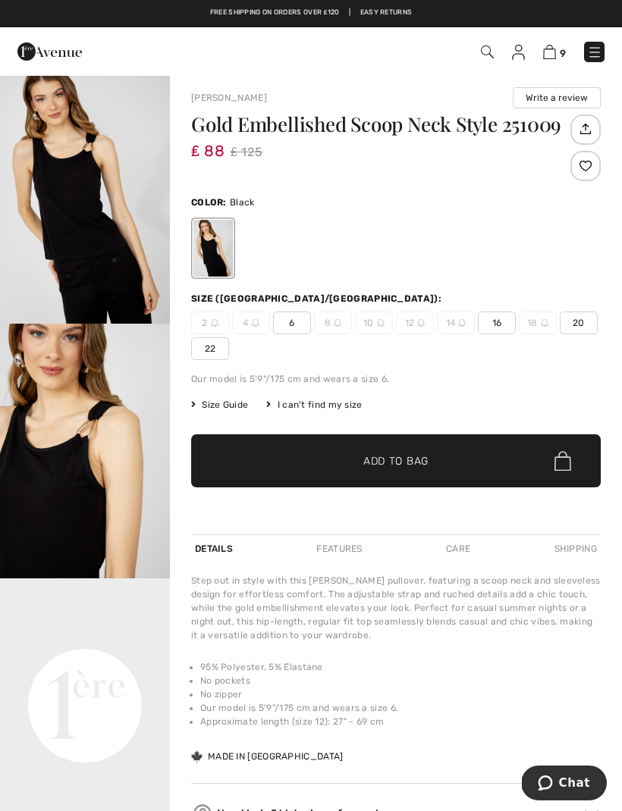
scroll to position [8, 0]
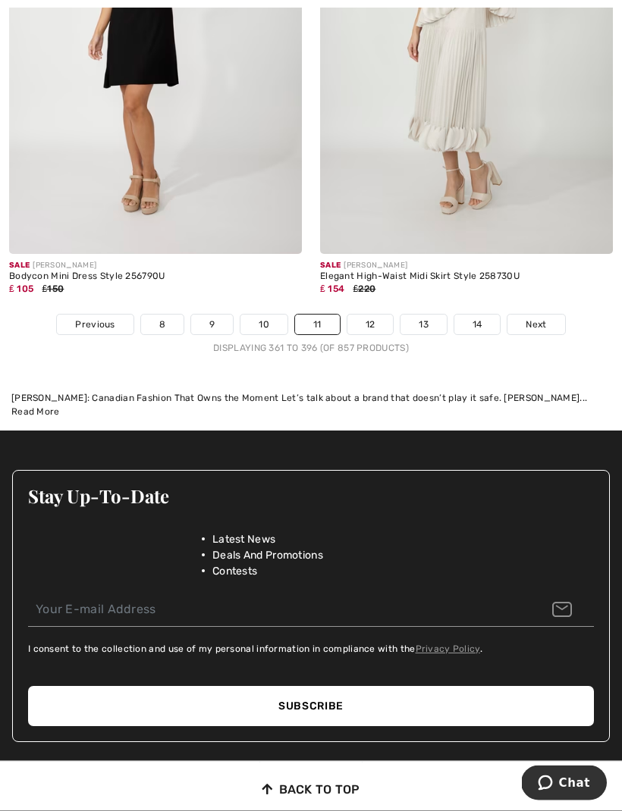
scroll to position [9511, 0]
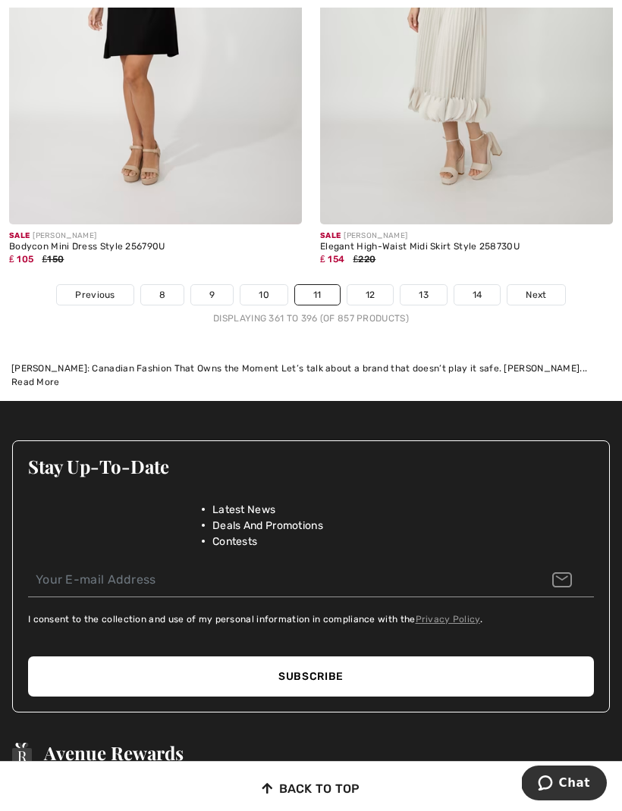
click at [382, 285] on link "12" at bounding box center [370, 295] width 46 height 20
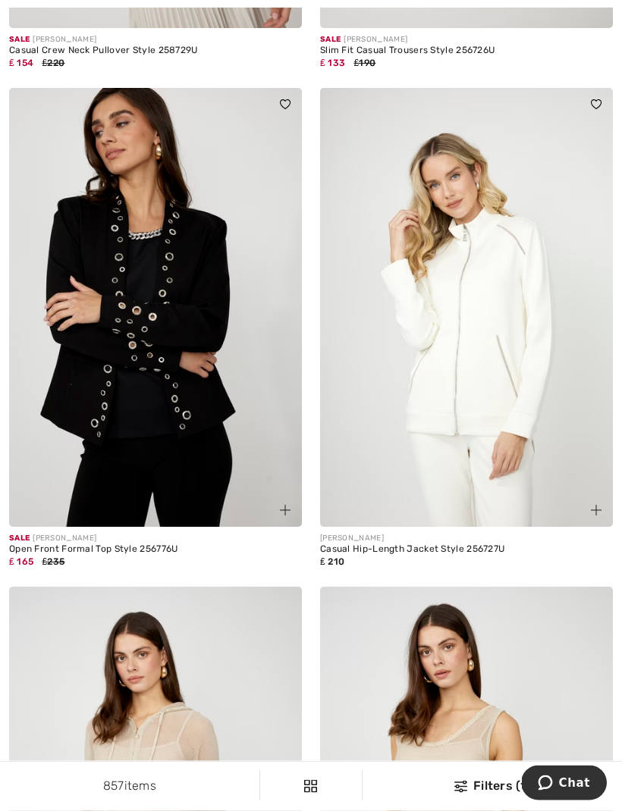
scroll to position [2416, 0]
click at [221, 446] on img at bounding box center [155, 307] width 293 height 439
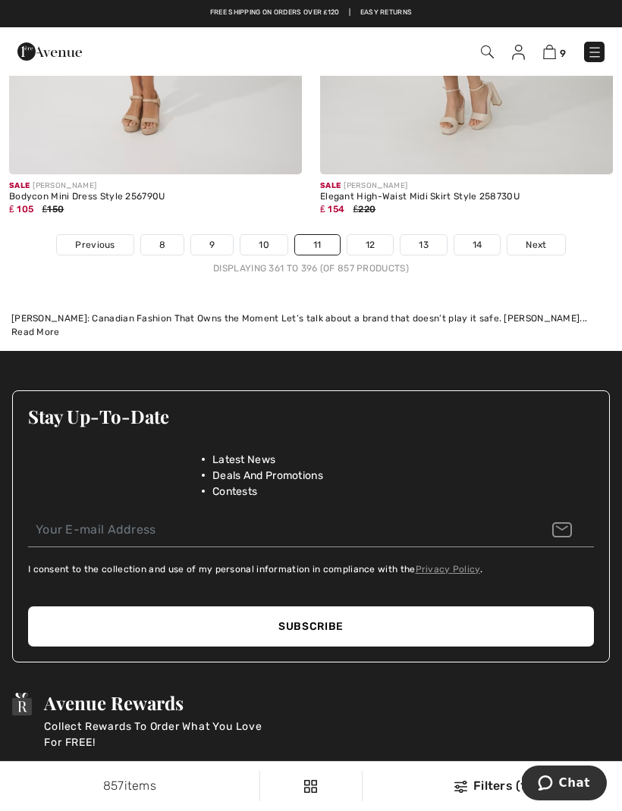
click at [377, 235] on link "12" at bounding box center [370, 245] width 46 height 20
click at [383, 235] on link "12" at bounding box center [370, 245] width 46 height 20
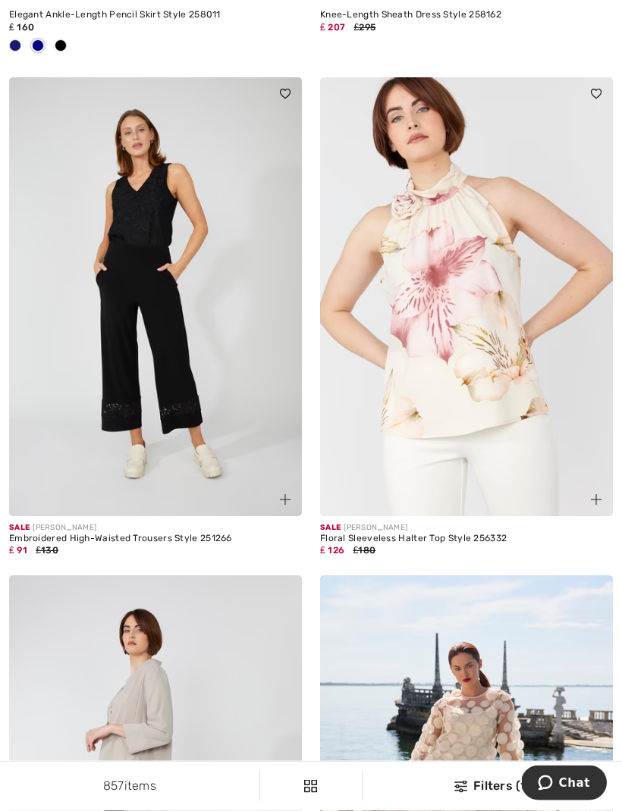
scroll to position [7673, 0]
click at [497, 374] on img at bounding box center [466, 296] width 293 height 439
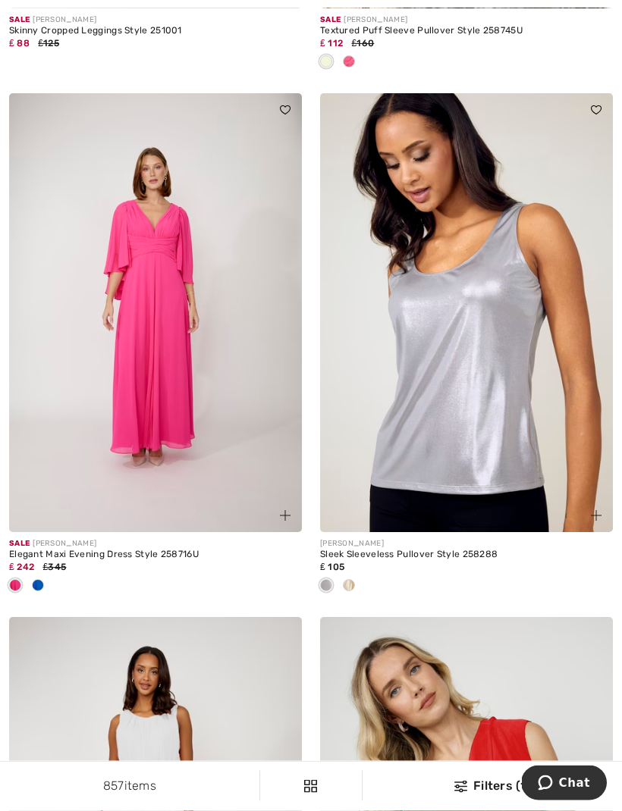
scroll to position [8721, 0]
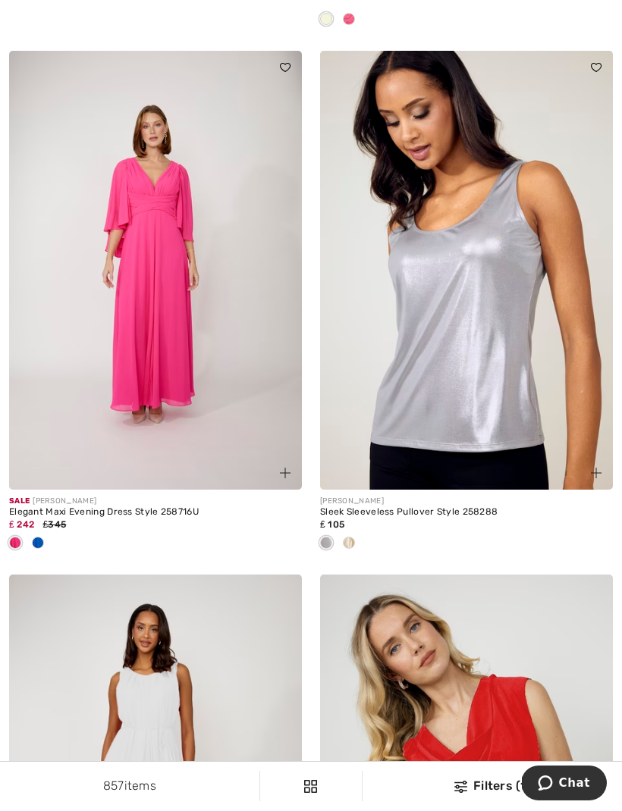
click at [491, 402] on img at bounding box center [466, 270] width 293 height 439
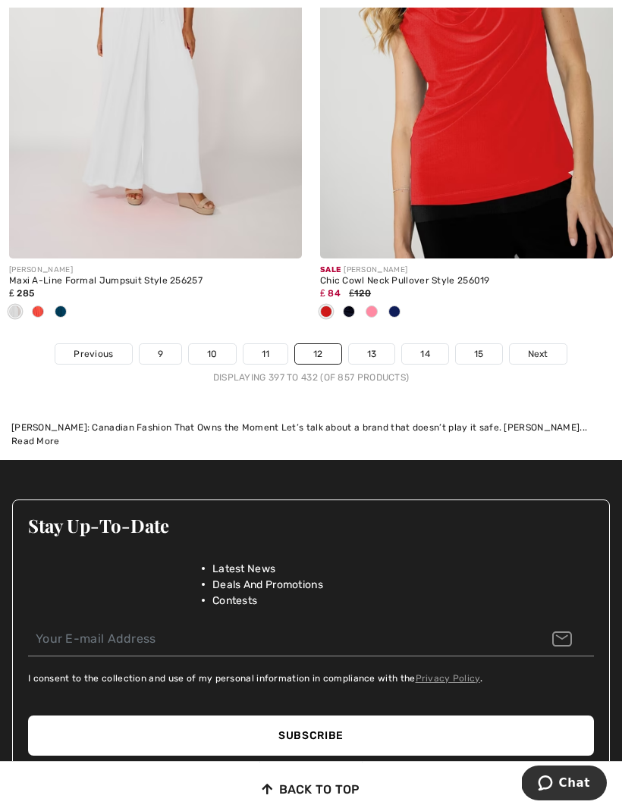
scroll to position [9502, 0]
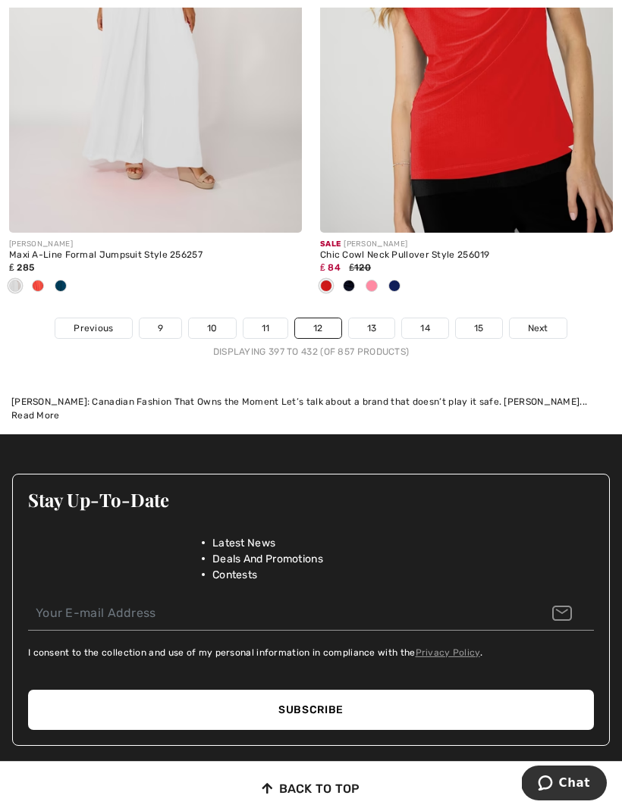
click at [383, 318] on link "13" at bounding box center [372, 328] width 46 height 20
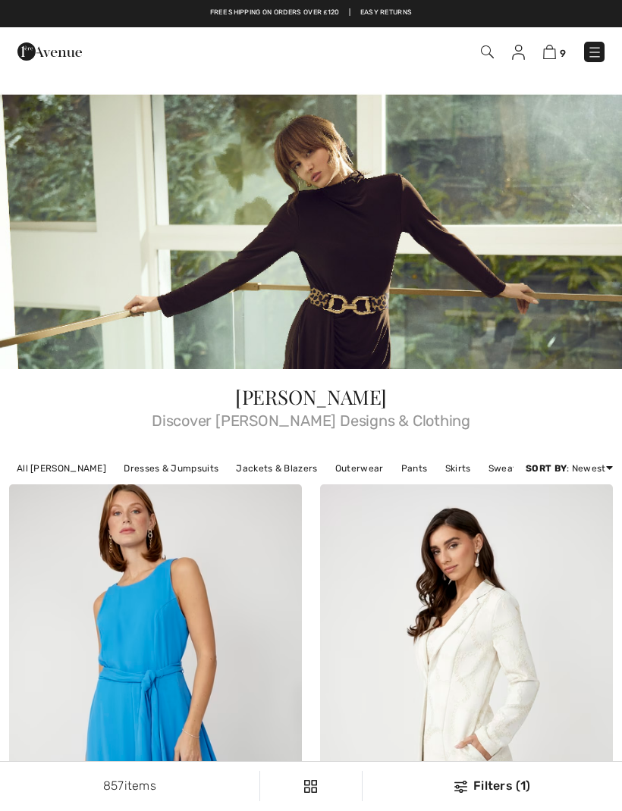
checkbox input "true"
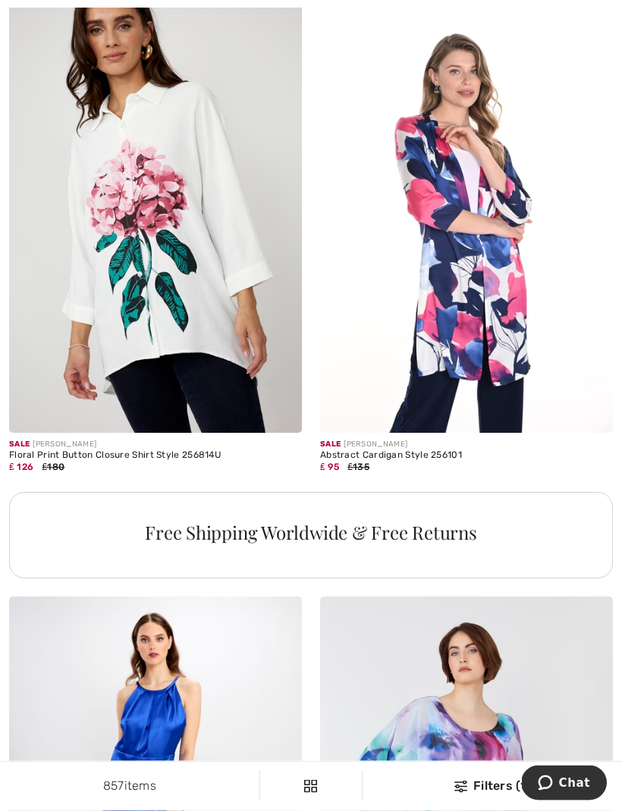
scroll to position [2984, 0]
click at [538, 369] on img at bounding box center [466, 213] width 293 height 439
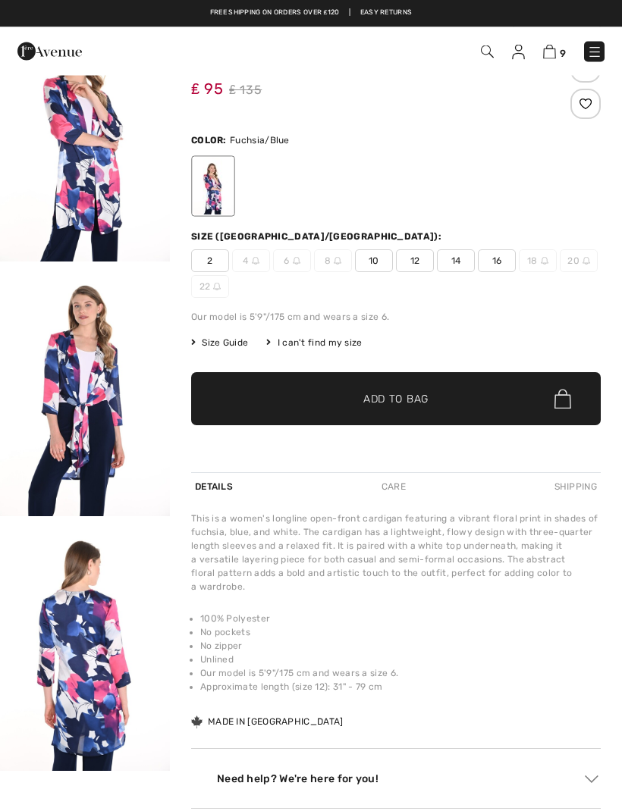
scroll to position [73, 0]
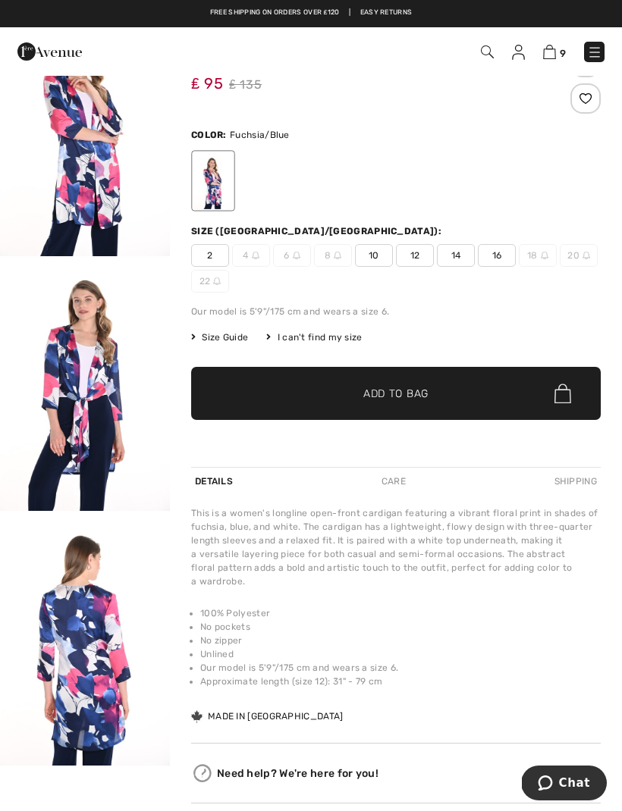
click at [105, 646] on img "3 / 3" at bounding box center [85, 638] width 170 height 255
click at [461, 262] on span "14" at bounding box center [456, 255] width 38 height 23
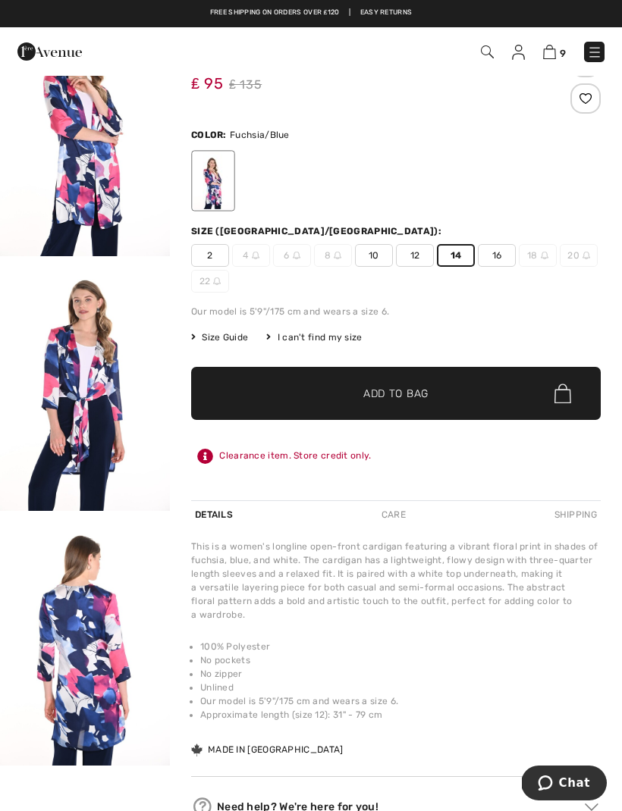
click at [469, 387] on span "✔ Added to Bag Add to Bag" at bounding box center [395, 393] width 409 height 53
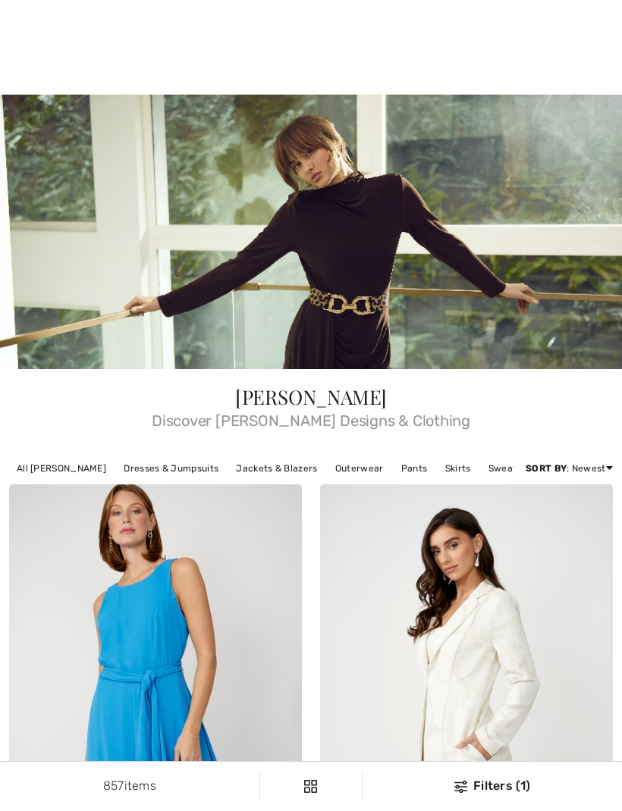
checkbox input "true"
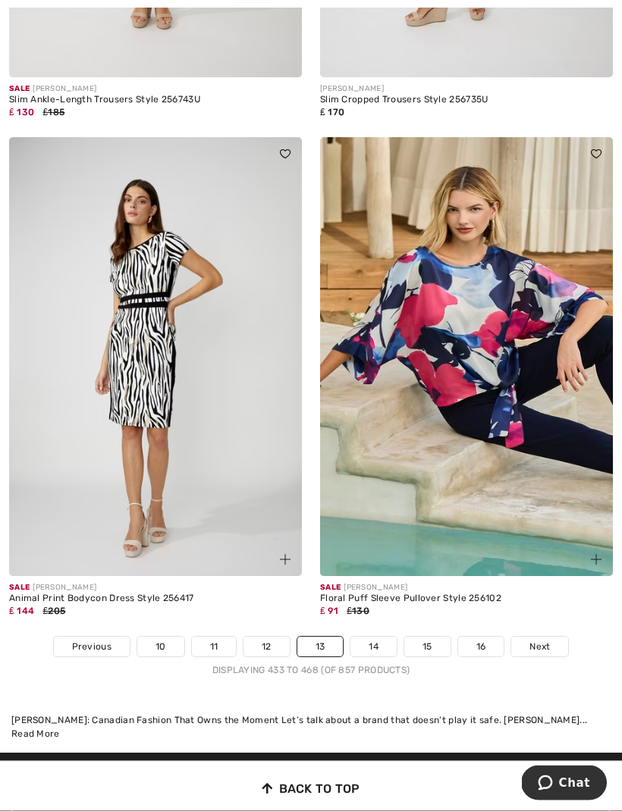
scroll to position [9109, 0]
click at [385, 618] on div "Sale FRANK LYMAN Floral Puff Sleeve Pullover Style 256102 ₤ 91 ₤130" at bounding box center [466, 606] width 293 height 60
click at [389, 637] on link "14" at bounding box center [373, 647] width 46 height 20
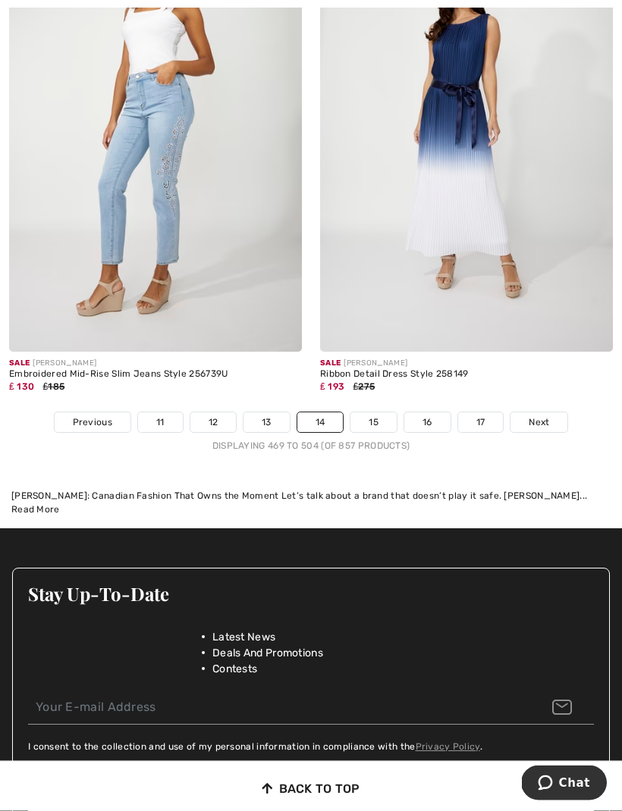
scroll to position [9308, 0]
click at [390, 412] on link "15" at bounding box center [373, 422] width 46 height 20
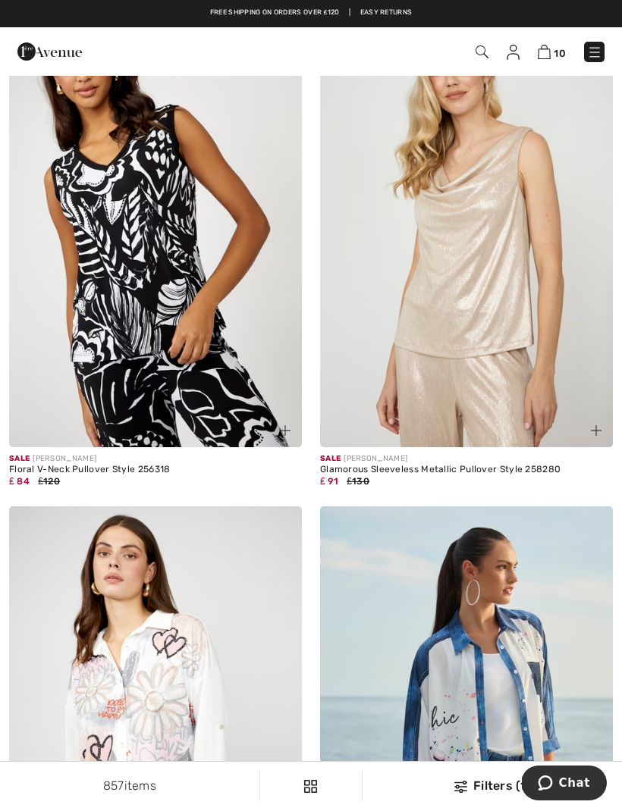
scroll to position [475, 0]
click at [488, 365] on img at bounding box center [466, 228] width 293 height 439
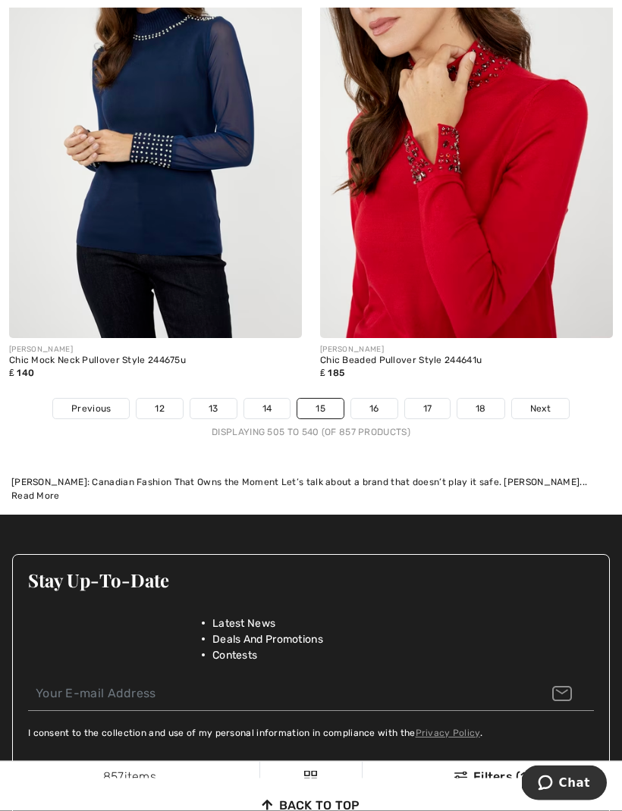
scroll to position [9454, 0]
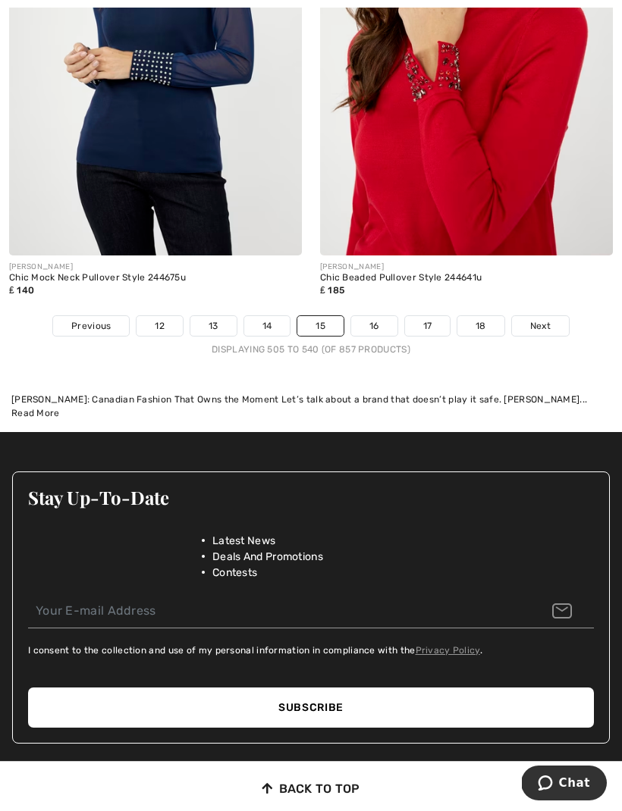
click at [381, 316] on link "16" at bounding box center [374, 326] width 46 height 20
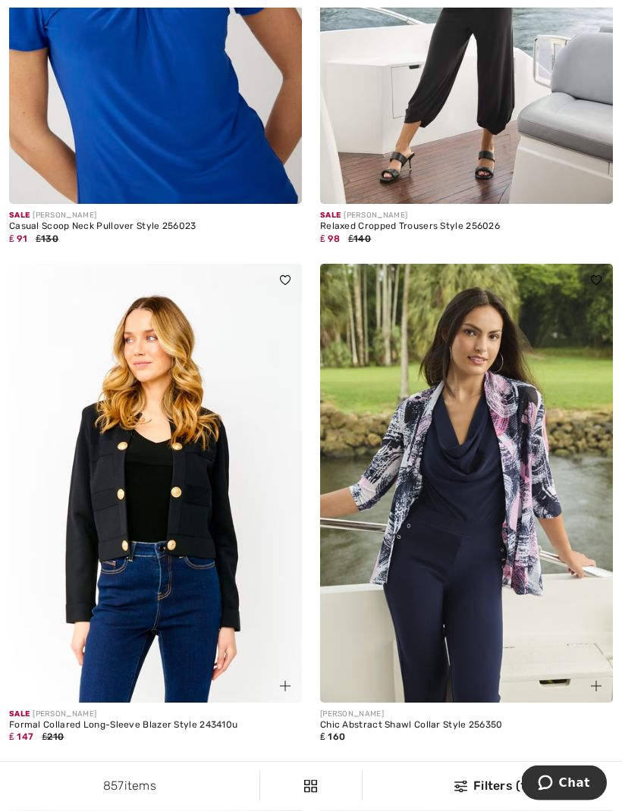
scroll to position [3943, 0]
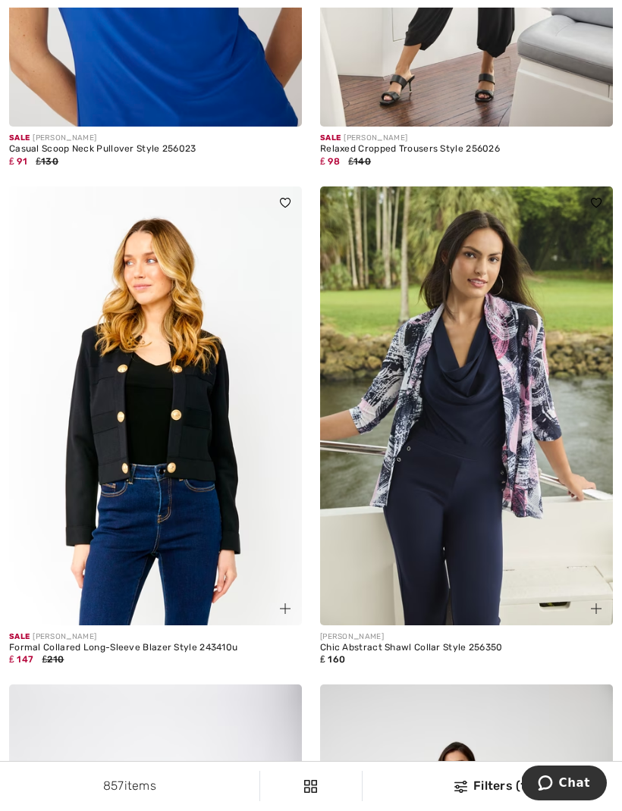
click at [521, 402] on img at bounding box center [466, 406] width 293 height 439
click at [522, 350] on img at bounding box center [466, 406] width 293 height 439
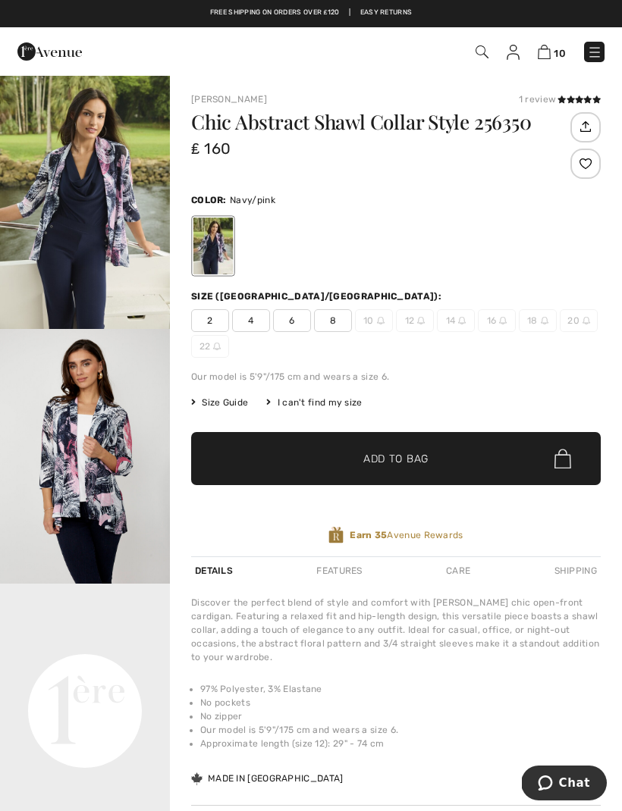
checkbox input "true"
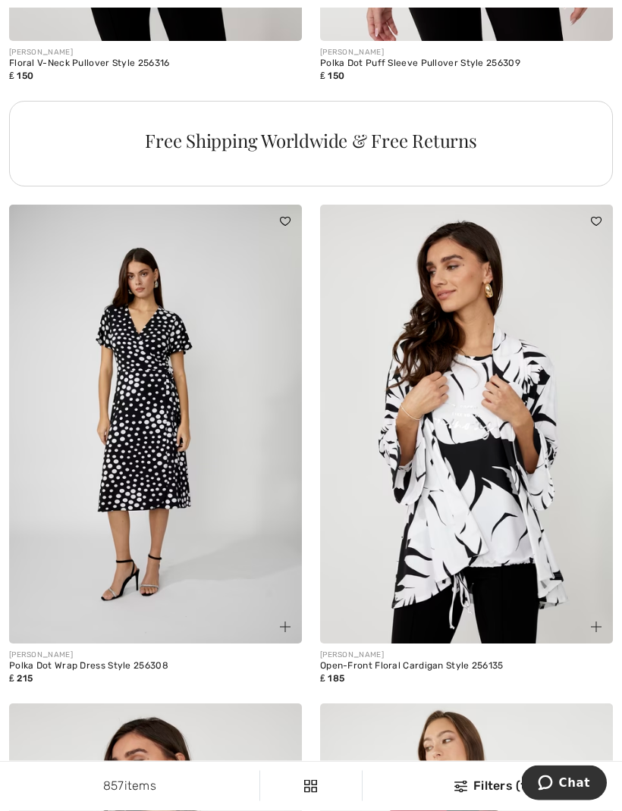
scroll to position [6526, 0]
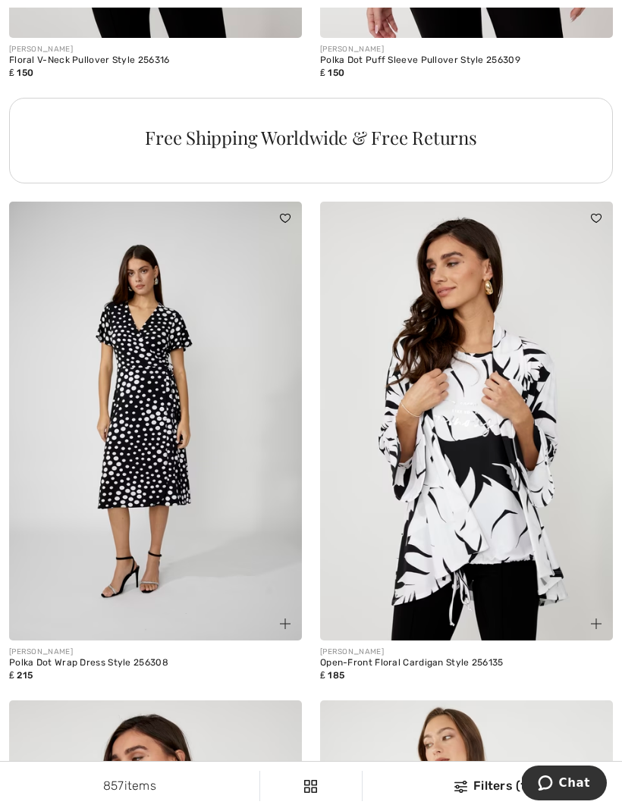
click at [519, 547] on img at bounding box center [466, 421] width 293 height 439
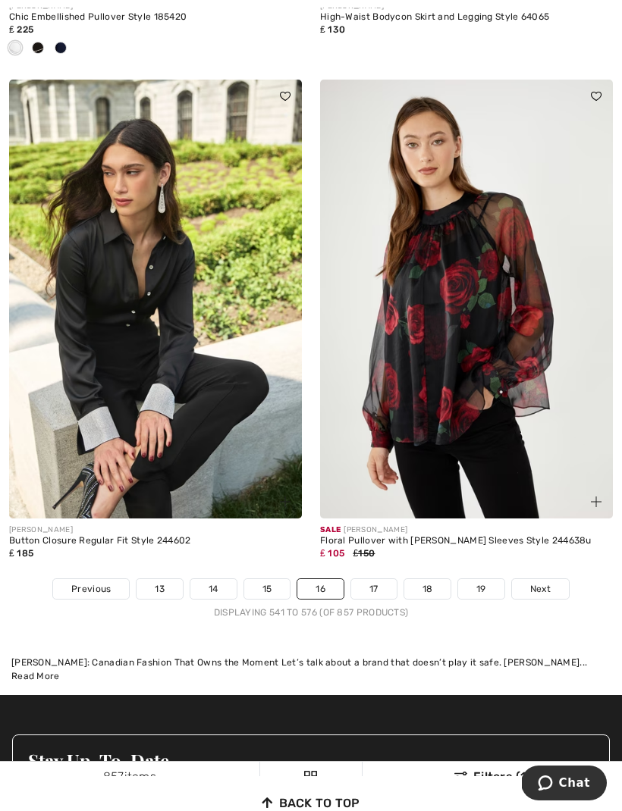
scroll to position [9178, 0]
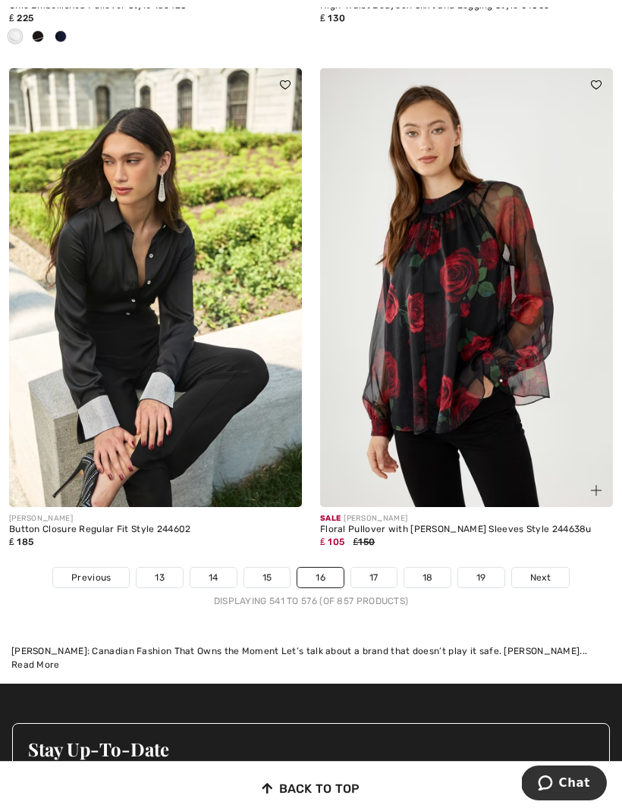
click at [386, 568] on link "17" at bounding box center [373, 578] width 45 height 20
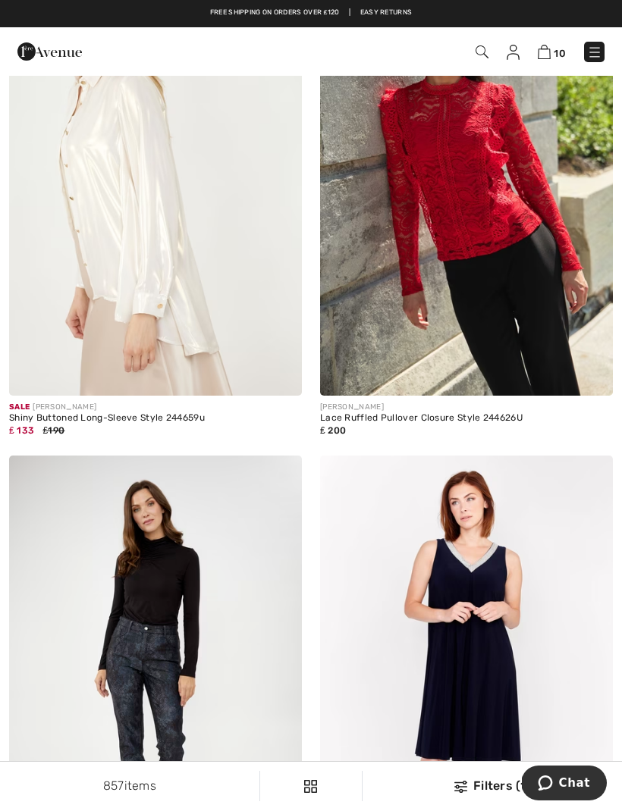
scroll to position [2473, 0]
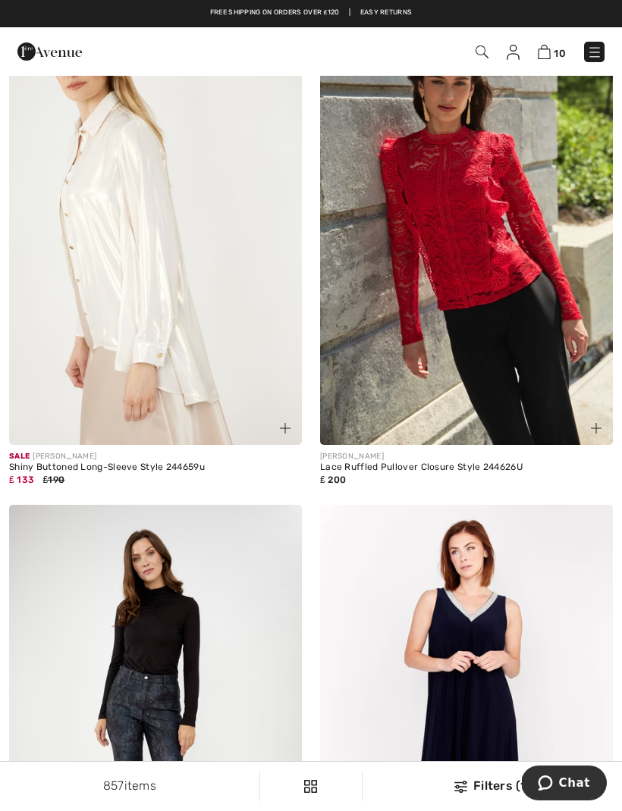
click at [237, 290] on img at bounding box center [155, 225] width 293 height 439
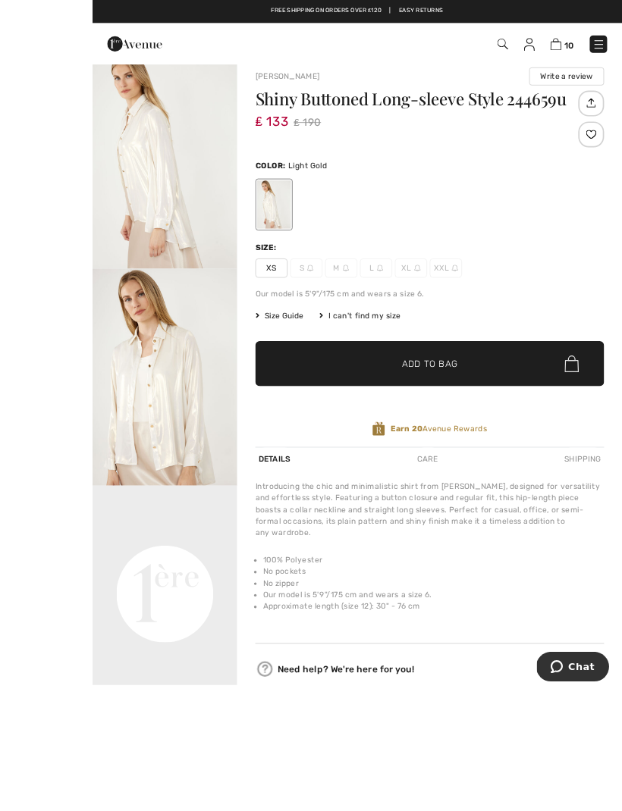
scroll to position [185, 0]
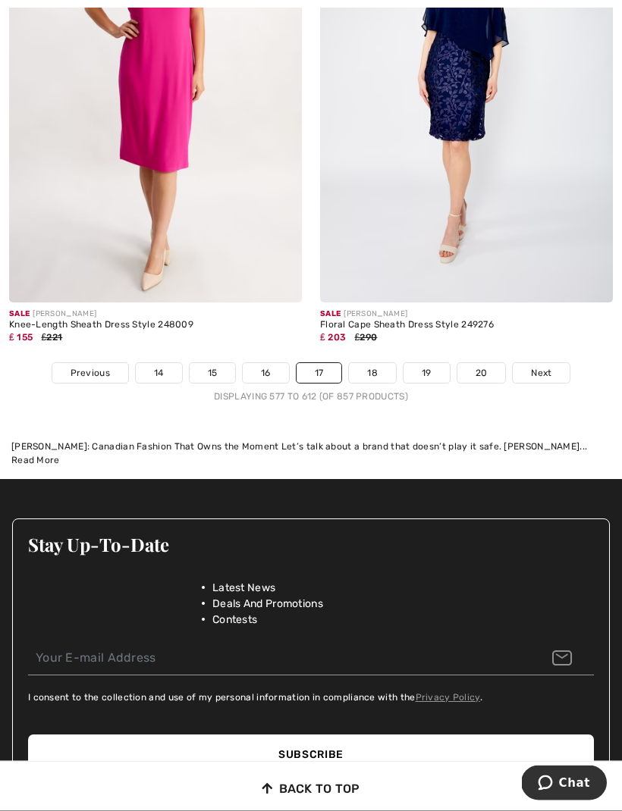
scroll to position [9382, 0]
click at [379, 363] on link "18" at bounding box center [372, 373] width 47 height 20
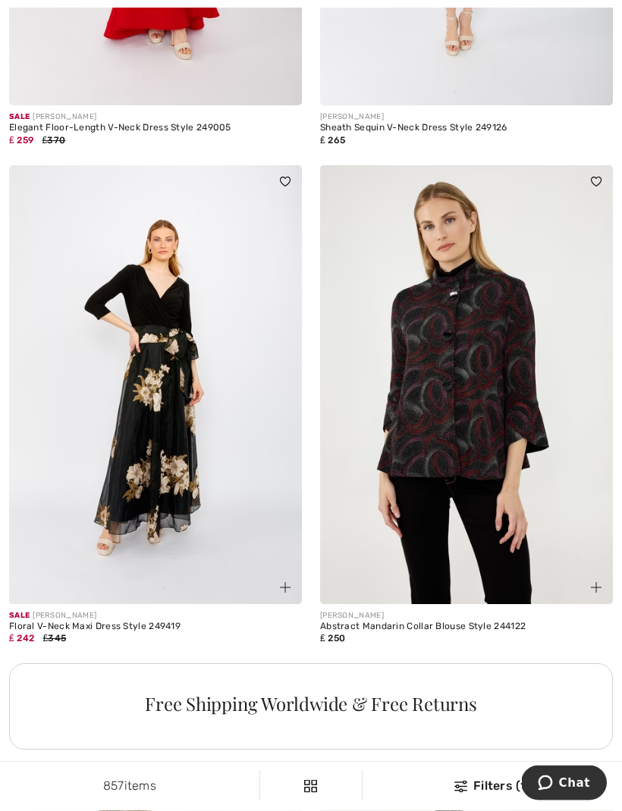
scroll to position [2813, 0]
click at [488, 437] on img at bounding box center [466, 384] width 293 height 439
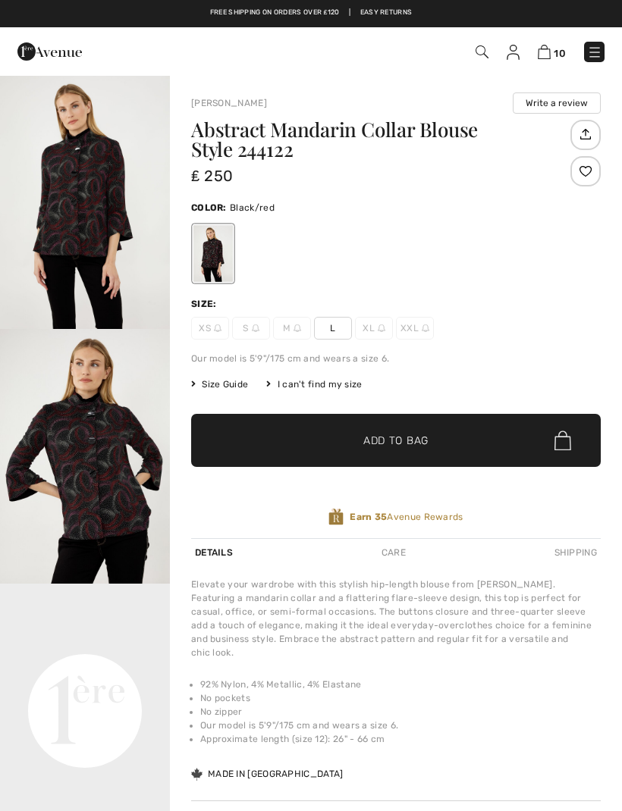
checkbox input "true"
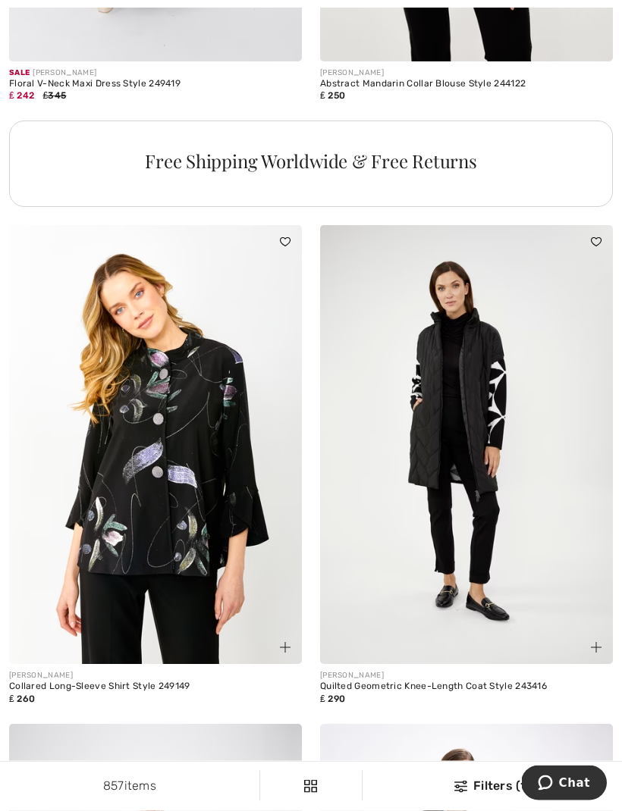
scroll to position [3356, 0]
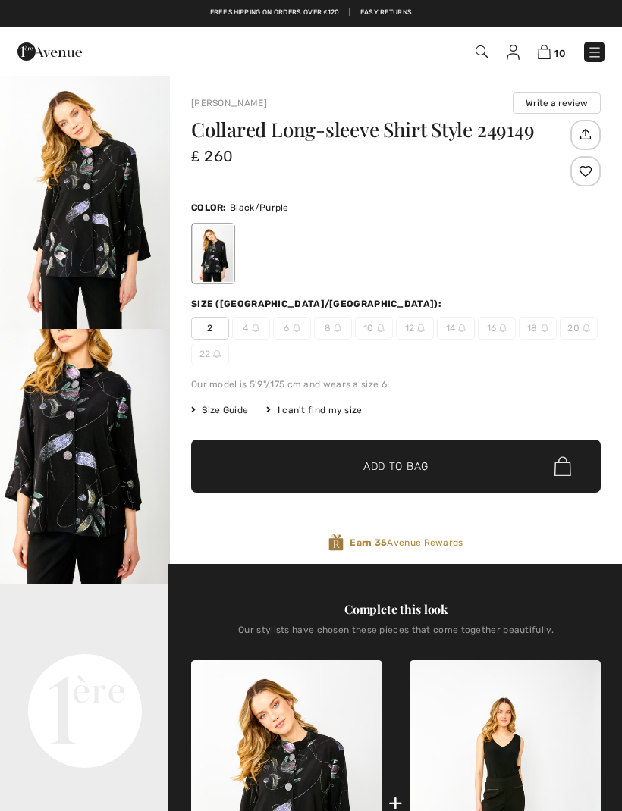
checkbox input "true"
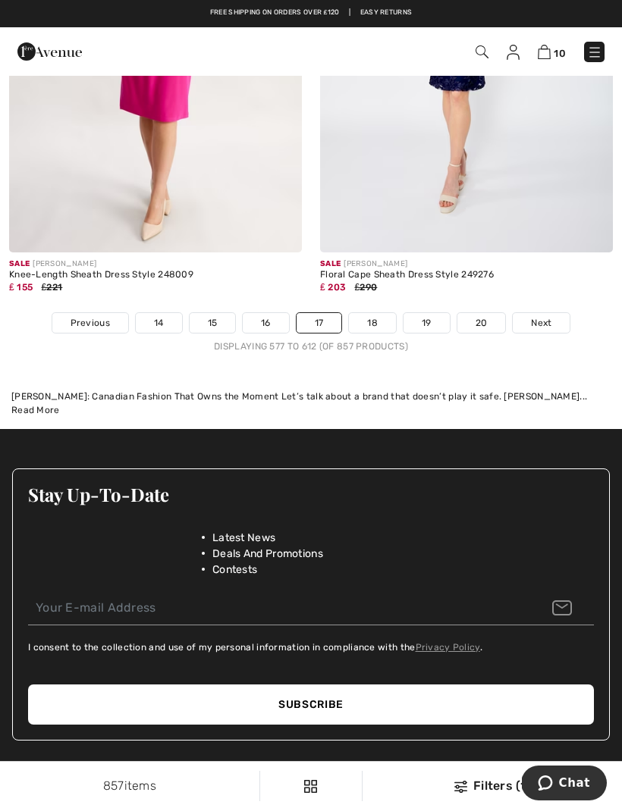
click at [375, 313] on link "18" at bounding box center [372, 323] width 47 height 20
click at [375, 321] on link "18" at bounding box center [372, 323] width 47 height 20
click at [377, 313] on link "18" at bounding box center [372, 323] width 47 height 20
click at [381, 313] on link "18" at bounding box center [372, 323] width 47 height 20
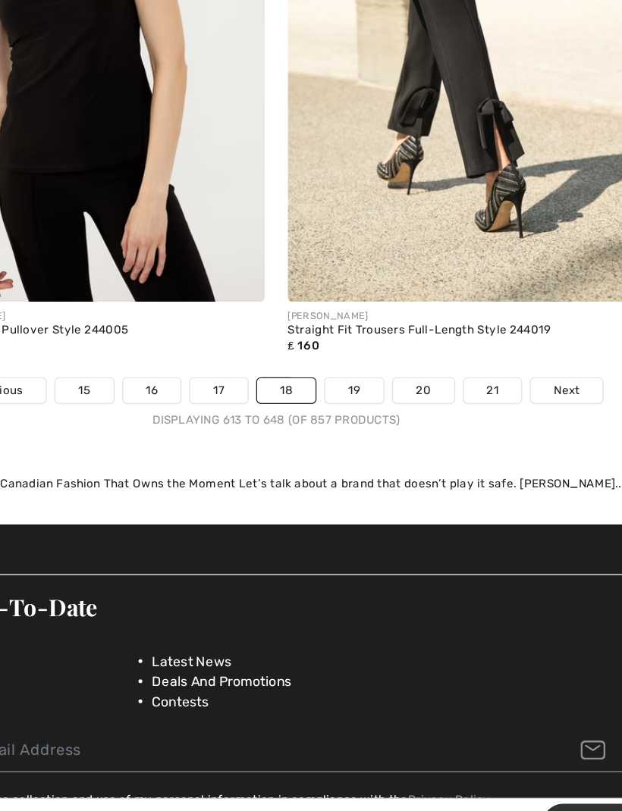
scroll to position [9243, 0]
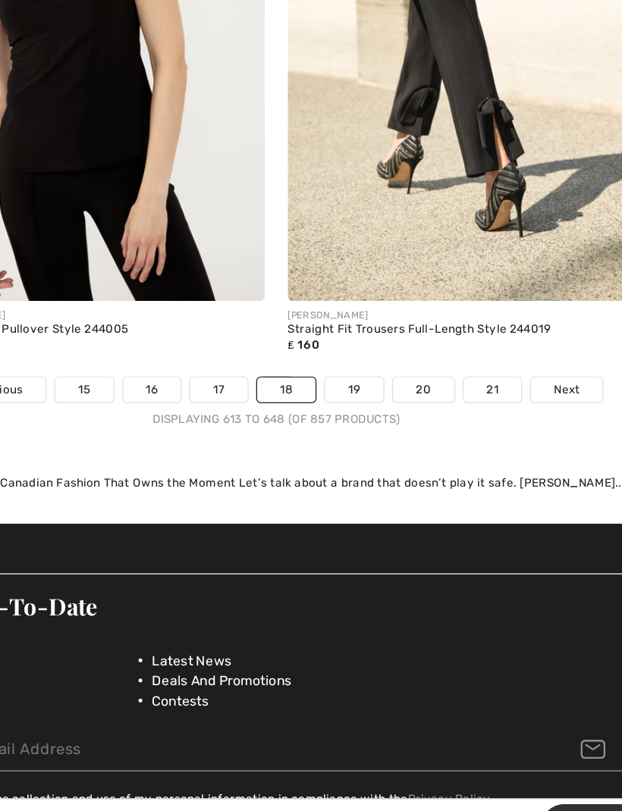
click at [350, 428] on link "19" at bounding box center [373, 438] width 46 height 20
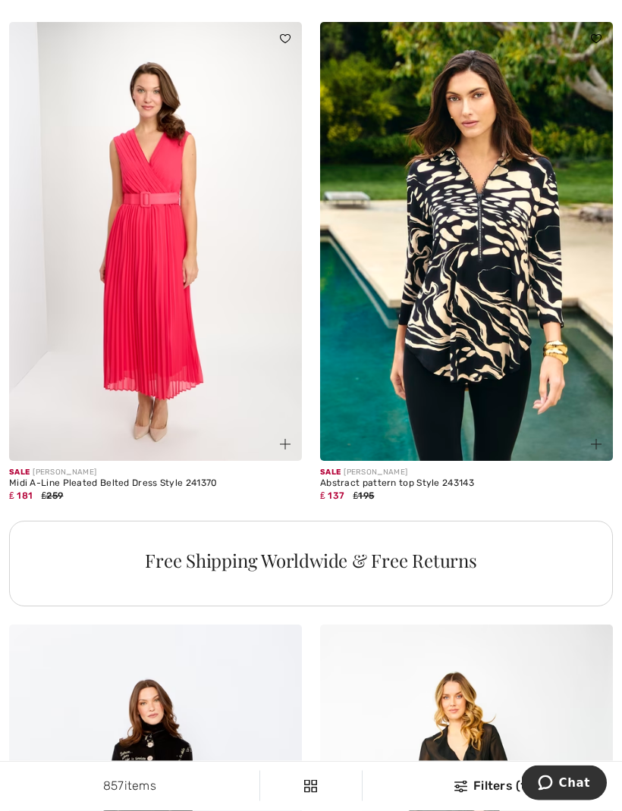
scroll to position [6126, 0]
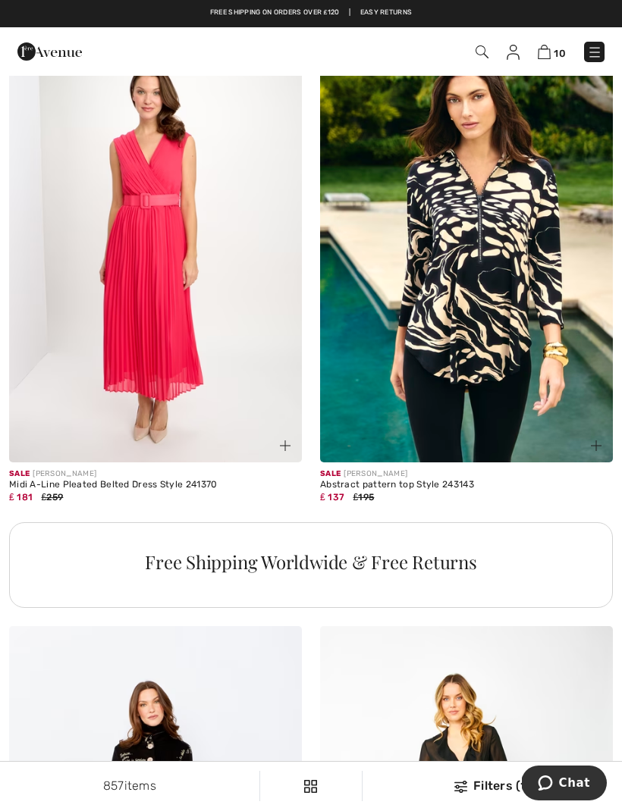
click at [528, 404] on img at bounding box center [466, 243] width 293 height 439
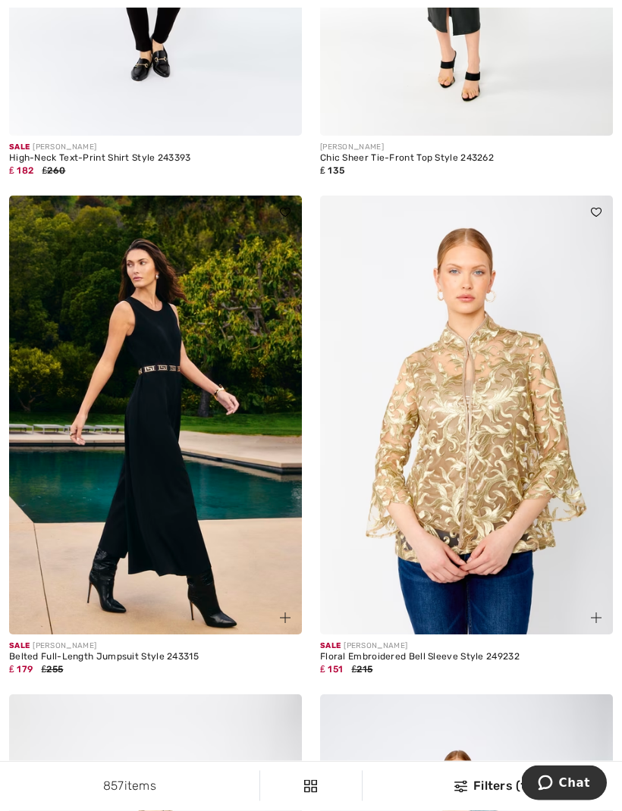
scroll to position [7084, 0]
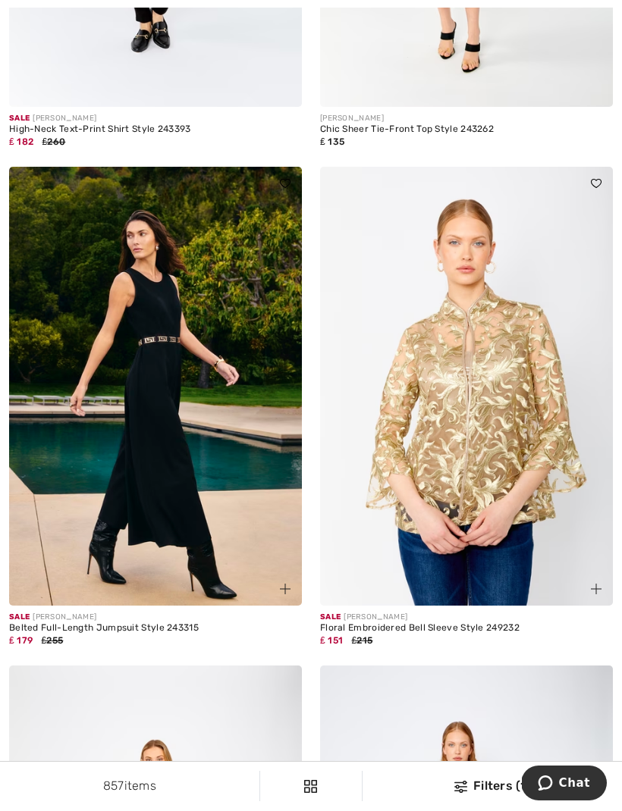
click at [504, 418] on img at bounding box center [466, 386] width 293 height 439
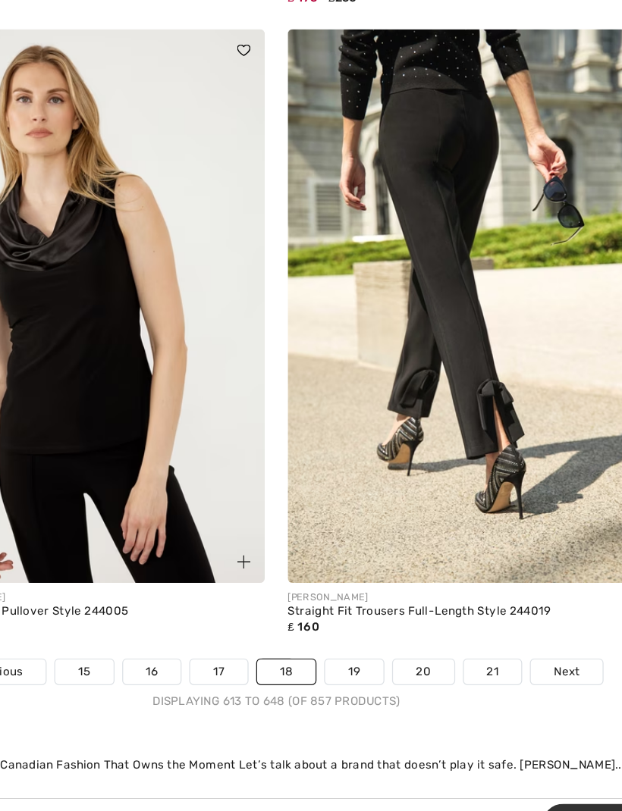
scroll to position [9073, 0]
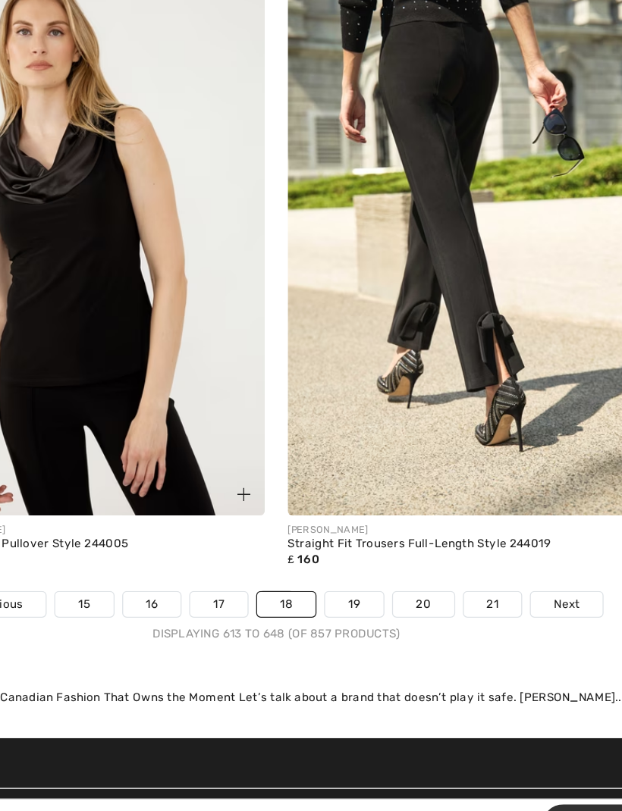
click at [350, 597] on link "19" at bounding box center [373, 607] width 46 height 20
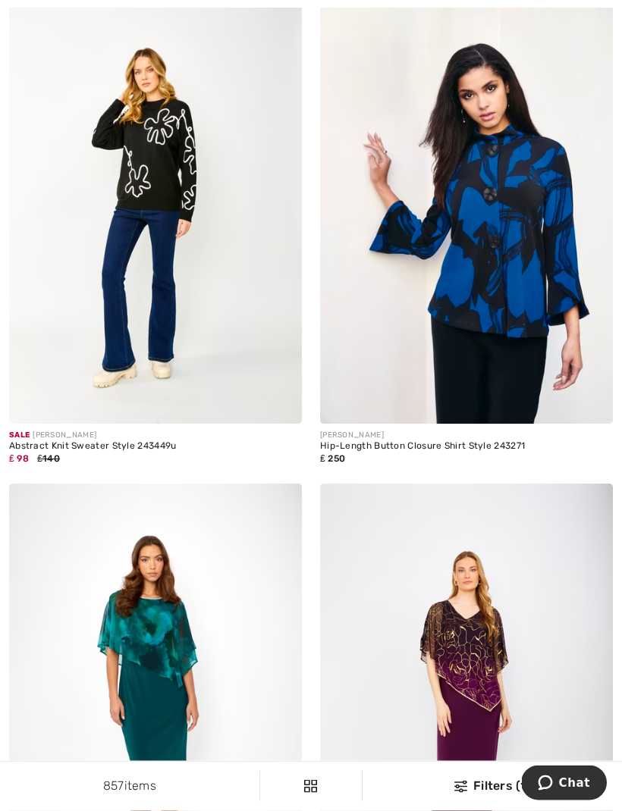
scroll to position [8263, 0]
click at [521, 352] on img at bounding box center [466, 204] width 293 height 439
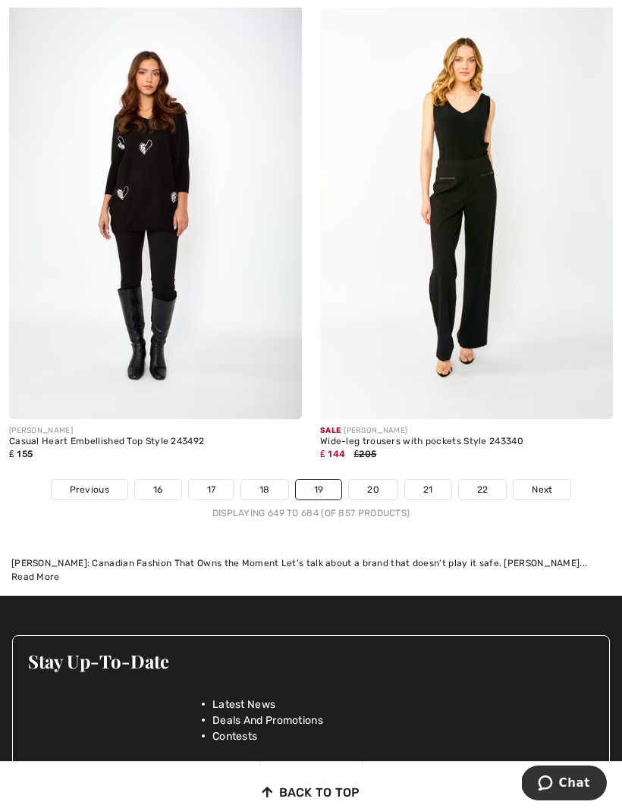
scroll to position [9388, 0]
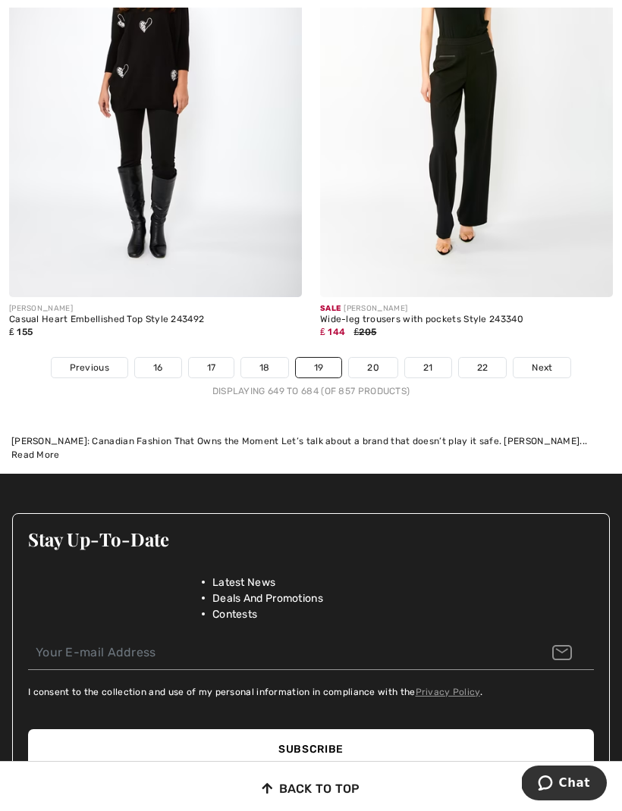
click at [379, 358] on link "20" at bounding box center [373, 368] width 49 height 20
click at [381, 358] on link "20" at bounding box center [373, 368] width 49 height 20
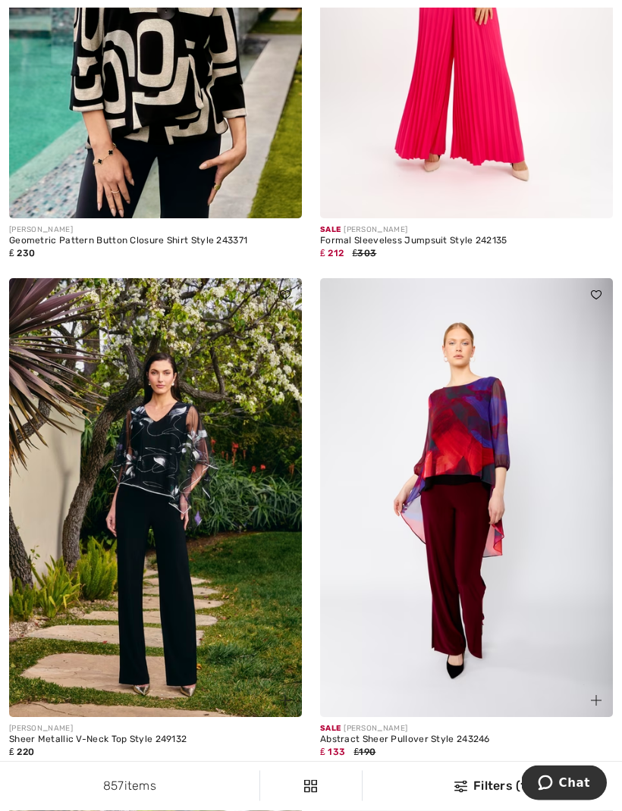
scroll to position [7934, 0]
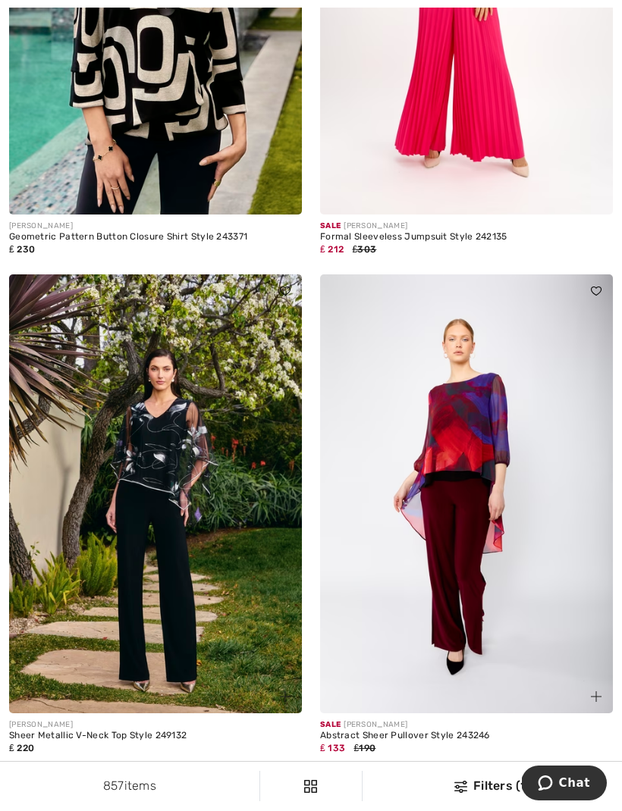
click at [607, 382] on img at bounding box center [466, 493] width 293 height 439
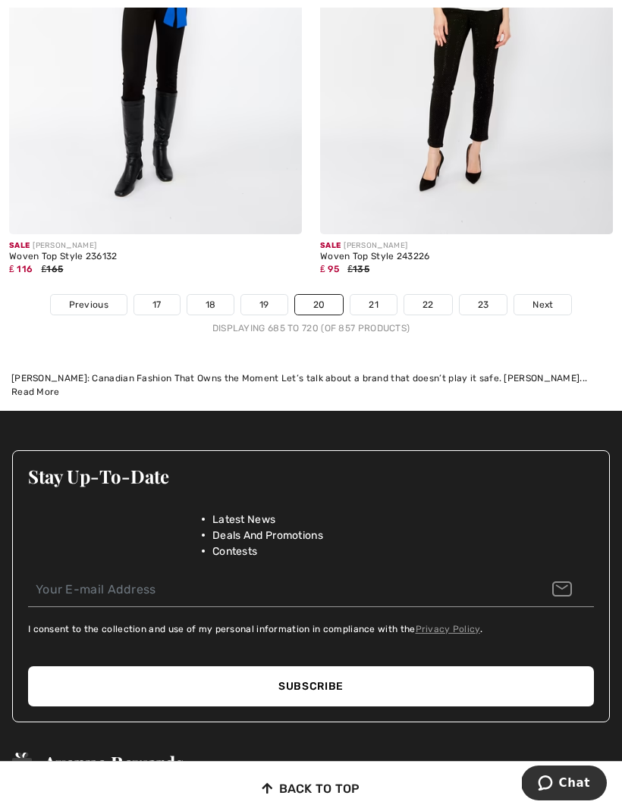
scroll to position [9445, 0]
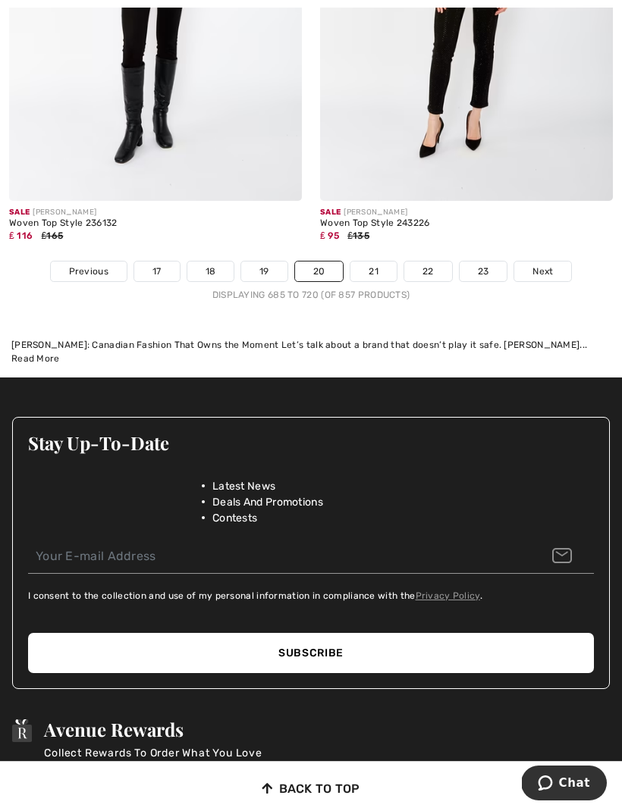
click at [380, 262] on link "21" at bounding box center [373, 272] width 46 height 20
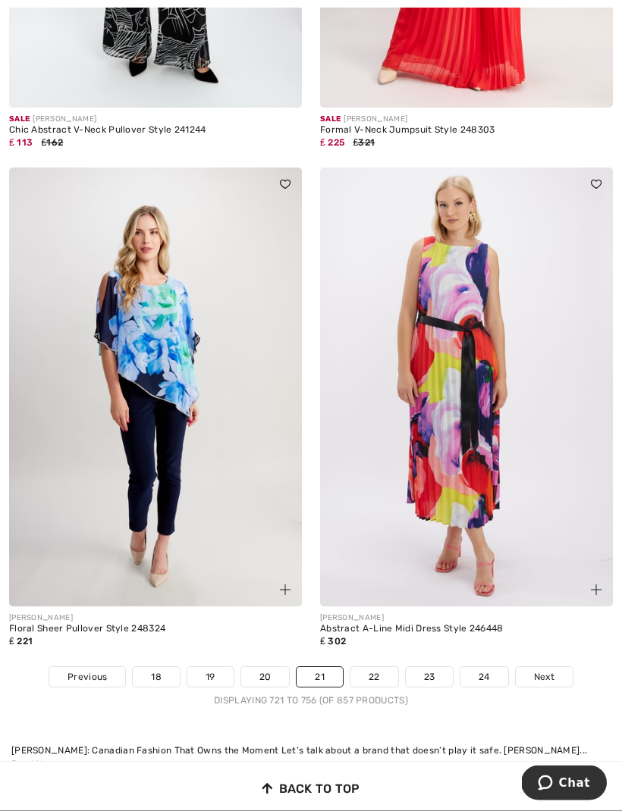
scroll to position [9028, 0]
click at [375, 667] on link "22" at bounding box center [374, 677] width 48 height 20
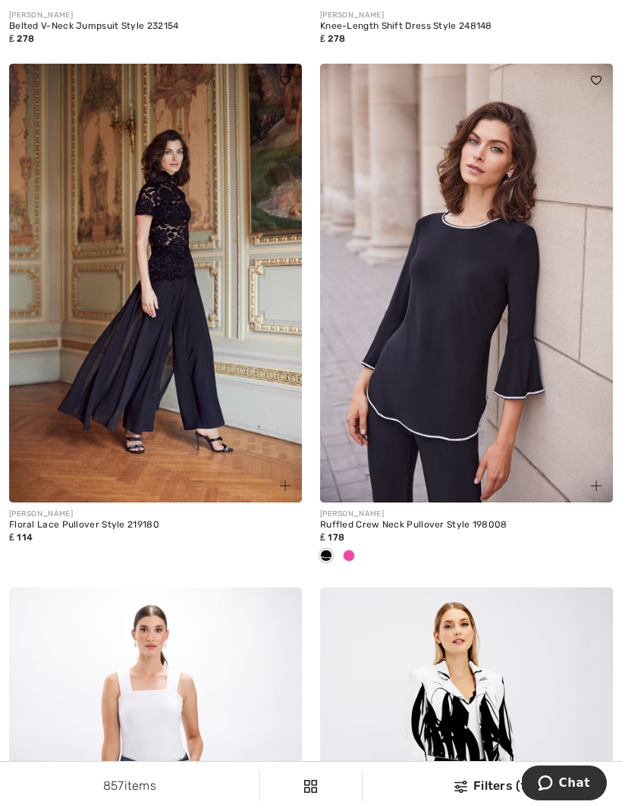
scroll to position [5071, 0]
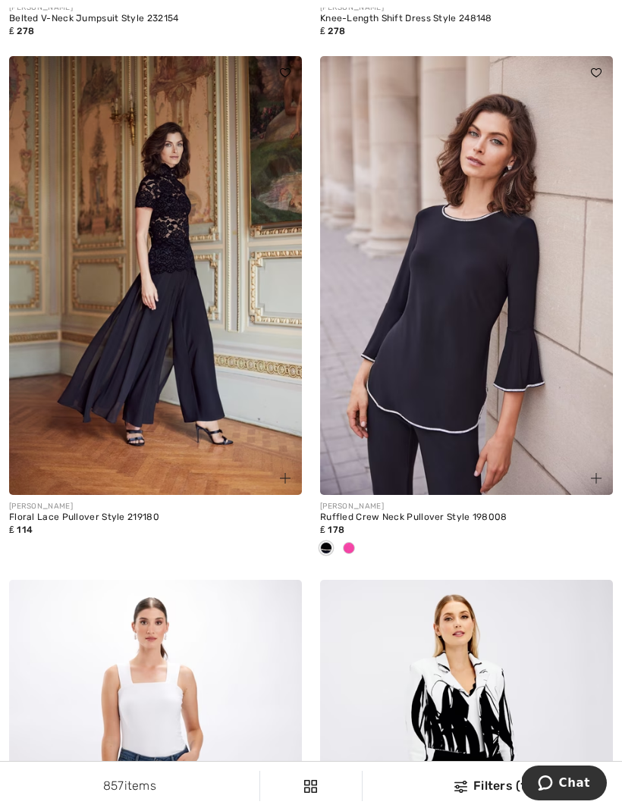
click at [238, 378] on img at bounding box center [155, 275] width 293 height 439
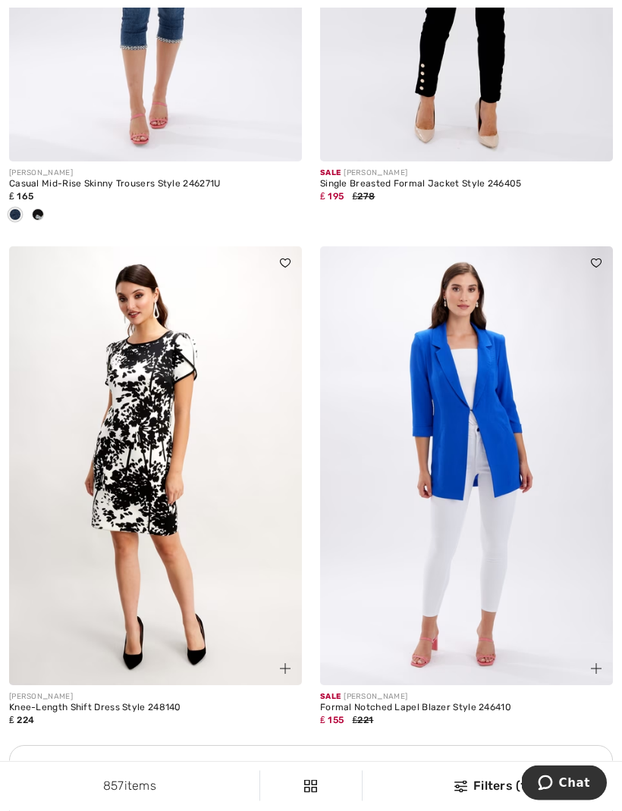
scroll to position [5928, 0]
click at [534, 616] on img at bounding box center [466, 465] width 293 height 439
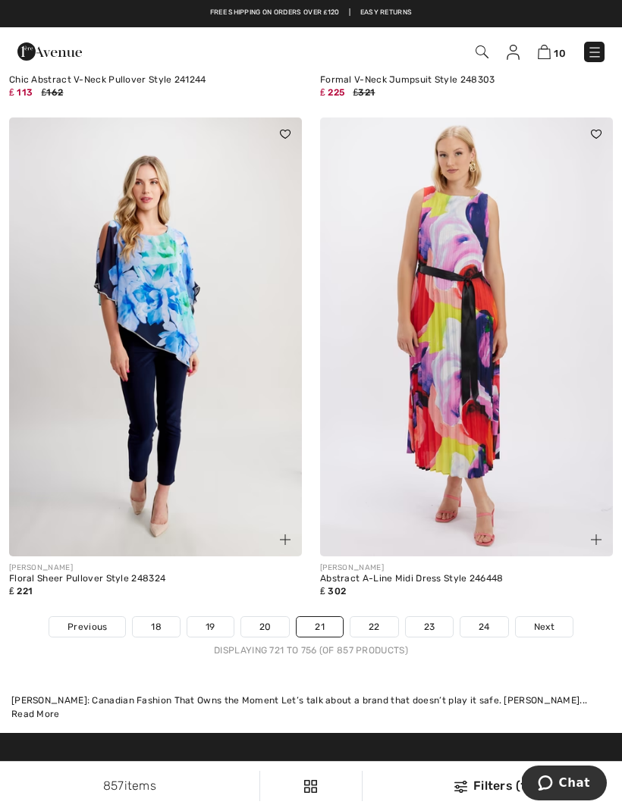
click at [386, 617] on link "22" at bounding box center [374, 627] width 48 height 20
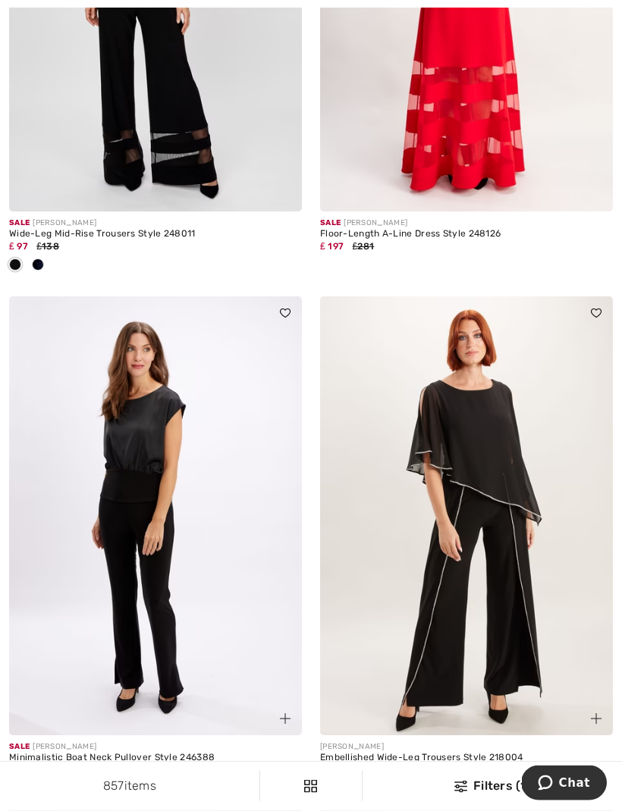
scroll to position [7007, 0]
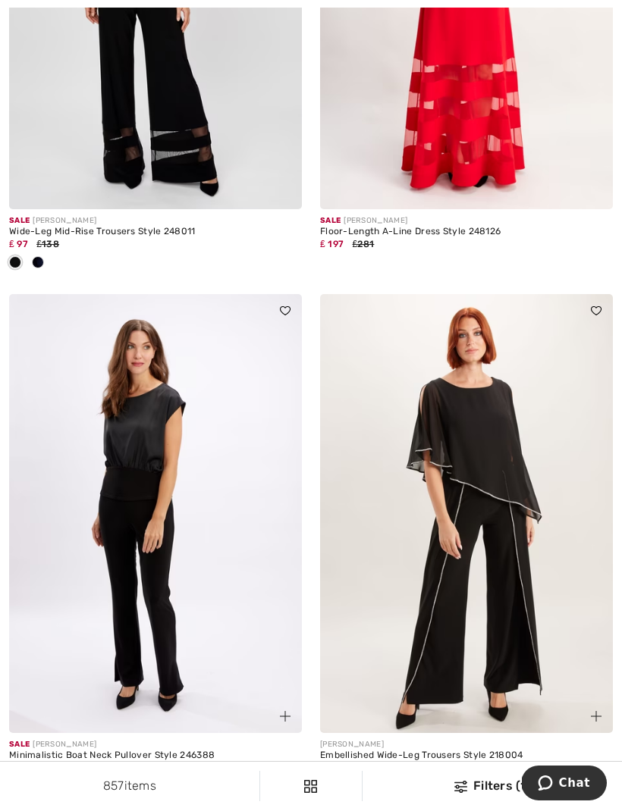
click at [505, 607] on img at bounding box center [466, 513] width 293 height 439
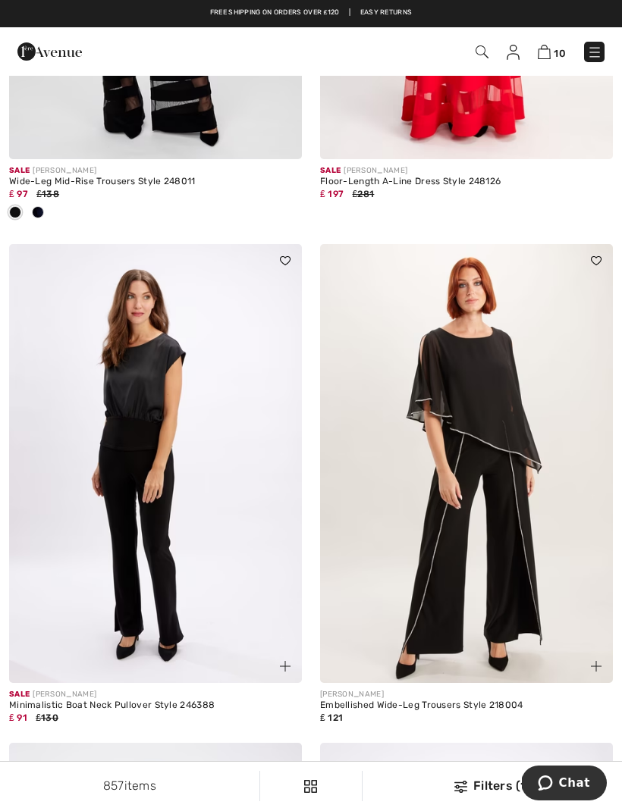
click at [476, 508] on img at bounding box center [466, 463] width 293 height 439
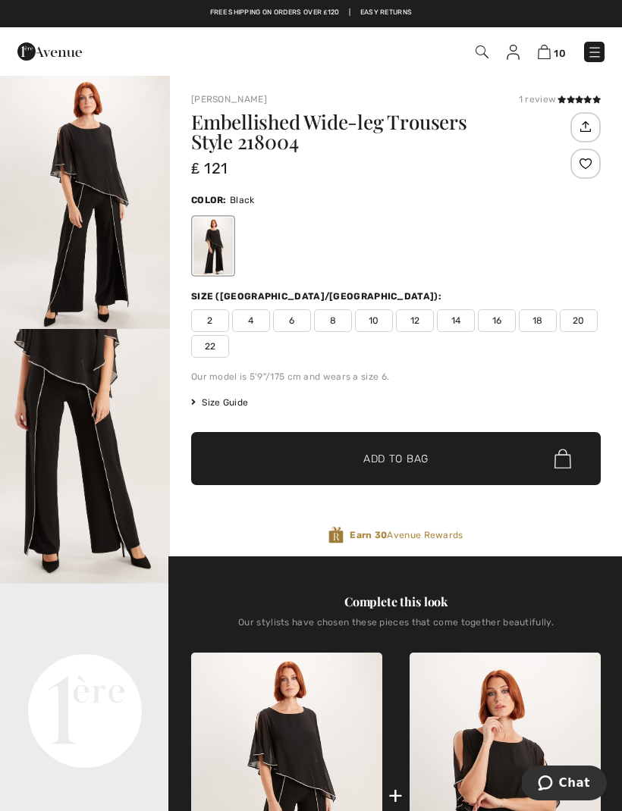
click at [466, 319] on span "14" at bounding box center [456, 320] width 38 height 23
click at [600, 58] on img at bounding box center [594, 52] width 15 height 15
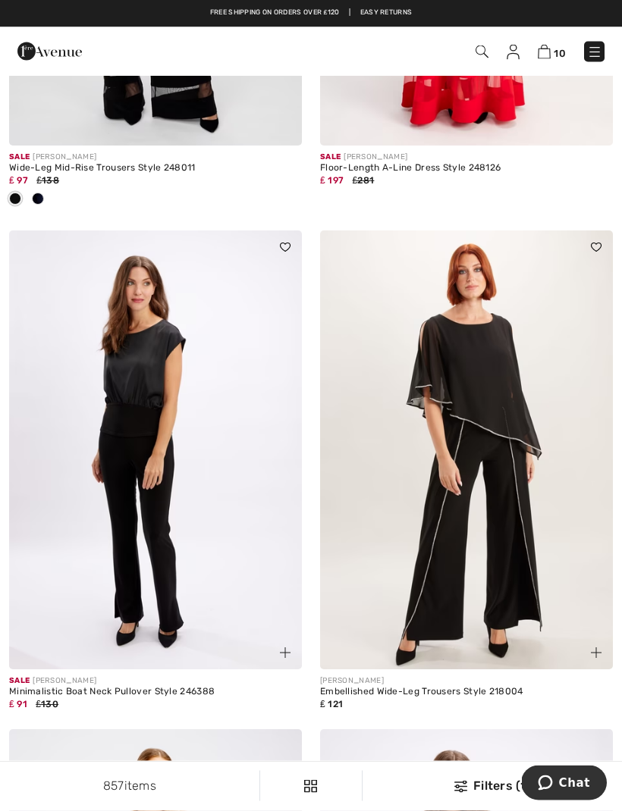
scroll to position [7071, 0]
click at [425, 499] on img at bounding box center [466, 449] width 293 height 439
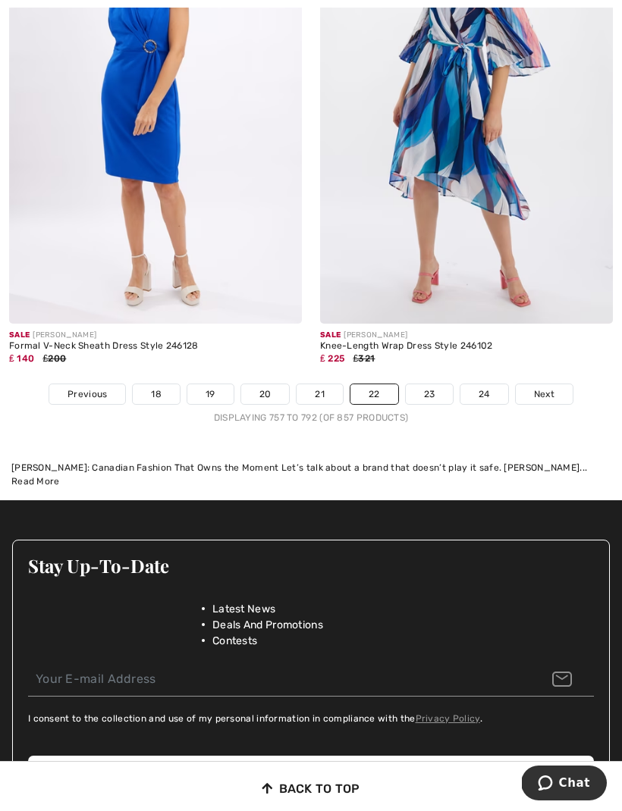
scroll to position [9416, 0]
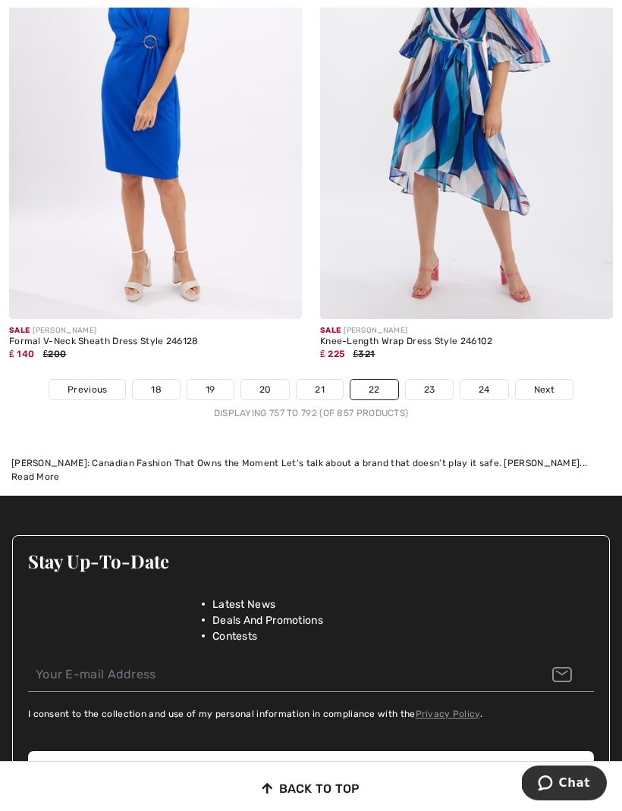
click at [441, 382] on link "23" at bounding box center [430, 390] width 48 height 20
click at [433, 380] on link "23" at bounding box center [430, 390] width 48 height 20
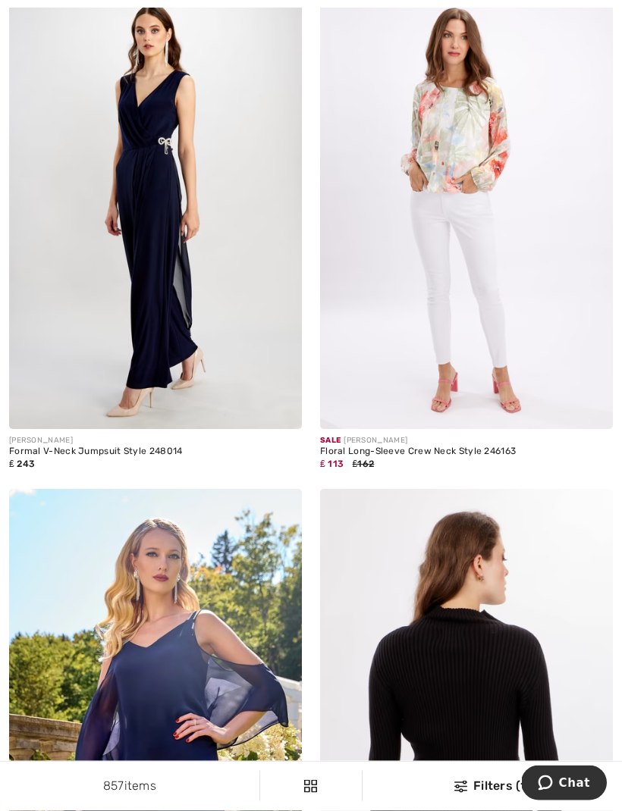
scroll to position [3651, 0]
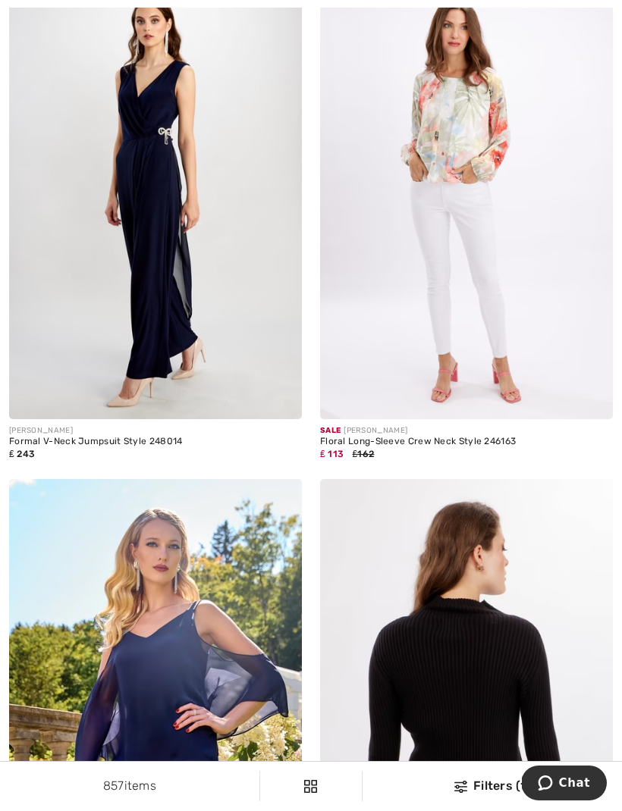
click at [180, 327] on img at bounding box center [155, 199] width 293 height 439
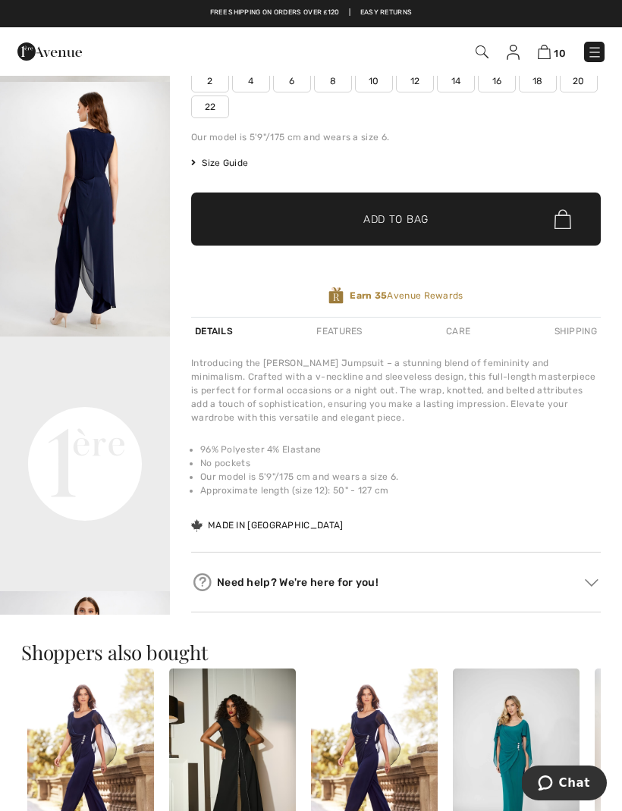
click at [121, 167] on img "2 / 8" at bounding box center [85, 209] width 170 height 255
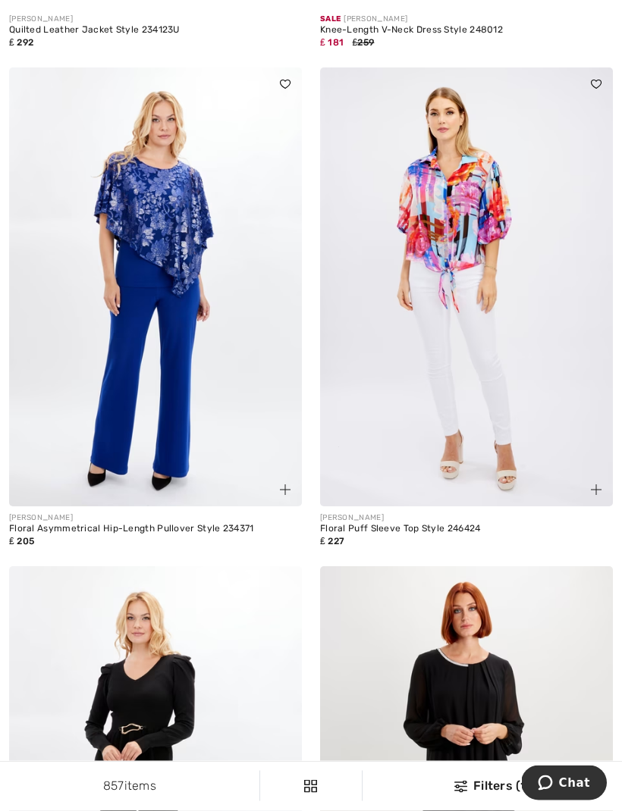
scroll to position [5059, 0]
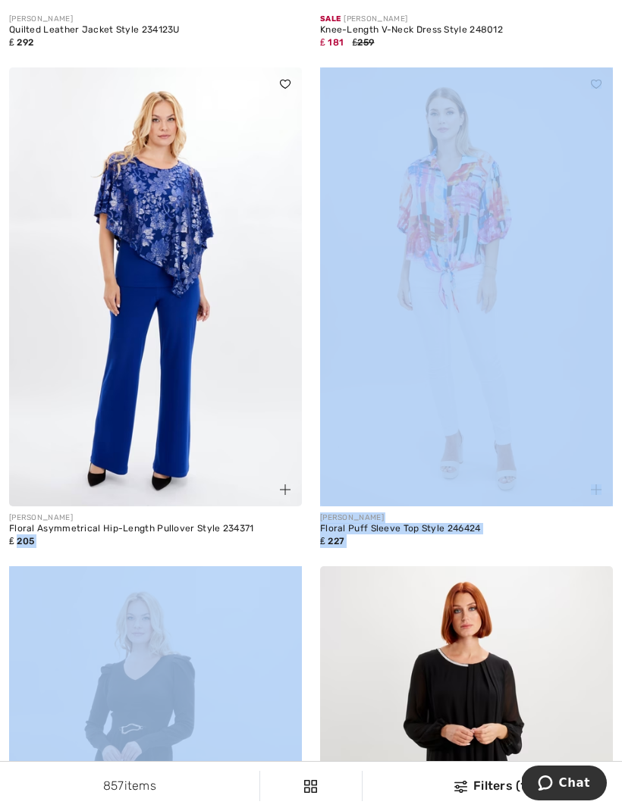
click at [580, 355] on img at bounding box center [466, 286] width 293 height 439
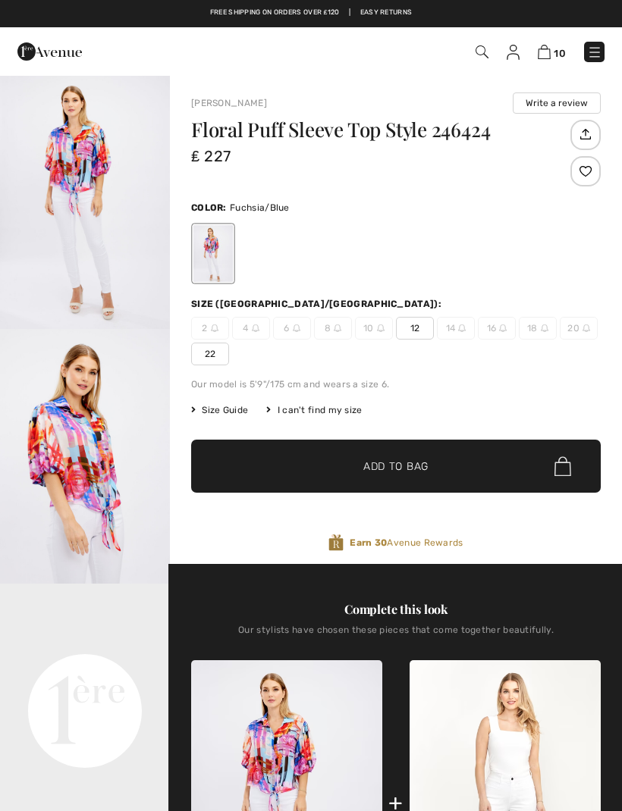
checkbox input "true"
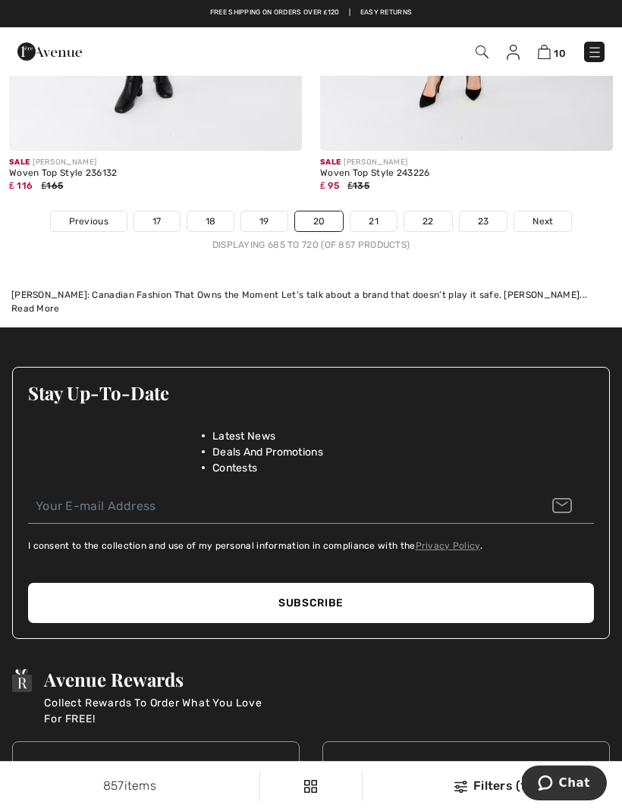
click at [387, 212] on link "21" at bounding box center [373, 222] width 46 height 20
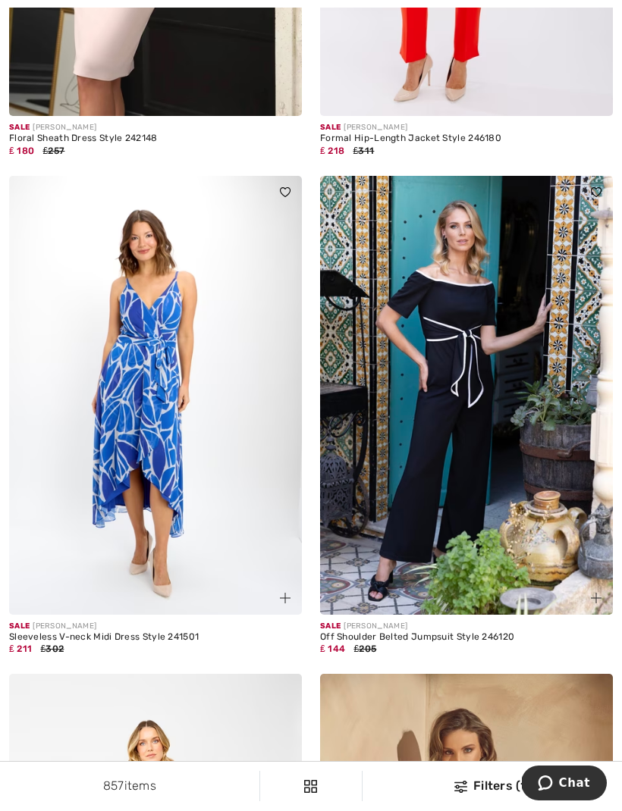
scroll to position [3932, 0]
